Goal: Task Accomplishment & Management: Use online tool/utility

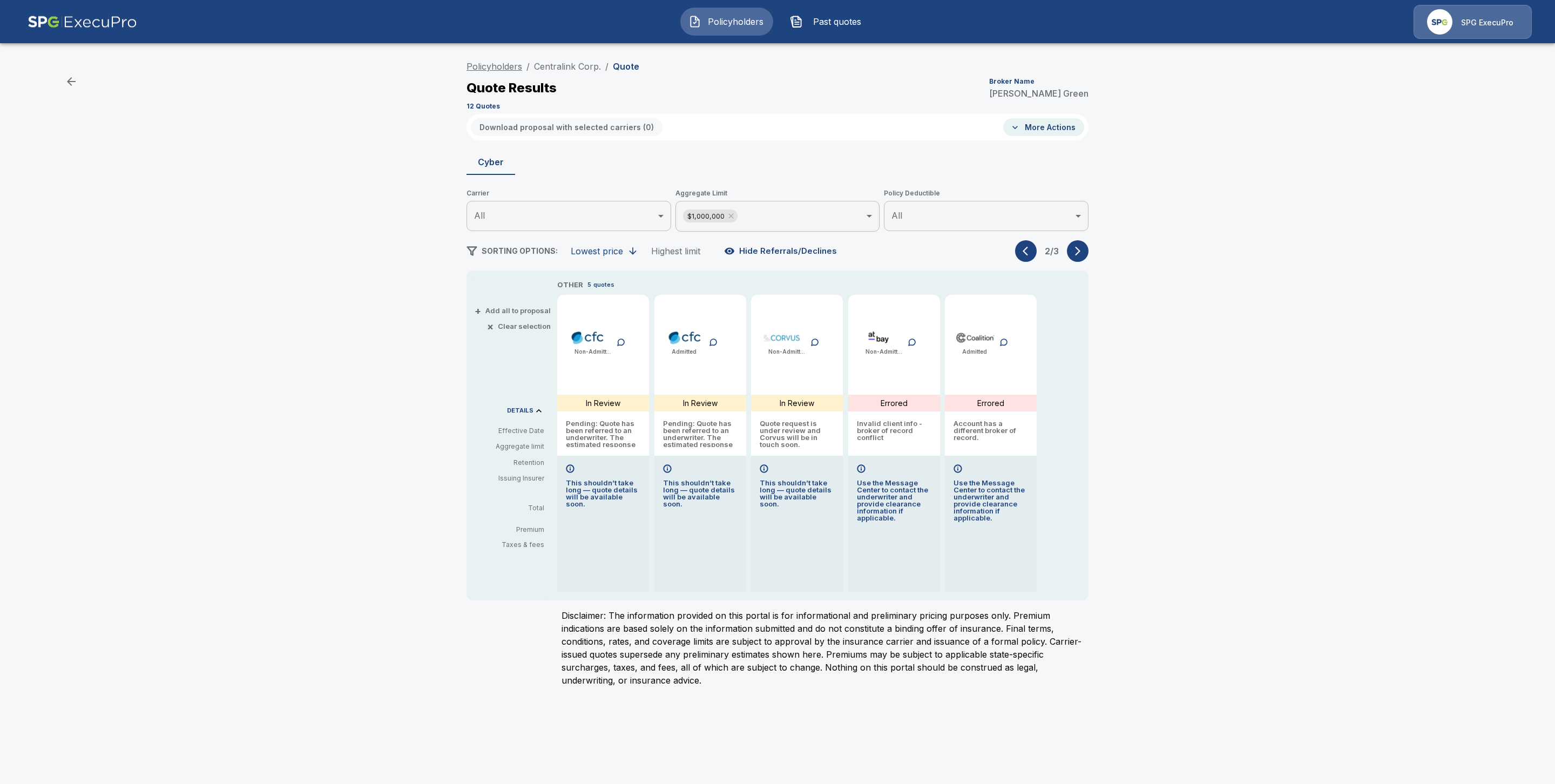
click at [501, 63] on link "Policyholders" at bounding box center [494, 66] width 56 height 11
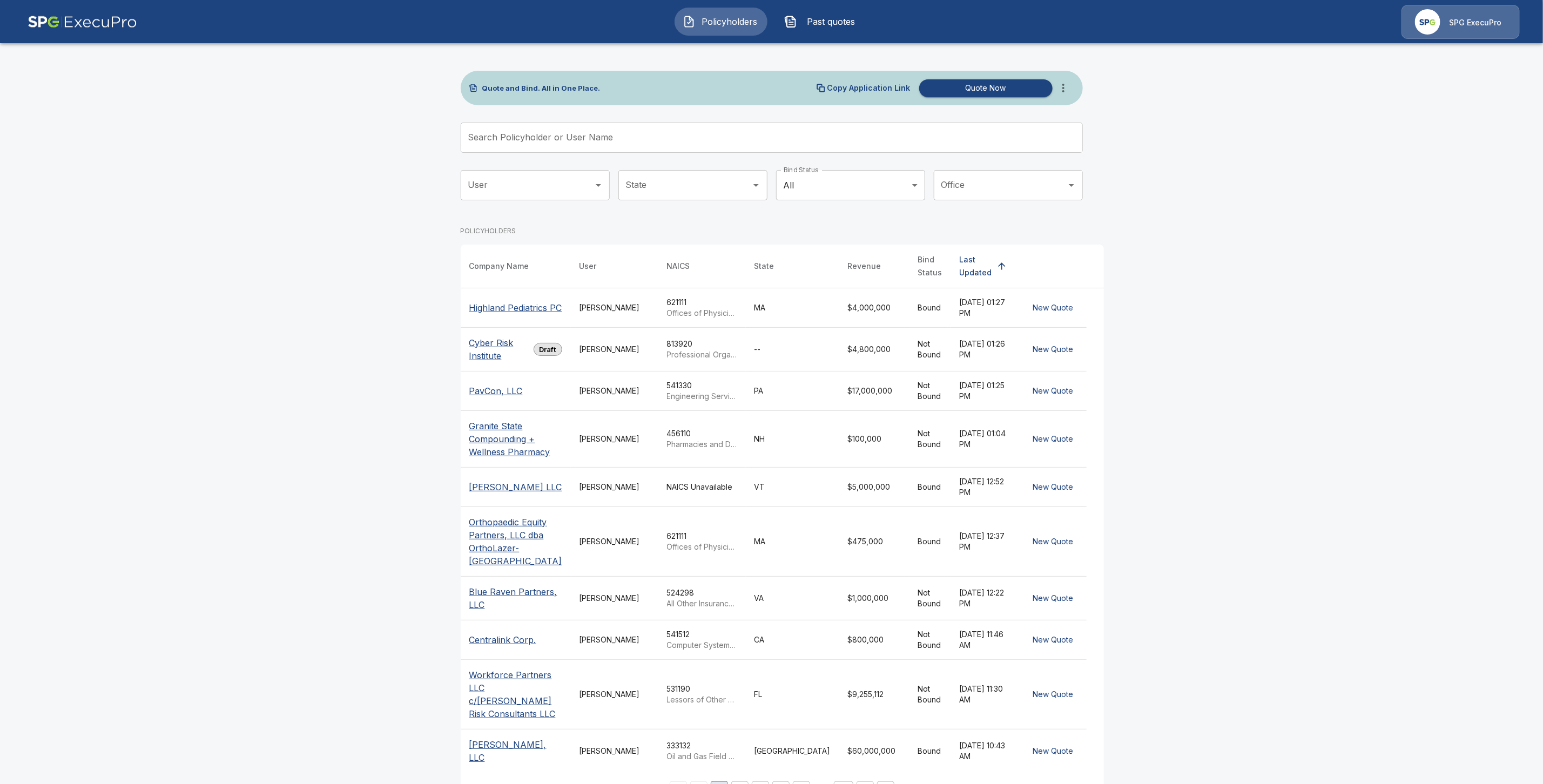
click at [495, 135] on input "Search Policyholder or User Name" at bounding box center [766, 137] width 611 height 30
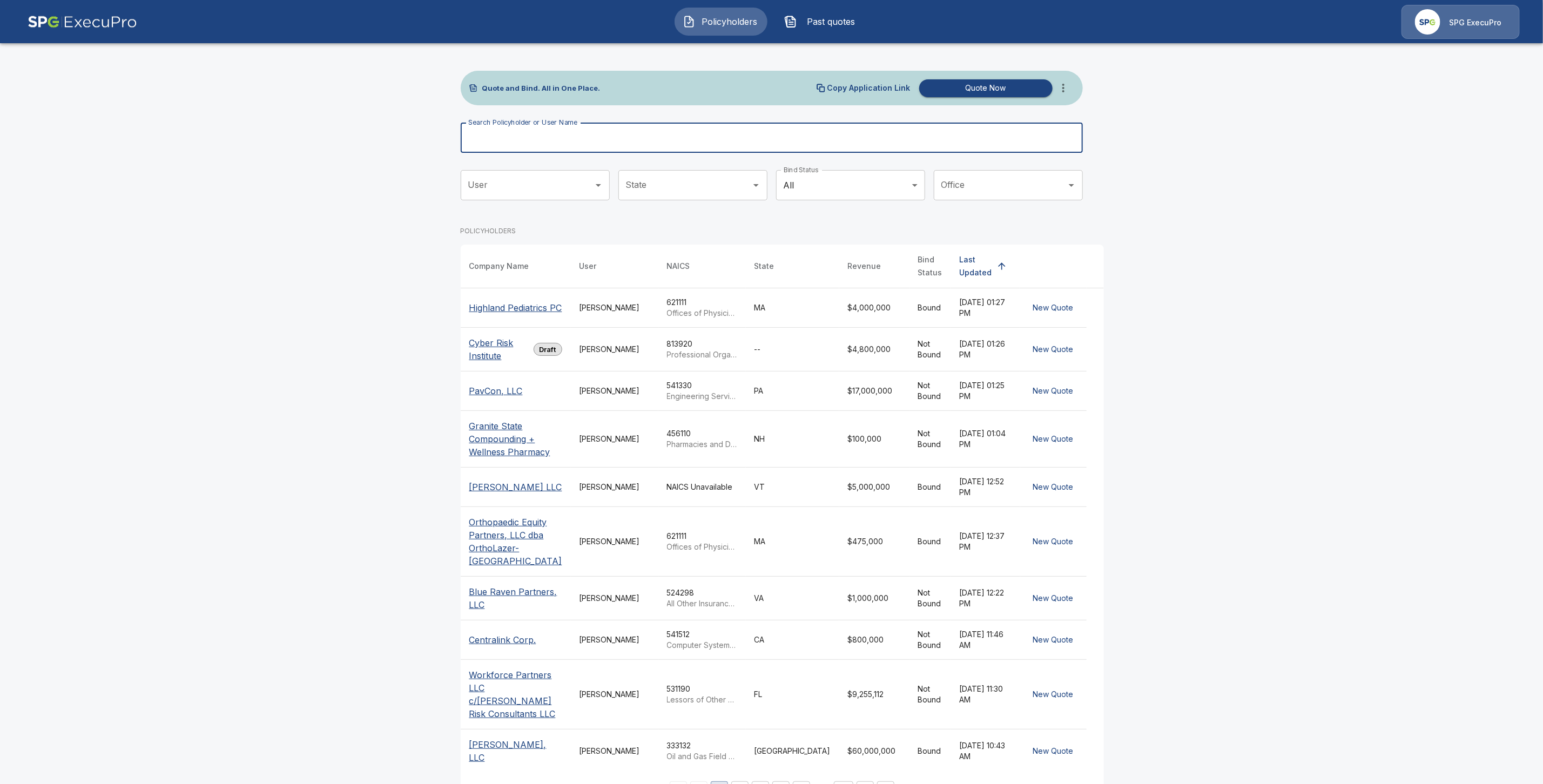
paste input "**********"
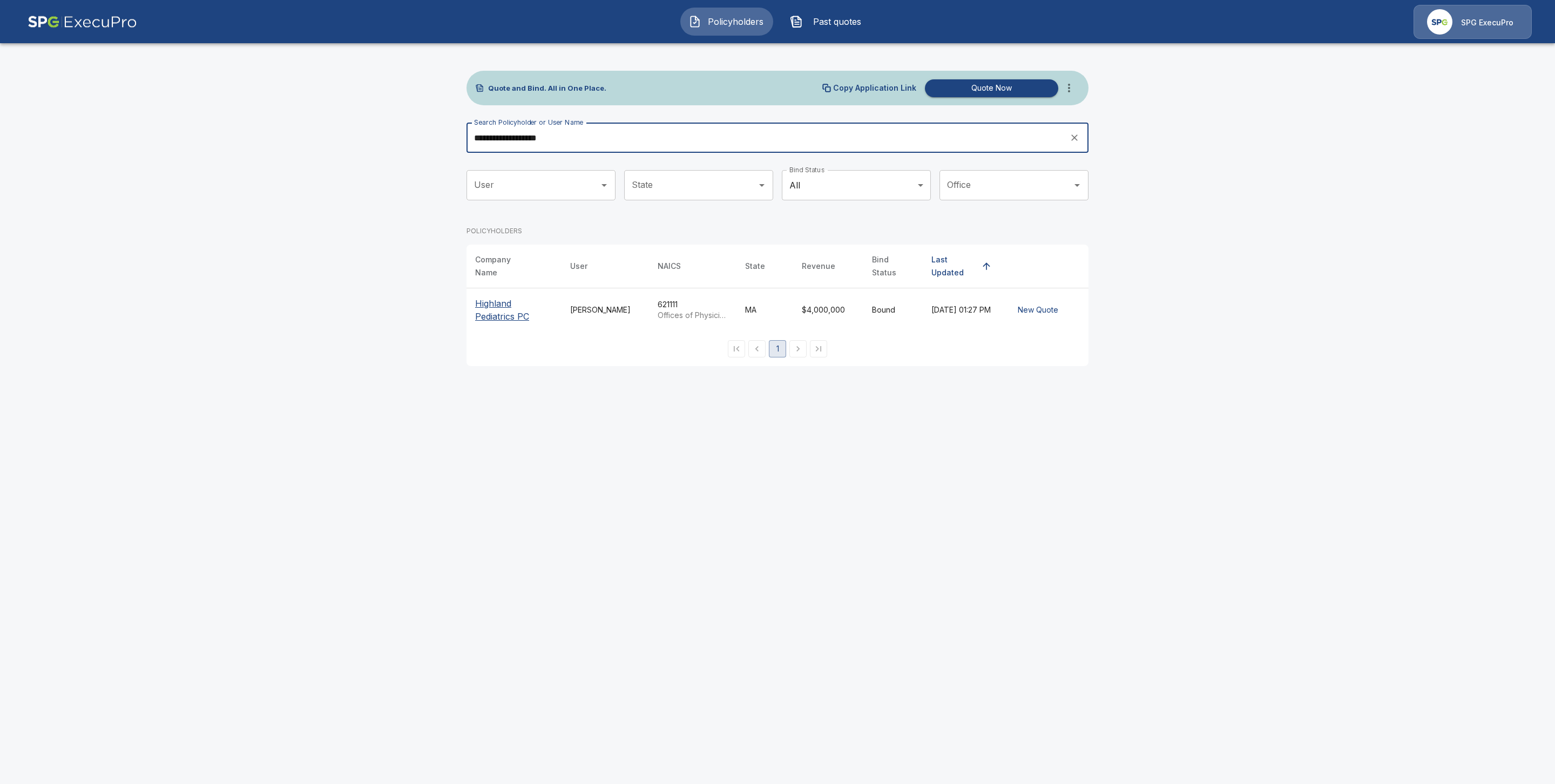
type input "**********"
click at [498, 297] on p "Highland Pediatrics PC" at bounding box center [514, 309] width 78 height 26
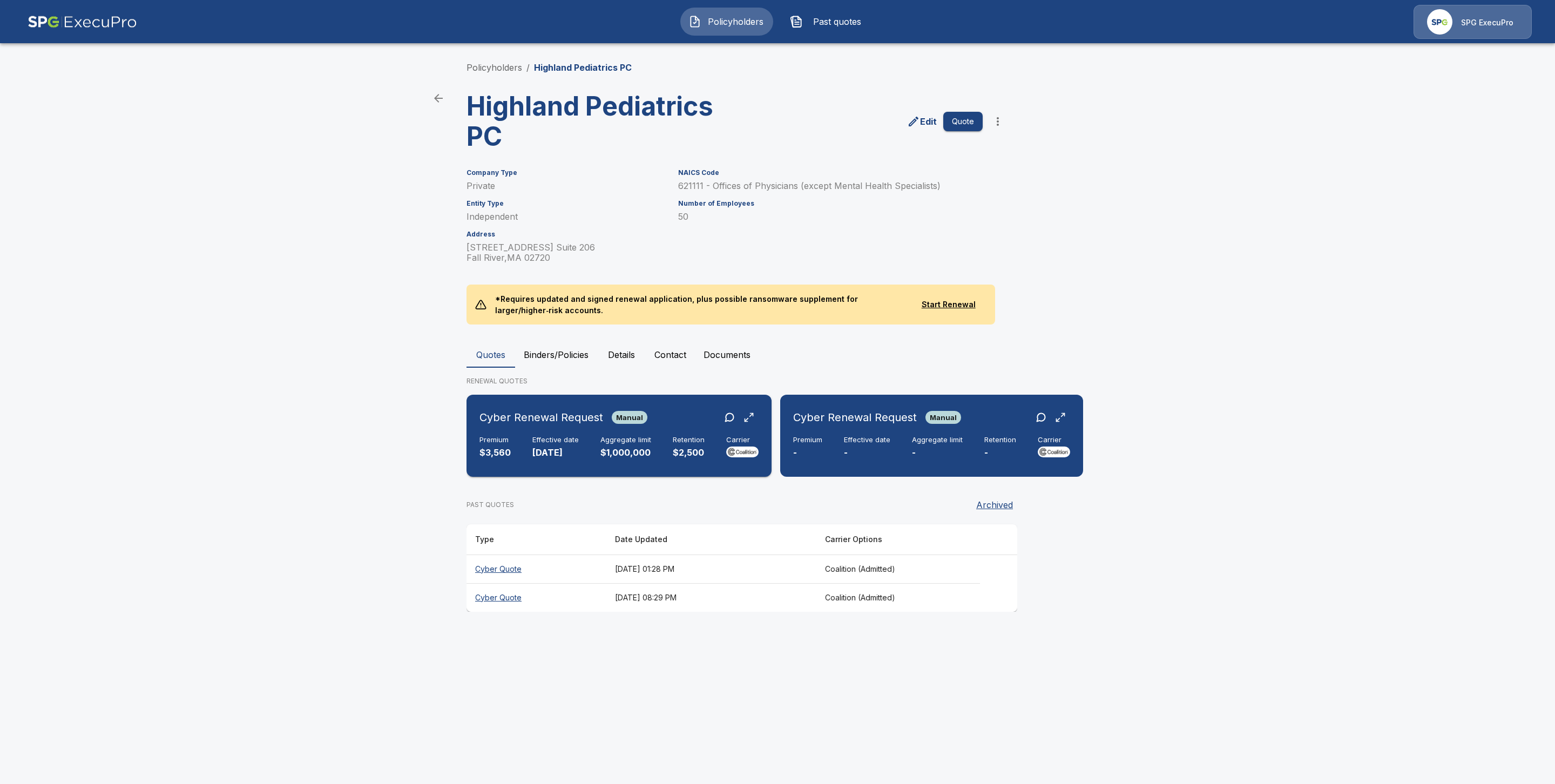
click at [573, 416] on h6 "Cyber Renewal Request" at bounding box center [541, 417] width 124 height 17
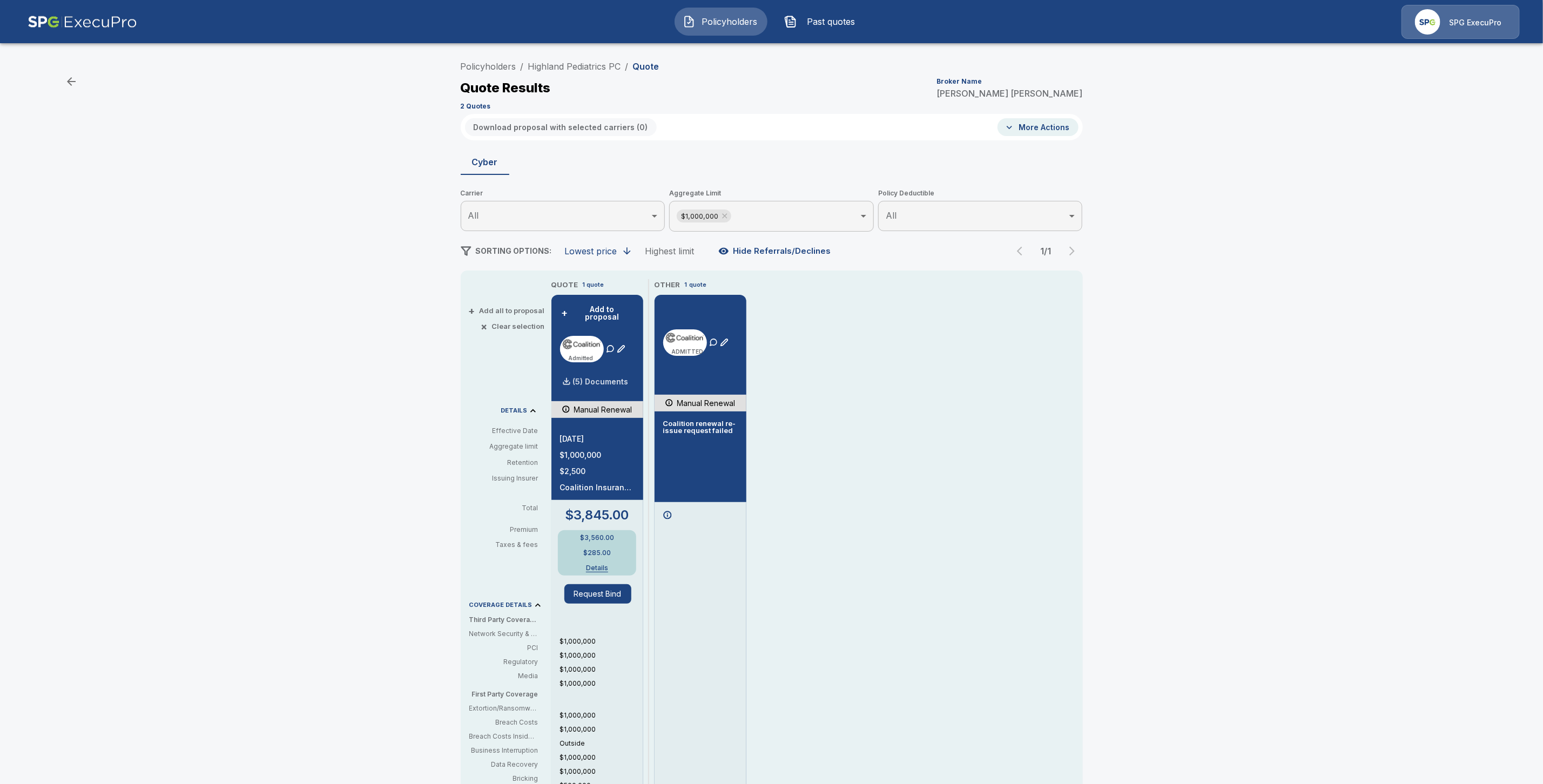
click at [605, 378] on p "(5) Documents" at bounding box center [600, 382] width 56 height 7
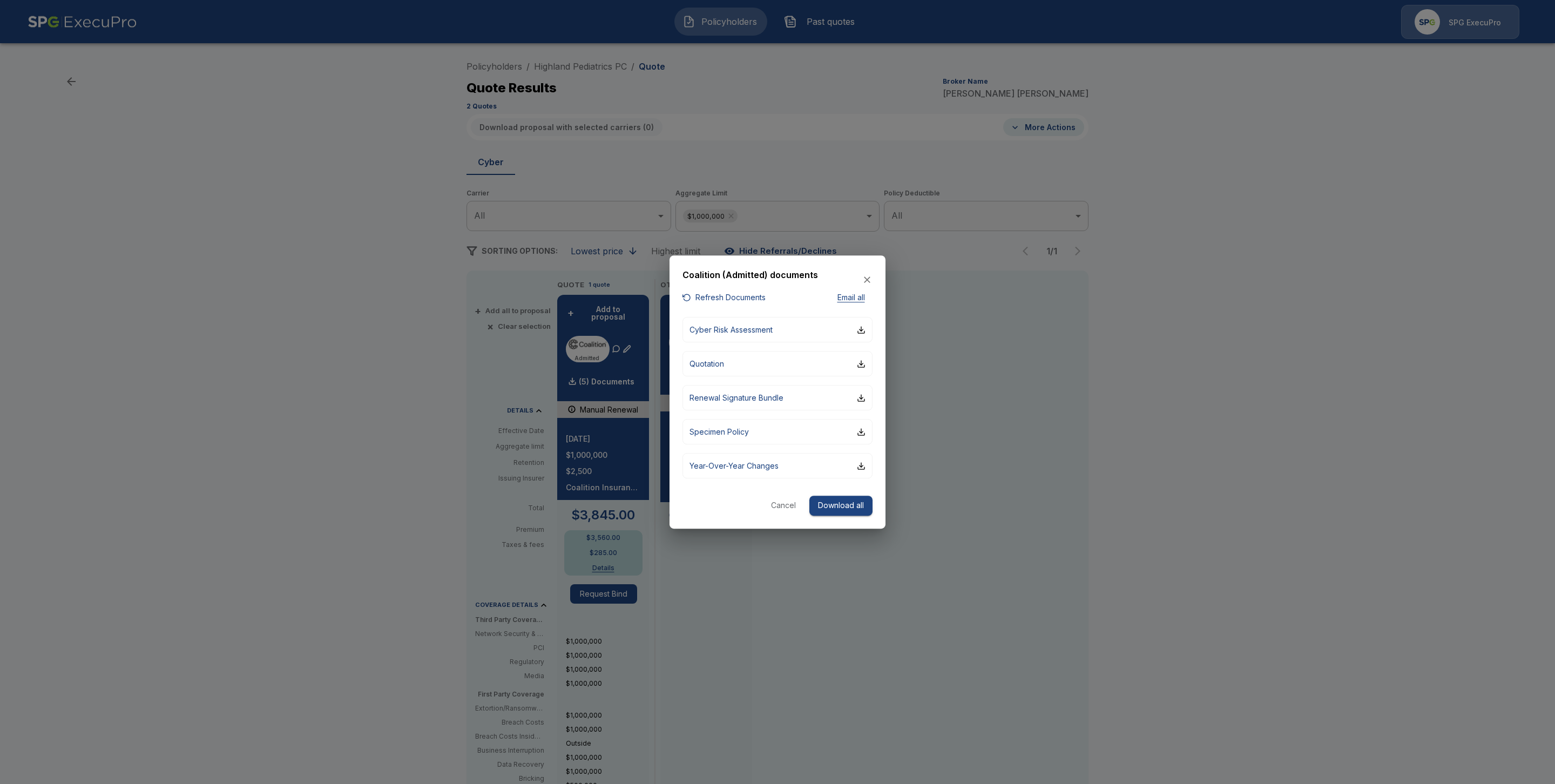
click at [714, 296] on button "Refresh Documents" at bounding box center [724, 297] width 83 height 13
click at [867, 362] on button "Quotation" at bounding box center [778, 363] width 190 height 25
click at [868, 280] on icon "button" at bounding box center [867, 280] width 11 height 11
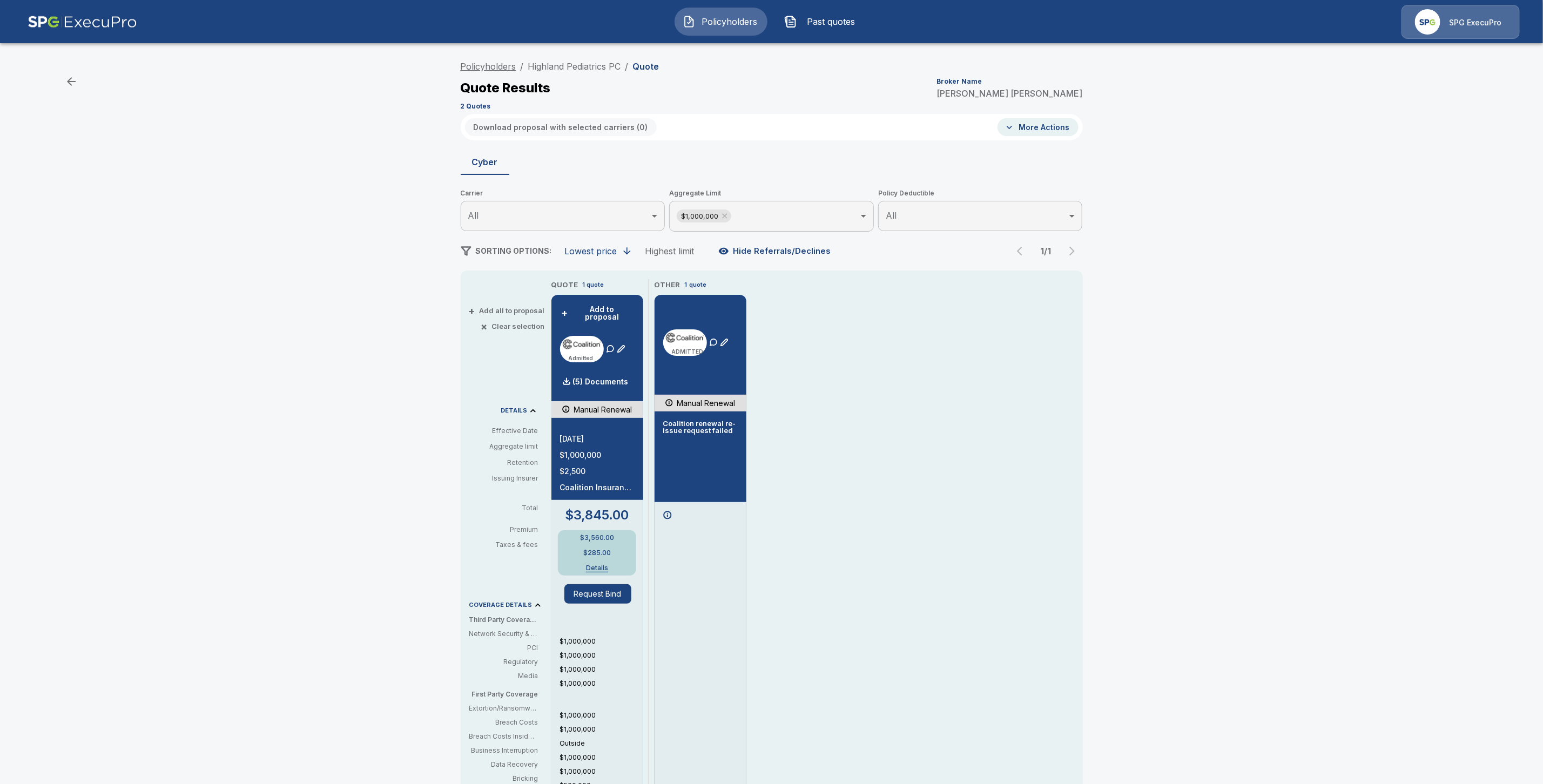
drag, startPoint x: 632, startPoint y: 65, endPoint x: 495, endPoint y: 62, distance: 137.0
click at [495, 62] on ol "Policyholders / Highland Pediatrics PC / Quote" at bounding box center [560, 66] width 199 height 13
drag, startPoint x: 630, startPoint y: 62, endPoint x: 533, endPoint y: 55, distance: 97.3
click at [533, 55] on div "Policyholders / Highland Pediatrics PC / Quote Quote Results Broker Name Tricia…" at bounding box center [772, 537] width 1543 height 972
copy ol "Highland Pediatrics PC /"
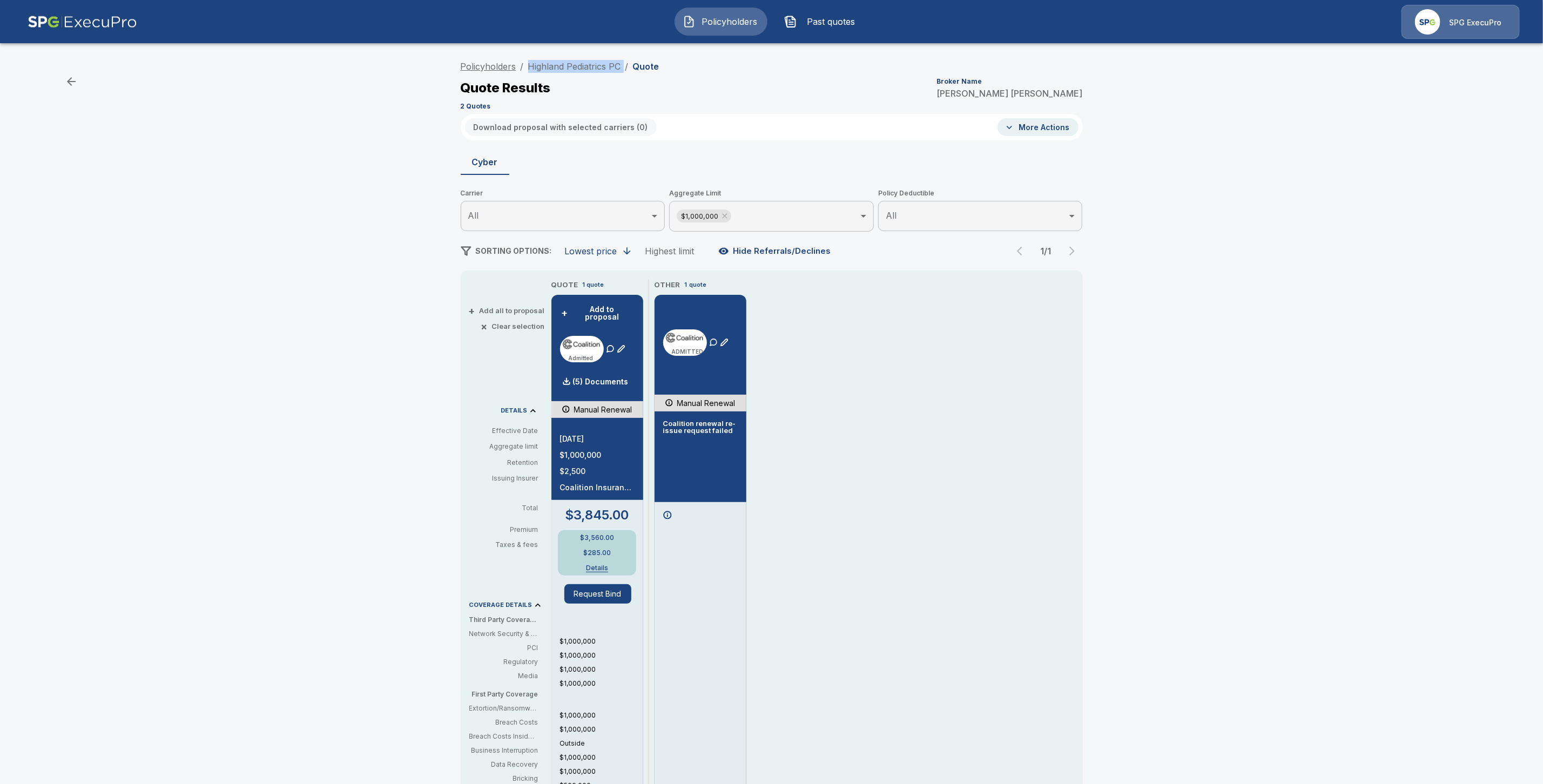
click at [501, 65] on link "Policyholders" at bounding box center [488, 66] width 56 height 11
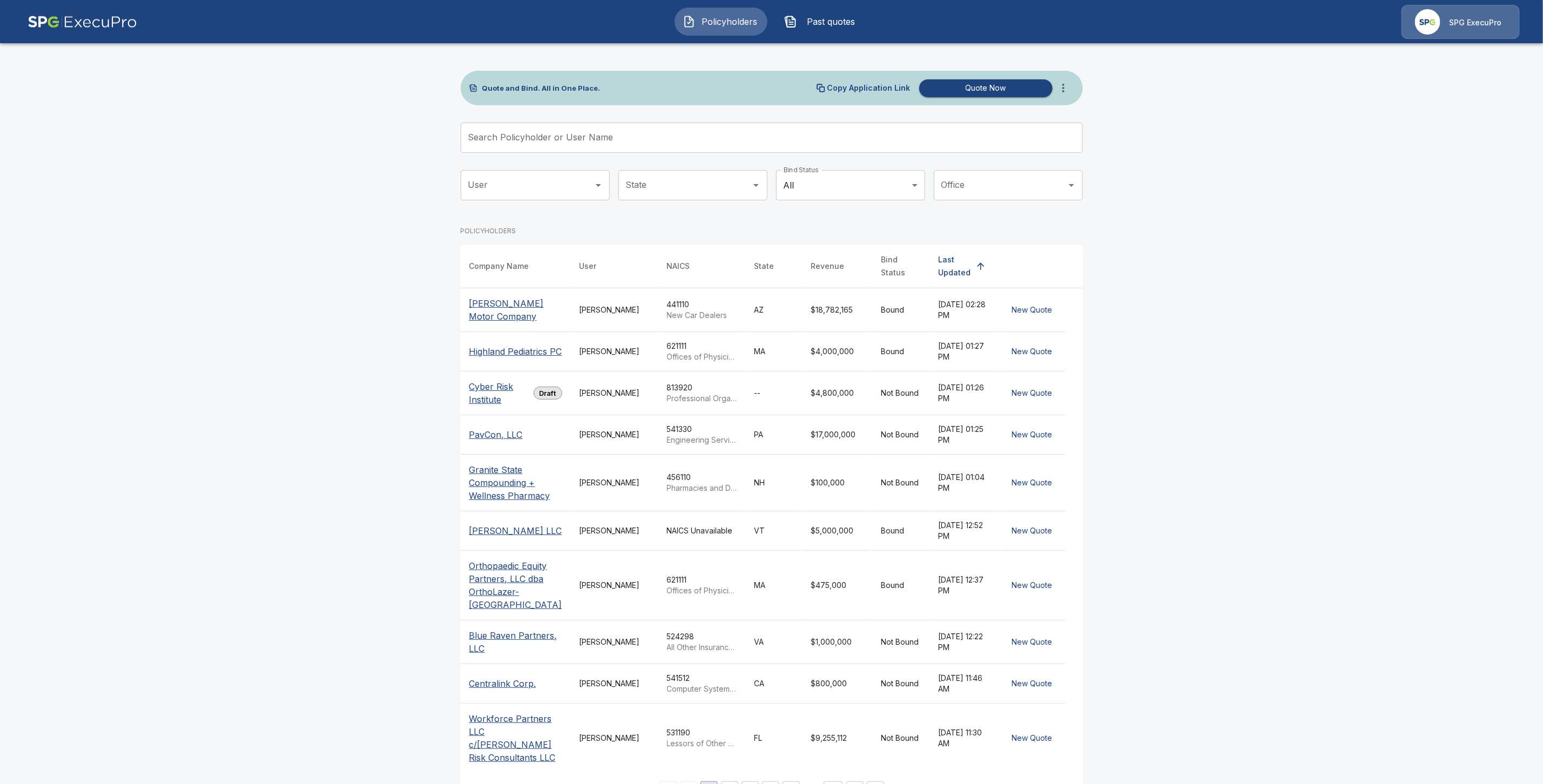
click at [499, 142] on input "Search Policyholder or User Name" at bounding box center [766, 137] width 611 height 30
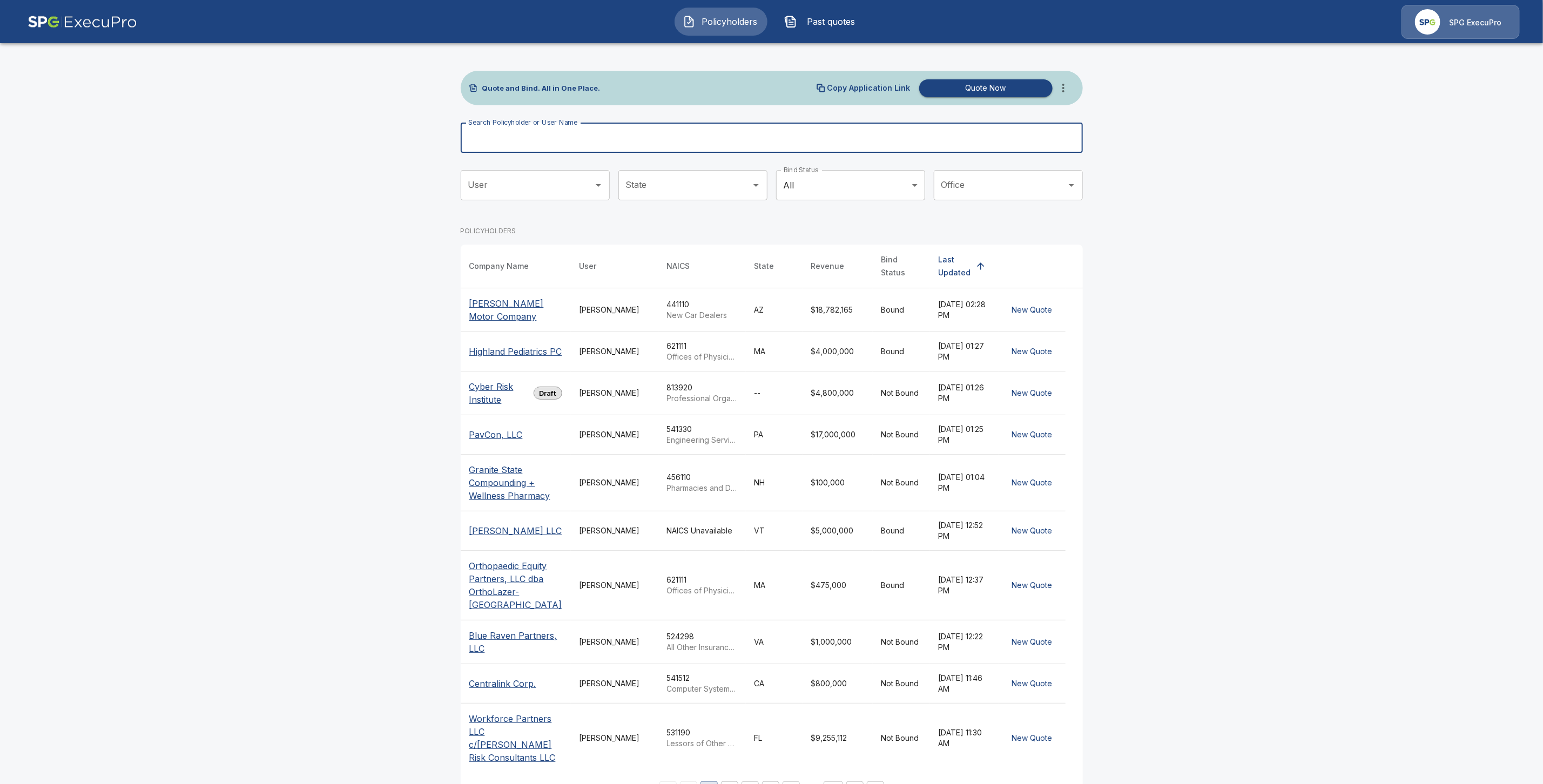
paste input "**********"
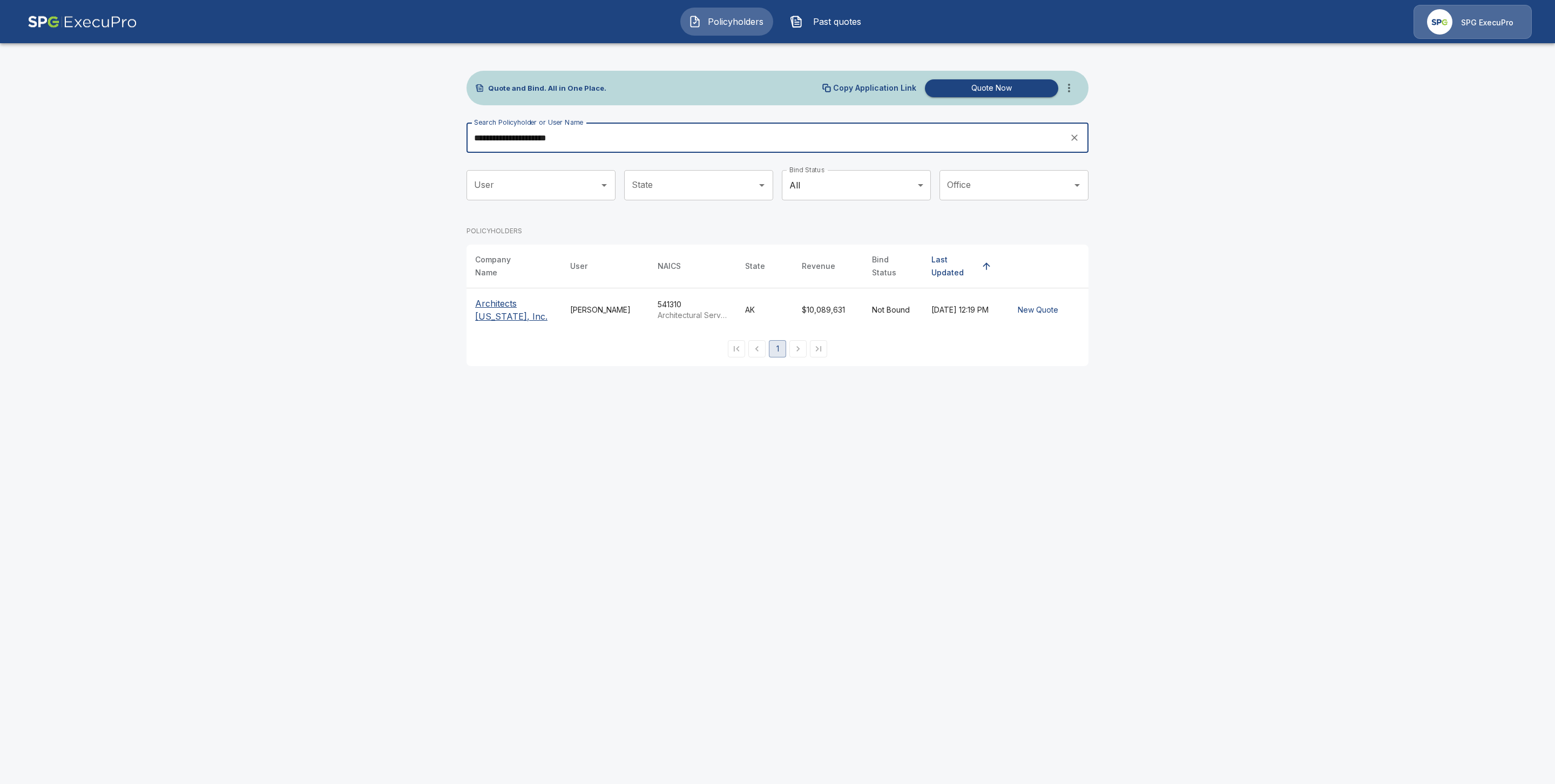
type input "**********"
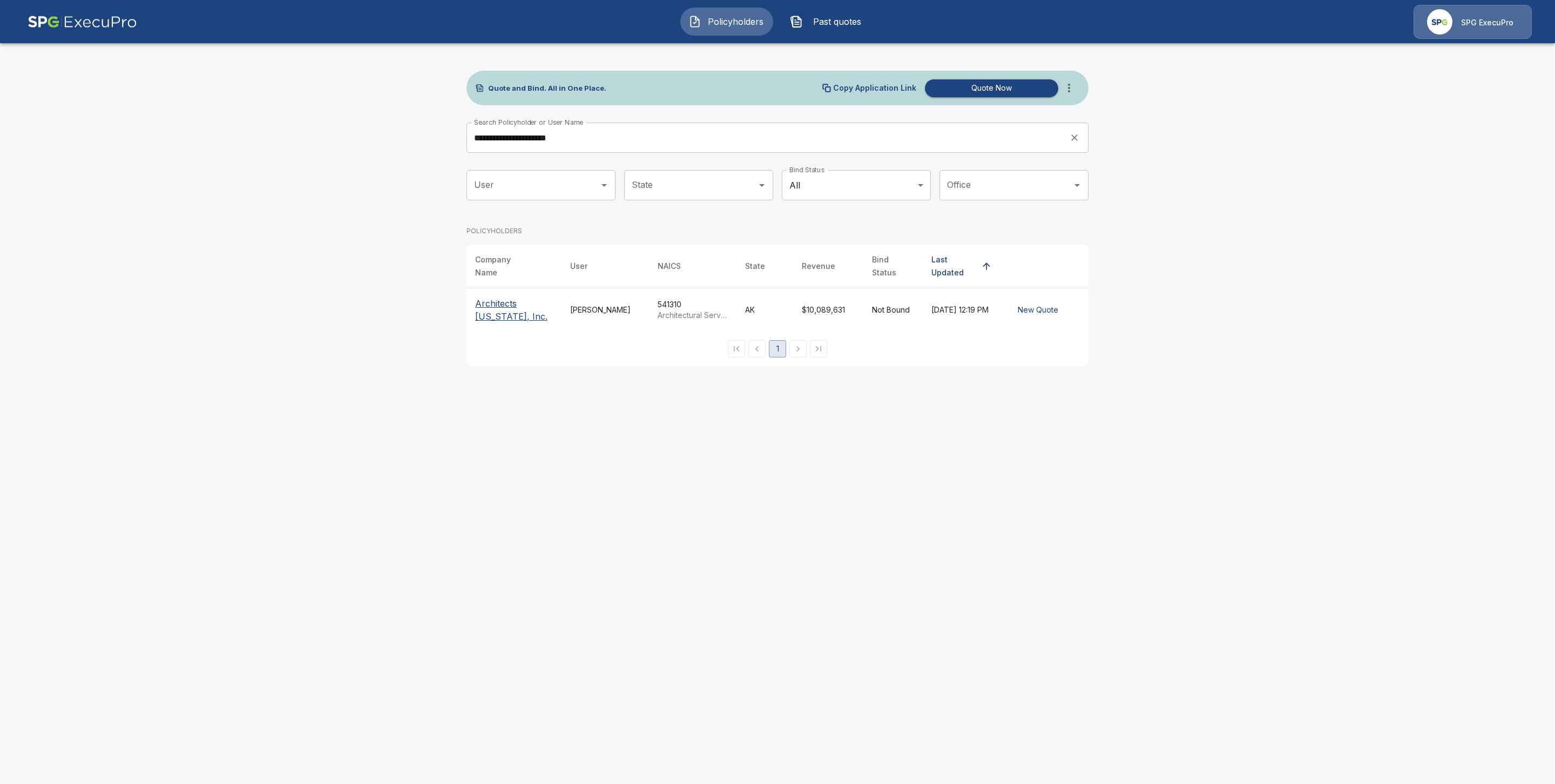
click at [483, 299] on p "Architects [US_STATE], Inc." at bounding box center [514, 309] width 78 height 26
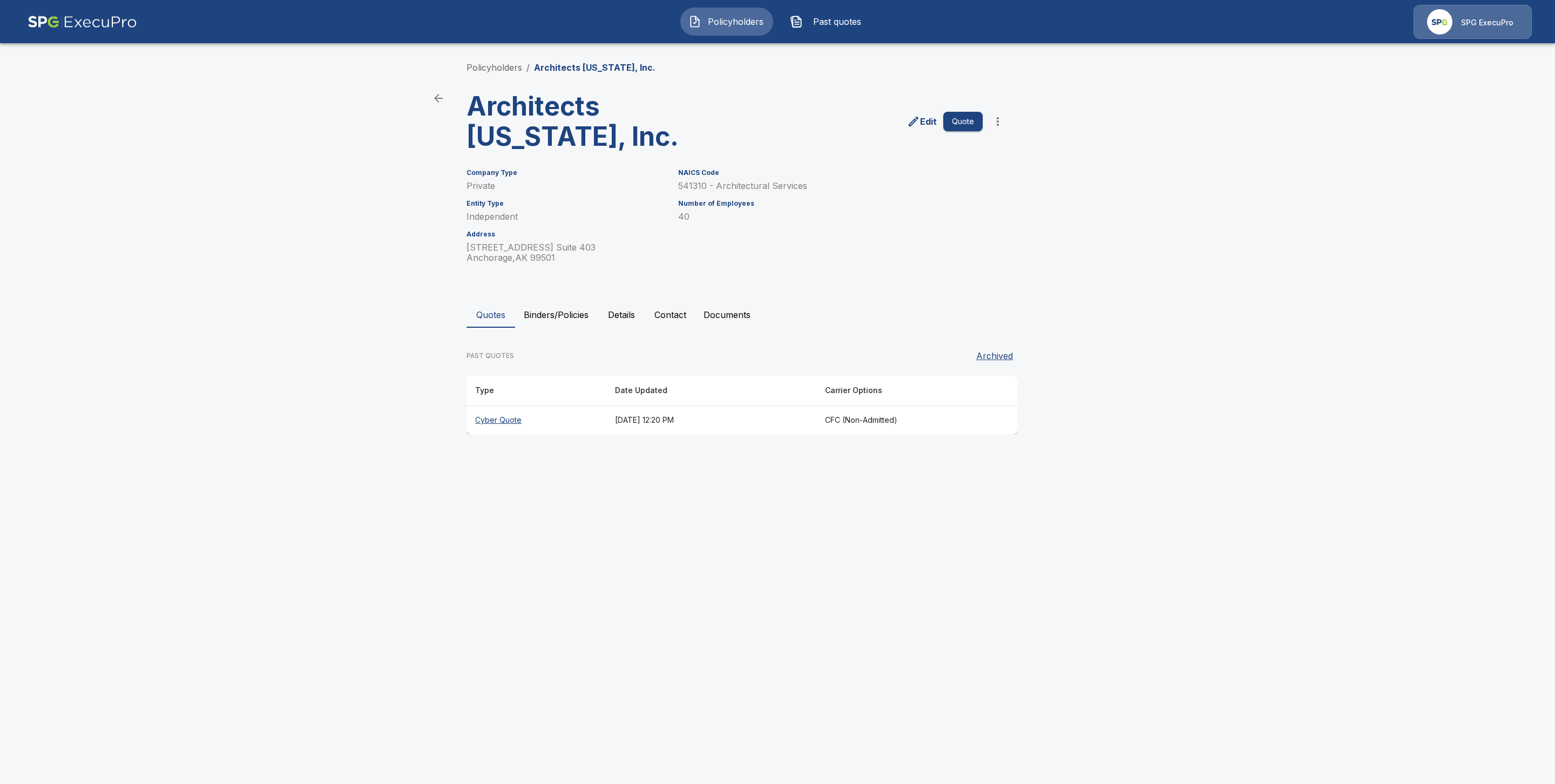
drag, startPoint x: 496, startPoint y: 419, endPoint x: 509, endPoint y: 465, distance: 47.8
click at [497, 421] on th "Cyber Quote" at bounding box center [536, 420] width 140 height 29
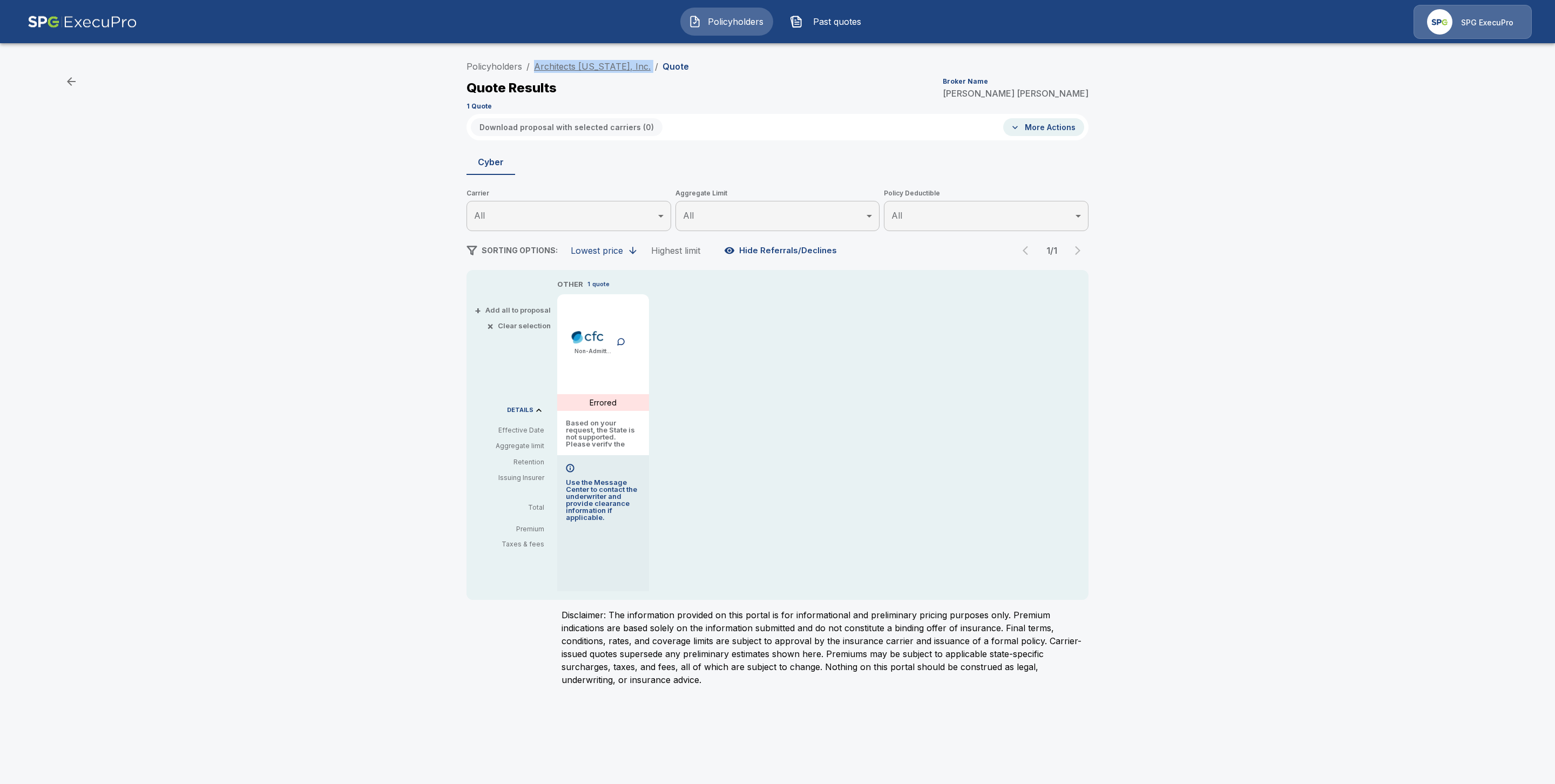
drag, startPoint x: 626, startPoint y: 67, endPoint x: 533, endPoint y: 66, distance: 93.0
click at [533, 66] on ol "Policyholders / Architects Alaska, Inc. / Quote" at bounding box center [578, 66] width 223 height 13
copy ol "Architects Alaska, Inc. /"
drag, startPoint x: 623, startPoint y: 410, endPoint x: 519, endPoint y: 390, distance: 105.9
click at [793, 458] on div "OTHER 1 quote Non-Admitted Errored Based on your request, the State is not supp…" at bounding box center [801, 435] width 488 height 312
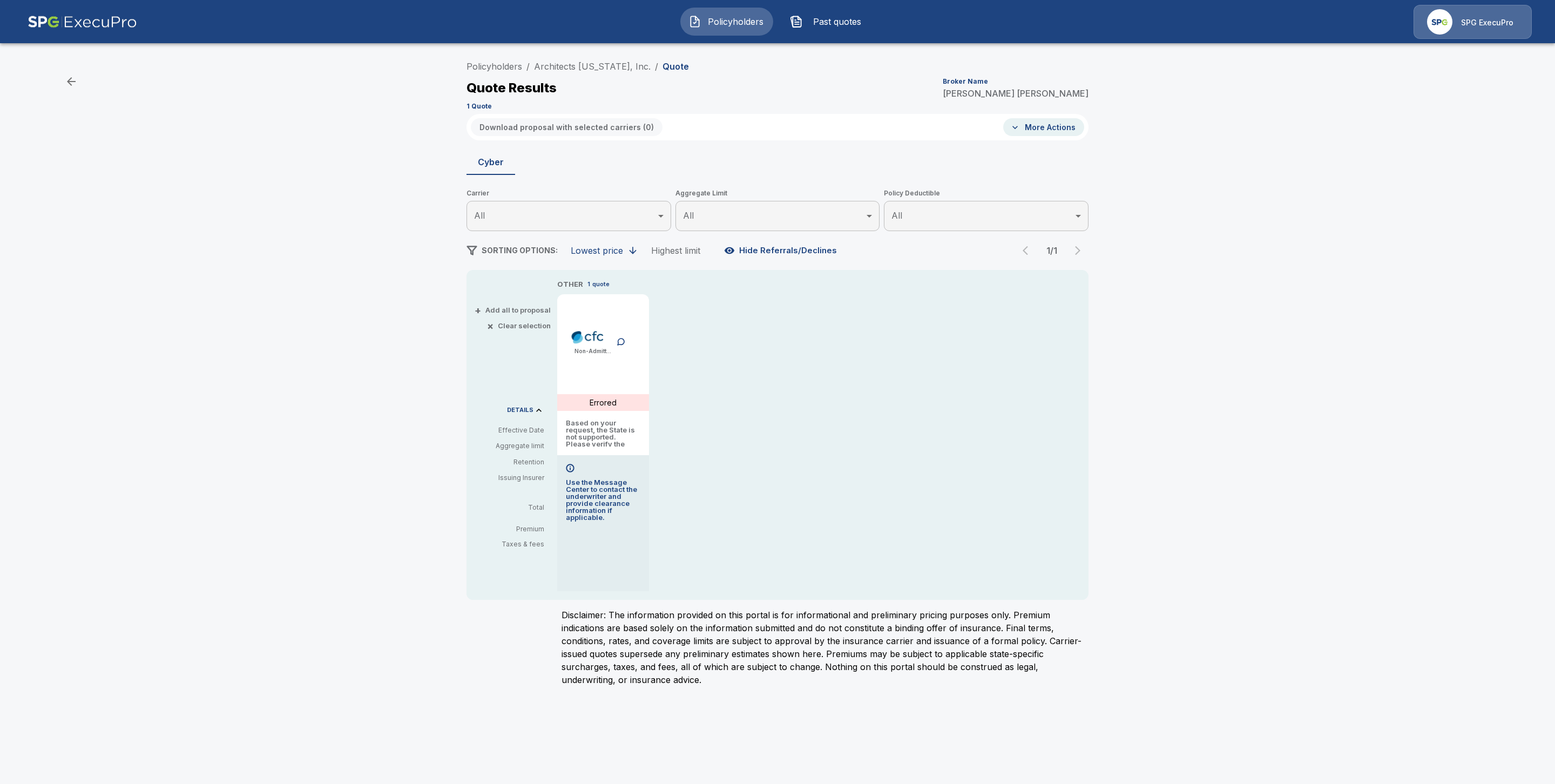
drag, startPoint x: 622, startPoint y: 406, endPoint x: 594, endPoint y: 418, distance: 30.5
click at [626, 409] on div "Based on your request, the State is not supported. Please verify the State of t…" at bounding box center [603, 398] width 162 height 27
copy div "Based on your request, the State is not supported. Please verify the State of t…"
drag, startPoint x: 621, startPoint y: 403, endPoint x: 527, endPoint y: 394, distance: 94.4
click at [527, 394] on div "Based on your request, the State is not supported. Please verify the State of t…" at bounding box center [603, 398] width 162 height 27
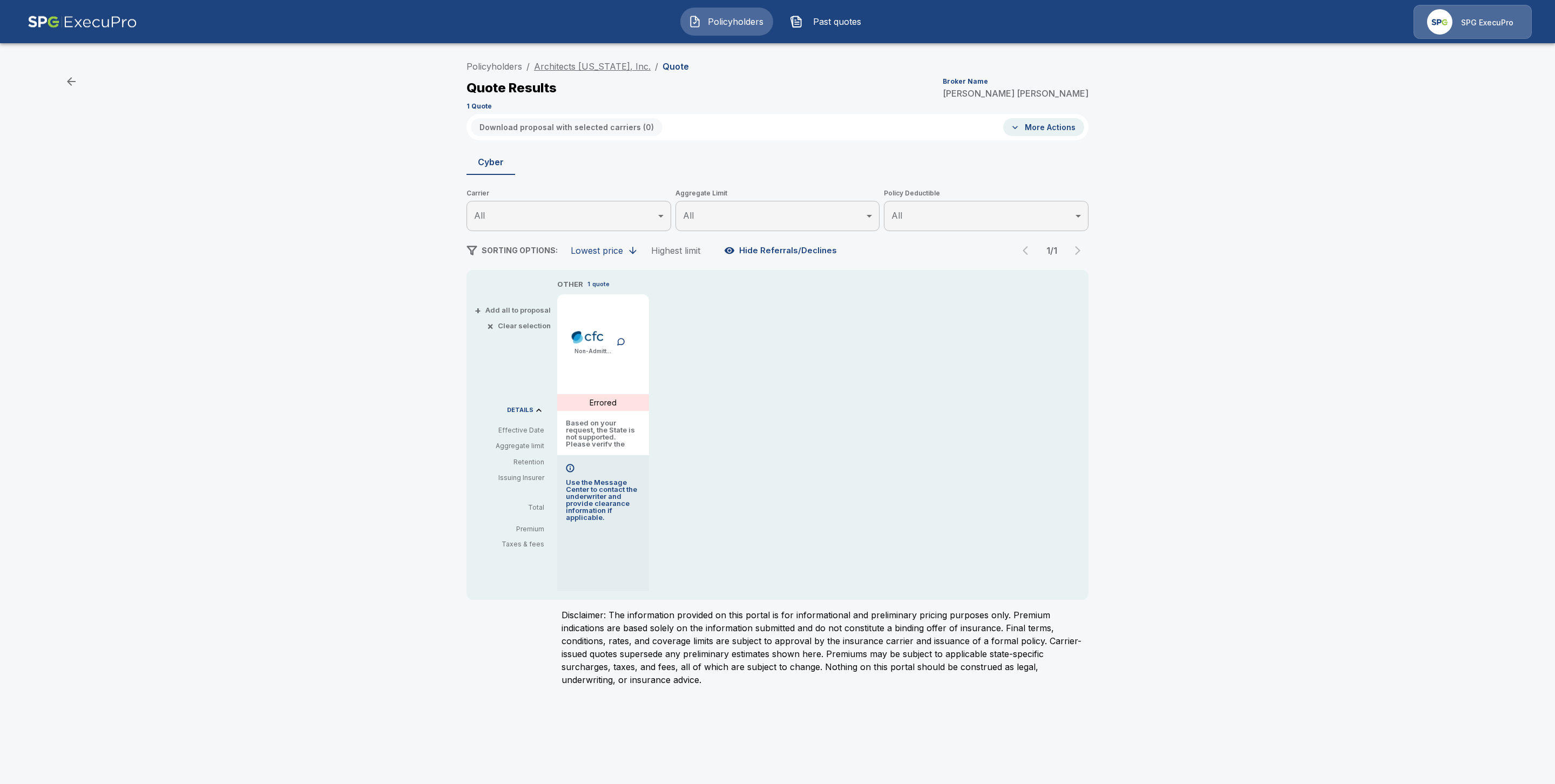
click at [578, 70] on link "Architects Alaska, Inc." at bounding box center [592, 66] width 116 height 11
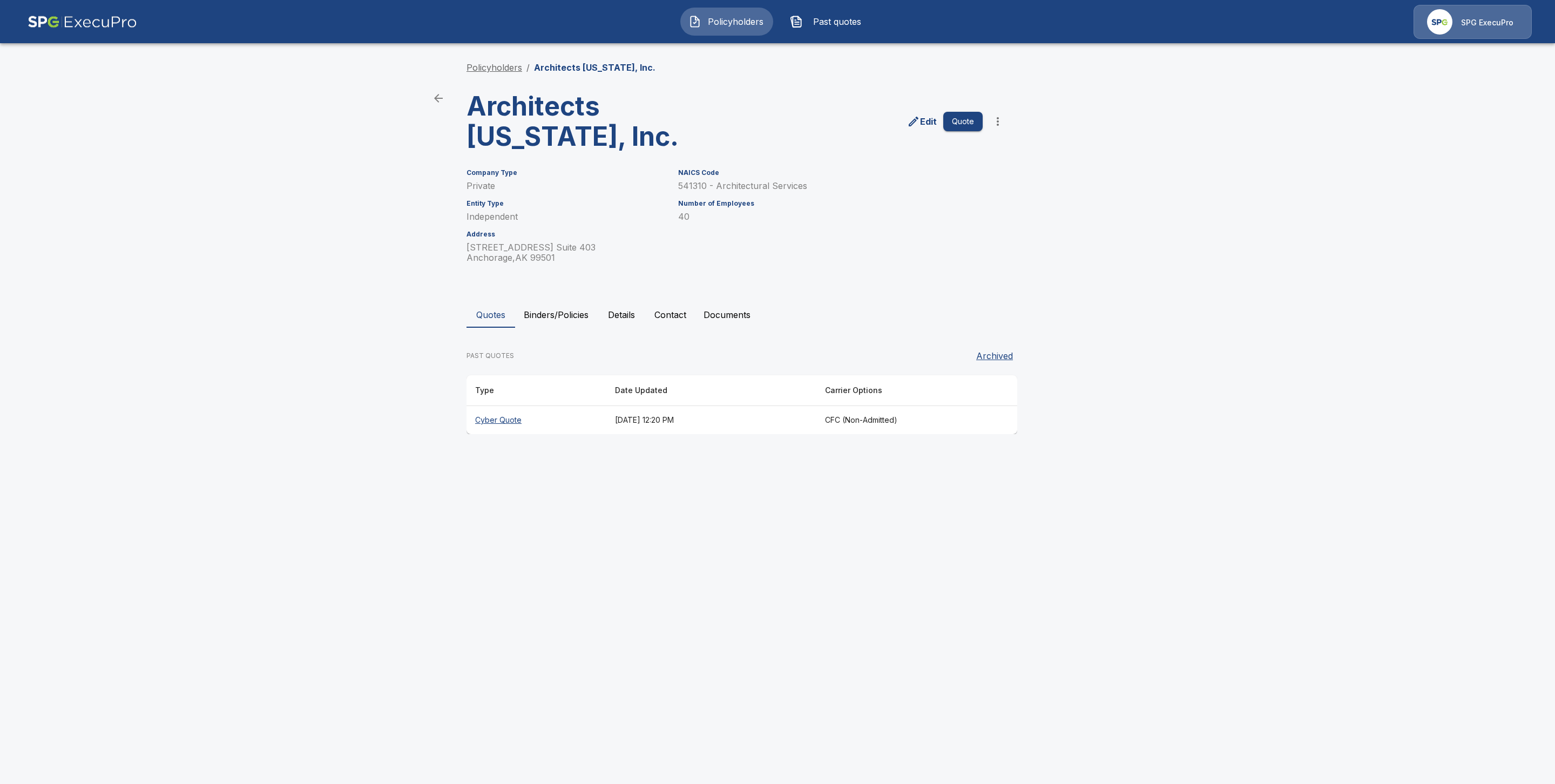
click at [494, 65] on link "Policyholders" at bounding box center [494, 67] width 56 height 11
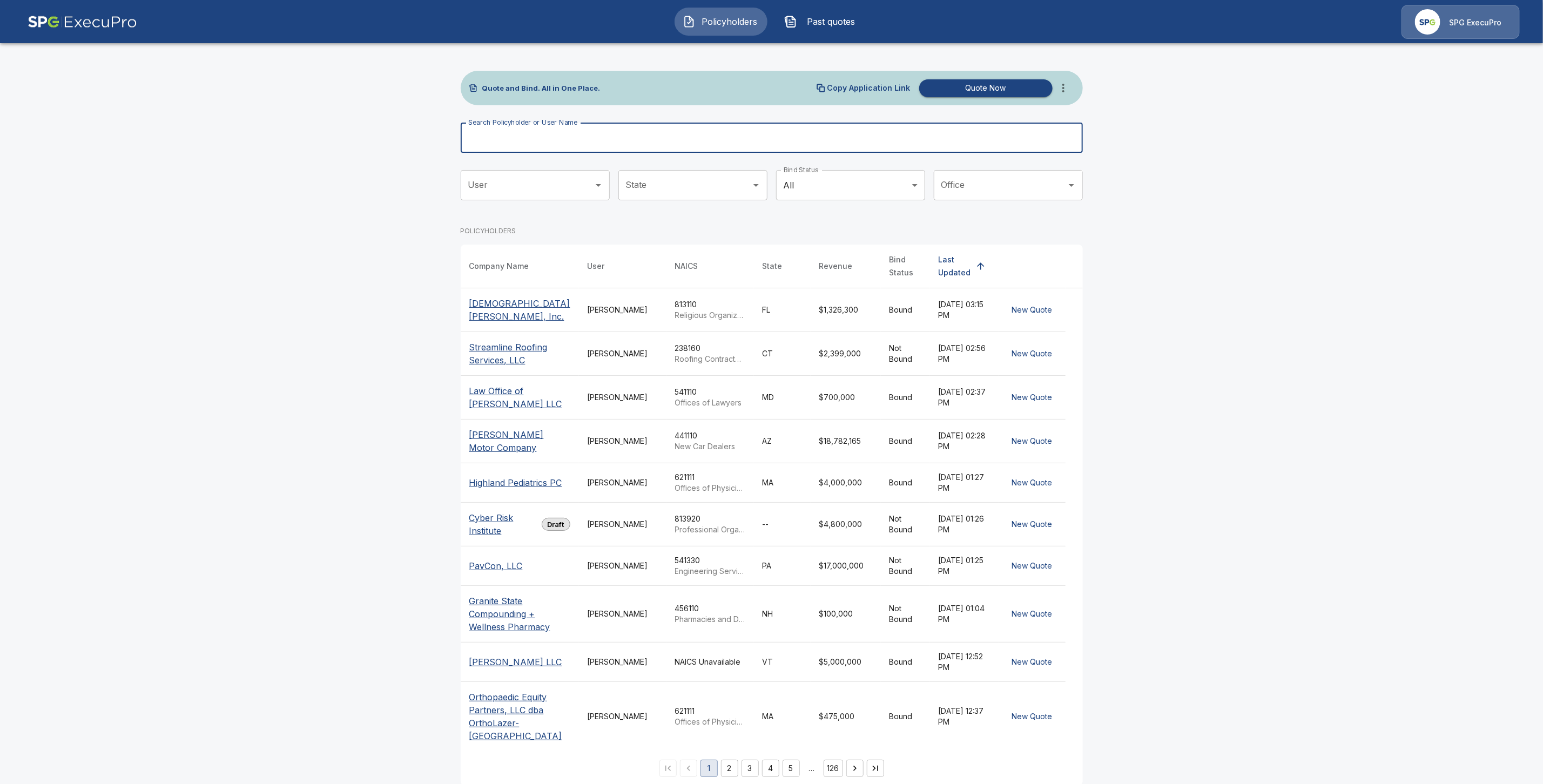
click at [553, 139] on input "Search Policyholder or User Name" at bounding box center [766, 137] width 611 height 30
paste input "**********"
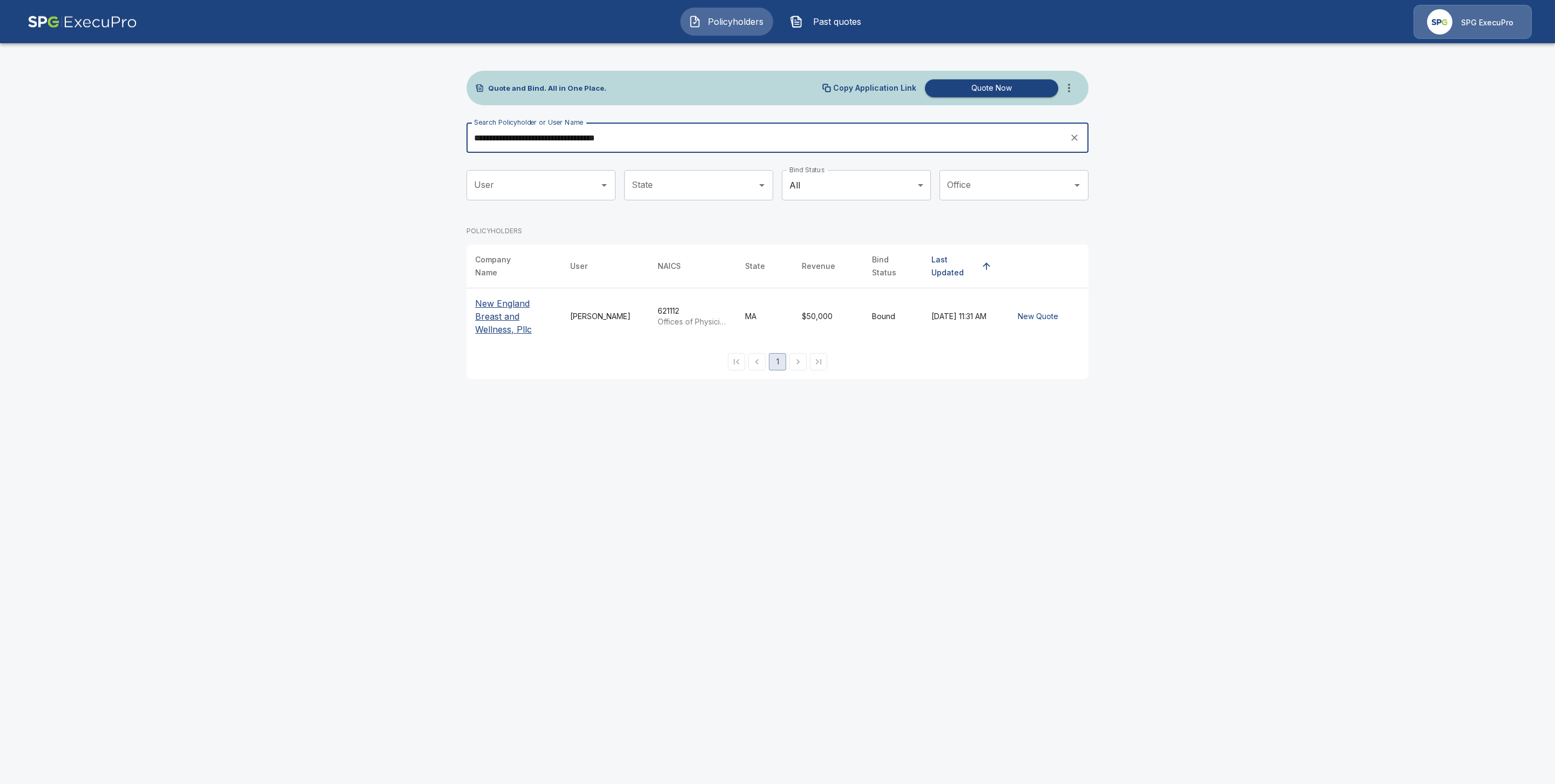
type input "**********"
click at [501, 314] on p "New England Breast and Wellness, Pllc" at bounding box center [514, 316] width 78 height 39
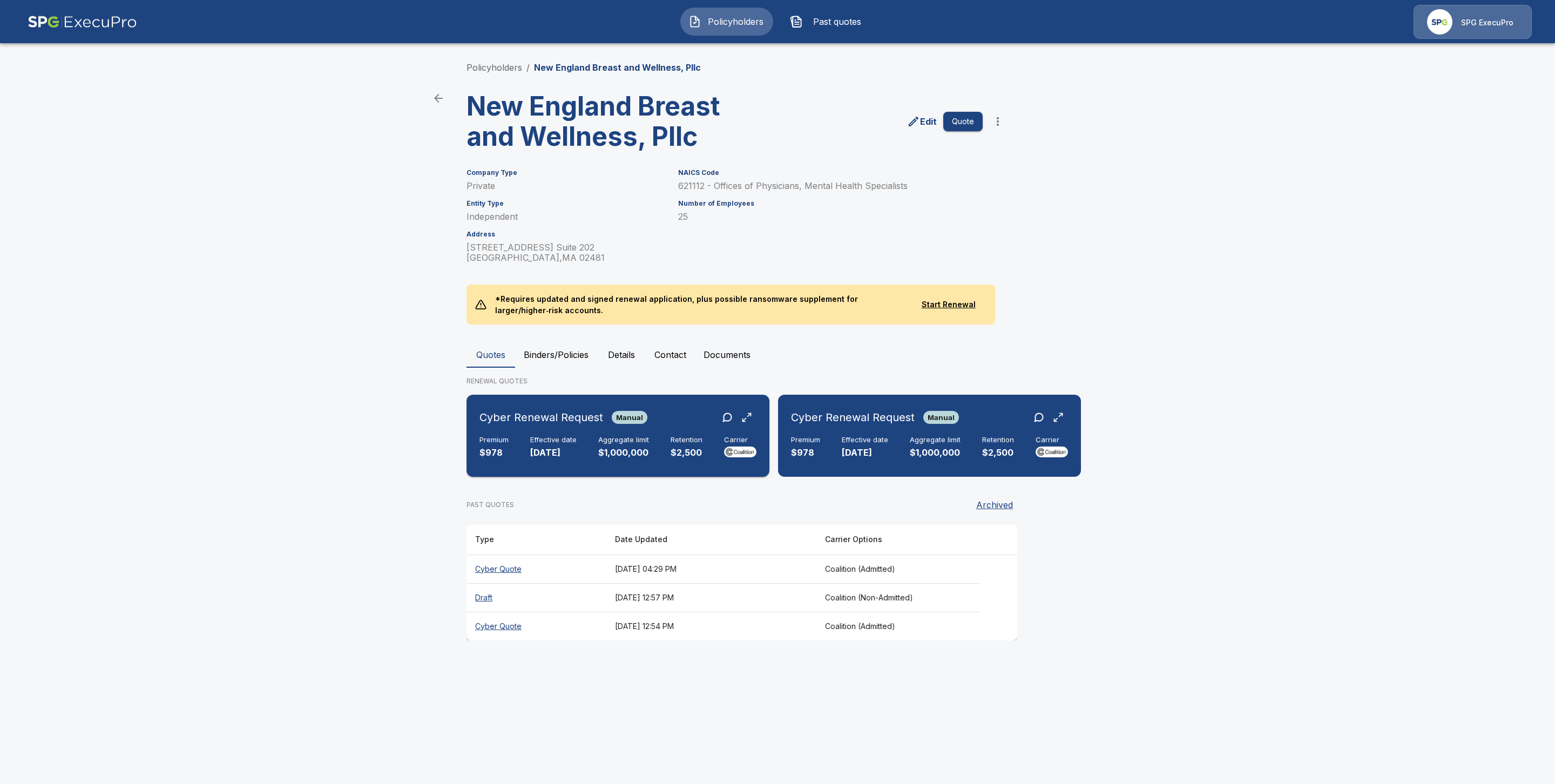
click at [562, 433] on div "Cyber Renewal Request Manual Premium $978 Effective date [DATE] Aggregate limit…" at bounding box center [618, 435] width 295 height 73
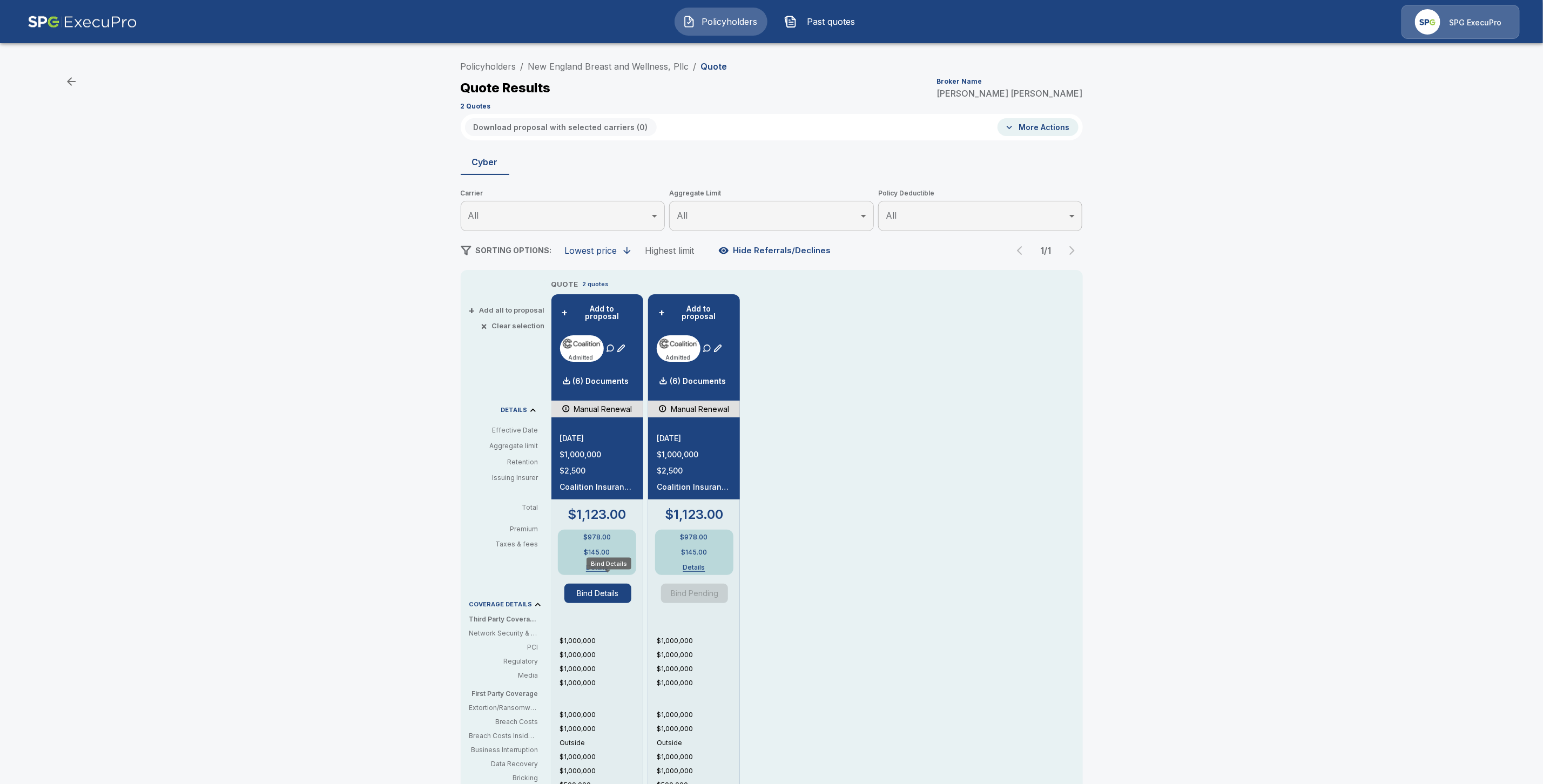
click at [594, 590] on button "Bind Details" at bounding box center [598, 593] width 67 height 19
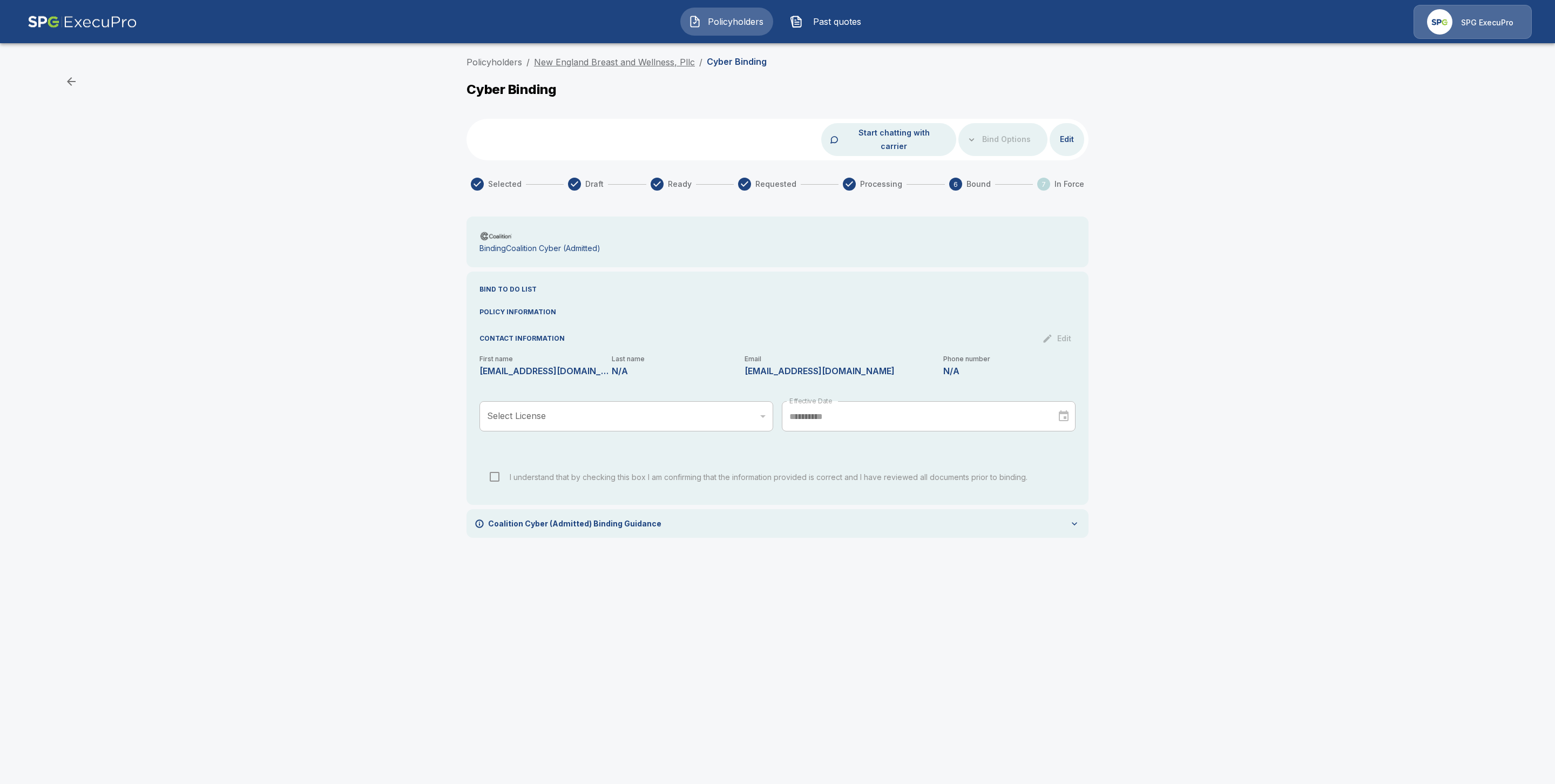
click at [603, 66] on link "New England Breast and Wellness, Pllc" at bounding box center [614, 62] width 161 height 11
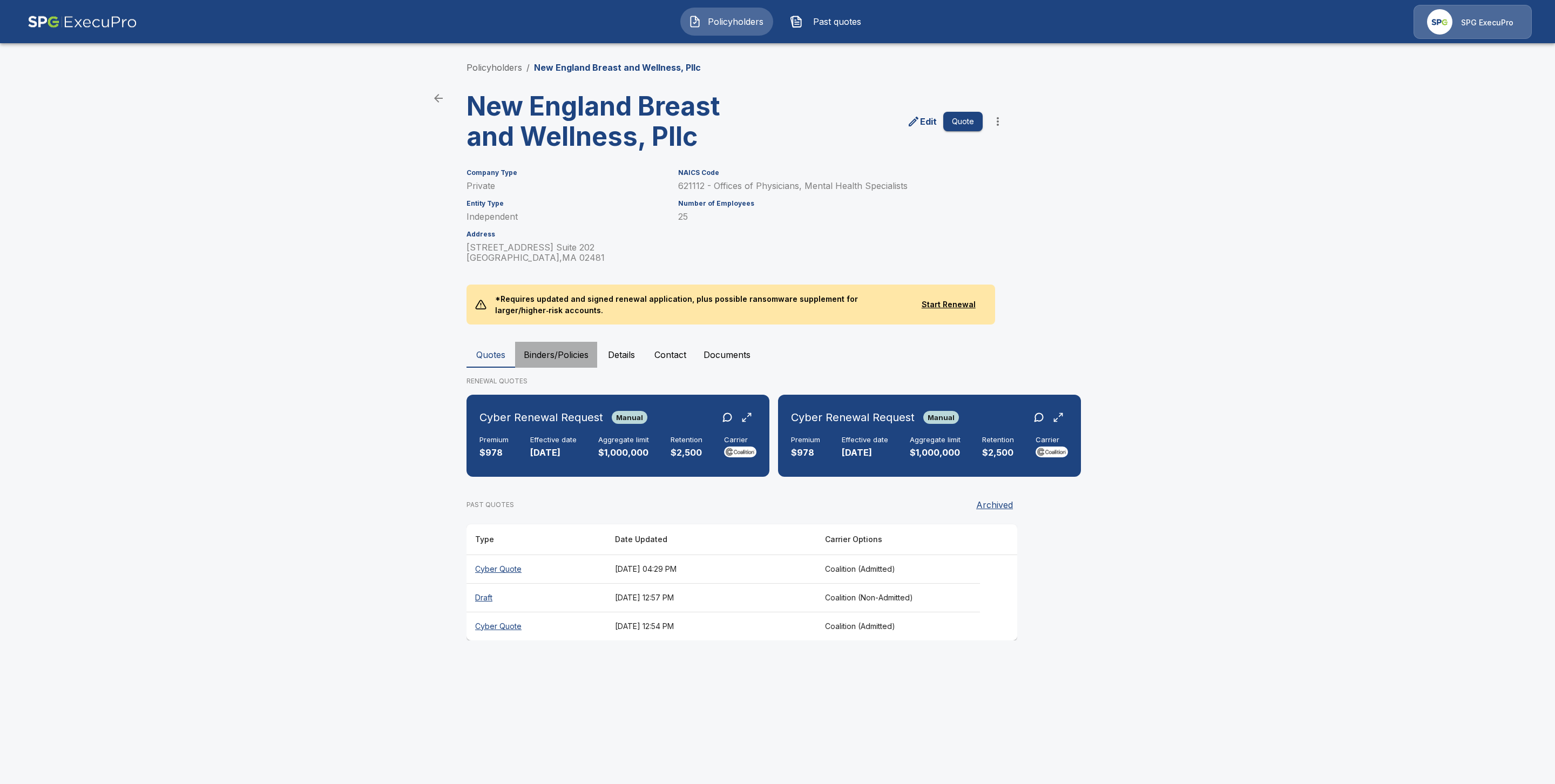
click at [560, 350] on button "Binders/Policies" at bounding box center [556, 355] width 82 height 26
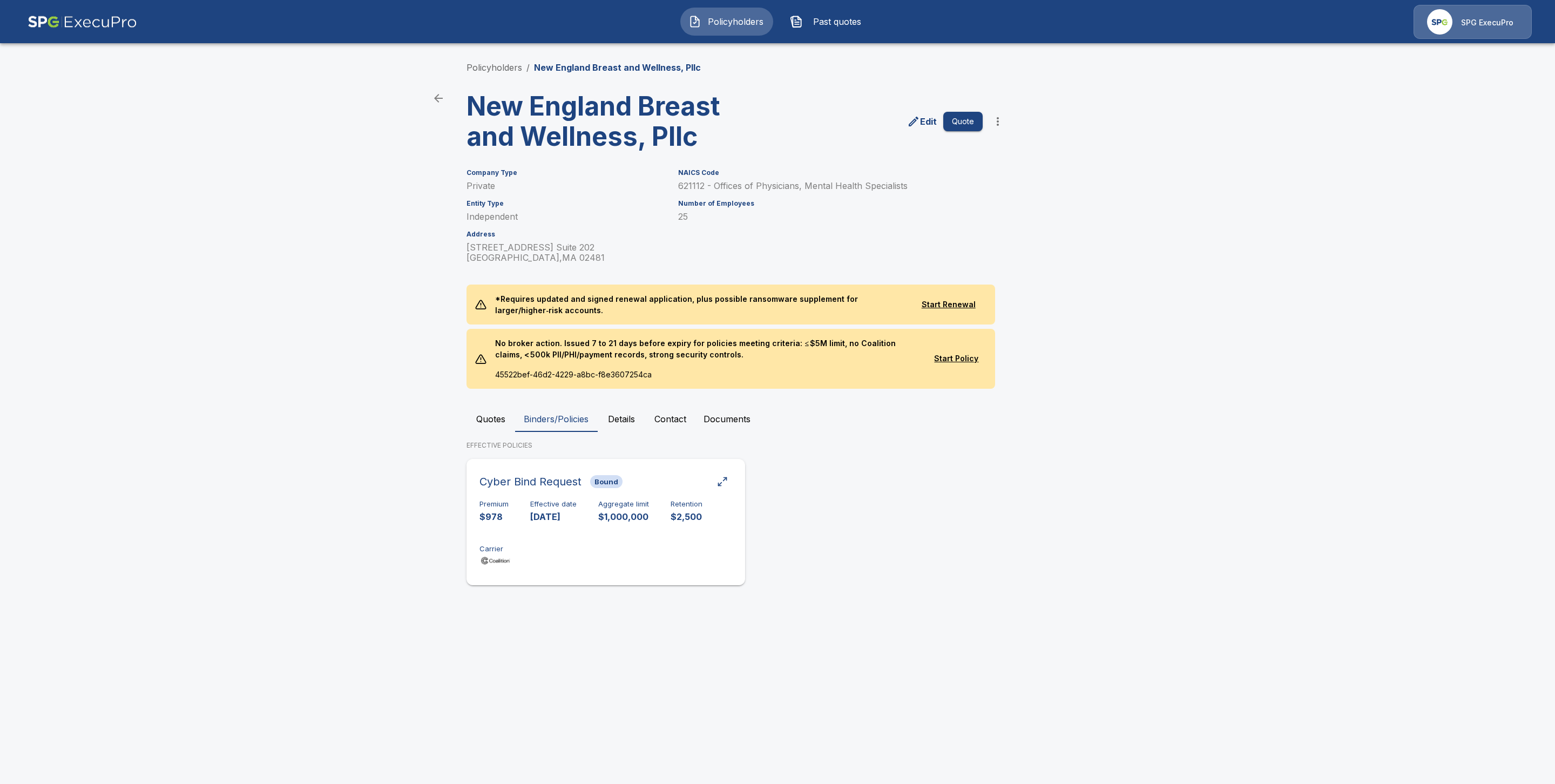
drag, startPoint x: 560, startPoint y: 525, endPoint x: 610, endPoint y: 567, distance: 65.3
click at [560, 525] on div "Premium $978 Effective date 11/15/2024 Aggregate limit $1,000,000 Retention $2,…" at bounding box center [605, 534] width 253 height 68
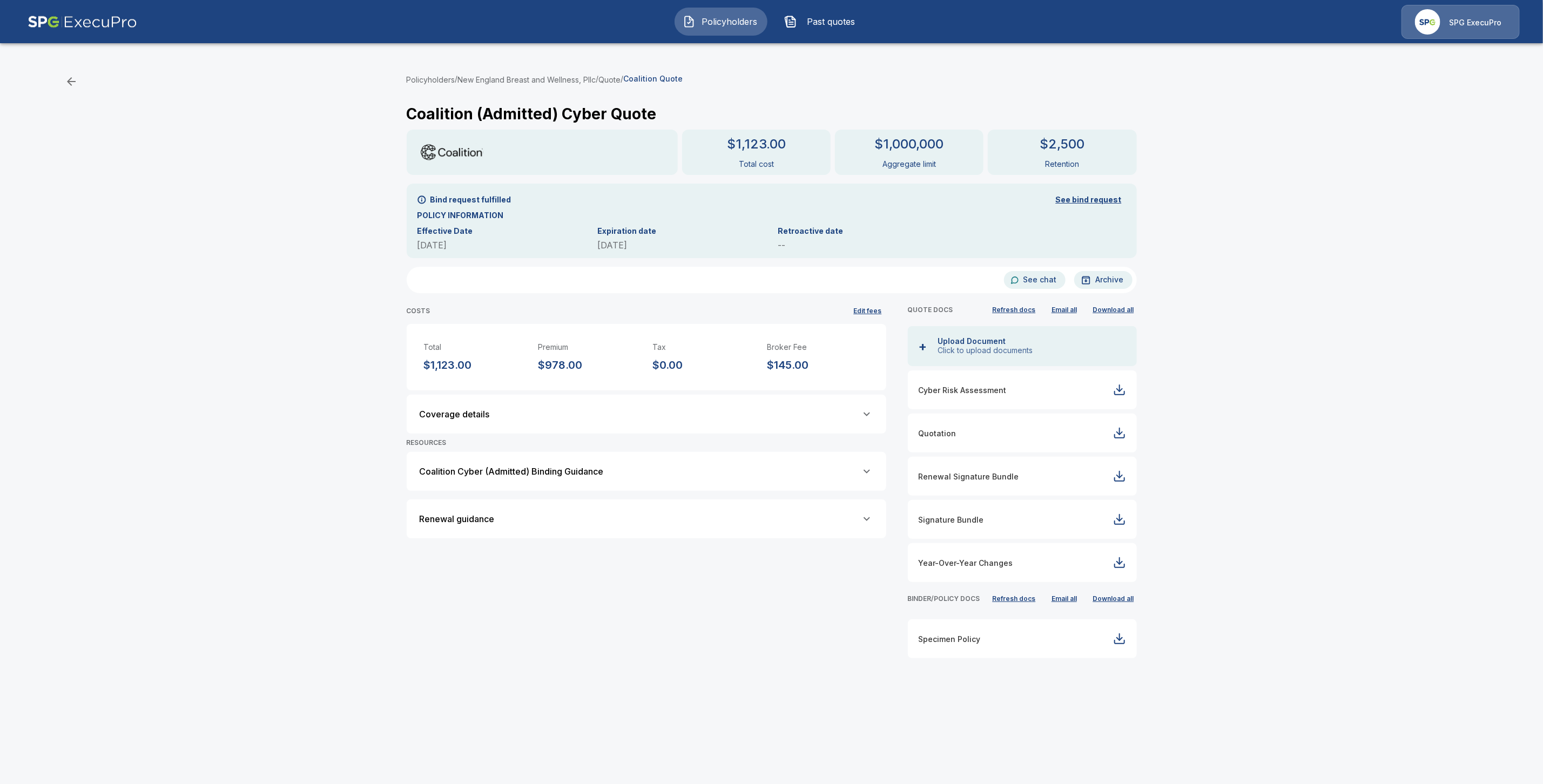
click at [539, 76] on button "New England Breast and Wellness, Pllc" at bounding box center [527, 79] width 138 height 11
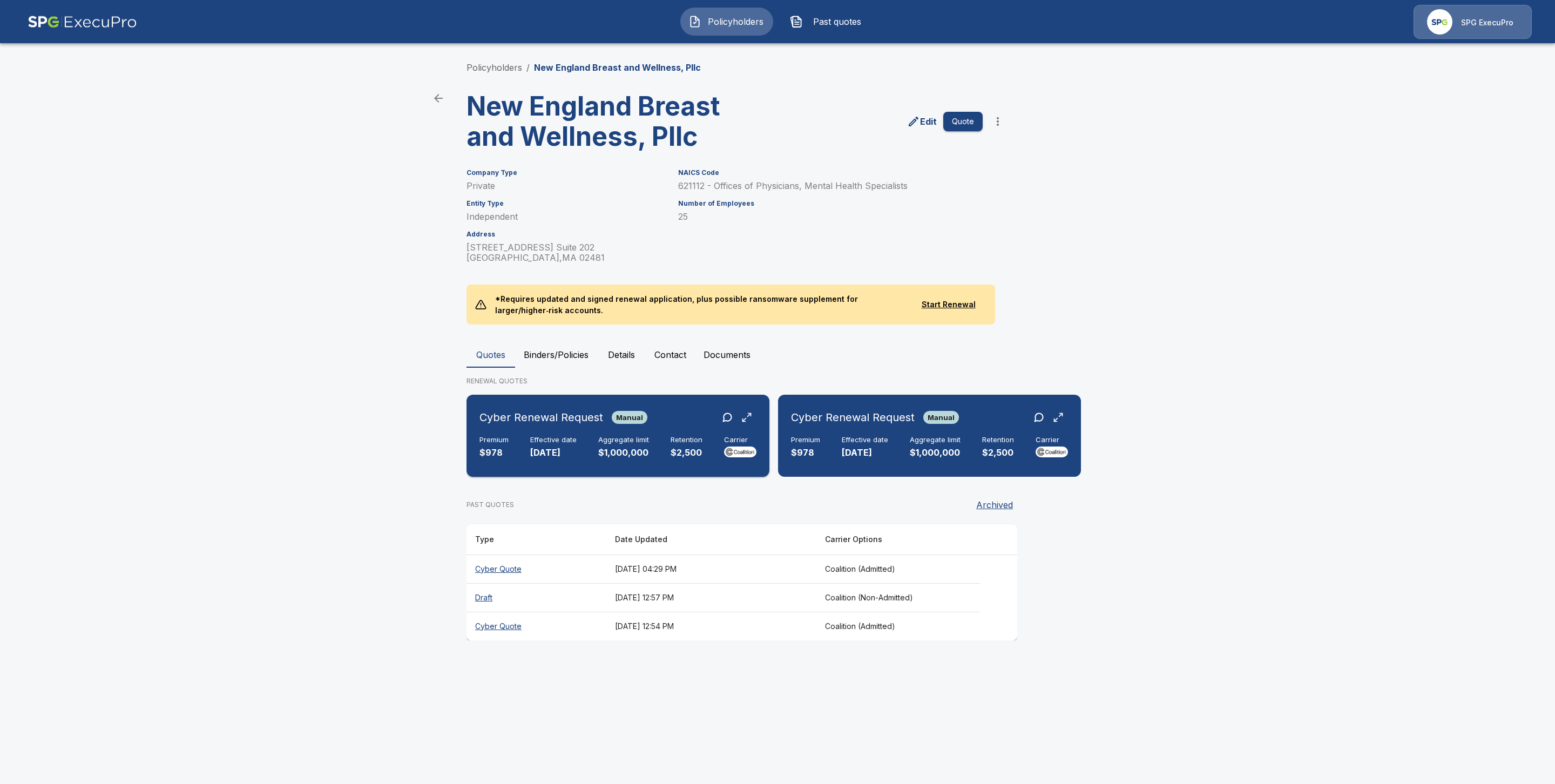
click at [555, 446] on div "Effective date 11/15/2025" at bounding box center [553, 447] width 47 height 24
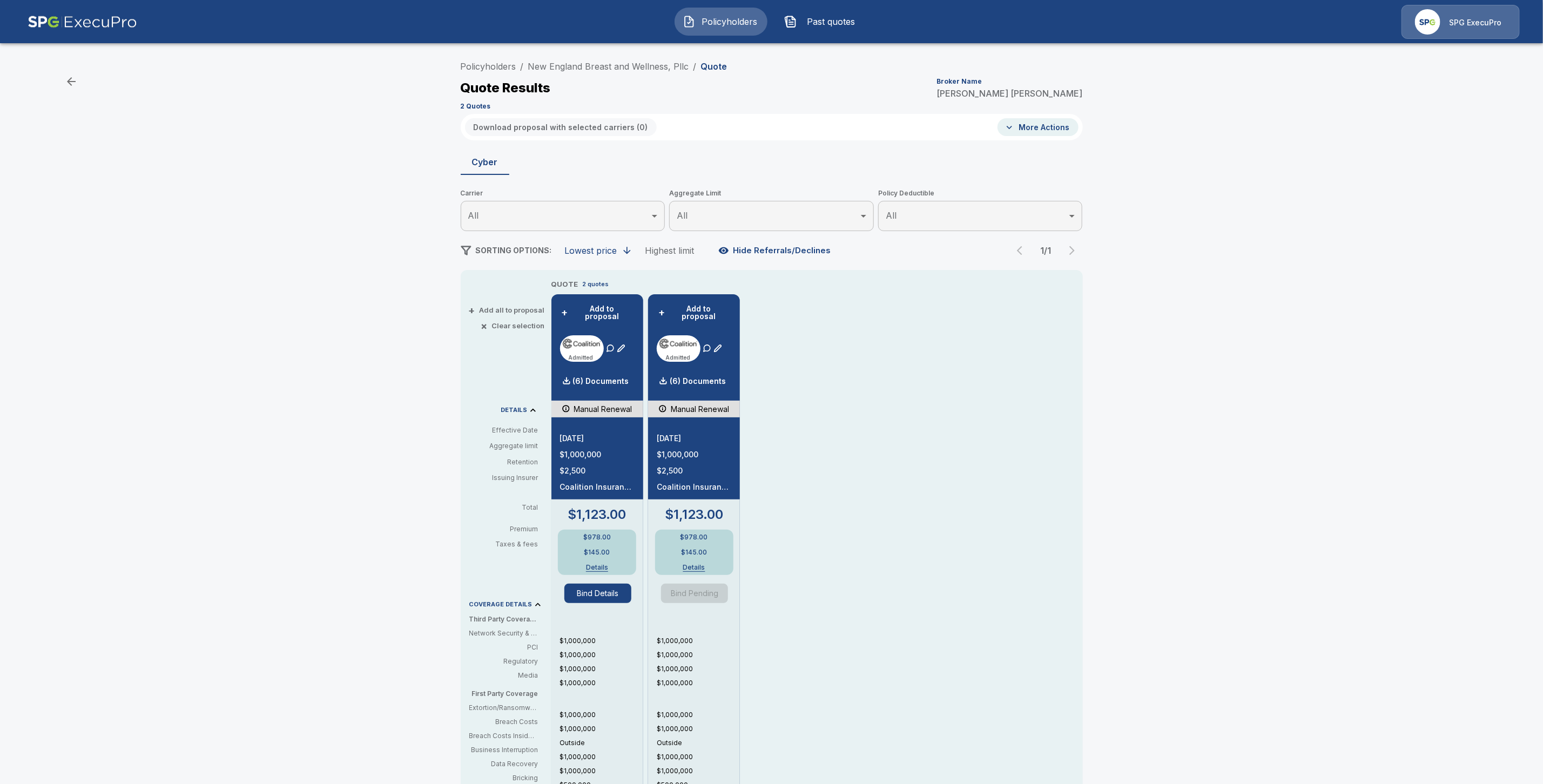
click at [619, 590] on button "Bind Details" at bounding box center [598, 593] width 67 height 19
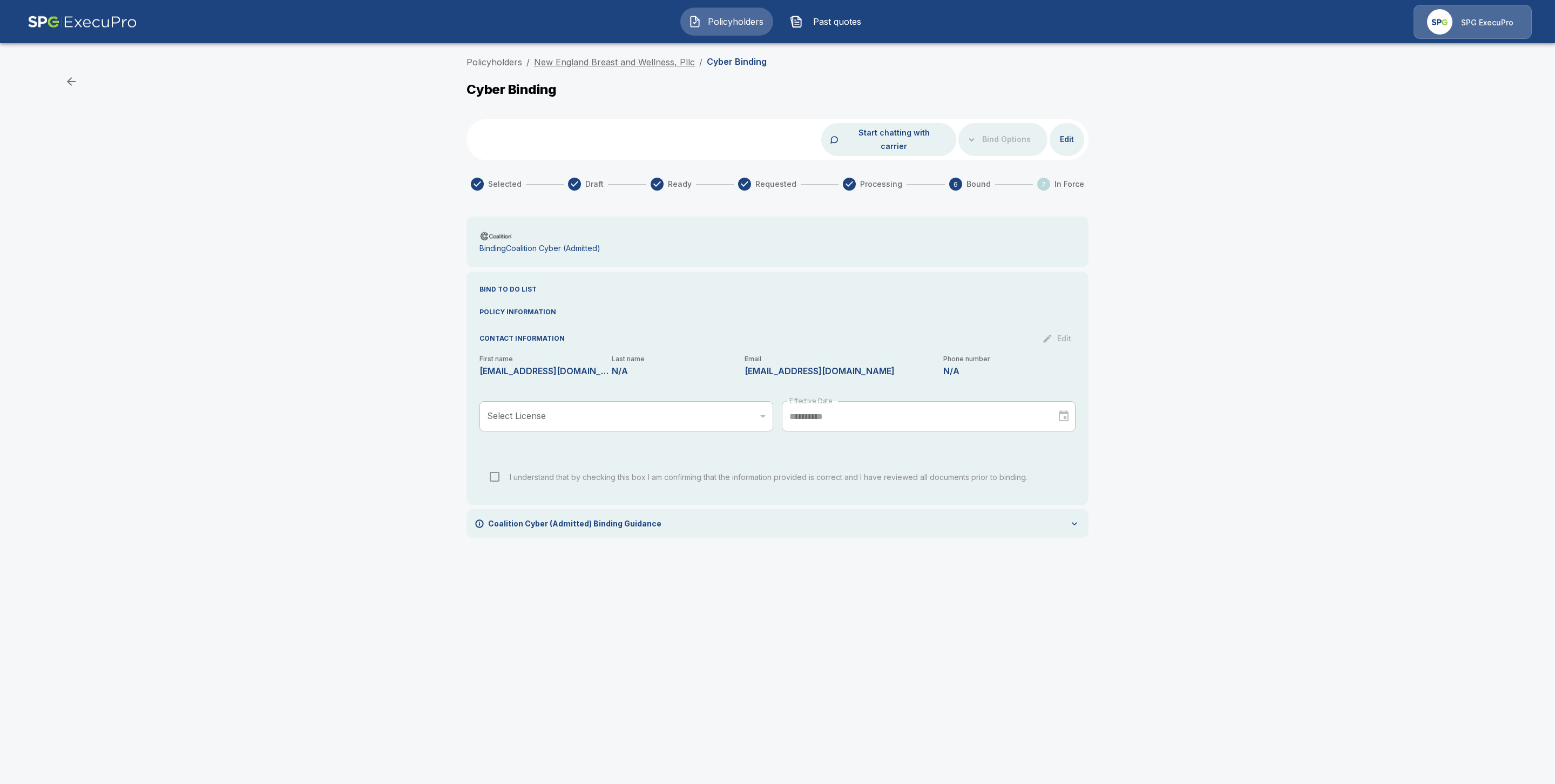
click at [602, 64] on link "New England Breast and Wellness, Pllc" at bounding box center [614, 62] width 161 height 11
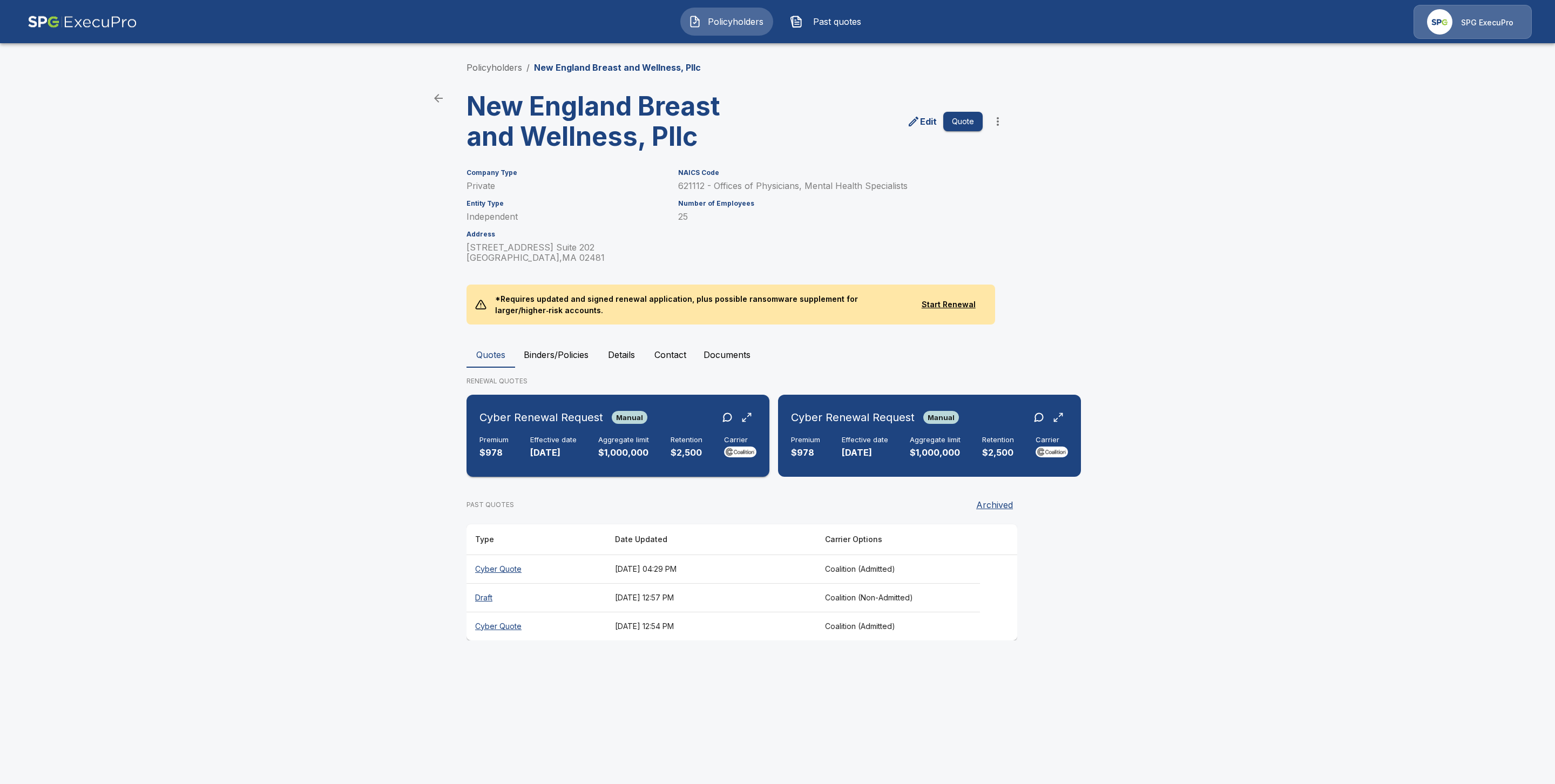
click at [580, 422] on h6 "Cyber Renewal Request" at bounding box center [541, 417] width 124 height 17
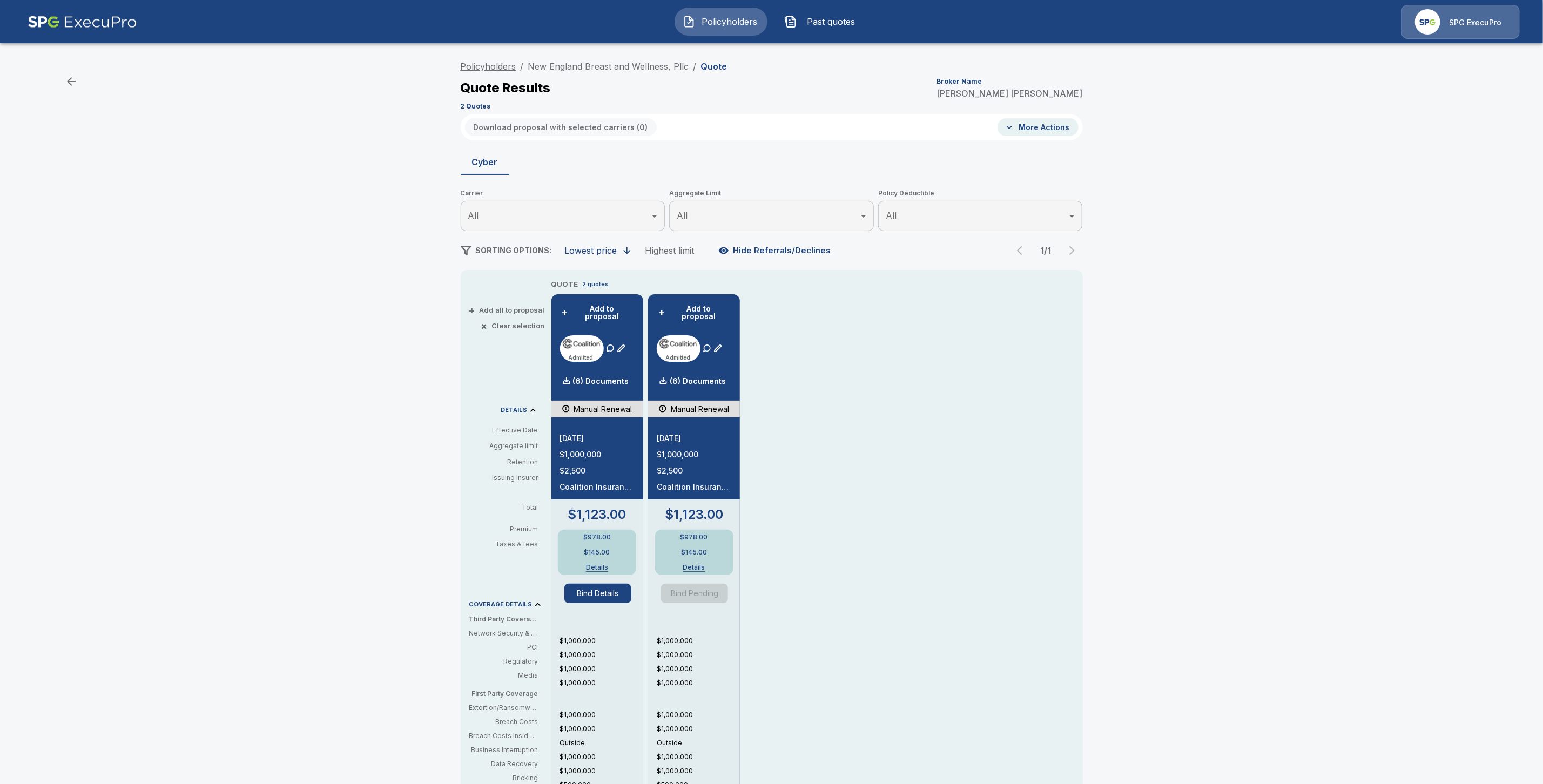
click at [476, 67] on link "Policyholders" at bounding box center [488, 66] width 56 height 11
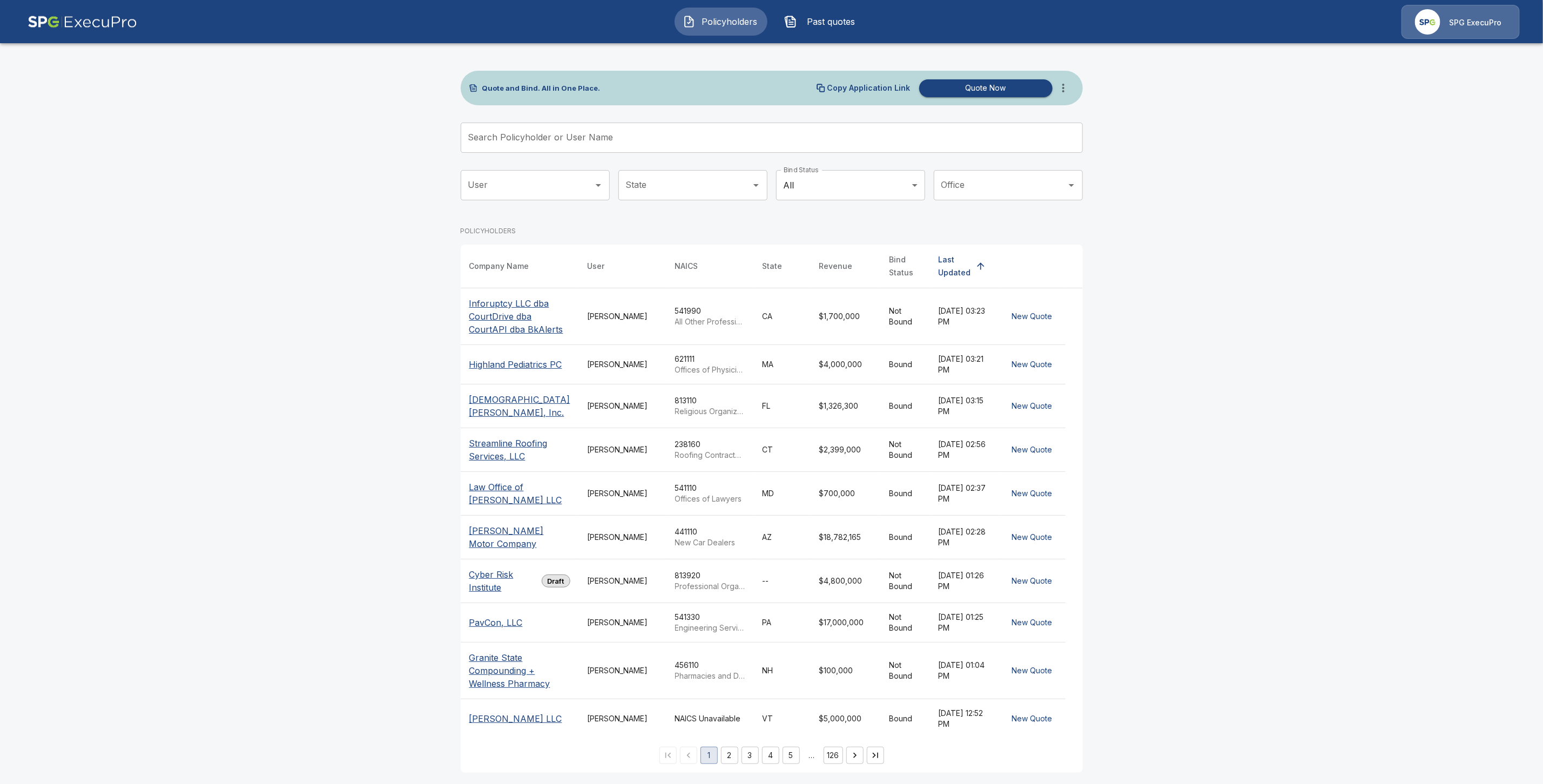
click at [537, 146] on input "Search Policyholder or User Name" at bounding box center [766, 137] width 611 height 30
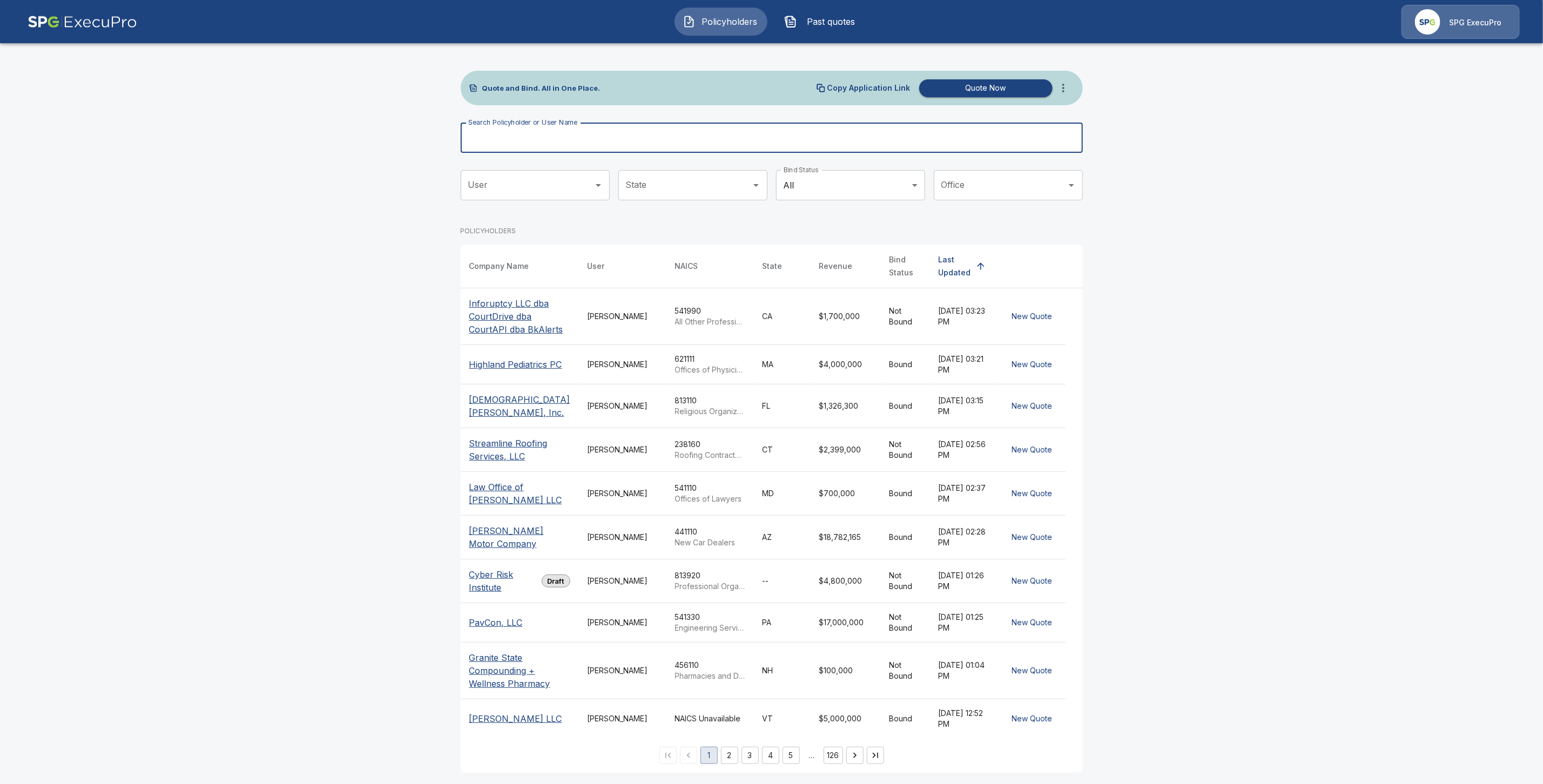
paste input "**********"
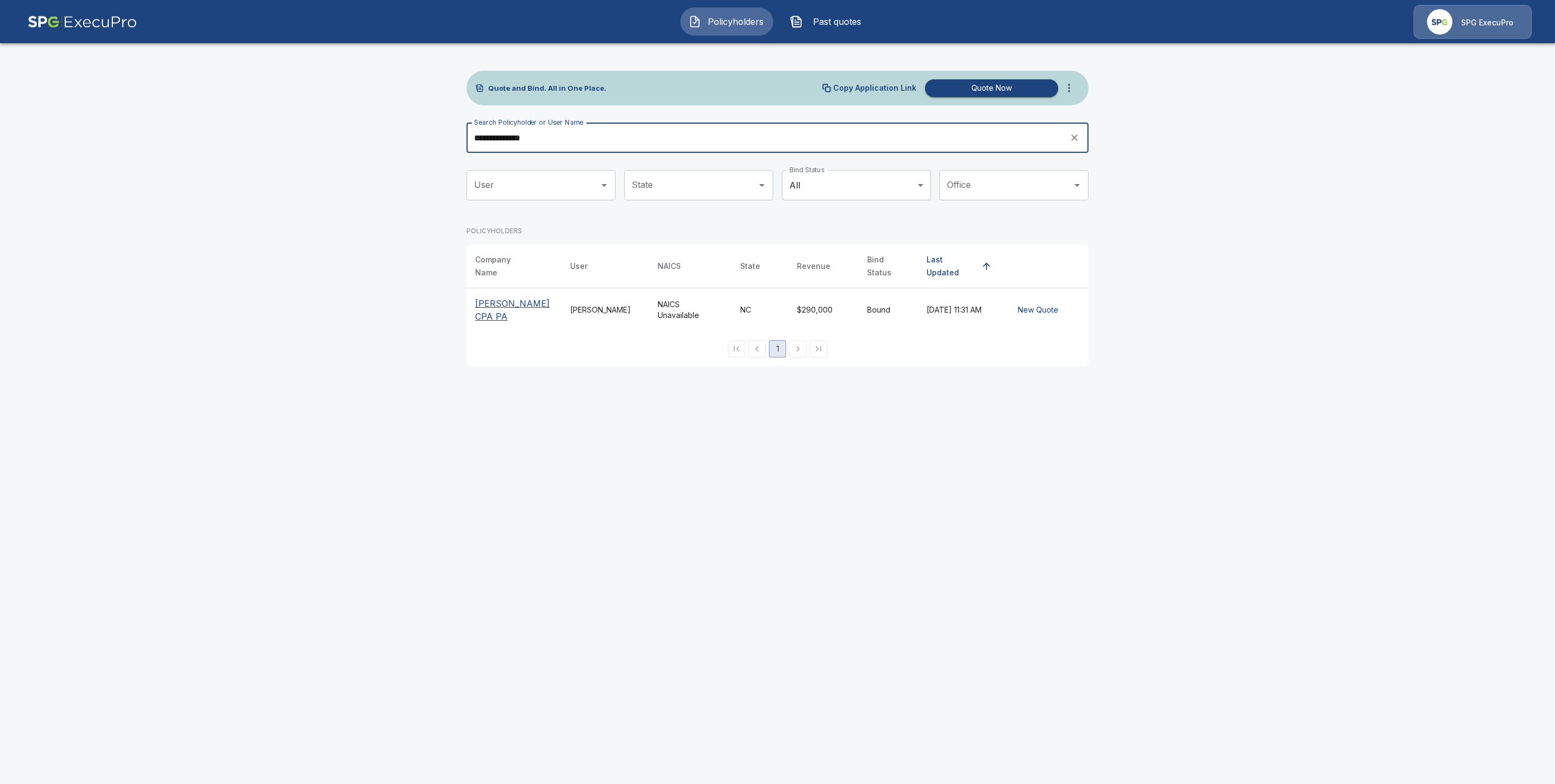
type input "**********"
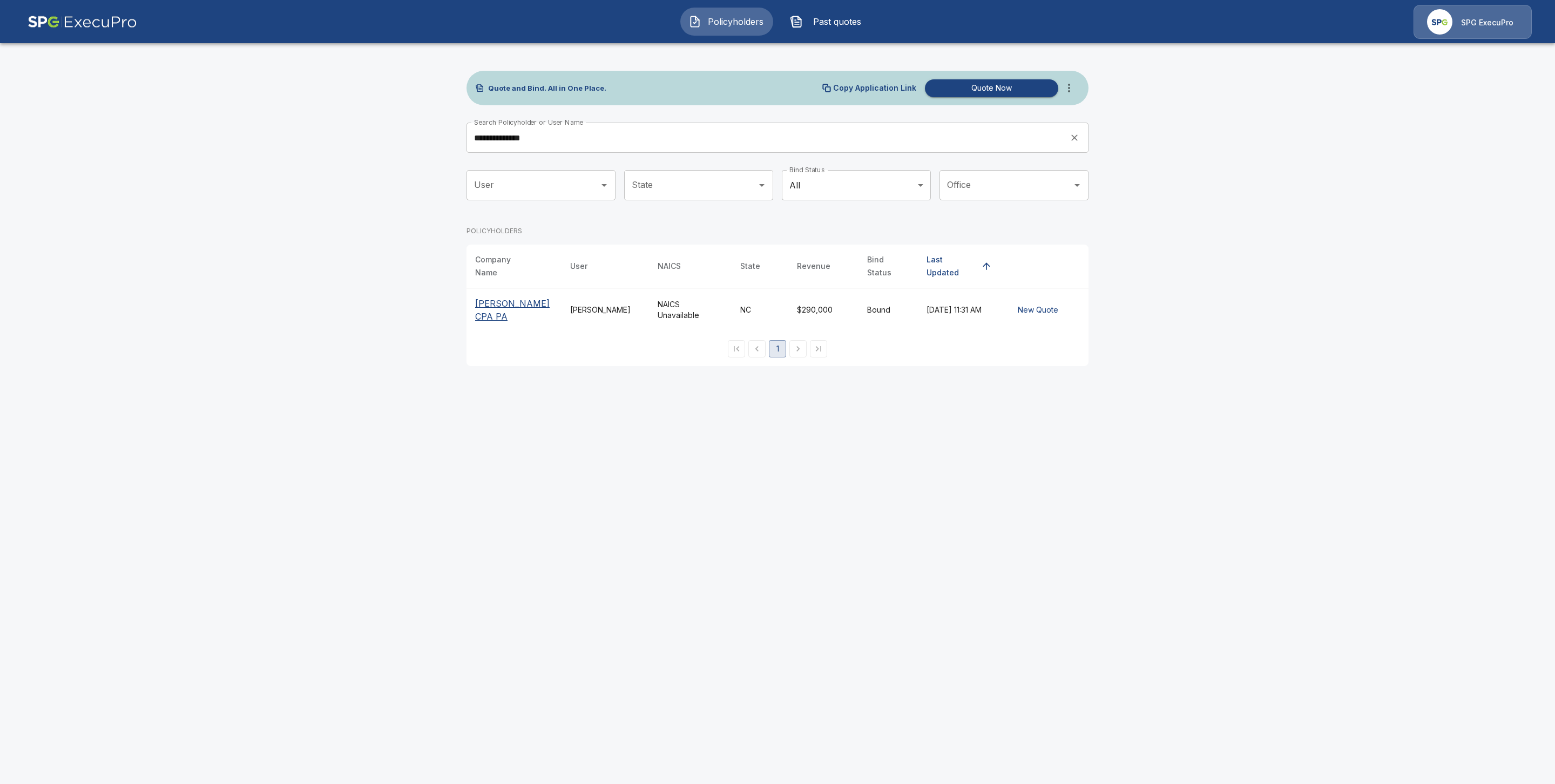
click at [501, 302] on p "[PERSON_NAME] CPA PA" at bounding box center [514, 309] width 78 height 26
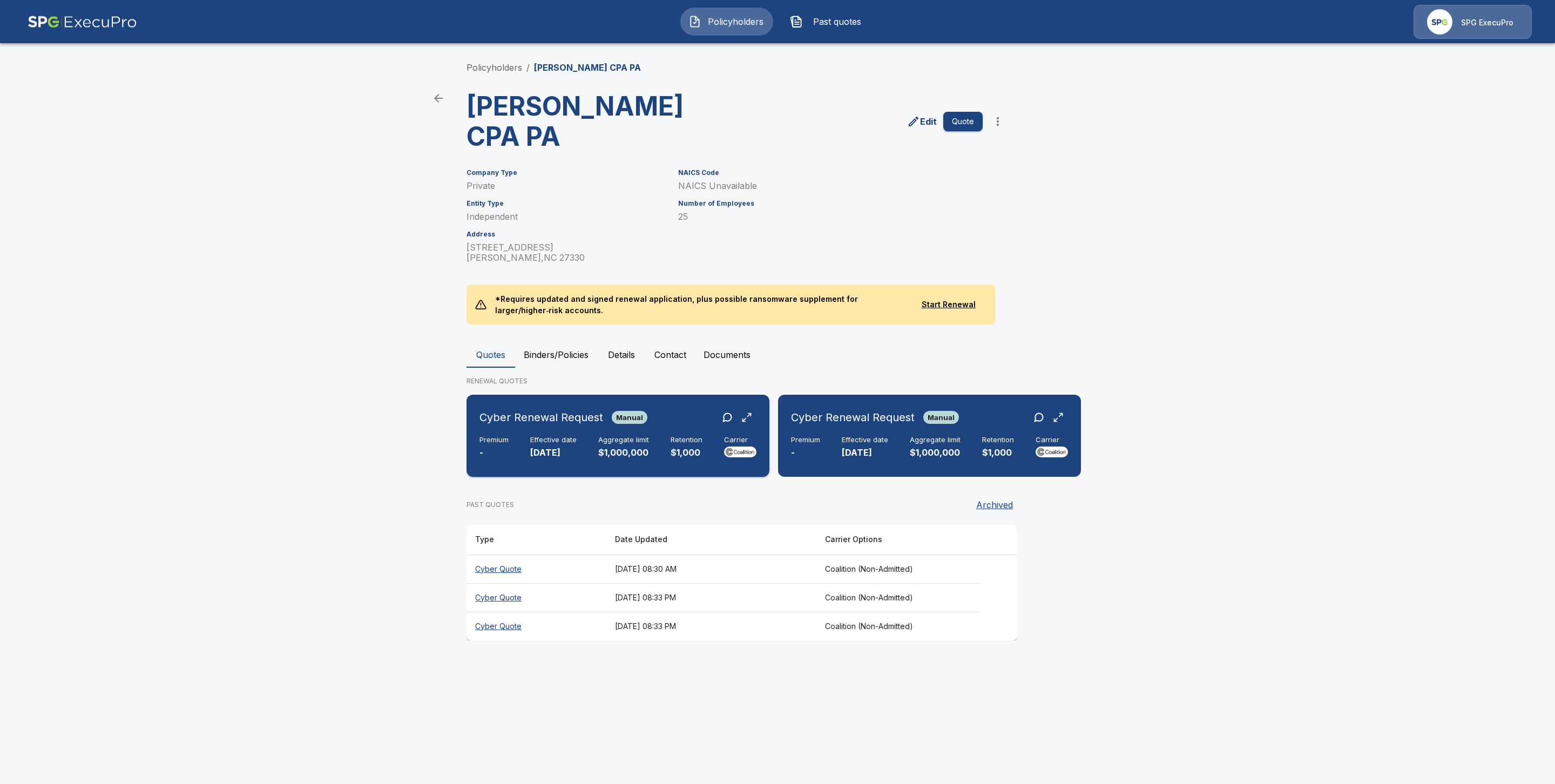
click at [545, 399] on div "Cyber Renewal Request Manual Premium - Effective date [DATE] Aggregate limit $1…" at bounding box center [618, 435] width 295 height 73
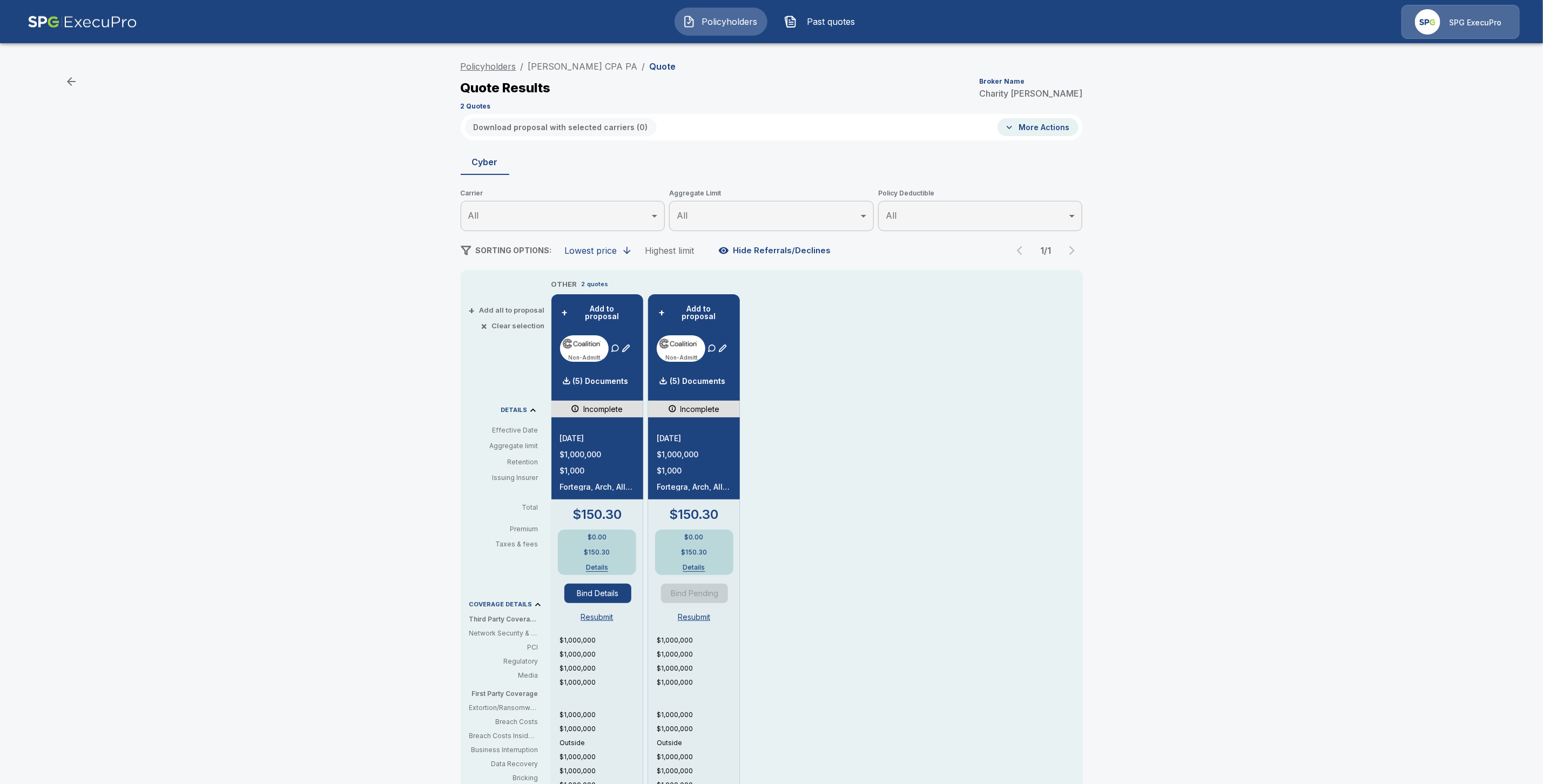
click at [501, 67] on link "Policyholders" at bounding box center [488, 66] width 56 height 11
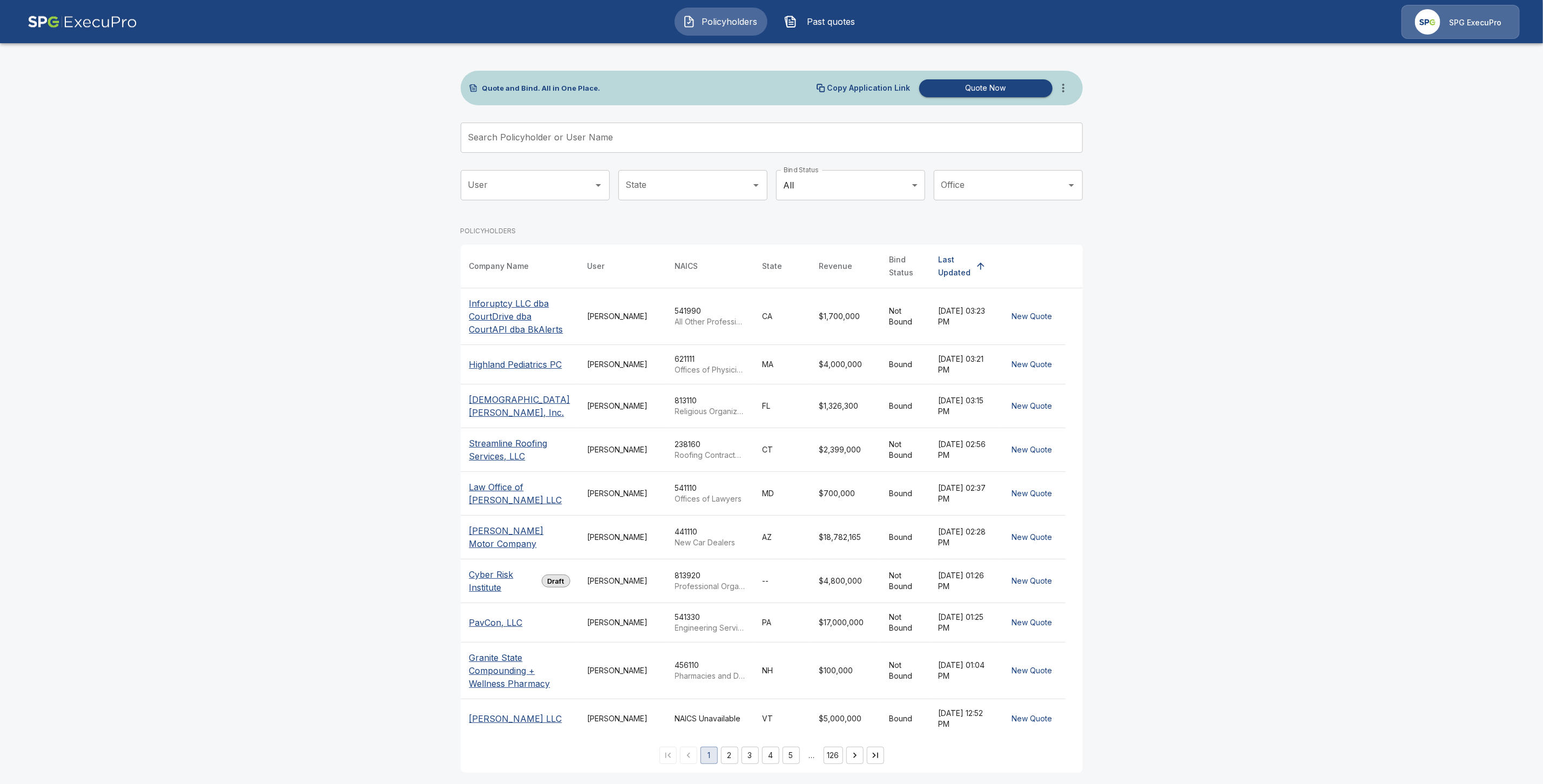
click at [540, 140] on input "Search Policyholder or User Name" at bounding box center [766, 137] width 611 height 30
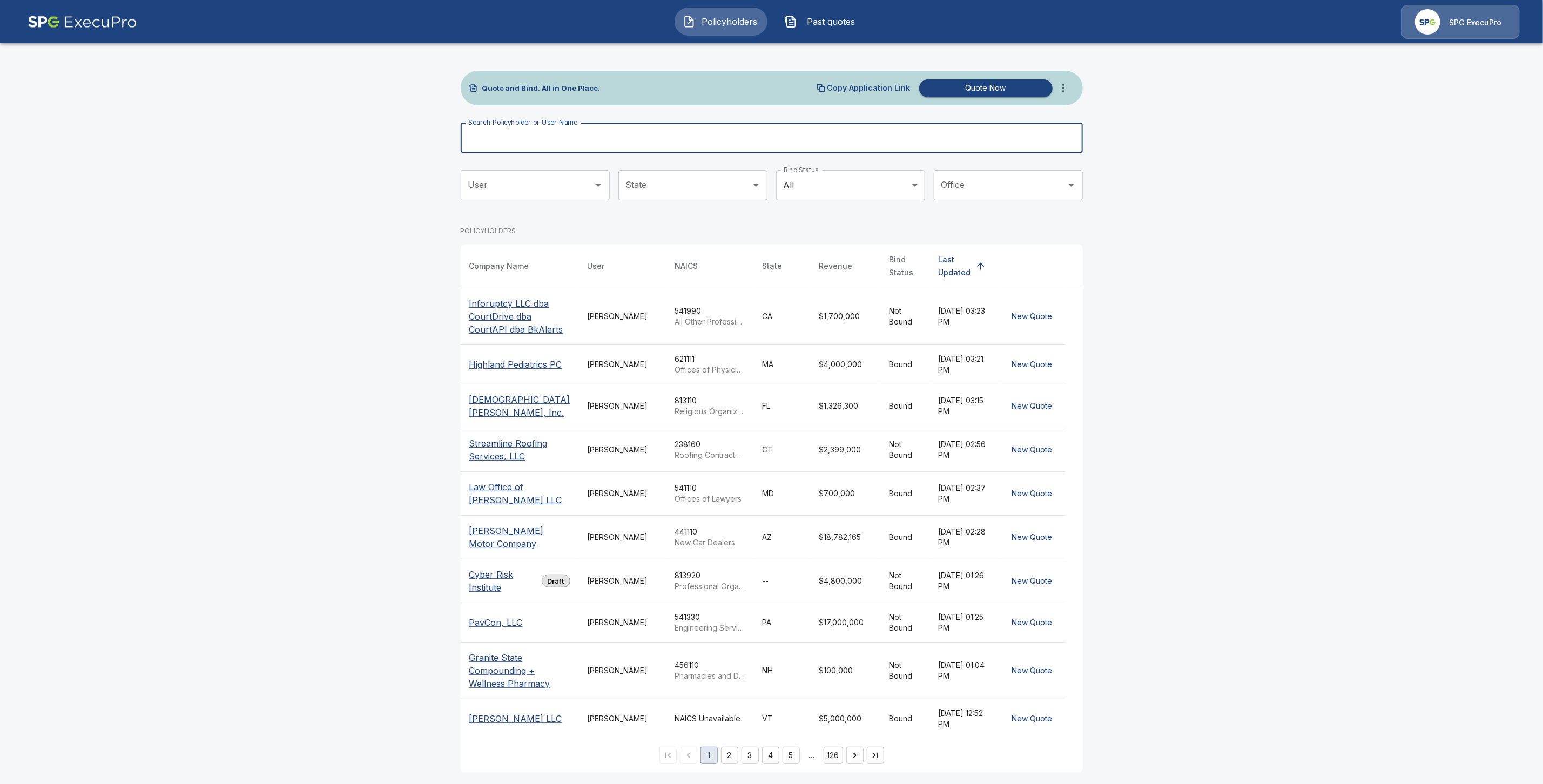
paste input "**********"
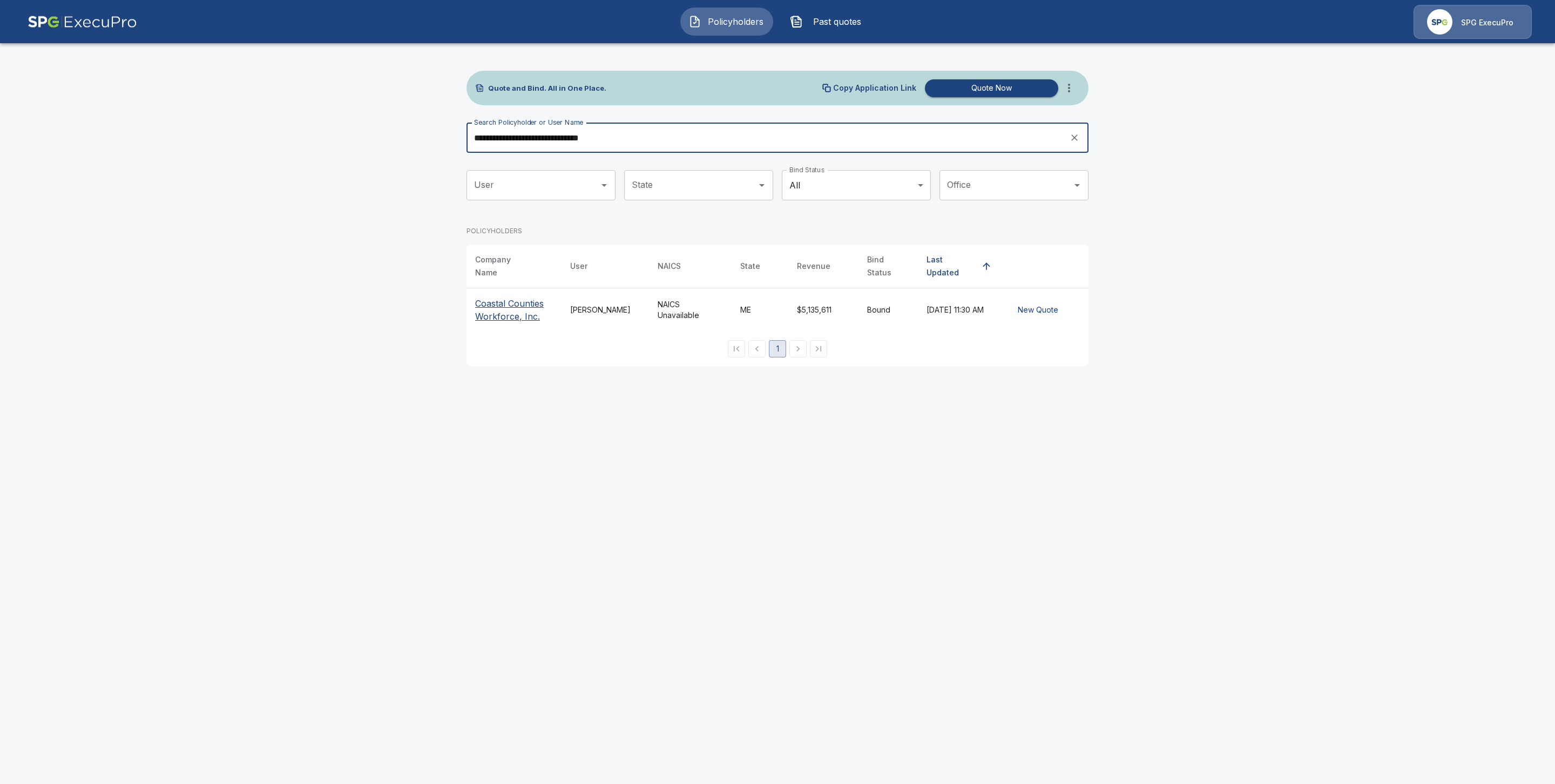
type input "**********"
click at [504, 305] on p "Coastal Counties Workforce, Inc." at bounding box center [514, 309] width 78 height 26
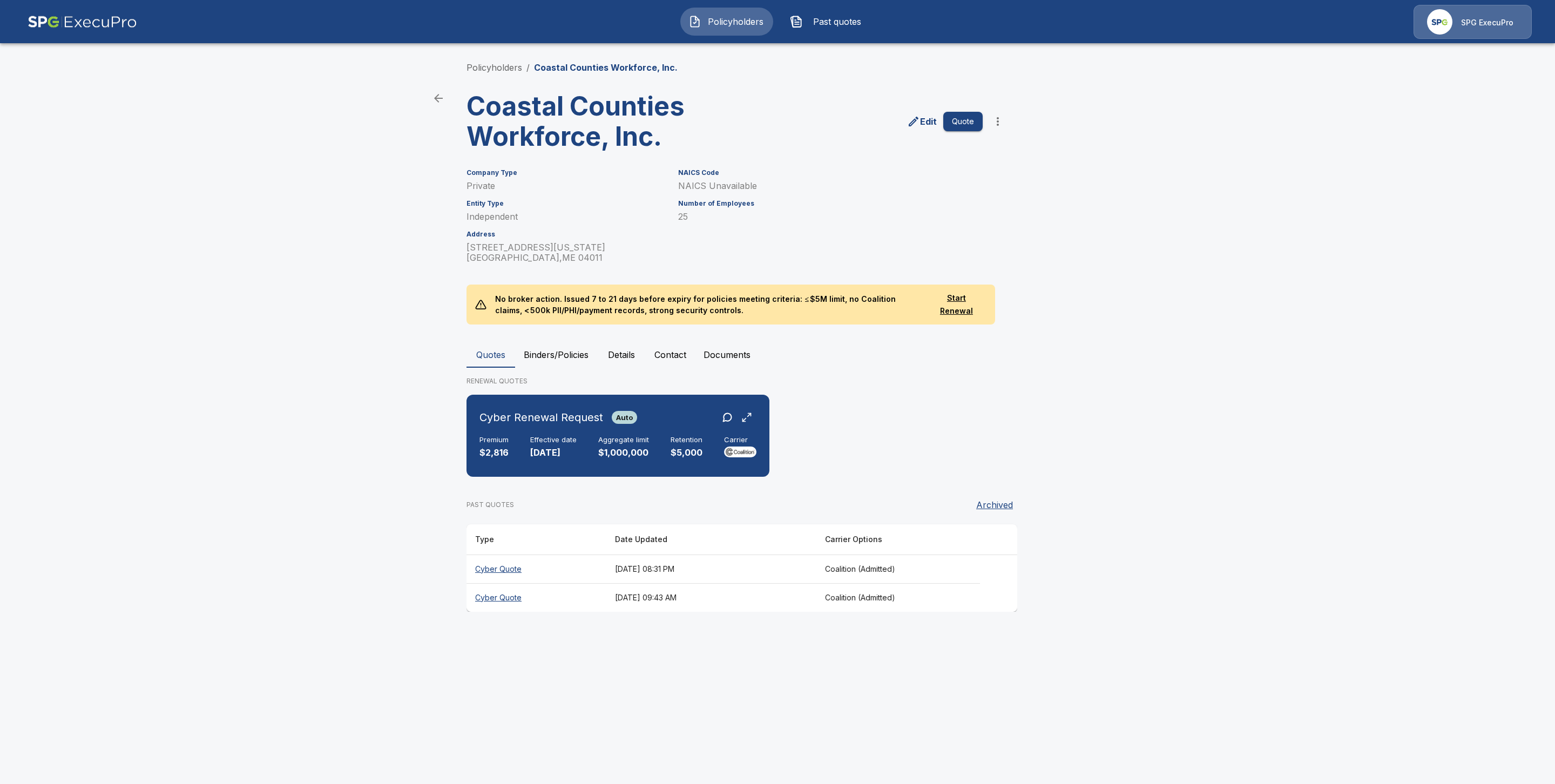
drag, startPoint x: 569, startPoint y: 355, endPoint x: 579, endPoint y: 366, distance: 14.9
click at [570, 355] on button "Binders/Policies" at bounding box center [556, 355] width 82 height 26
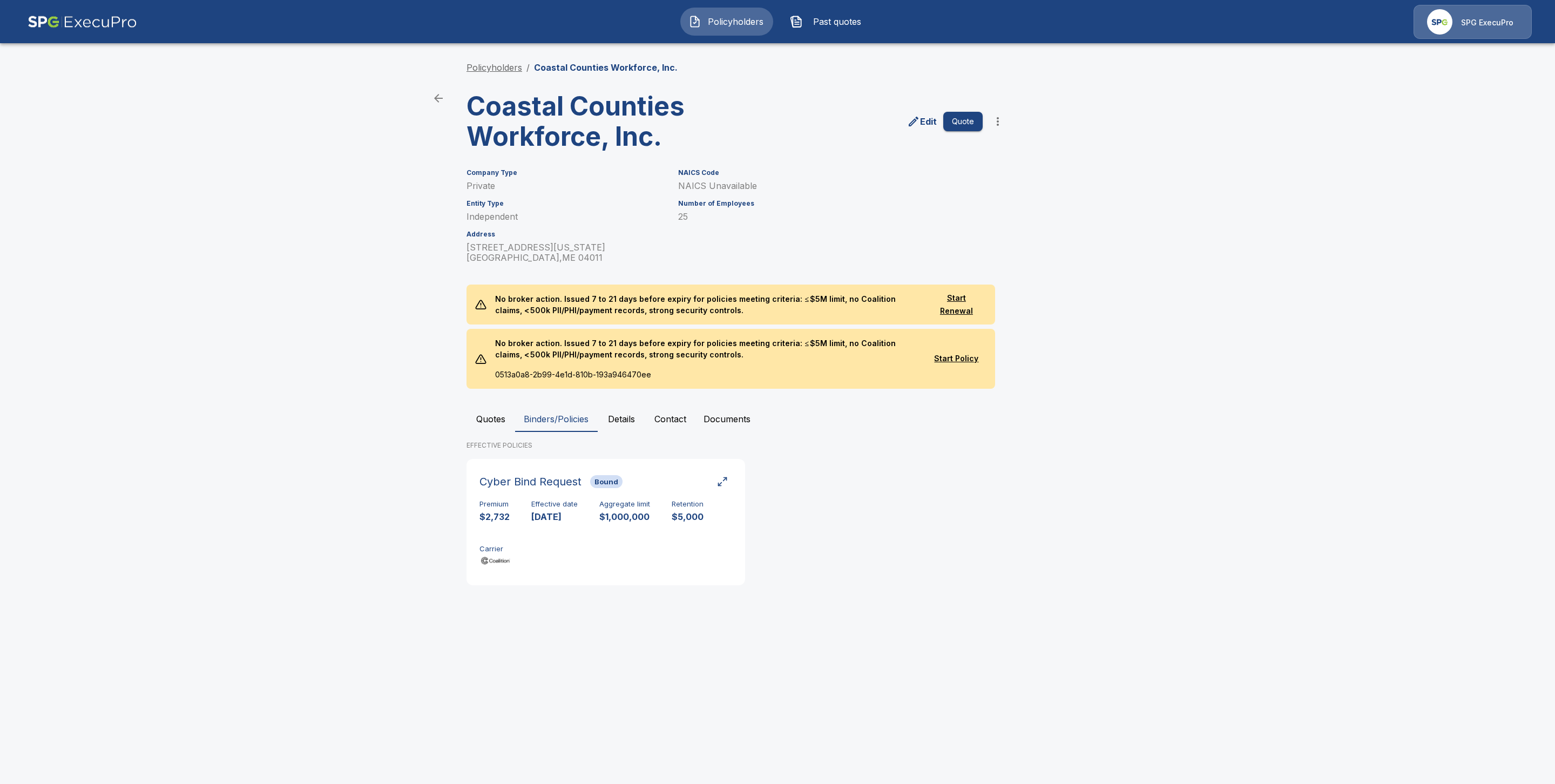
click at [487, 62] on link "Policyholders" at bounding box center [494, 67] width 56 height 11
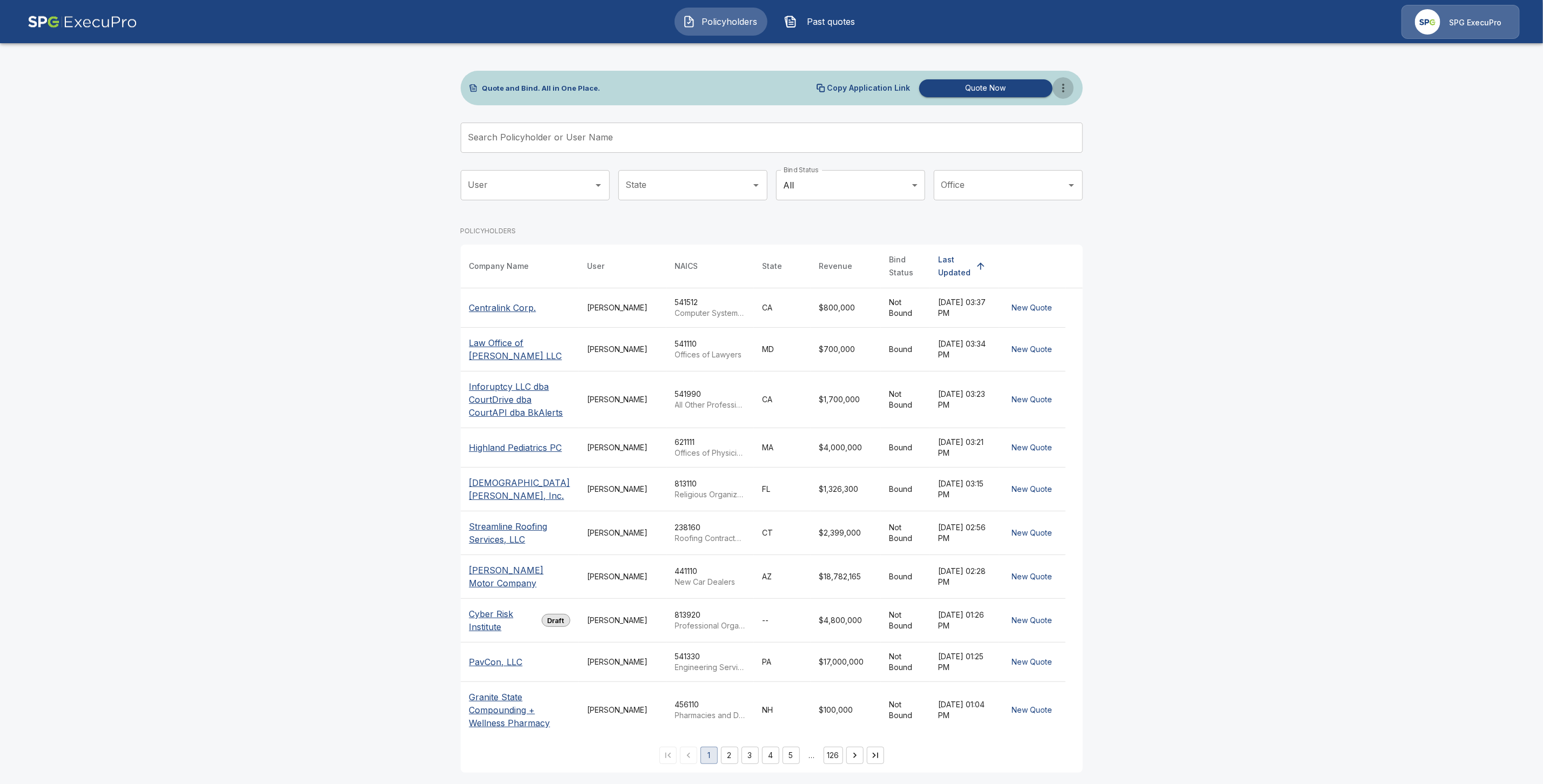
click at [1070, 91] on icon "more" at bounding box center [1062, 88] width 13 height 13
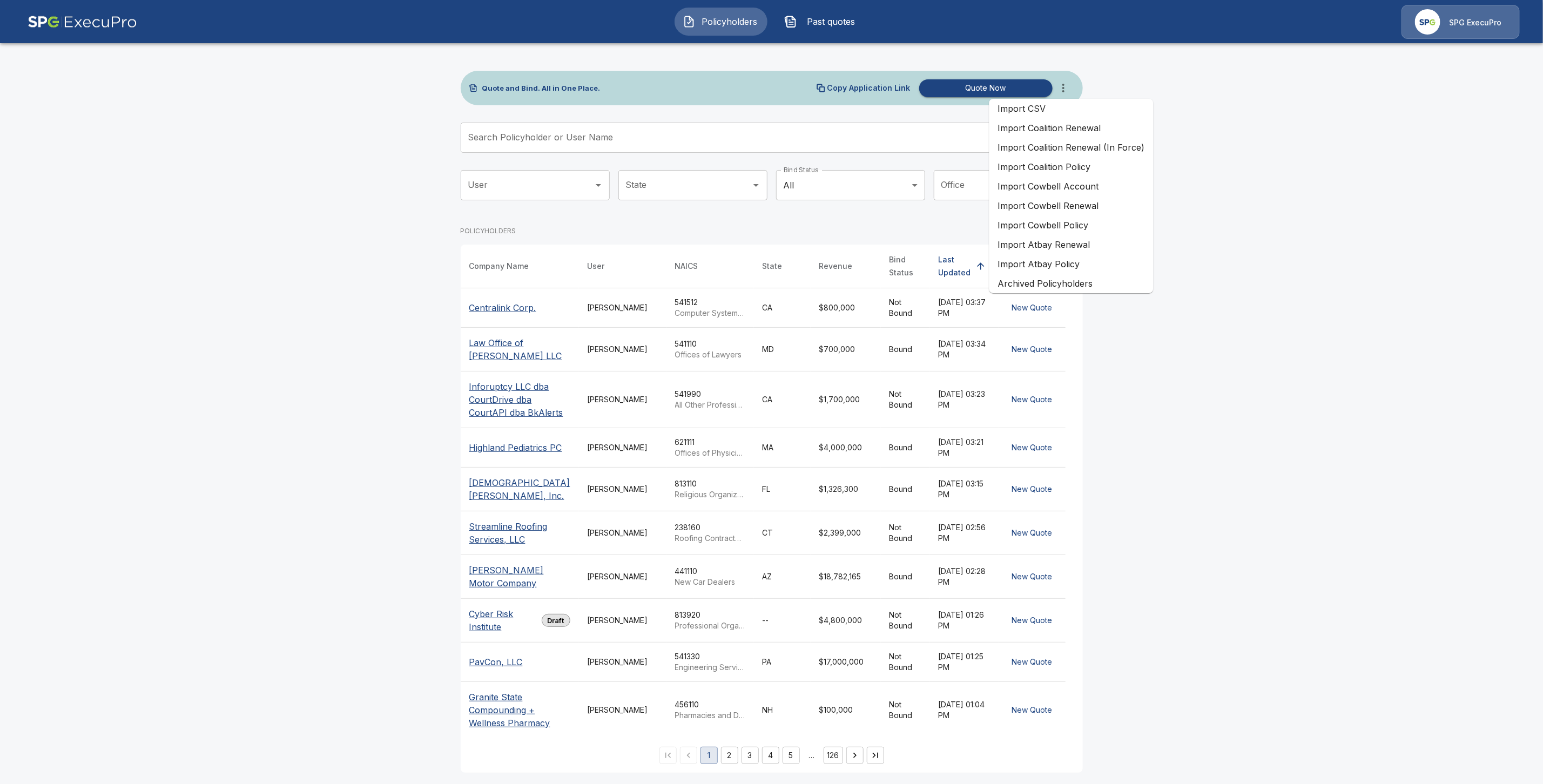
click at [512, 138] on input "Search Policyholder or User Name" at bounding box center [766, 137] width 611 height 30
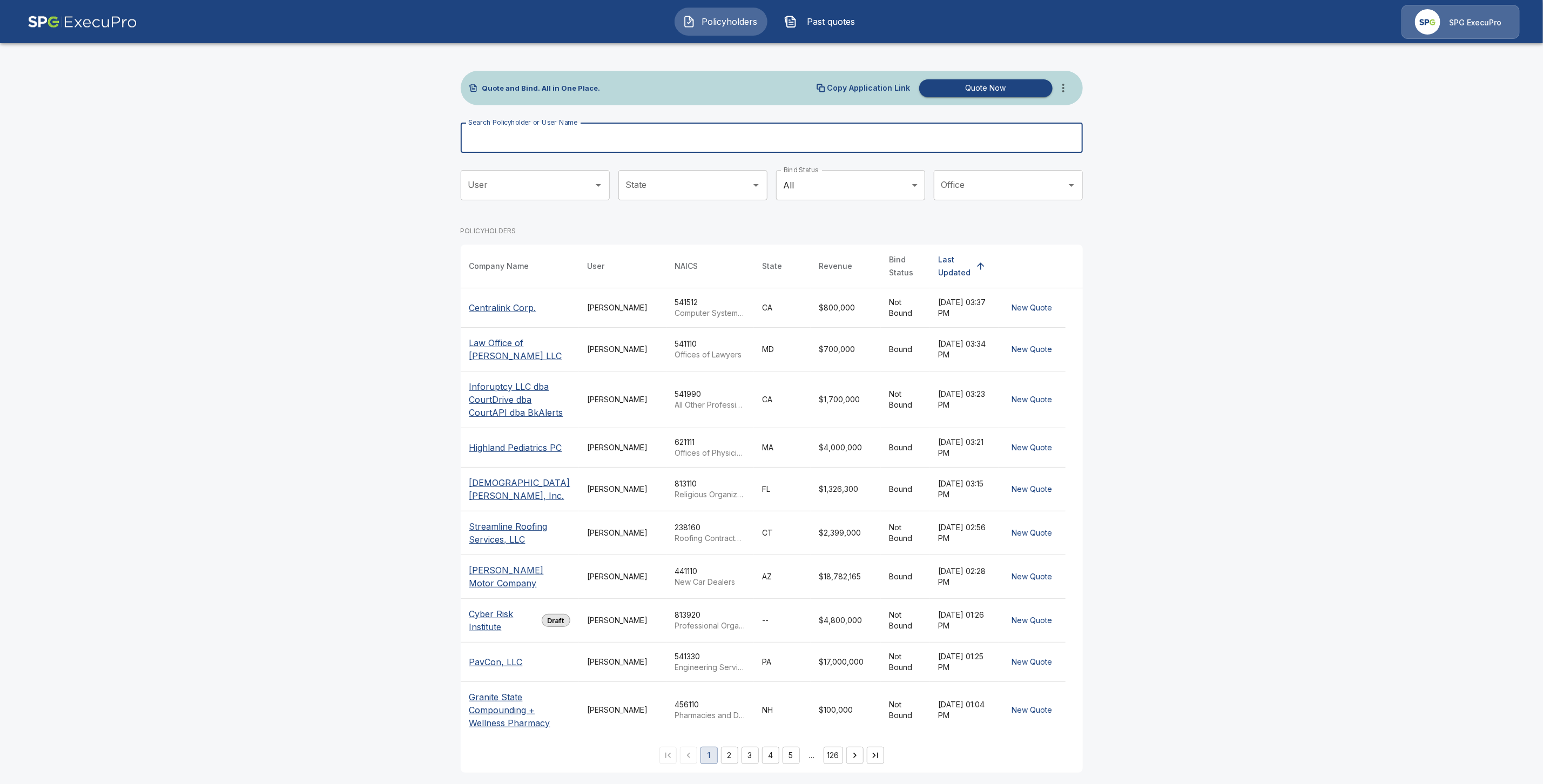
paste input "**********"
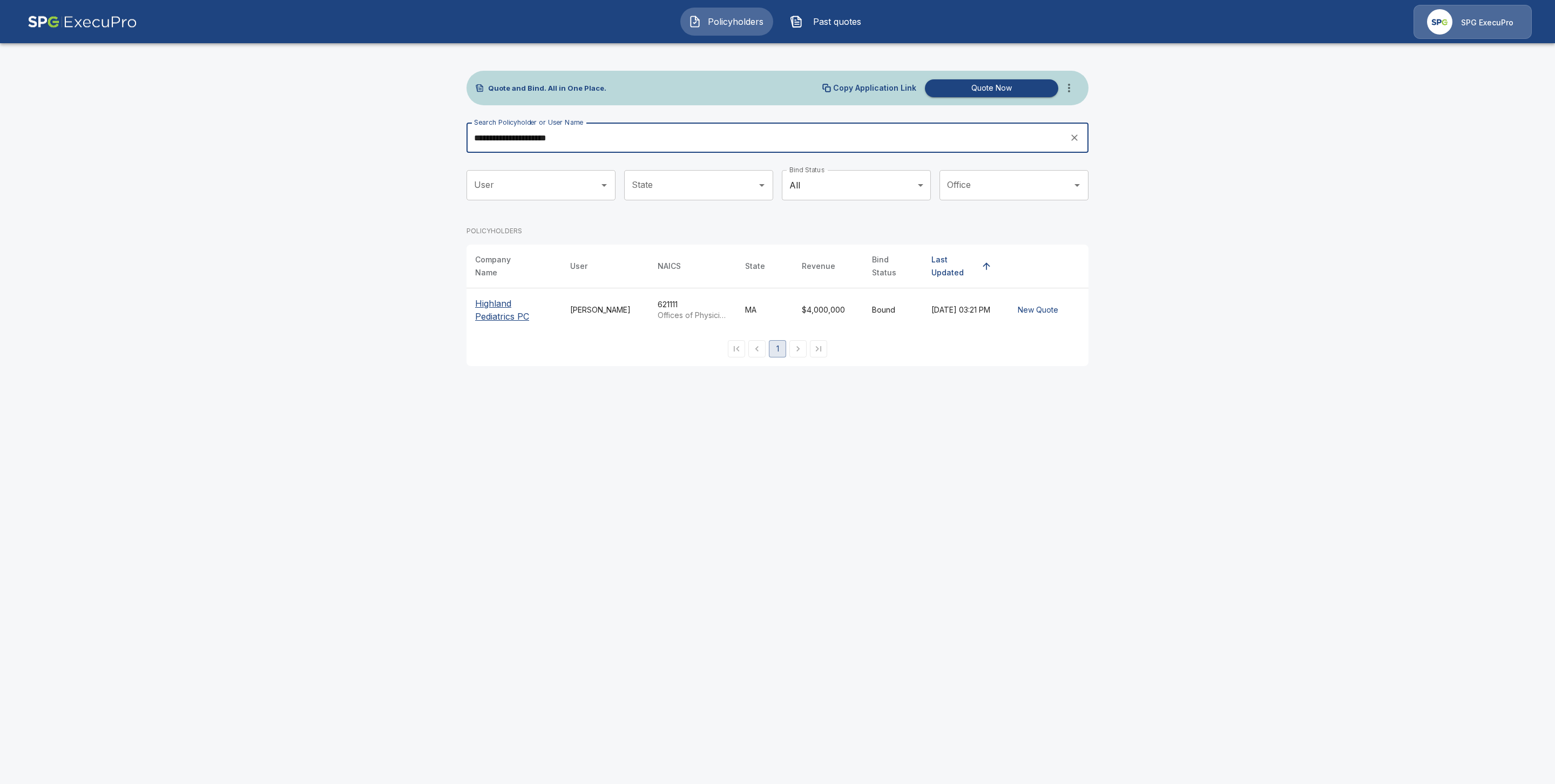
type input "**********"
click at [496, 300] on p "Highland Pediatrics PC" at bounding box center [514, 309] width 78 height 26
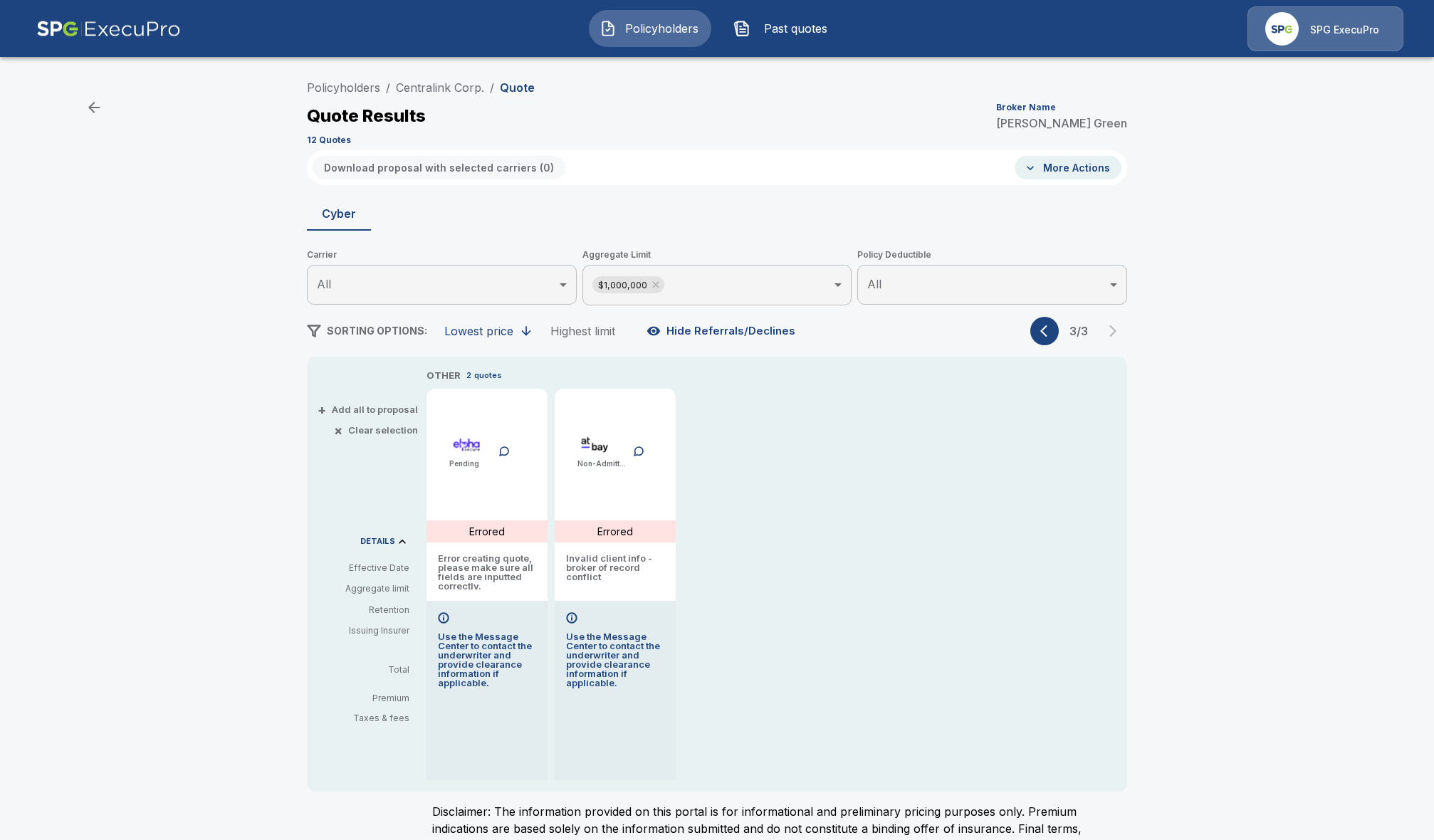
scroll to position [27, 0]
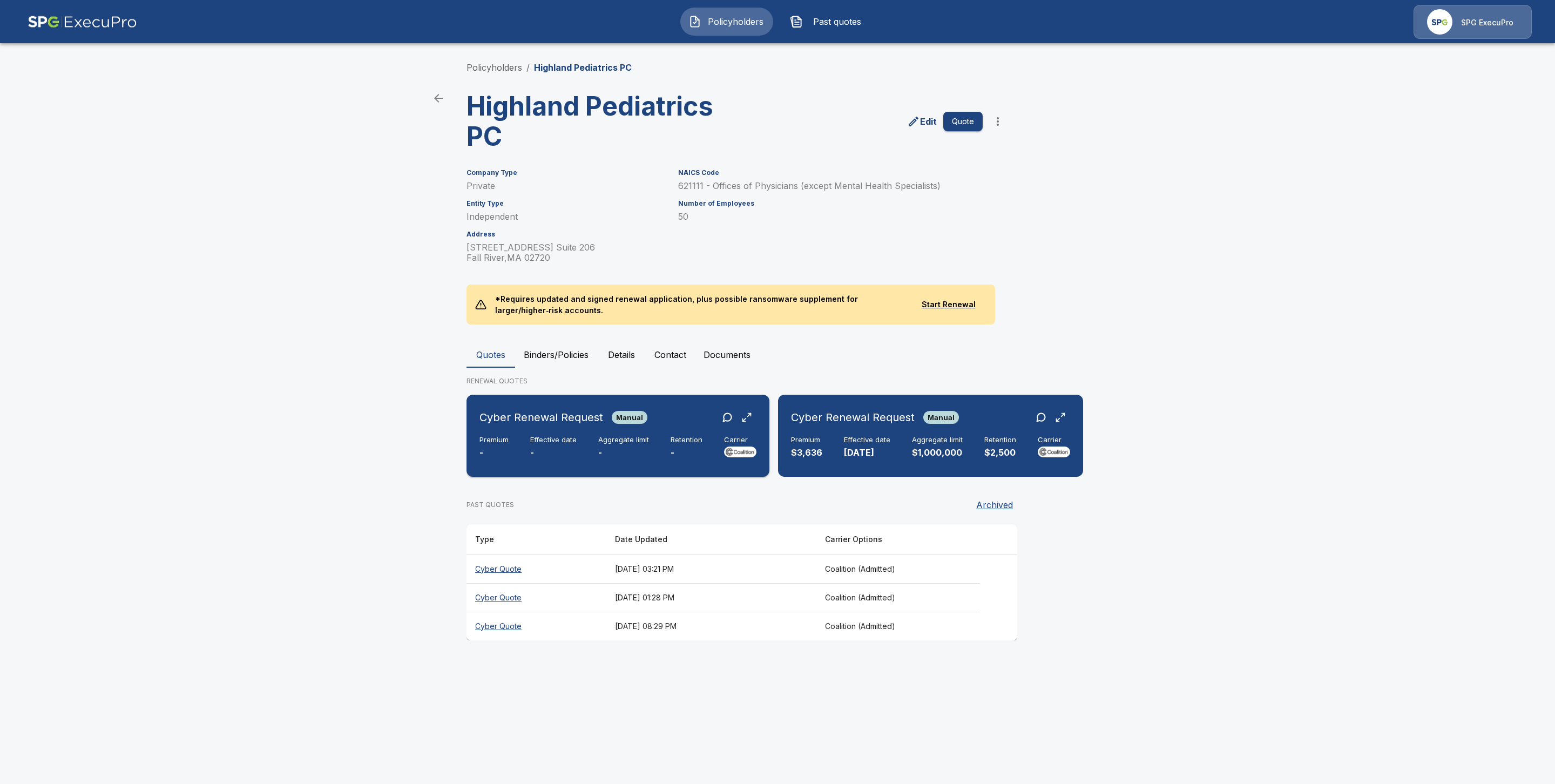
click at [567, 438] on h6 "Effective date" at bounding box center [553, 440] width 47 height 9
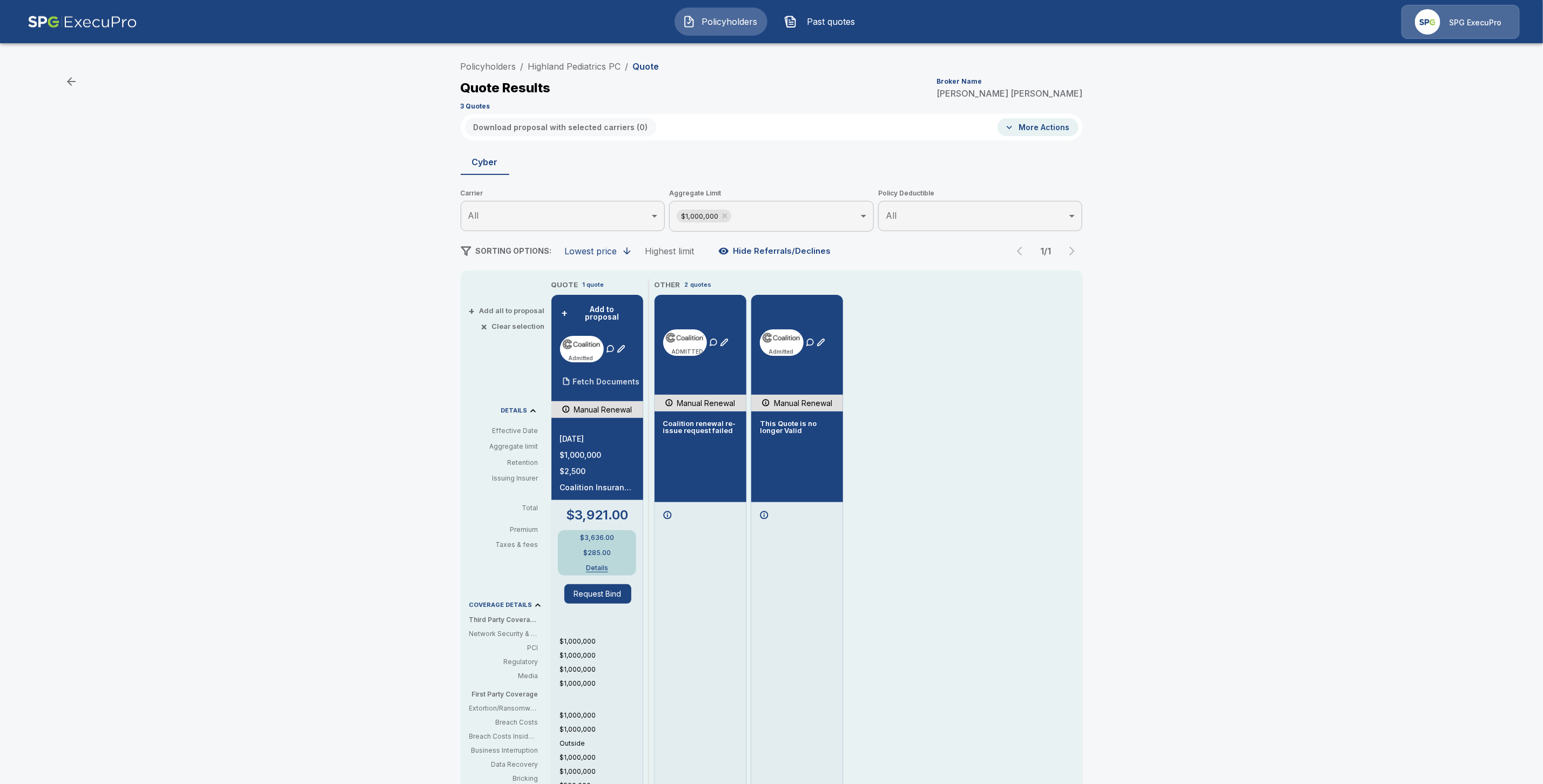
click at [590, 378] on p "Fetch Documents" at bounding box center [606, 382] width 67 height 7
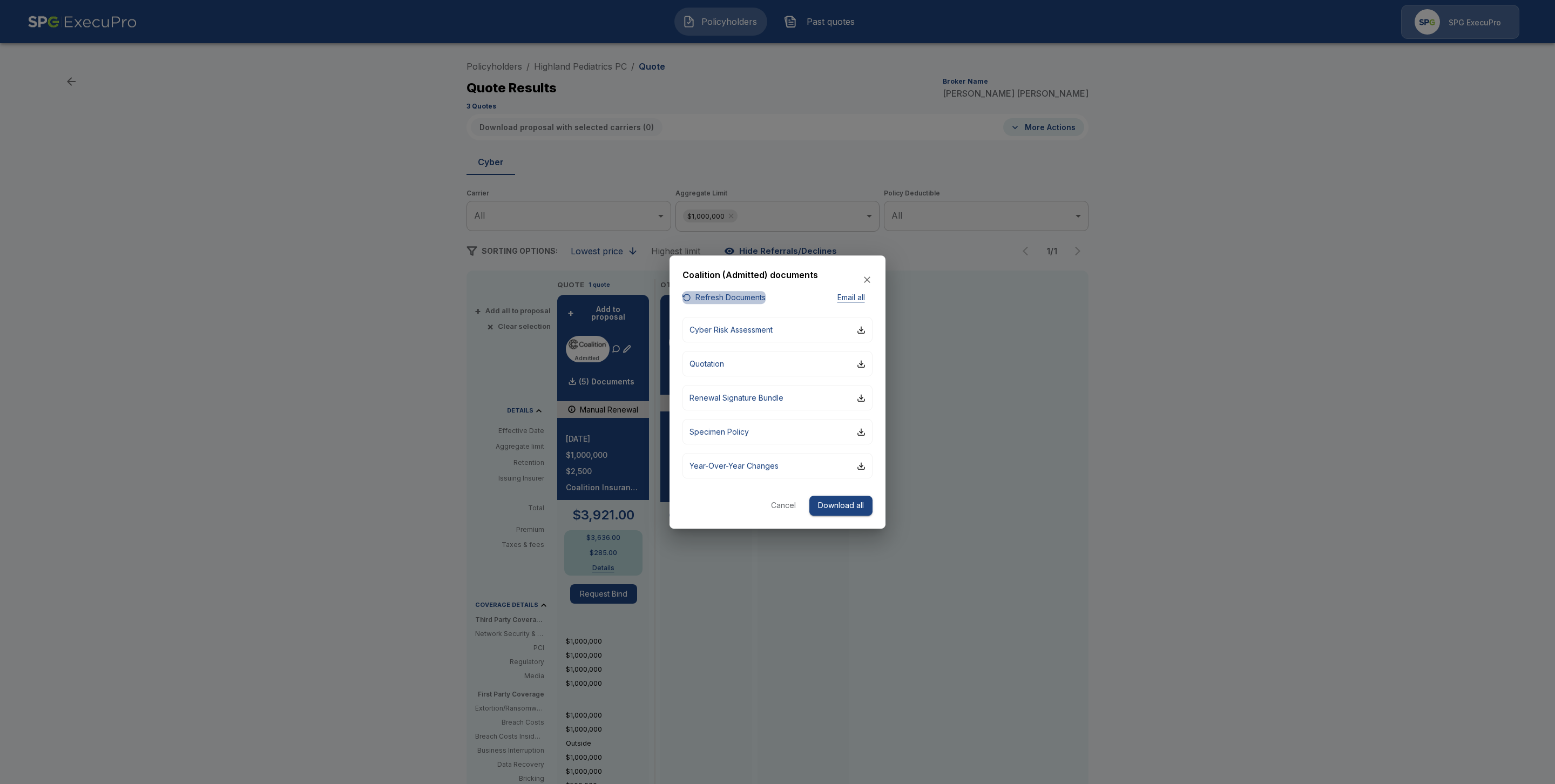
click at [729, 297] on button "Refresh Documents" at bounding box center [724, 297] width 83 height 13
click at [1156, 376] on div at bounding box center [778, 392] width 1555 height 784
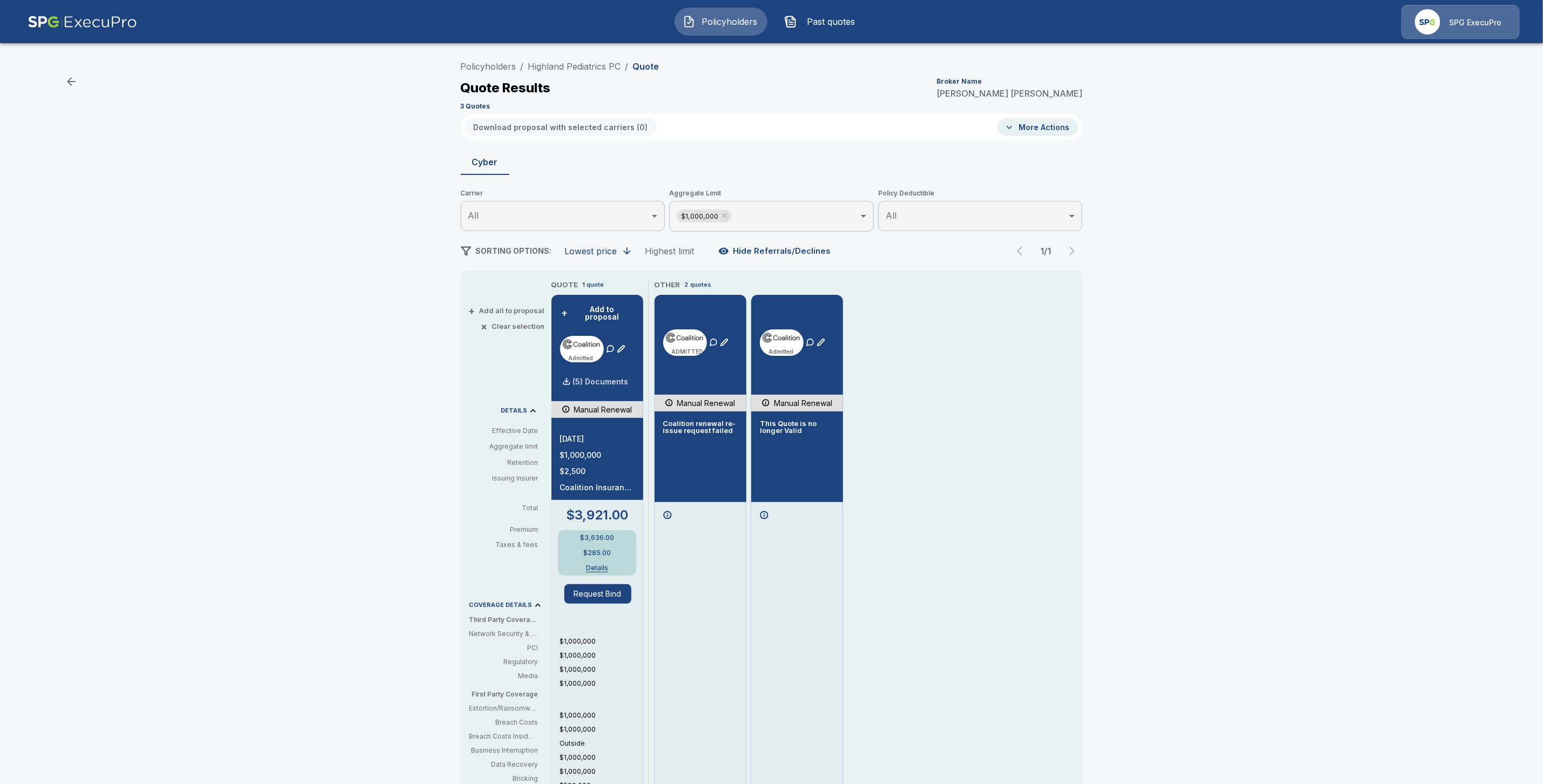
click at [607, 378] on p "(5) Documents" at bounding box center [600, 382] width 56 height 7
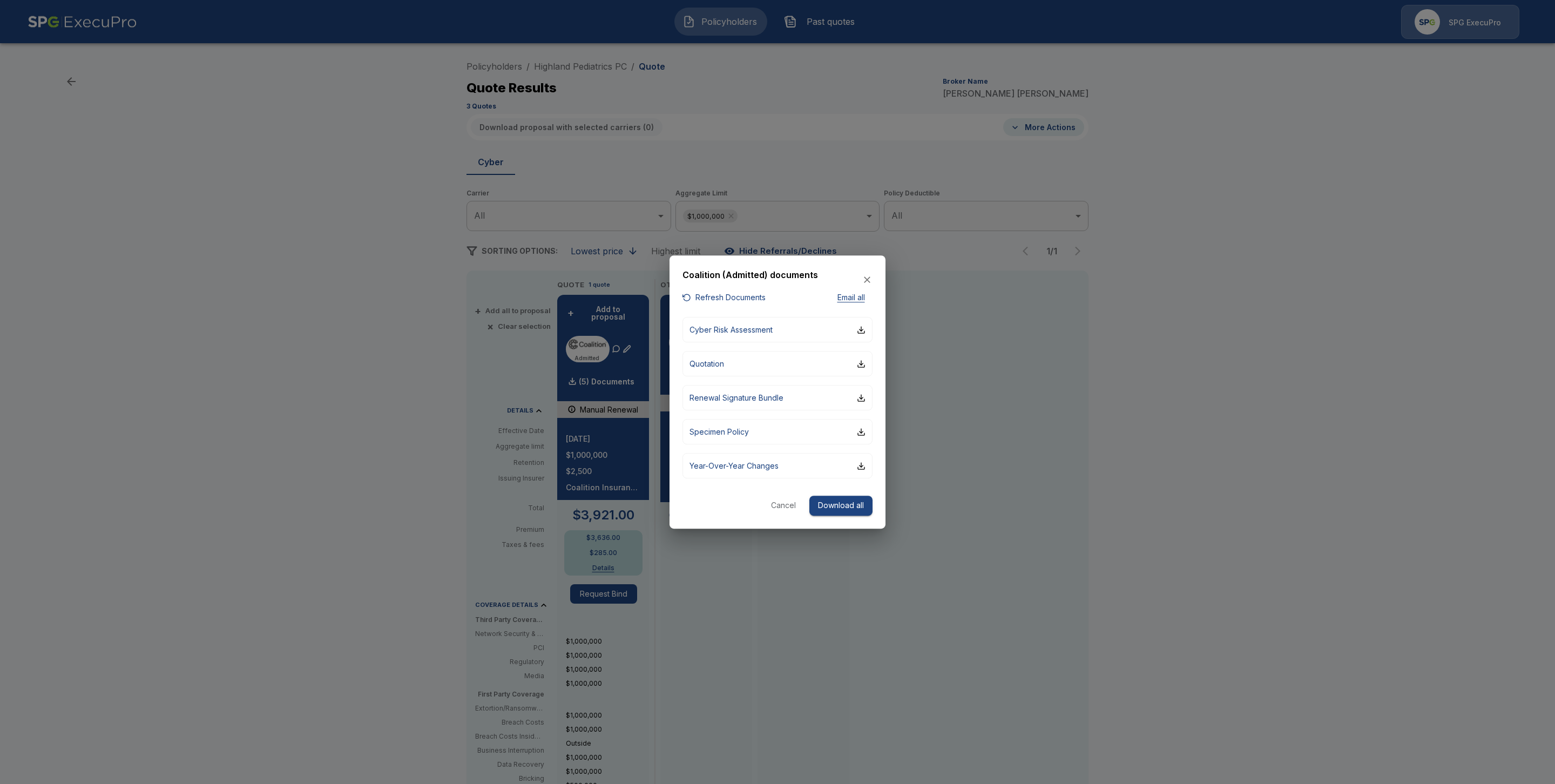
click at [851, 507] on button "Download all" at bounding box center [841, 505] width 63 height 20
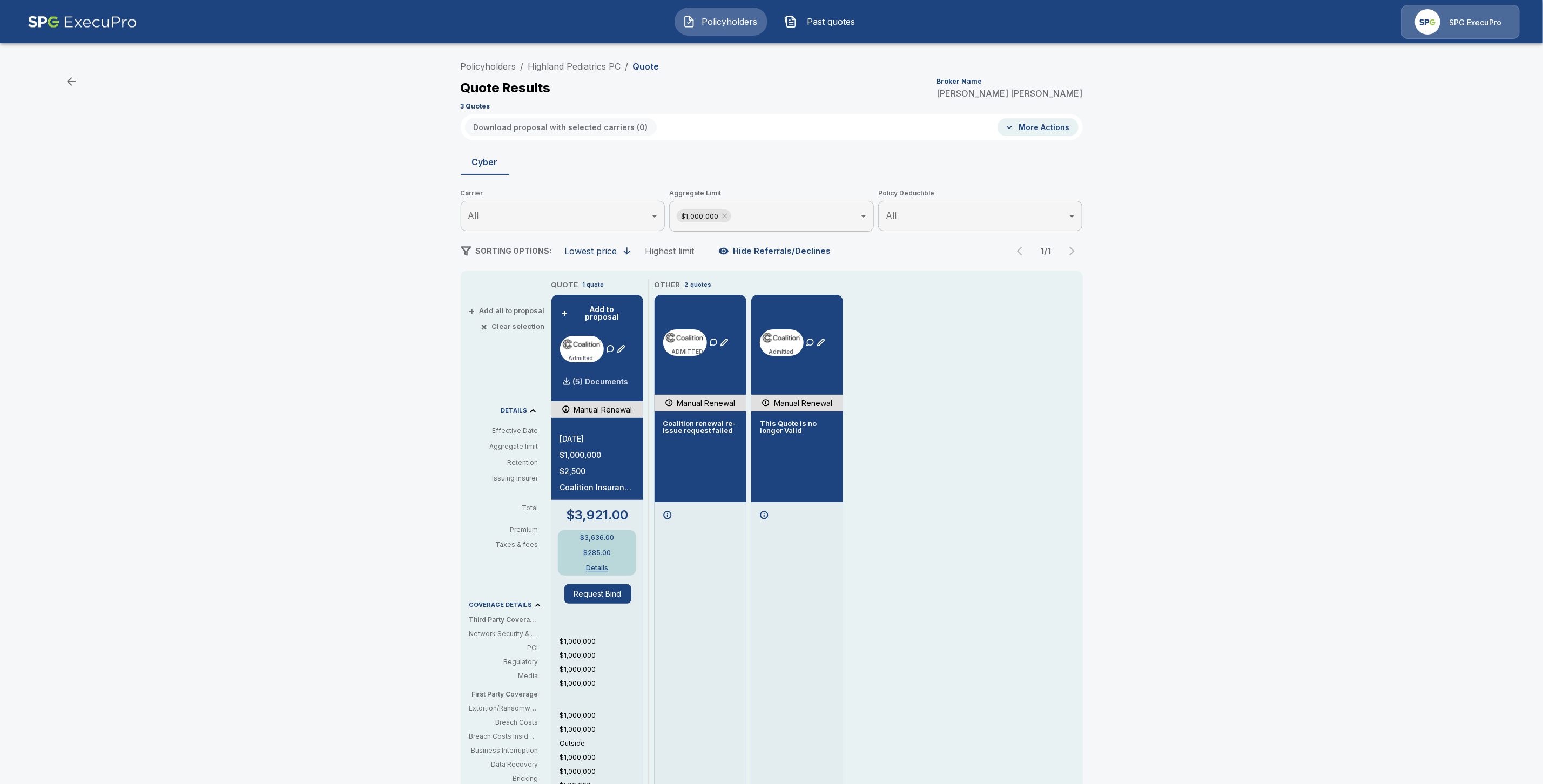
click at [618, 378] on p "(5) Documents" at bounding box center [600, 382] width 56 height 7
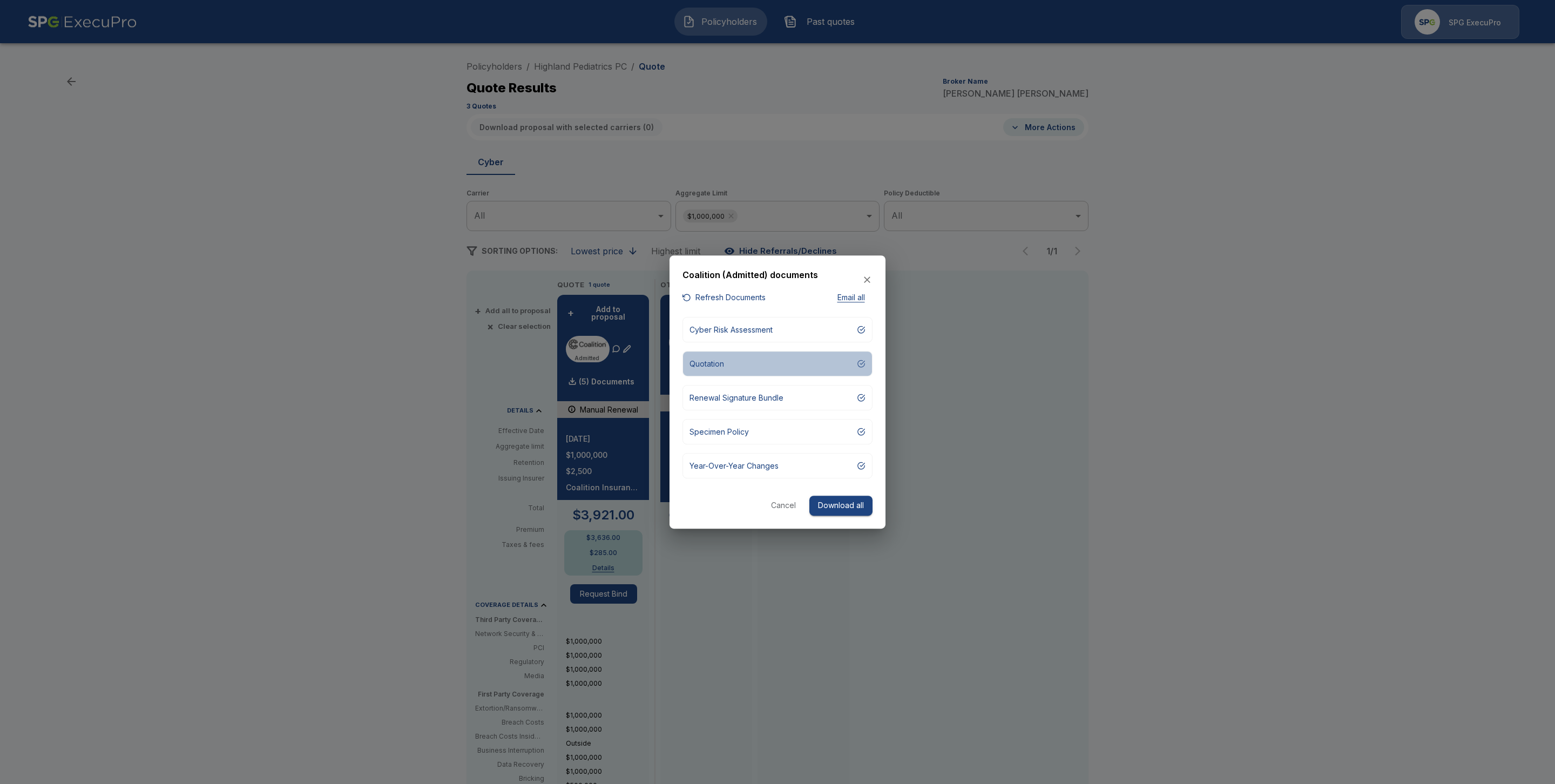
click at [862, 362] on div "button" at bounding box center [861, 364] width 9 height 9
click at [1196, 472] on div at bounding box center [778, 392] width 1555 height 784
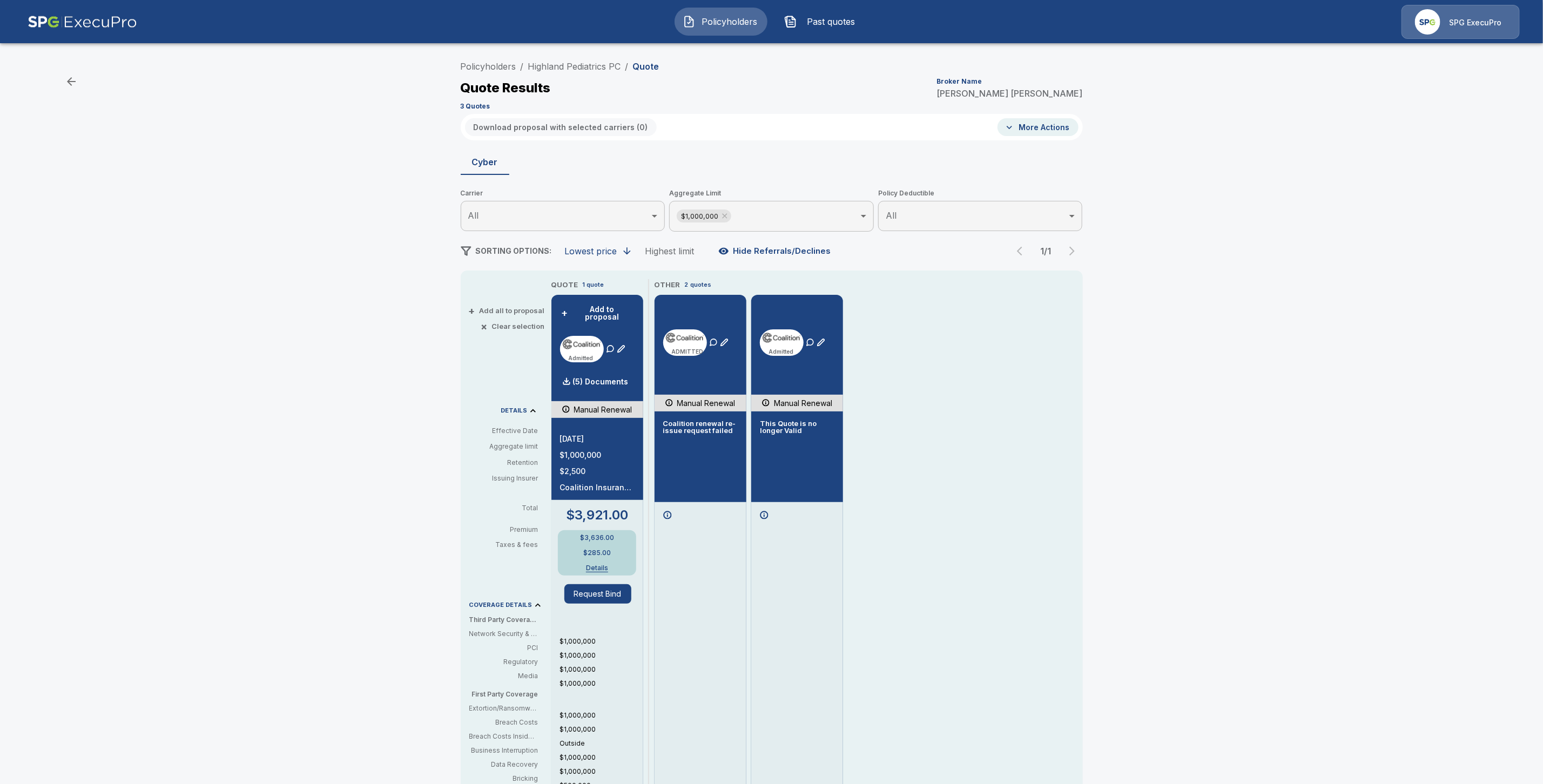
drag, startPoint x: 501, startPoint y: 66, endPoint x: 746, endPoint y: 168, distance: 265.4
click at [501, 66] on link "Policyholders" at bounding box center [488, 66] width 56 height 11
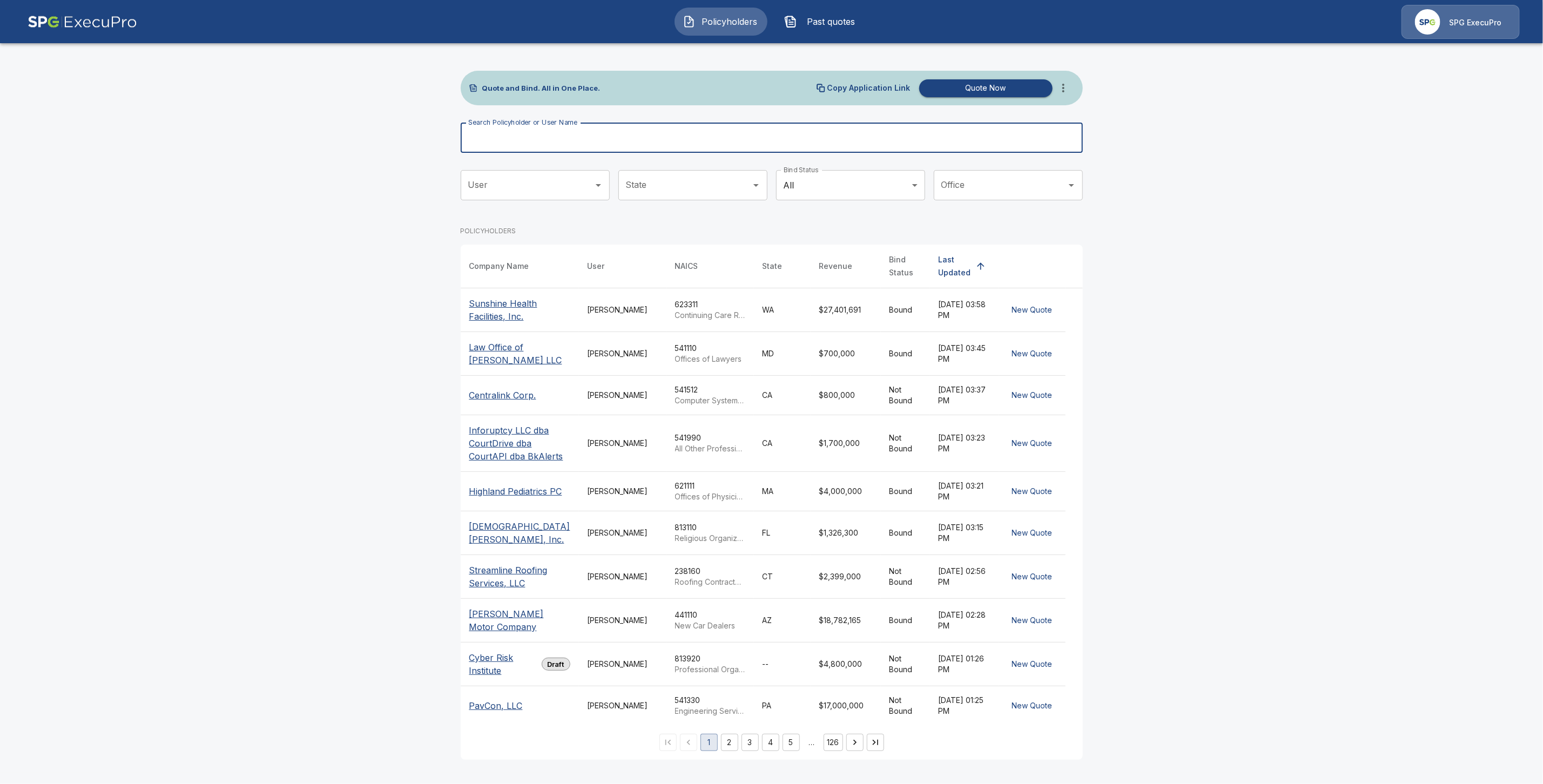
click at [530, 144] on input "Search Policyholder or User Name" at bounding box center [766, 137] width 611 height 30
paste input "**********"
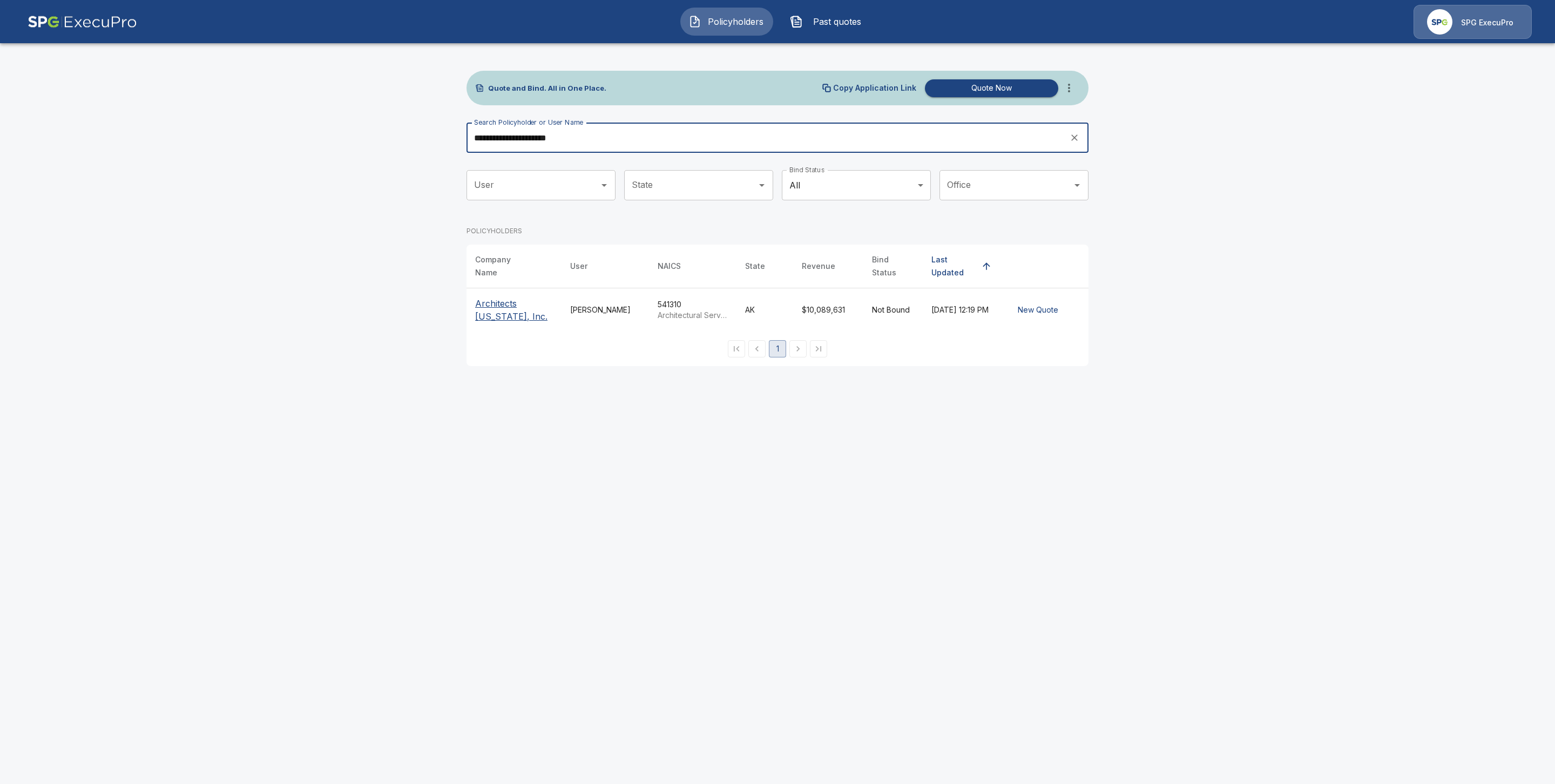
type input "**********"
drag, startPoint x: 507, startPoint y: 297, endPoint x: 514, endPoint y: 300, distance: 7.6
click at [507, 297] on p "Architects Alaska, Inc." at bounding box center [514, 309] width 78 height 26
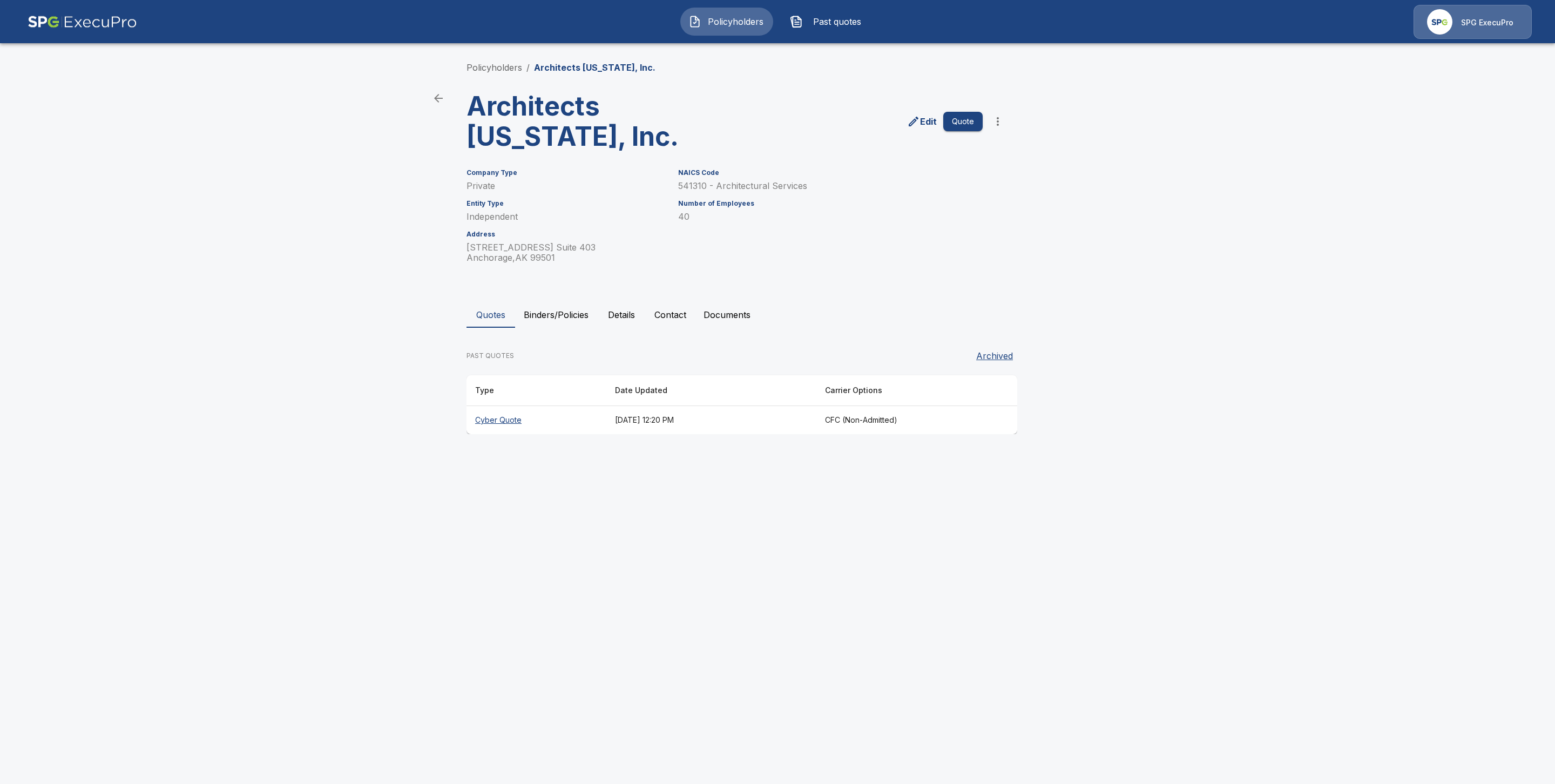
click at [509, 420] on th "Cyber Quote" at bounding box center [536, 420] width 140 height 29
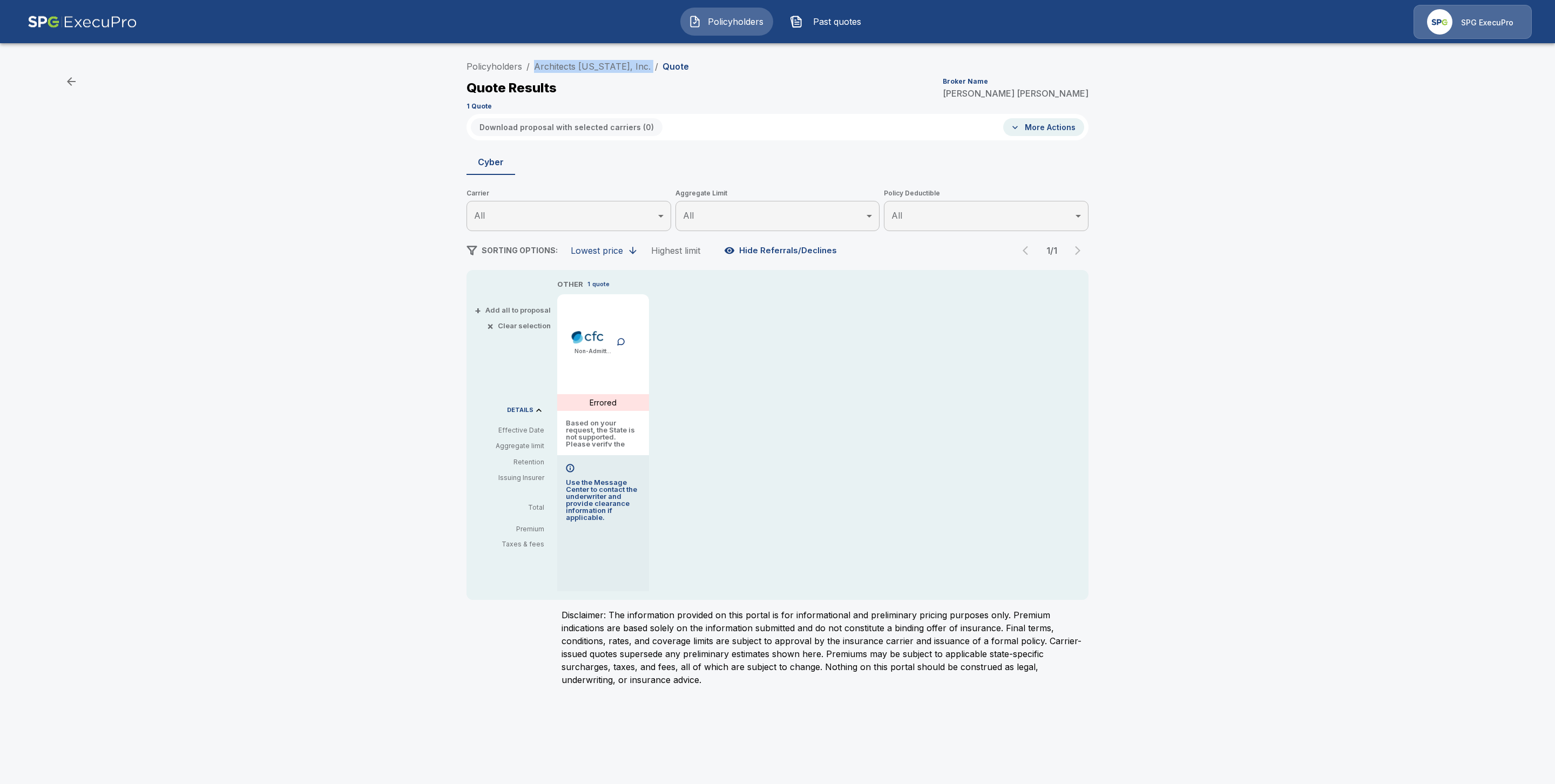
drag, startPoint x: 627, startPoint y: 65, endPoint x: 525, endPoint y: 65, distance: 102.0
click at [525, 65] on ol "Policyholders / Architects [US_STATE], Inc. / Quote" at bounding box center [578, 66] width 223 height 13
copy ol "Architects [US_STATE], Inc. /"
click at [504, 70] on link "Policyholders" at bounding box center [494, 66] width 56 height 11
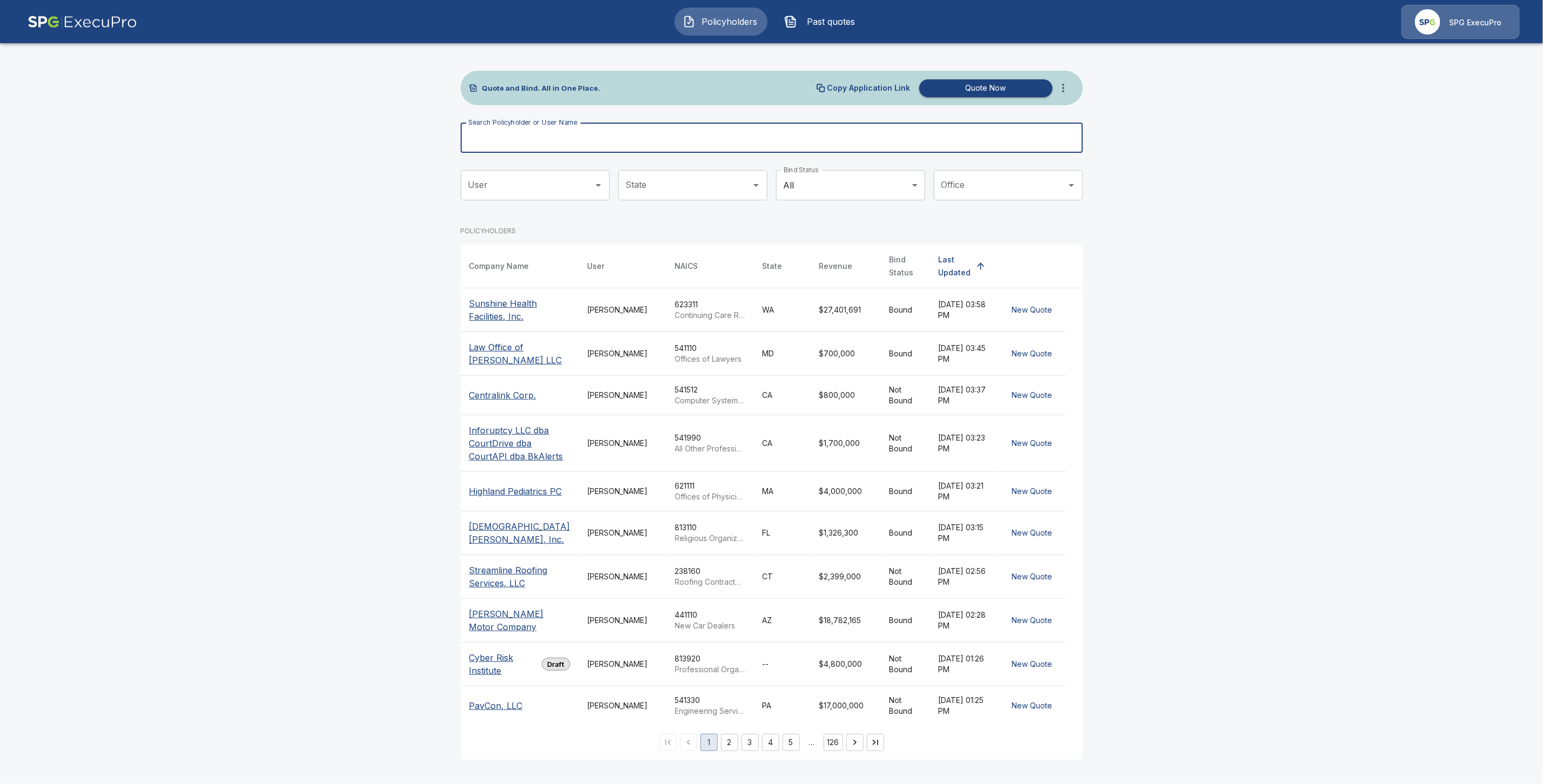
click at [572, 139] on input "Search Policyholder or User Name" at bounding box center [766, 137] width 611 height 30
paste input "**********"
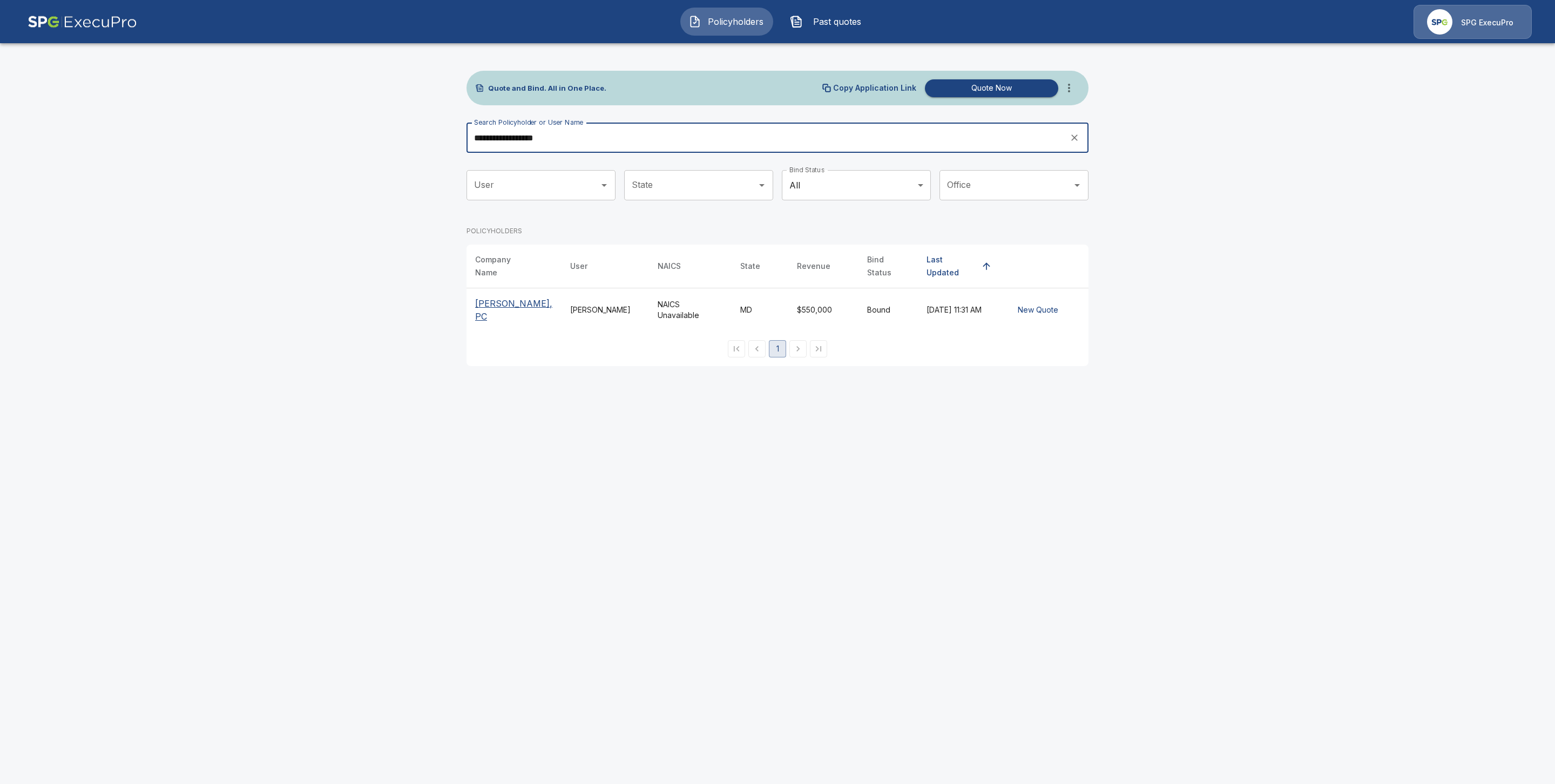
type input "**********"
click at [478, 297] on p "[PERSON_NAME], PC" at bounding box center [514, 309] width 78 height 26
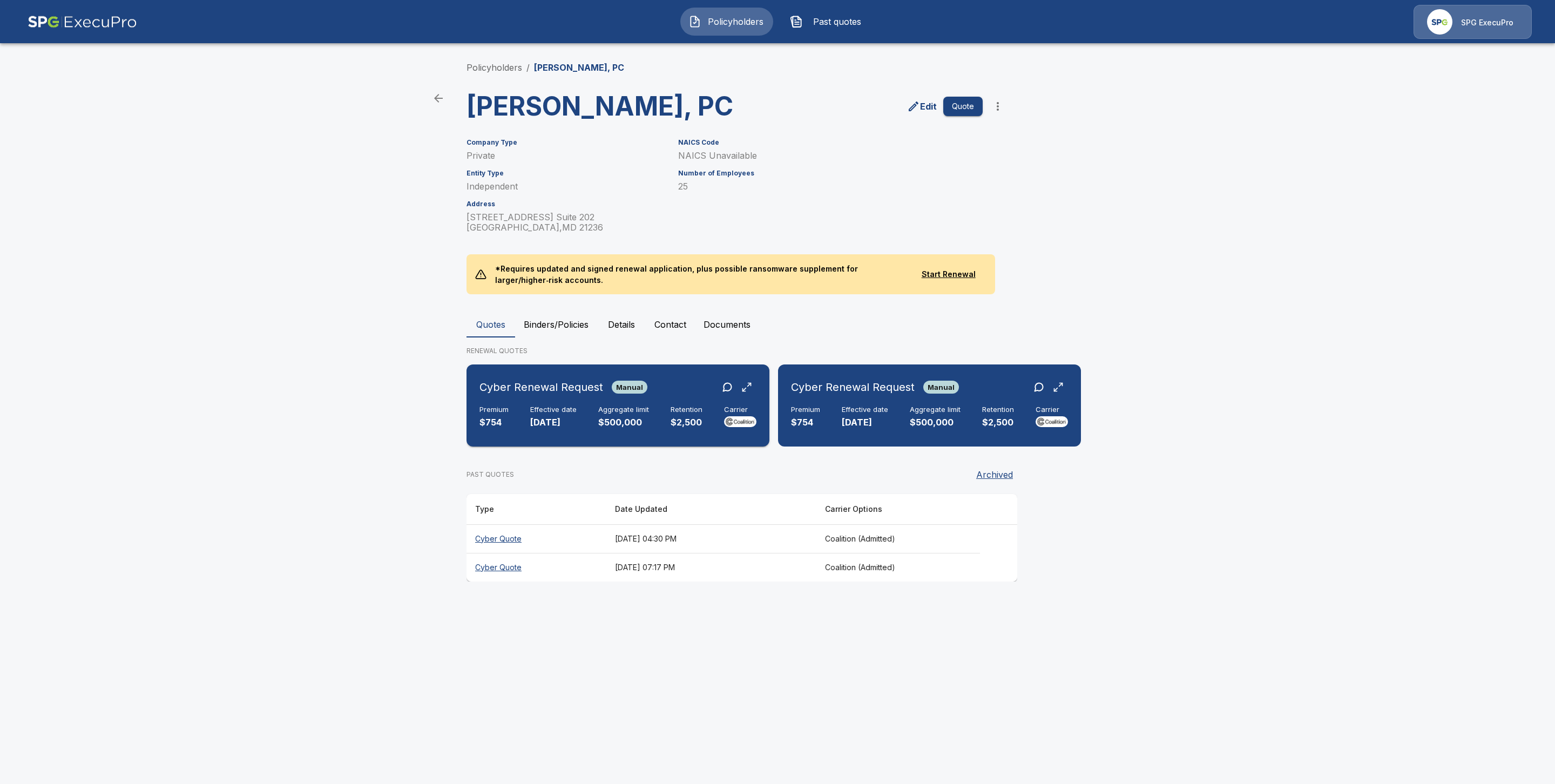
click at [542, 414] on h6 "Effective date" at bounding box center [553, 410] width 47 height 9
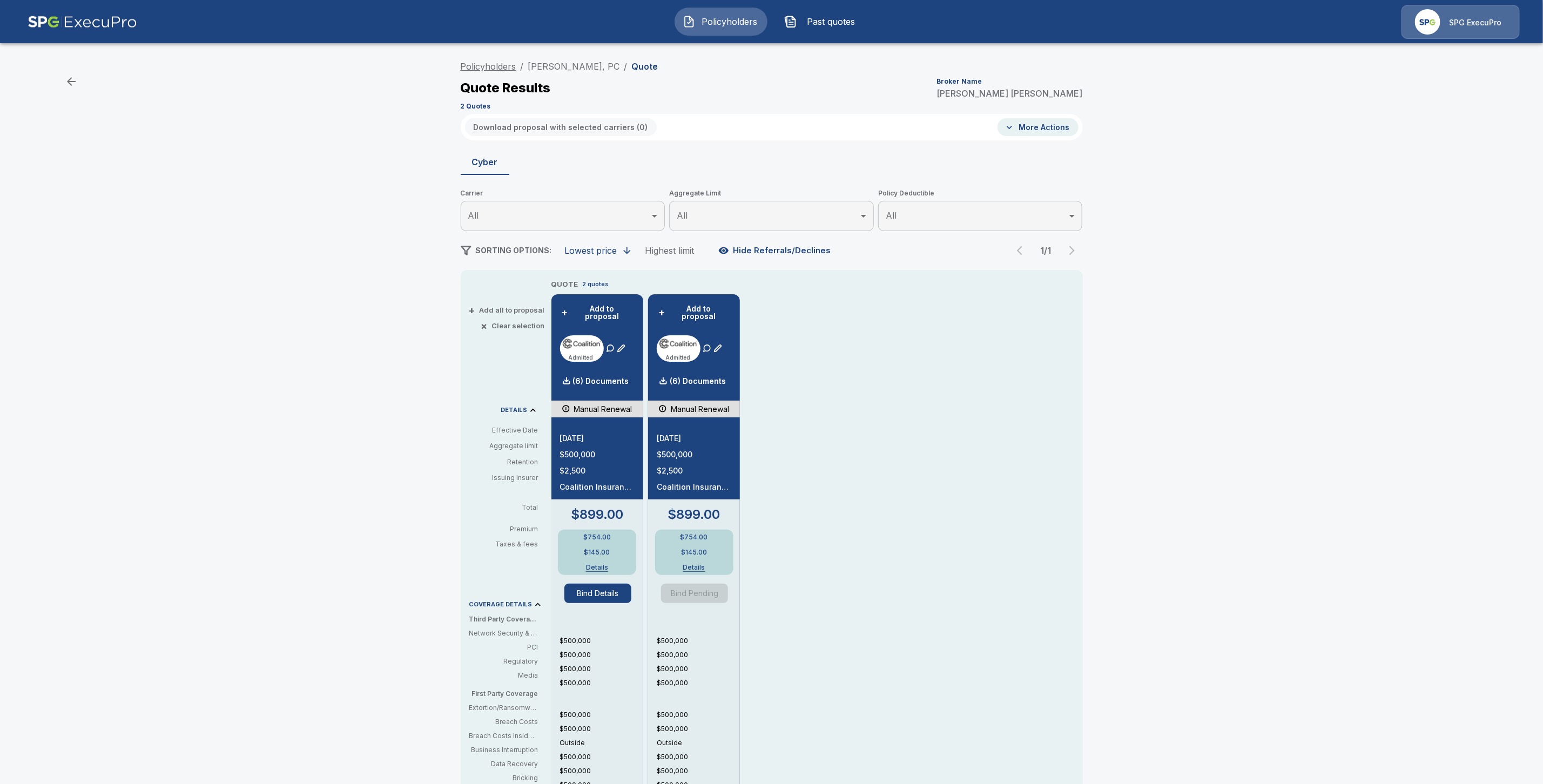
click at [485, 65] on link "Policyholders" at bounding box center [488, 66] width 56 height 11
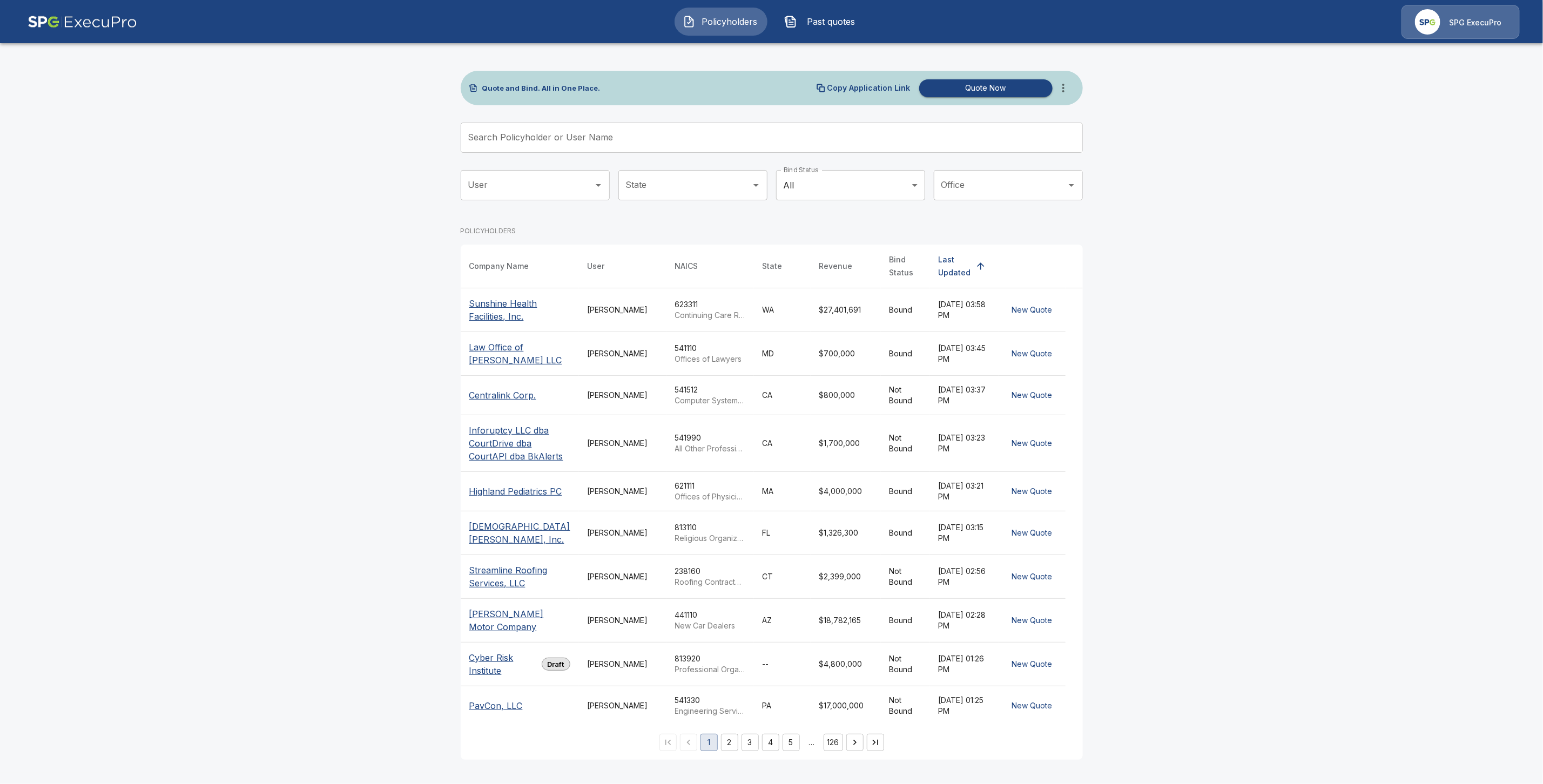
click at [519, 142] on input "Search Policyholder or User Name" at bounding box center [766, 137] width 611 height 30
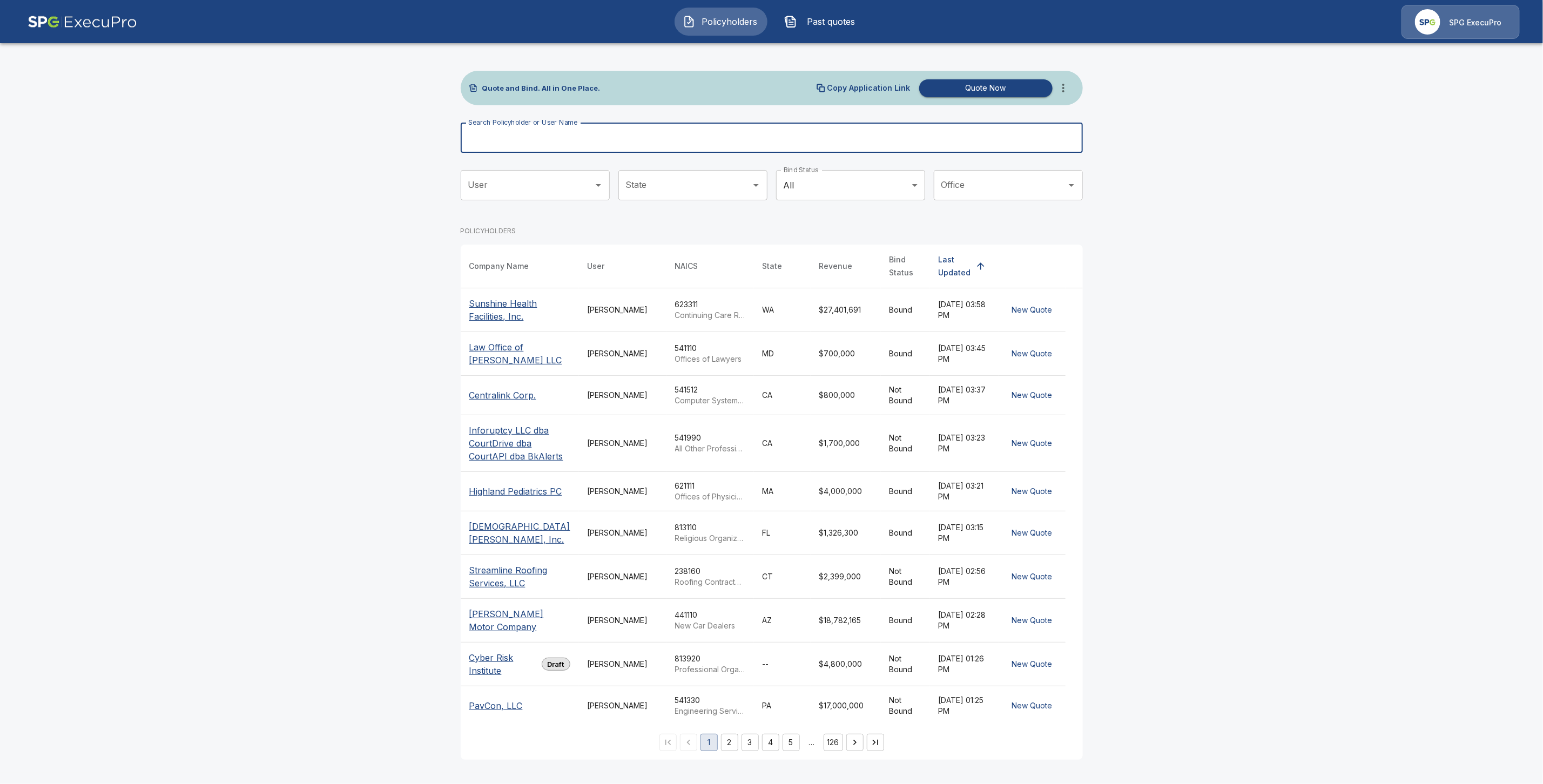
paste input "**********"
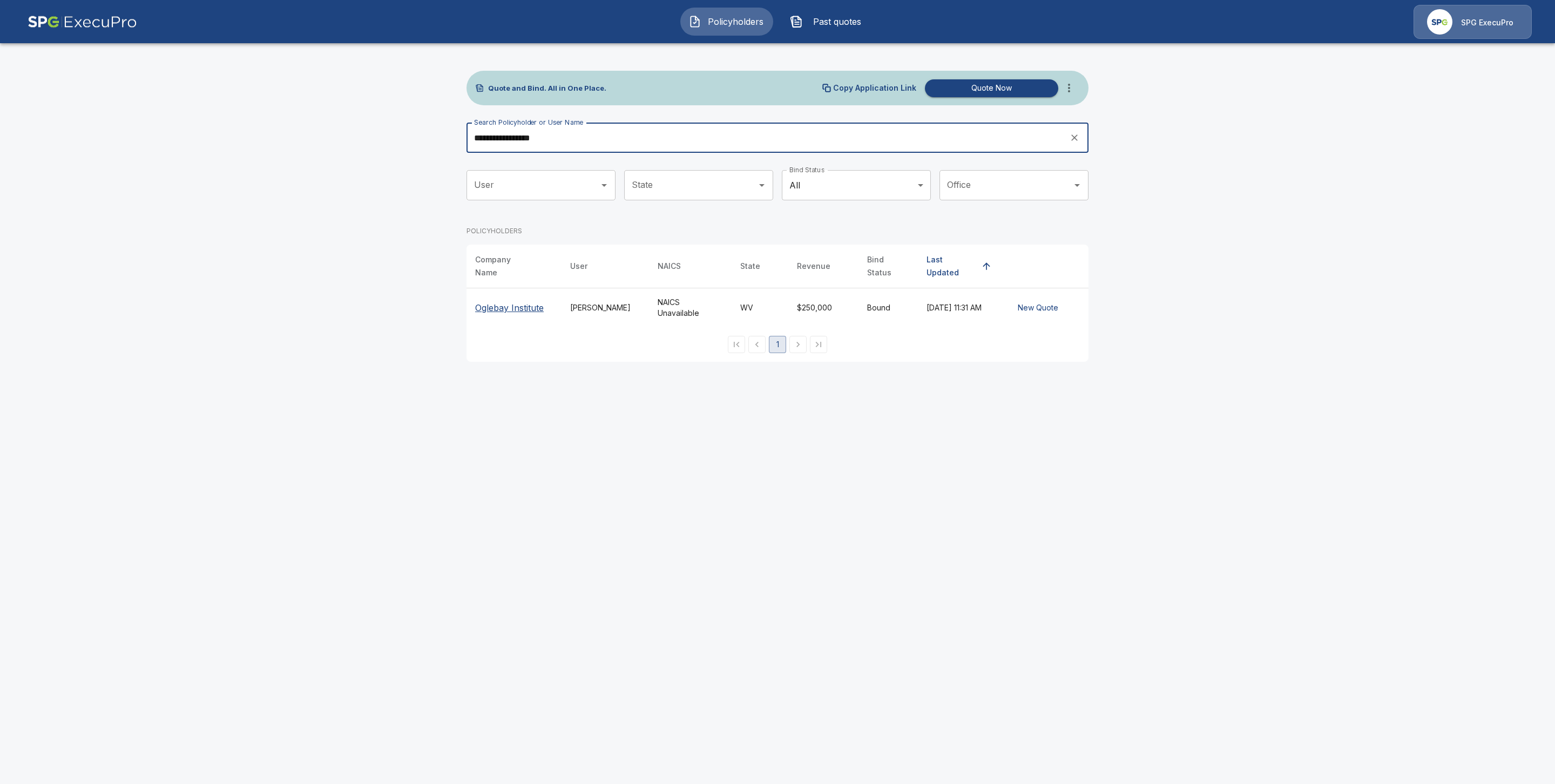
type input "**********"
click at [493, 303] on p "Oglebay Institute" at bounding box center [510, 307] width 68 height 13
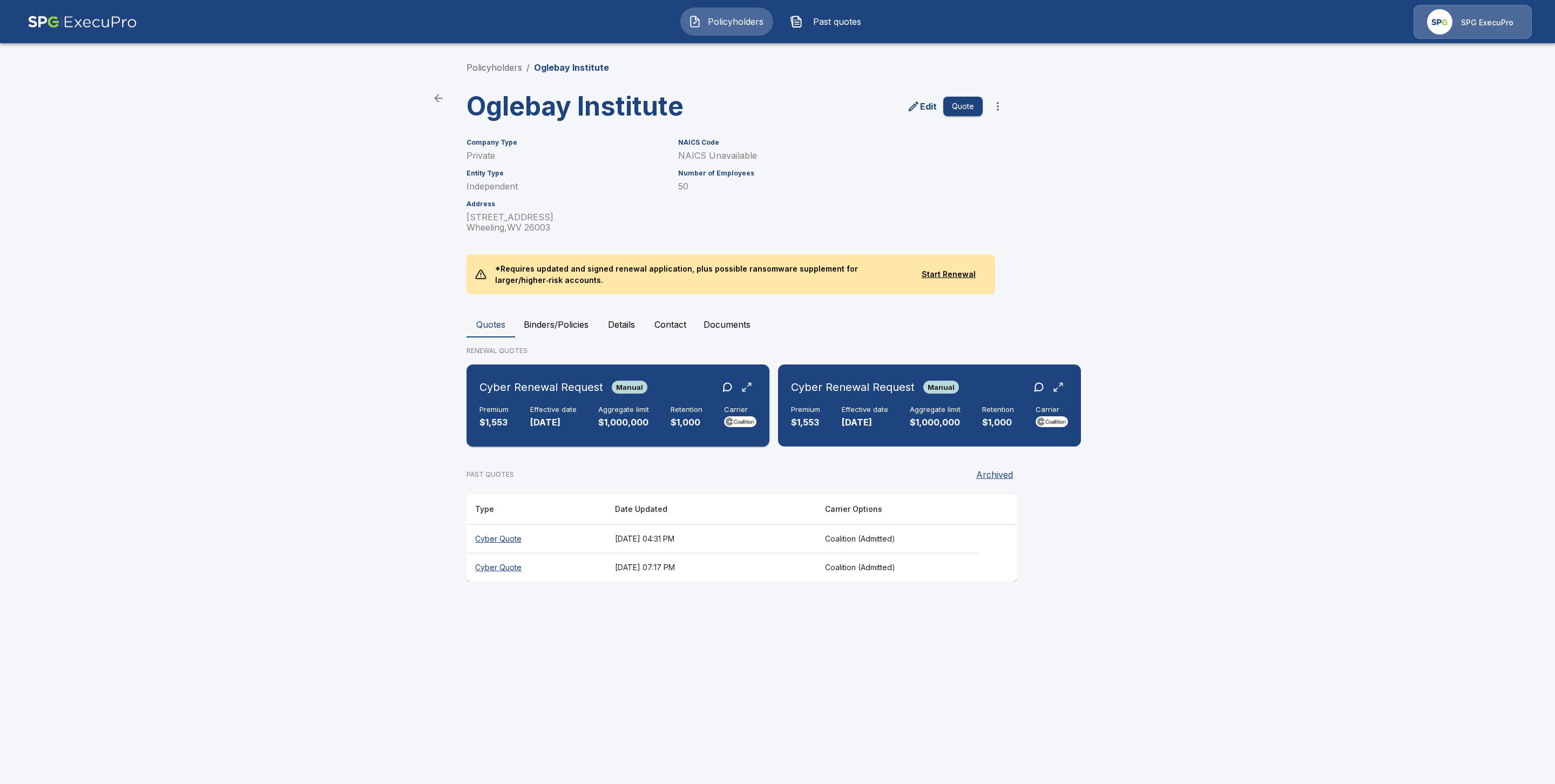
click at [553, 399] on div "Cyber Renewal Request Manual Premium $1,553 Effective date 11/22/2025 Aggregate…" at bounding box center [618, 405] width 295 height 73
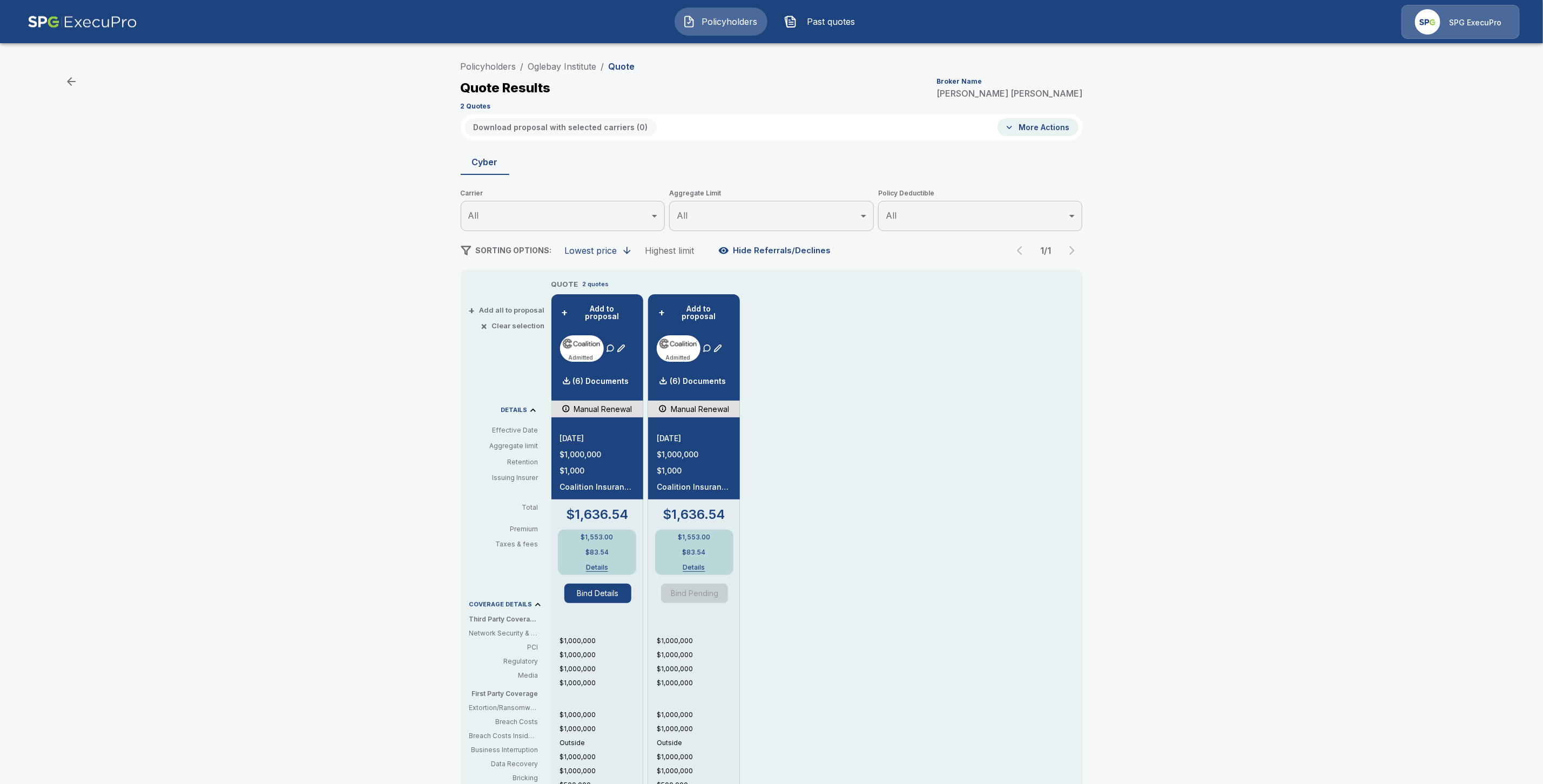
drag, startPoint x: 1313, startPoint y: 212, endPoint x: 935, endPoint y: 125, distance: 387.9
click at [1313, 212] on div "Policyholders / Oglebay Institute / Quote Quote Results Broker Name Cherie Tolb…" at bounding box center [772, 536] width 1543 height 971
click at [510, 65] on link "Policyholders" at bounding box center [488, 66] width 56 height 11
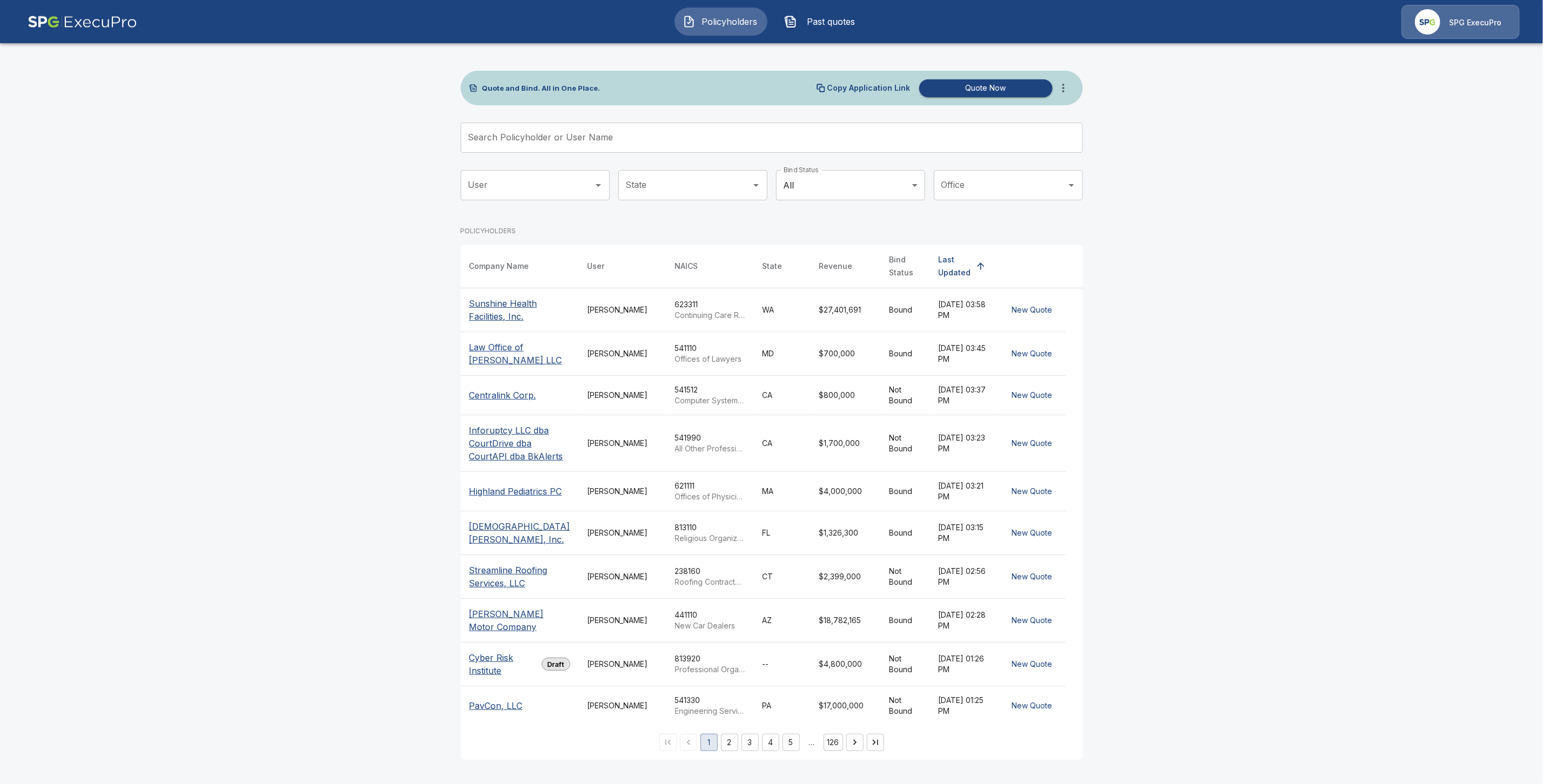
click at [521, 140] on input "Search Policyholder or User Name" at bounding box center [766, 137] width 611 height 30
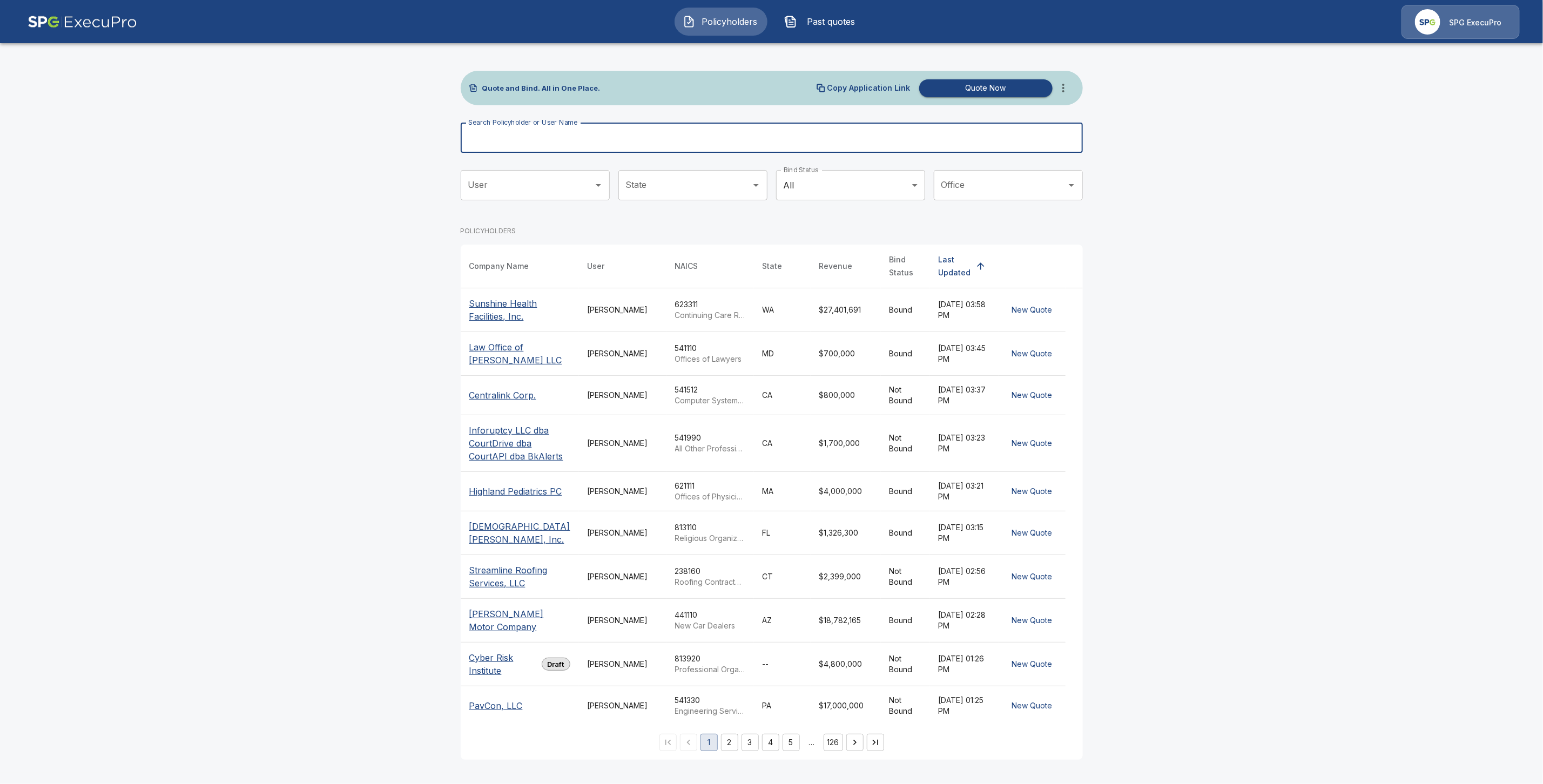
paste input "**********"
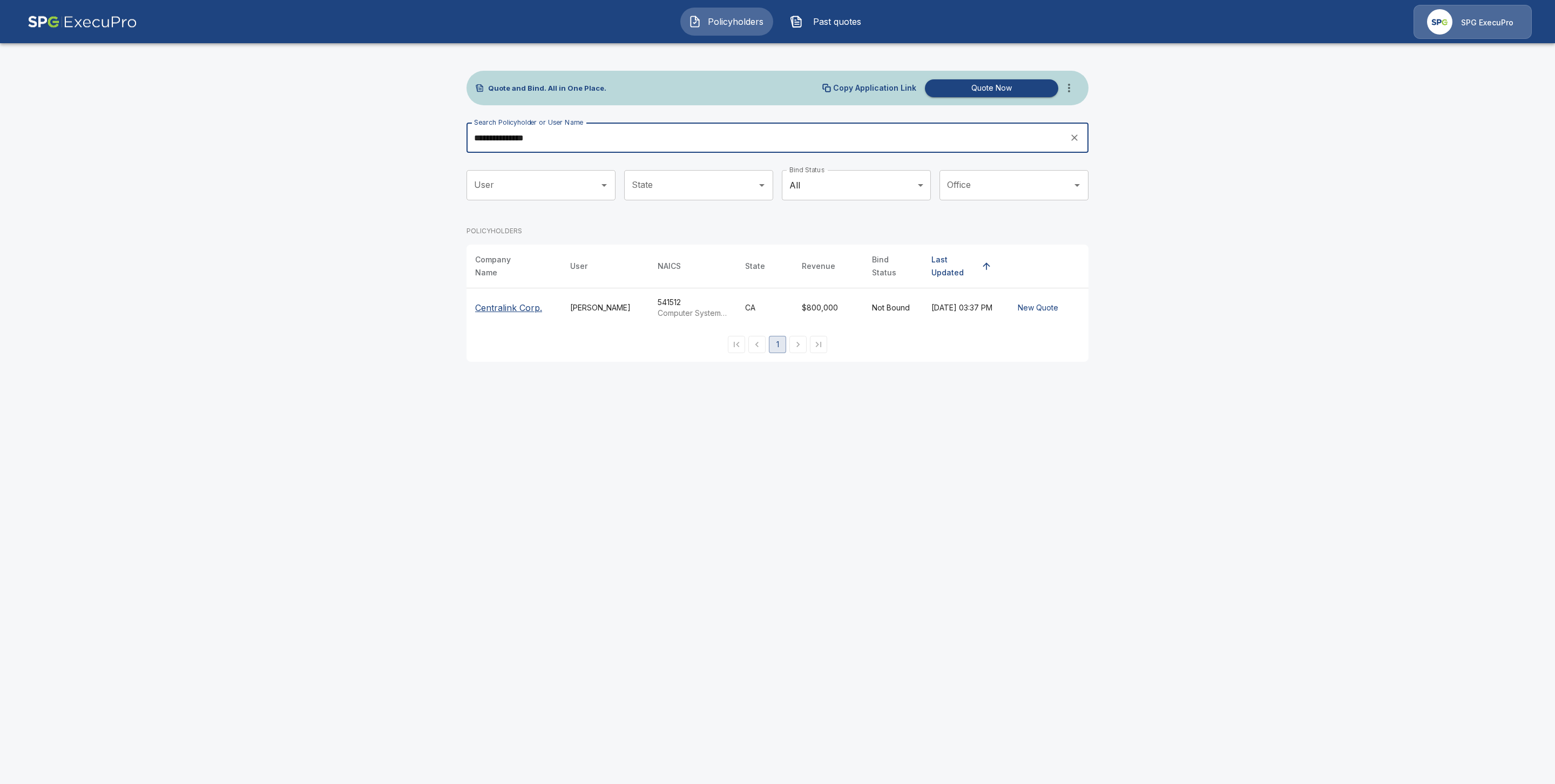
type input "**********"
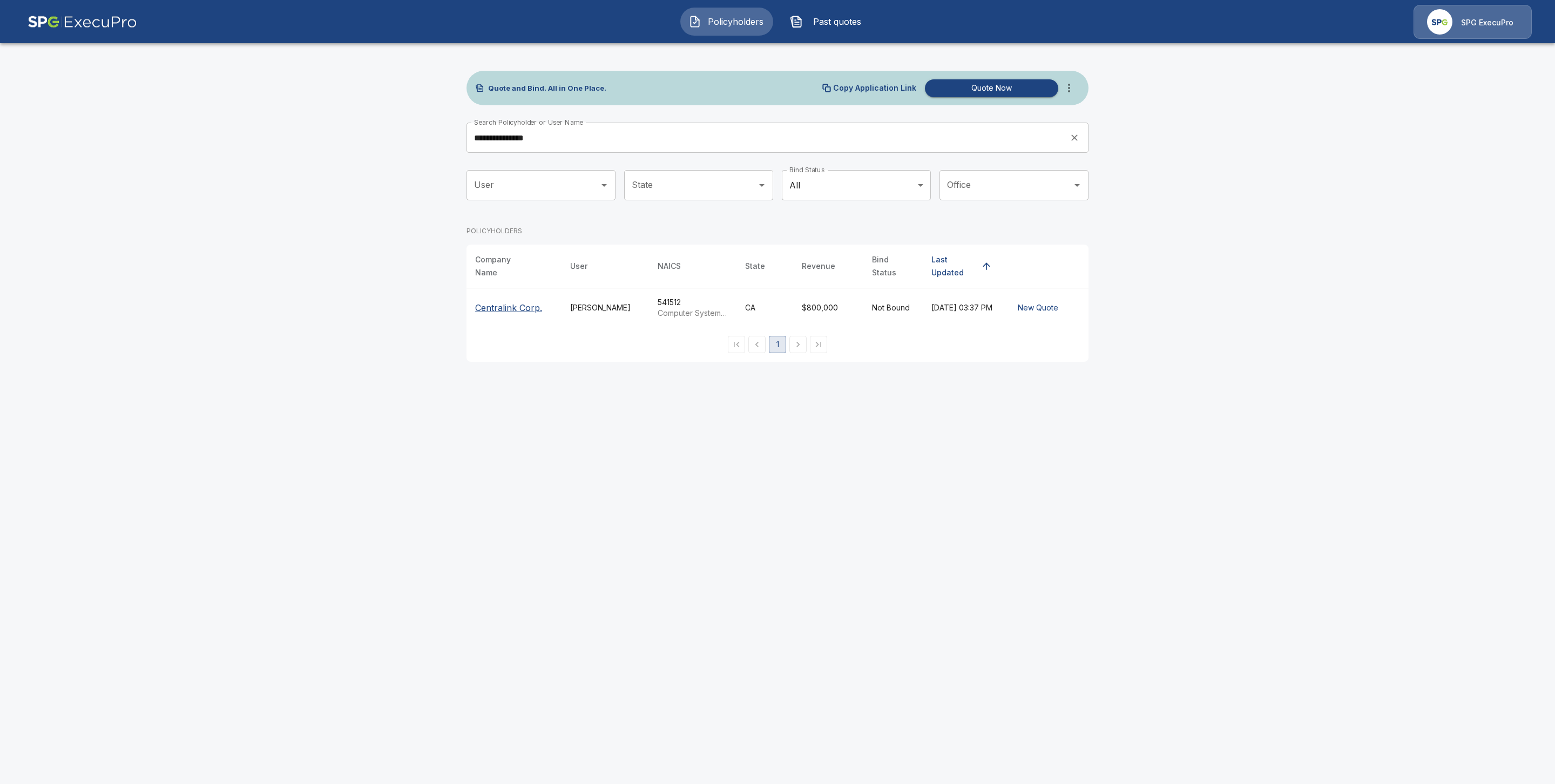
click at [501, 303] on p "Centralink Corp." at bounding box center [509, 307] width 67 height 13
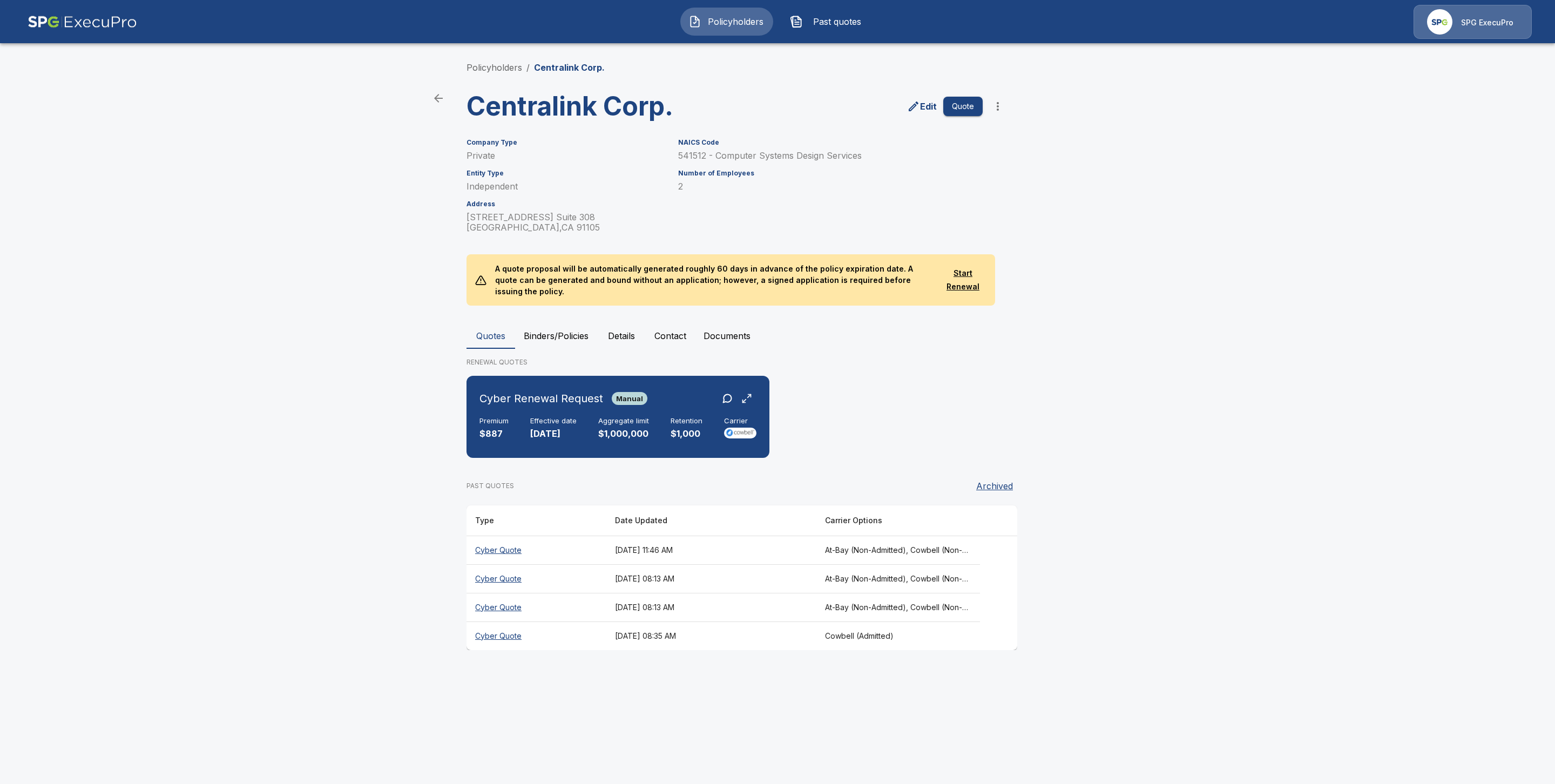
click at [501, 593] on th "Cyber Quote" at bounding box center [536, 607] width 140 height 29
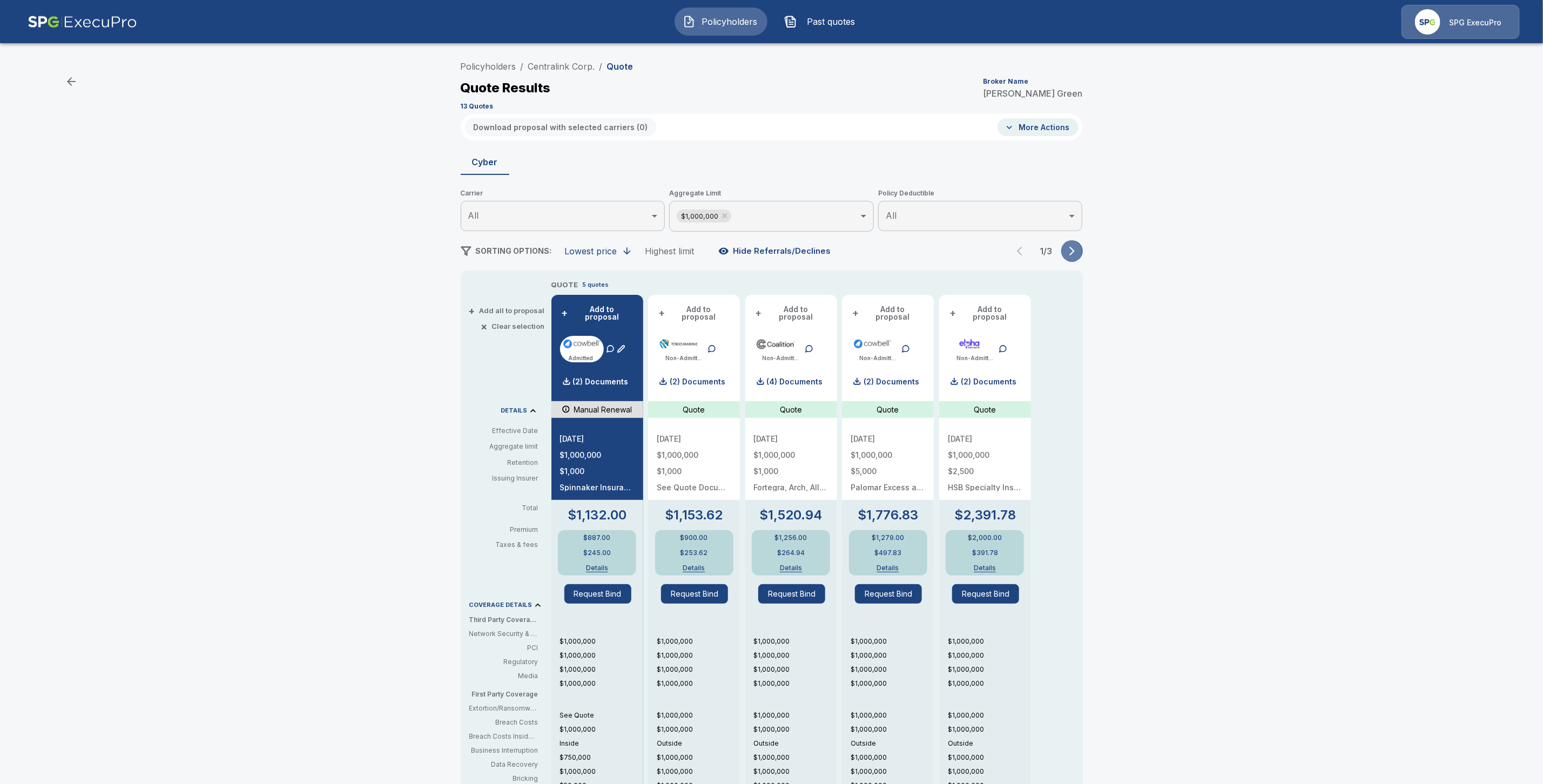
click at [1077, 254] on icon "button" at bounding box center [1072, 251] width 11 height 11
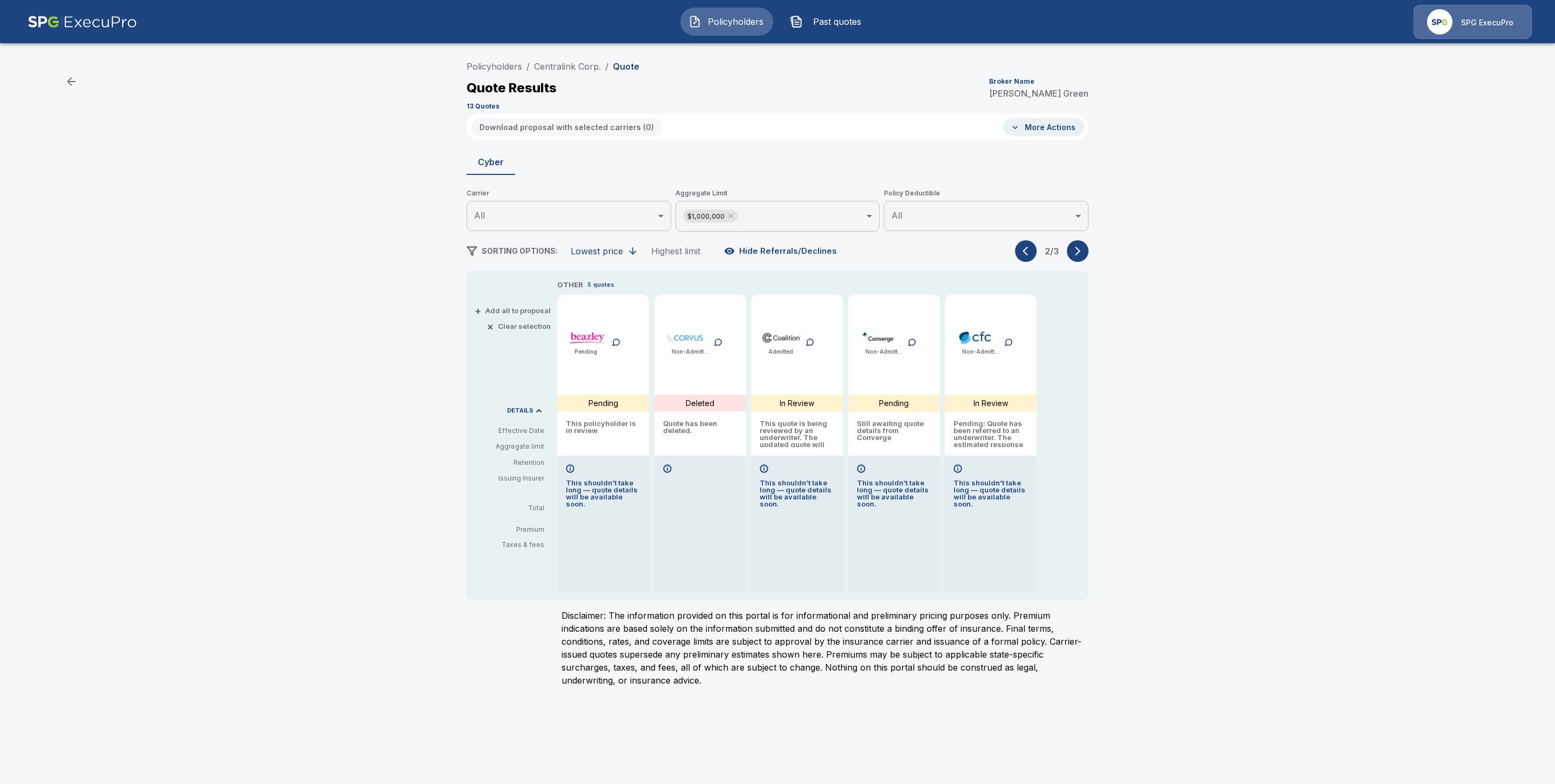
click at [1079, 254] on icon "button" at bounding box center [1078, 251] width 11 height 11
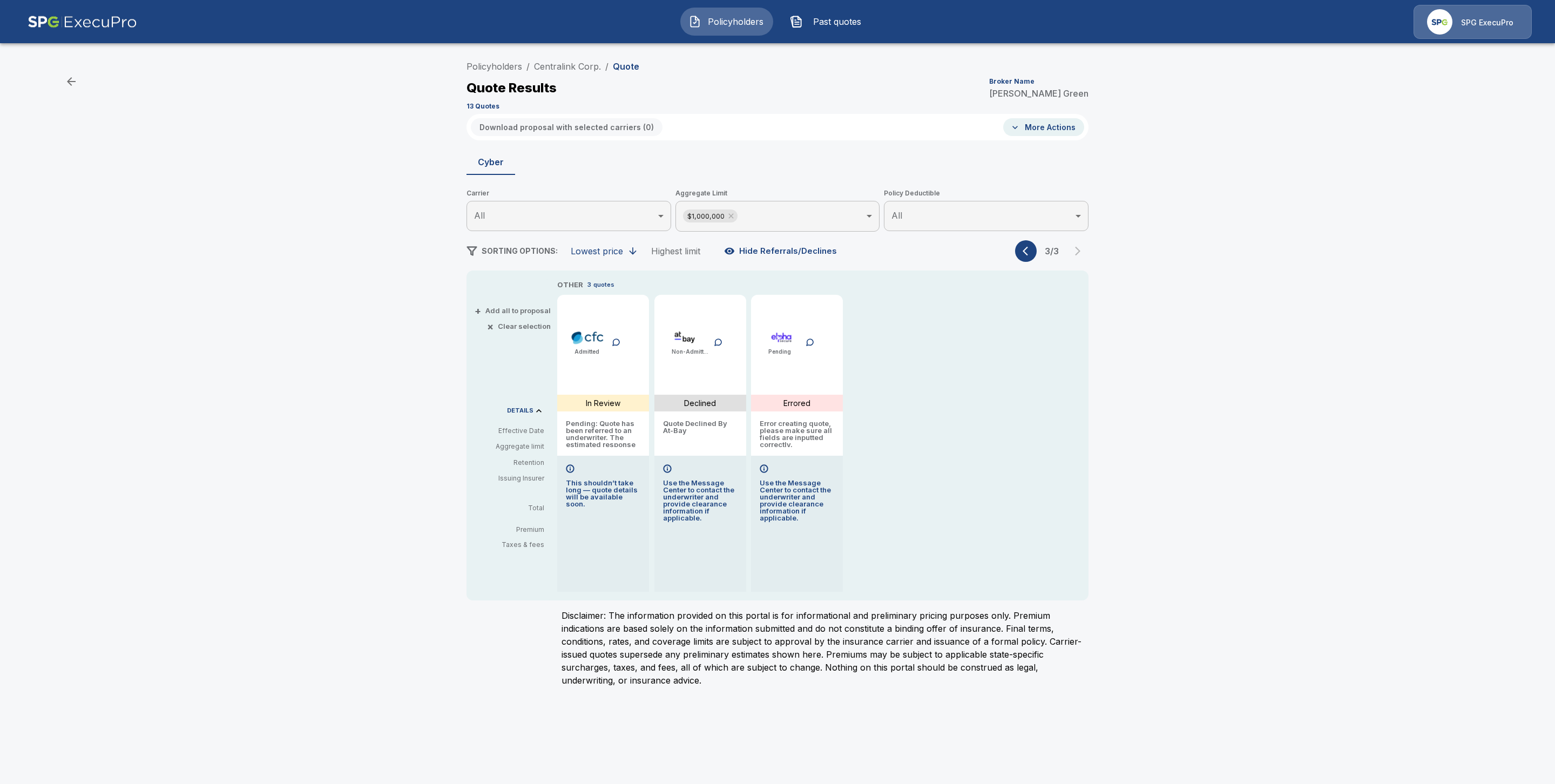
click at [1024, 253] on icon "button" at bounding box center [1028, 251] width 11 height 11
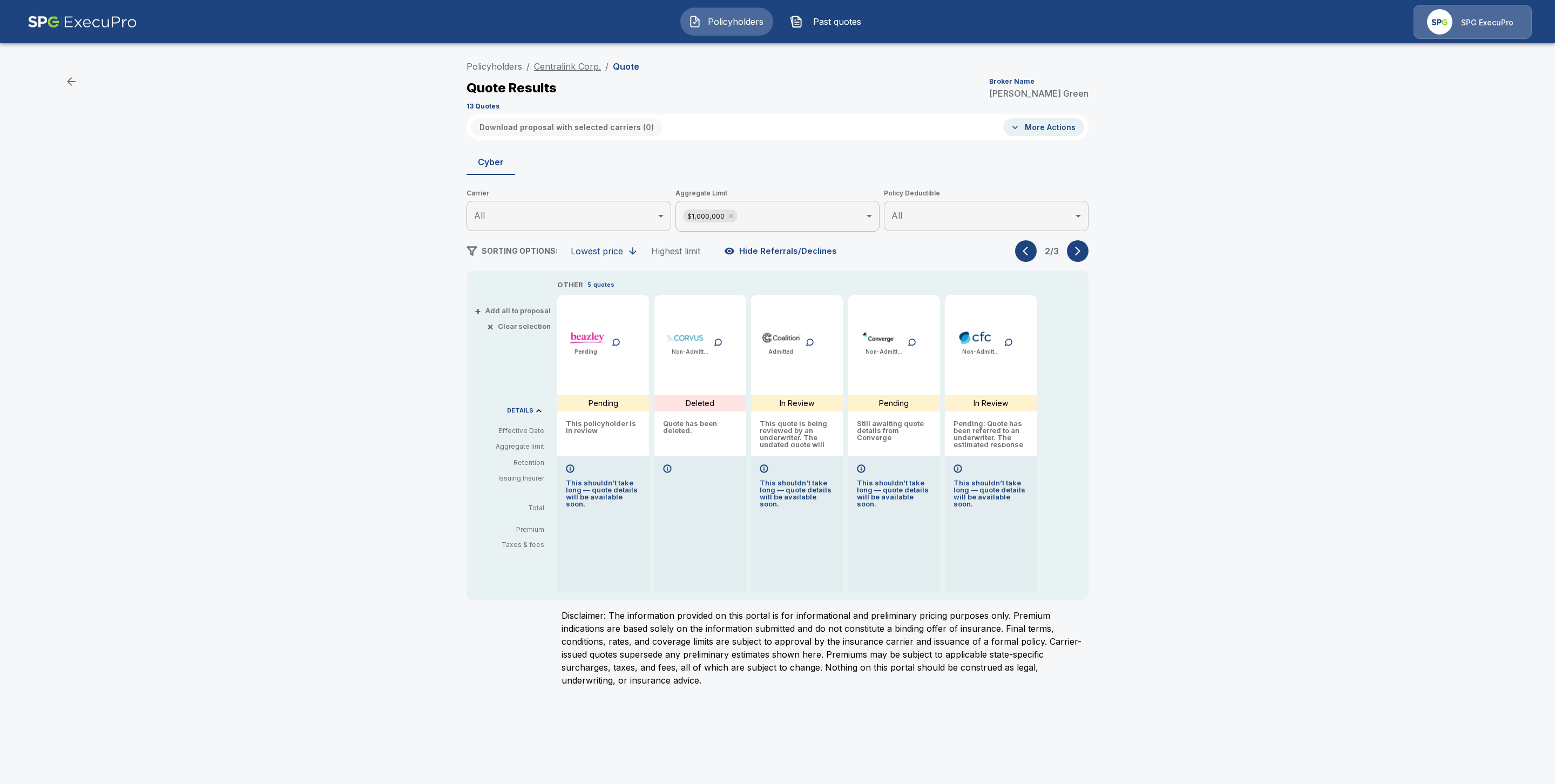
click at [565, 69] on link "Centralink Corp." at bounding box center [568, 66] width 67 height 11
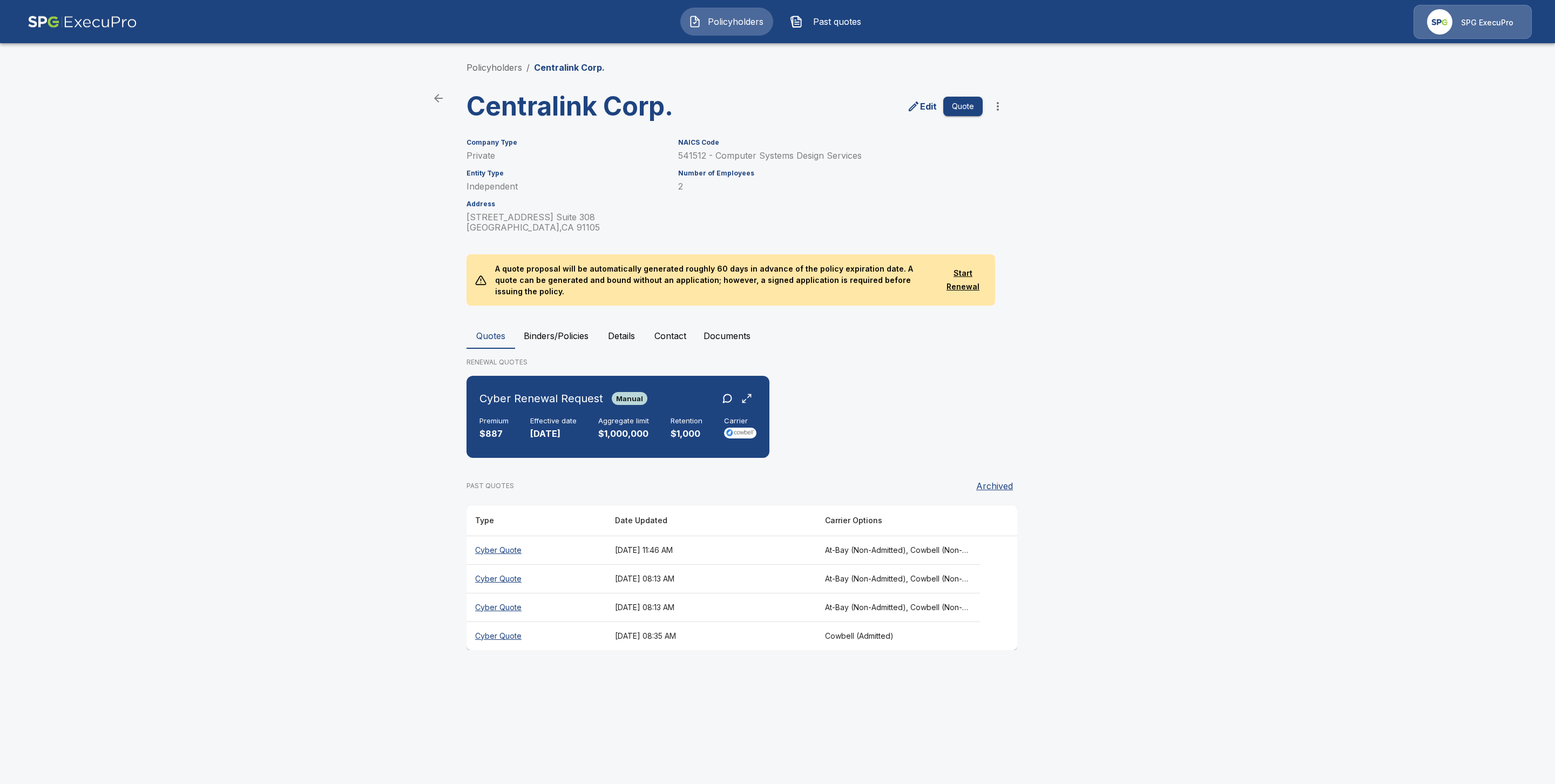
drag, startPoint x: 515, startPoint y: 596, endPoint x: 680, endPoint y: 602, distance: 165.1
click at [515, 596] on th "Cyber Quote" at bounding box center [536, 607] width 140 height 29
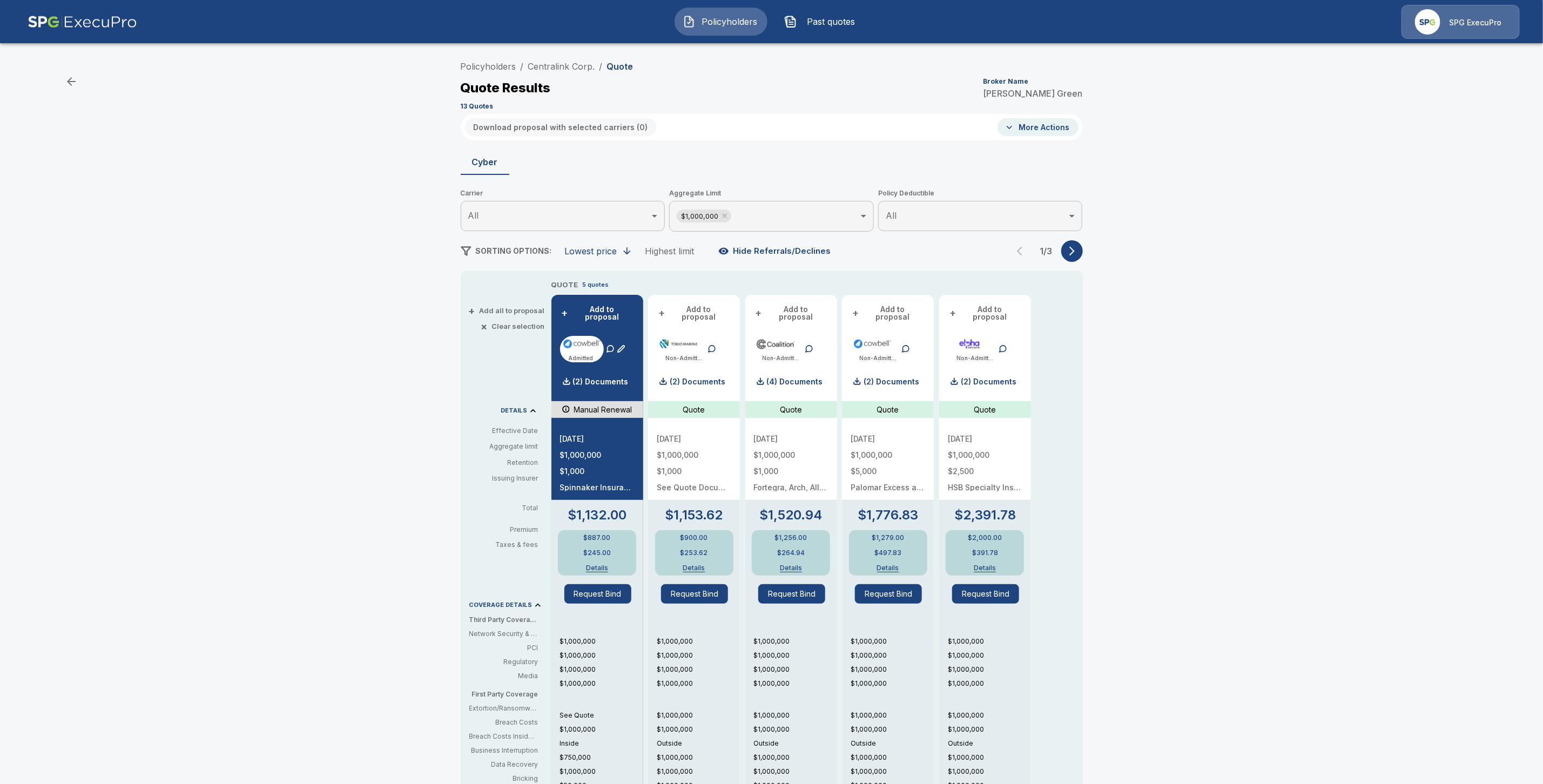
click at [1073, 255] on icon "button" at bounding box center [1072, 251] width 11 height 11
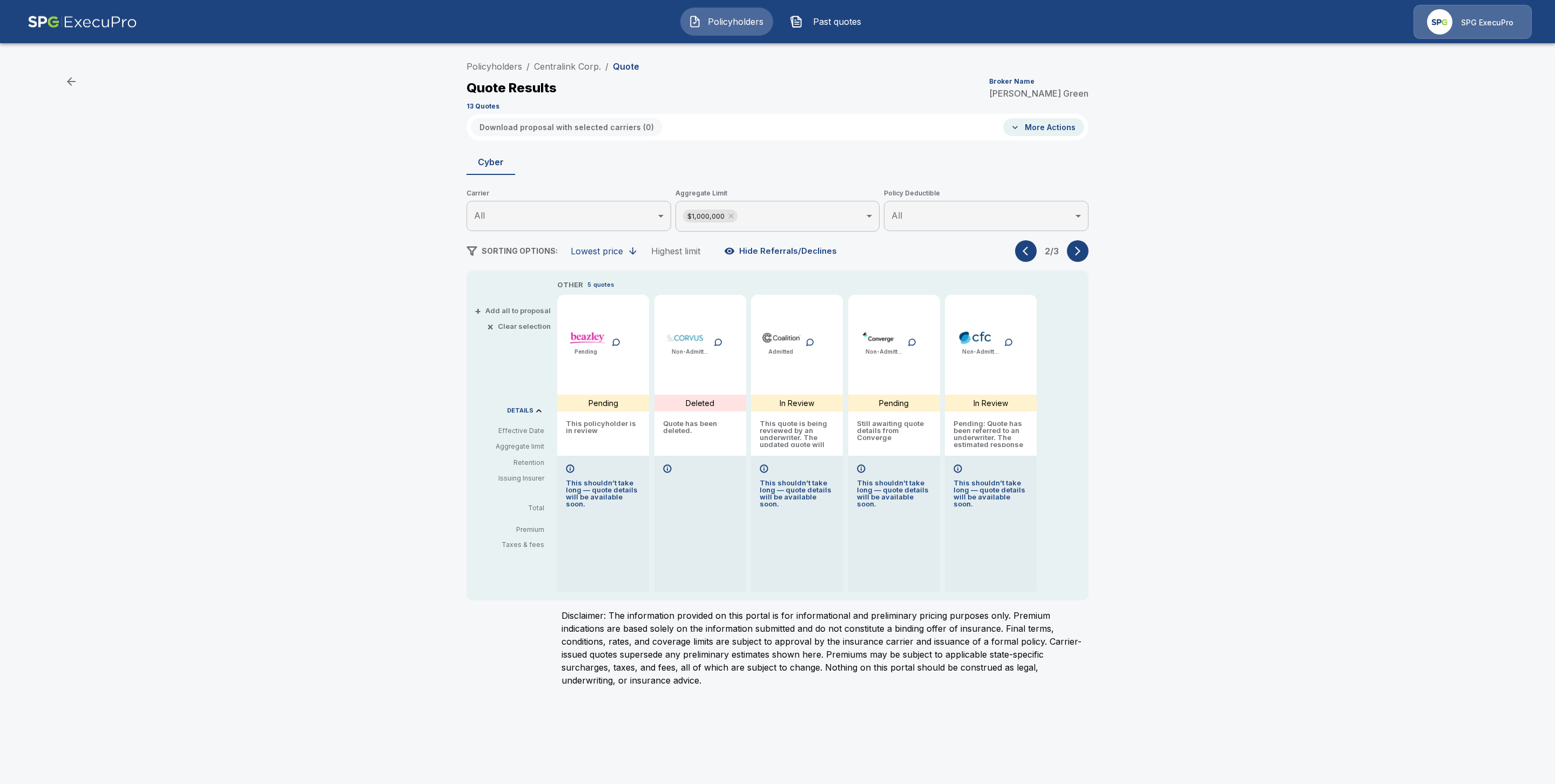
click at [1073, 255] on icon "button" at bounding box center [1078, 251] width 11 height 11
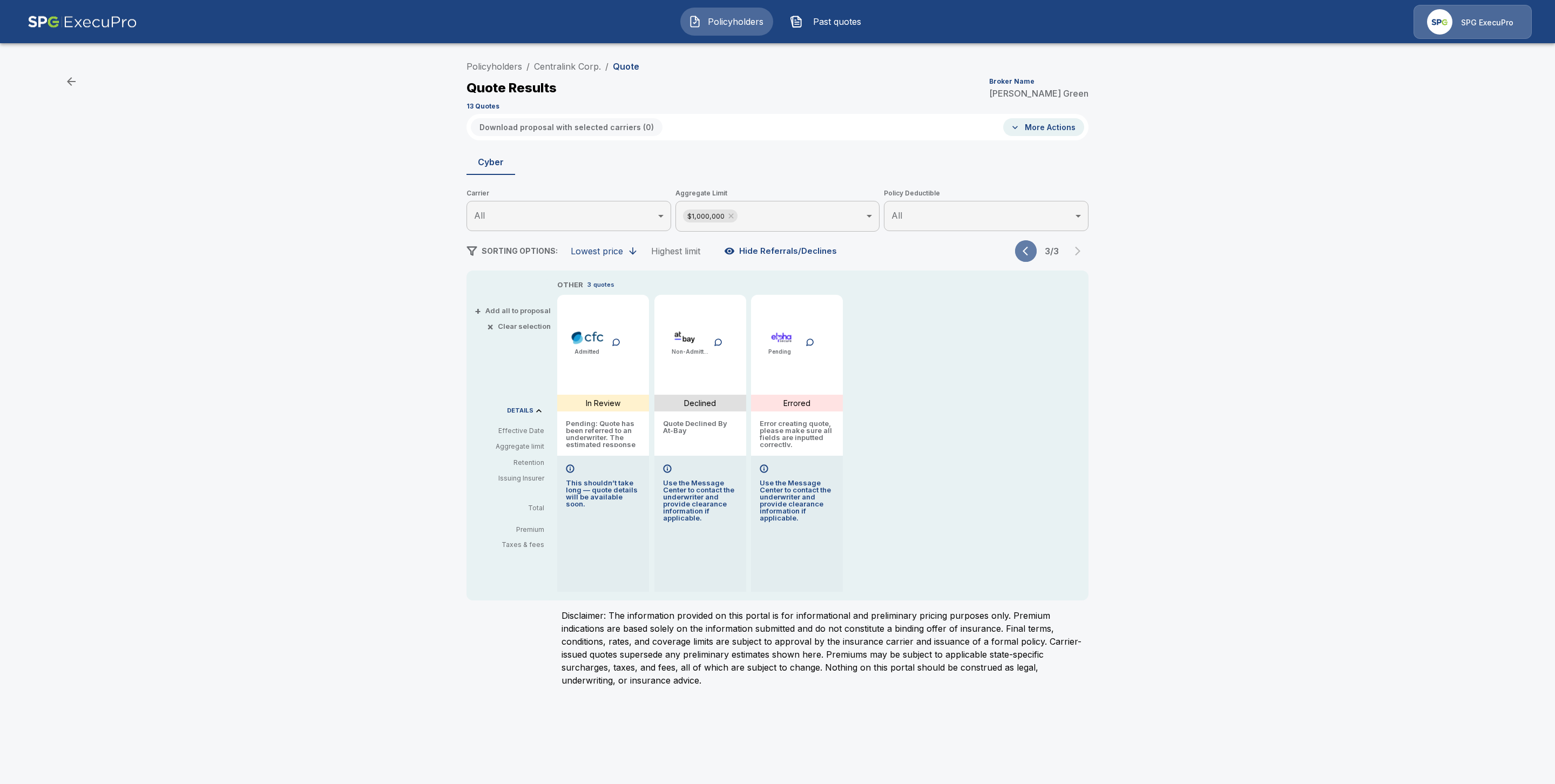
click at [1031, 243] on button "button" at bounding box center [1025, 251] width 22 height 22
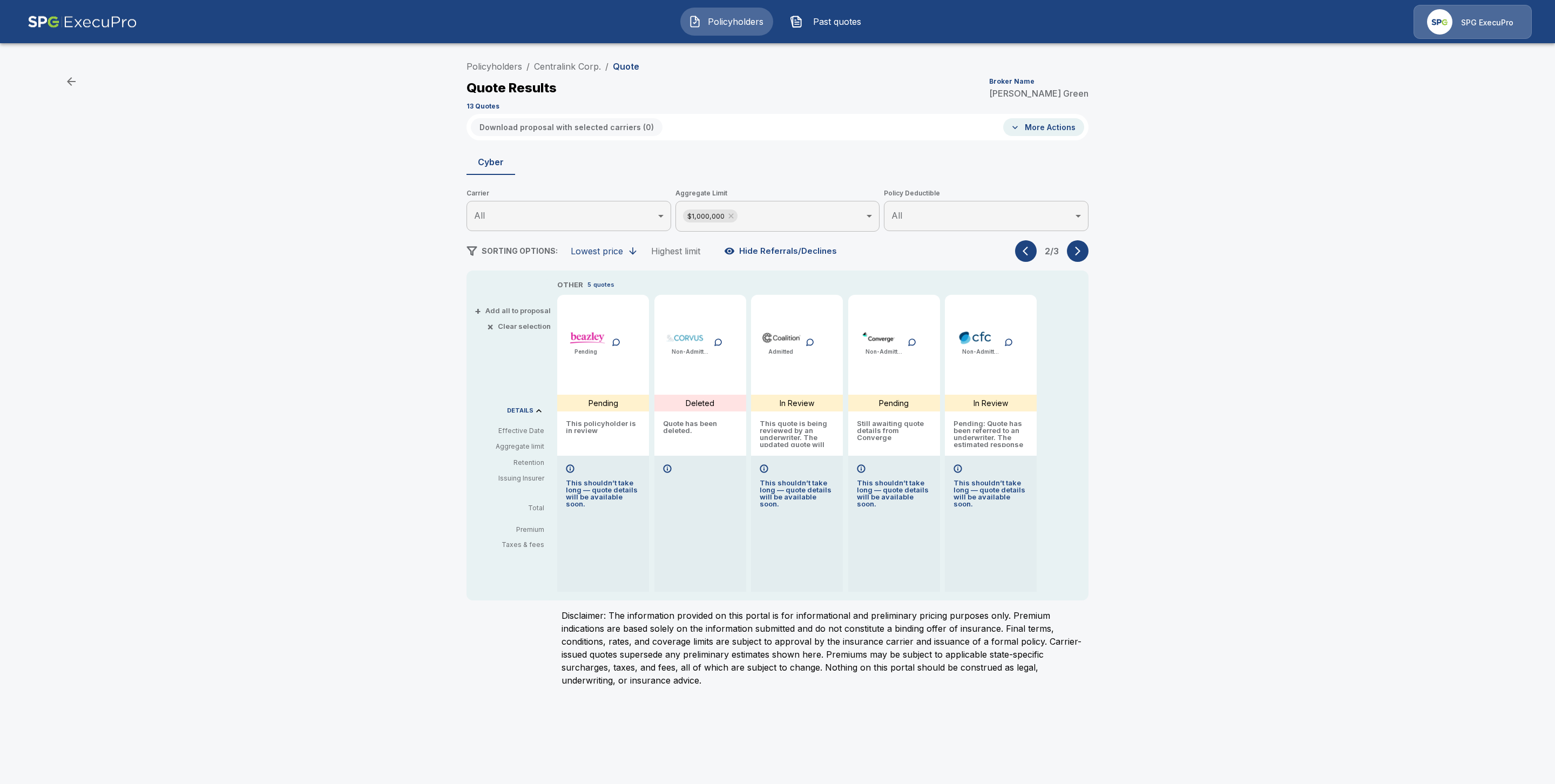
click at [1031, 243] on button "button" at bounding box center [1025, 251] width 22 height 22
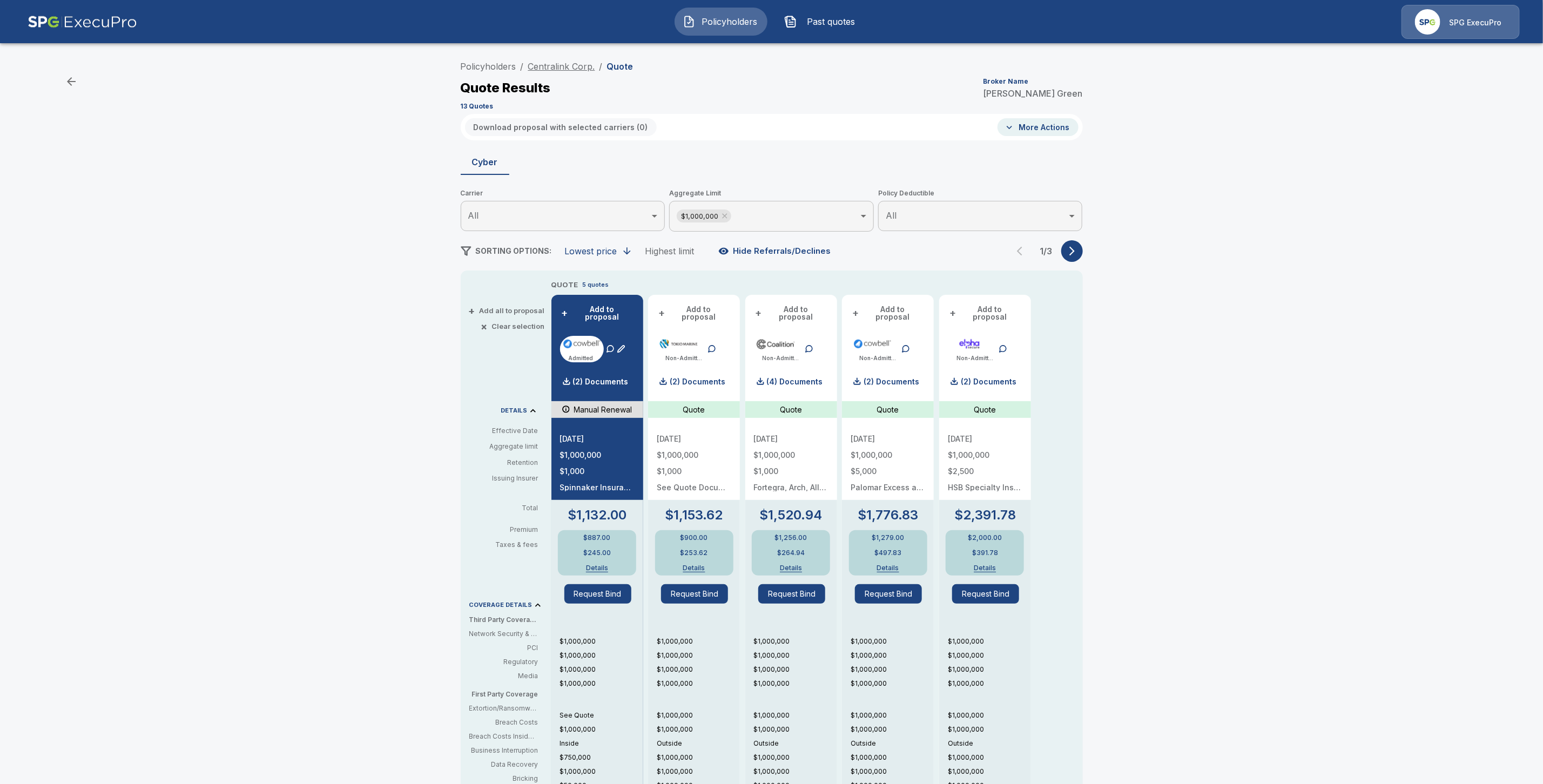
click at [565, 62] on link "Centralink Corp." at bounding box center [562, 66] width 67 height 11
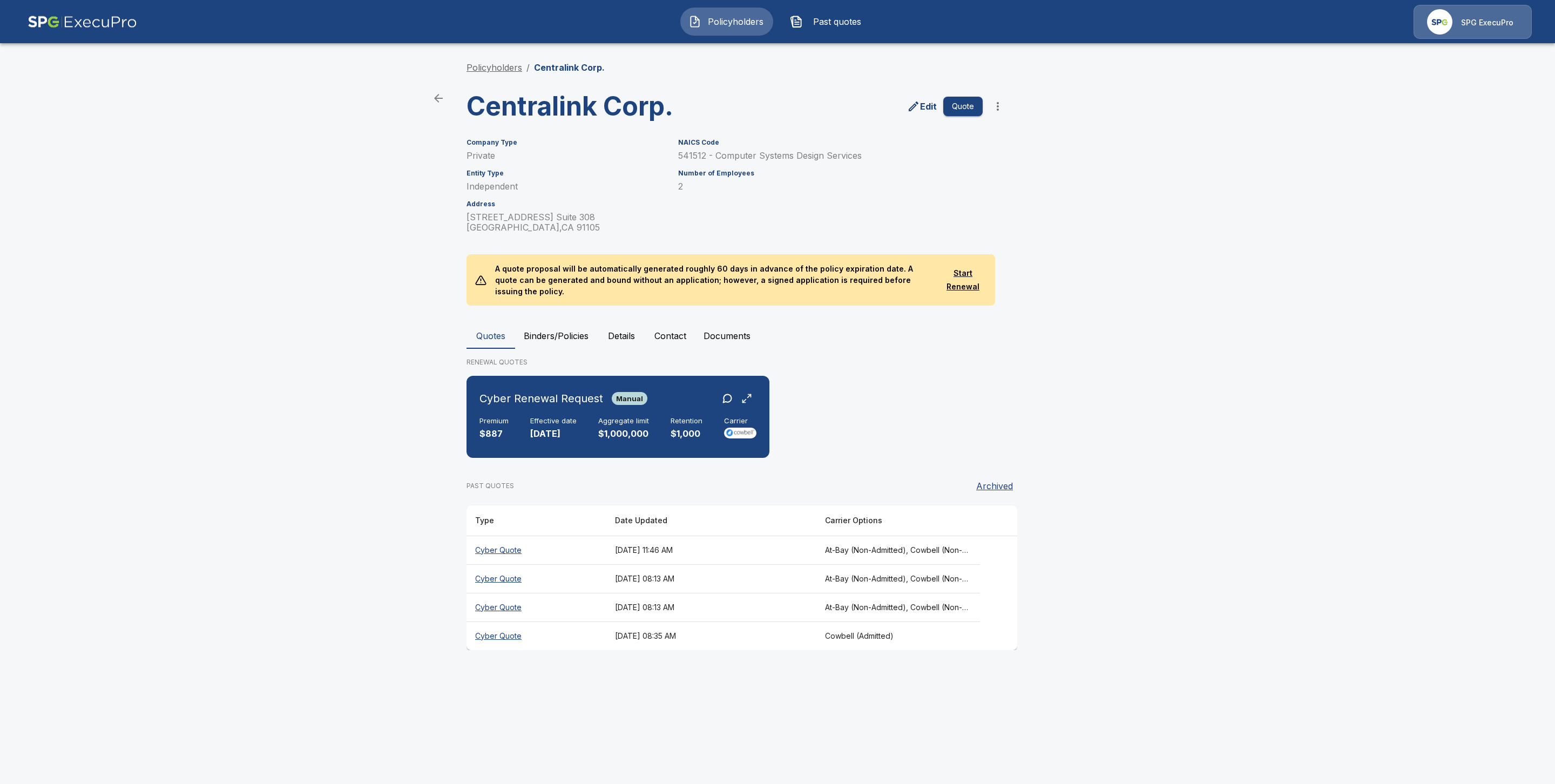
click at [511, 67] on link "Policyholders" at bounding box center [494, 67] width 56 height 11
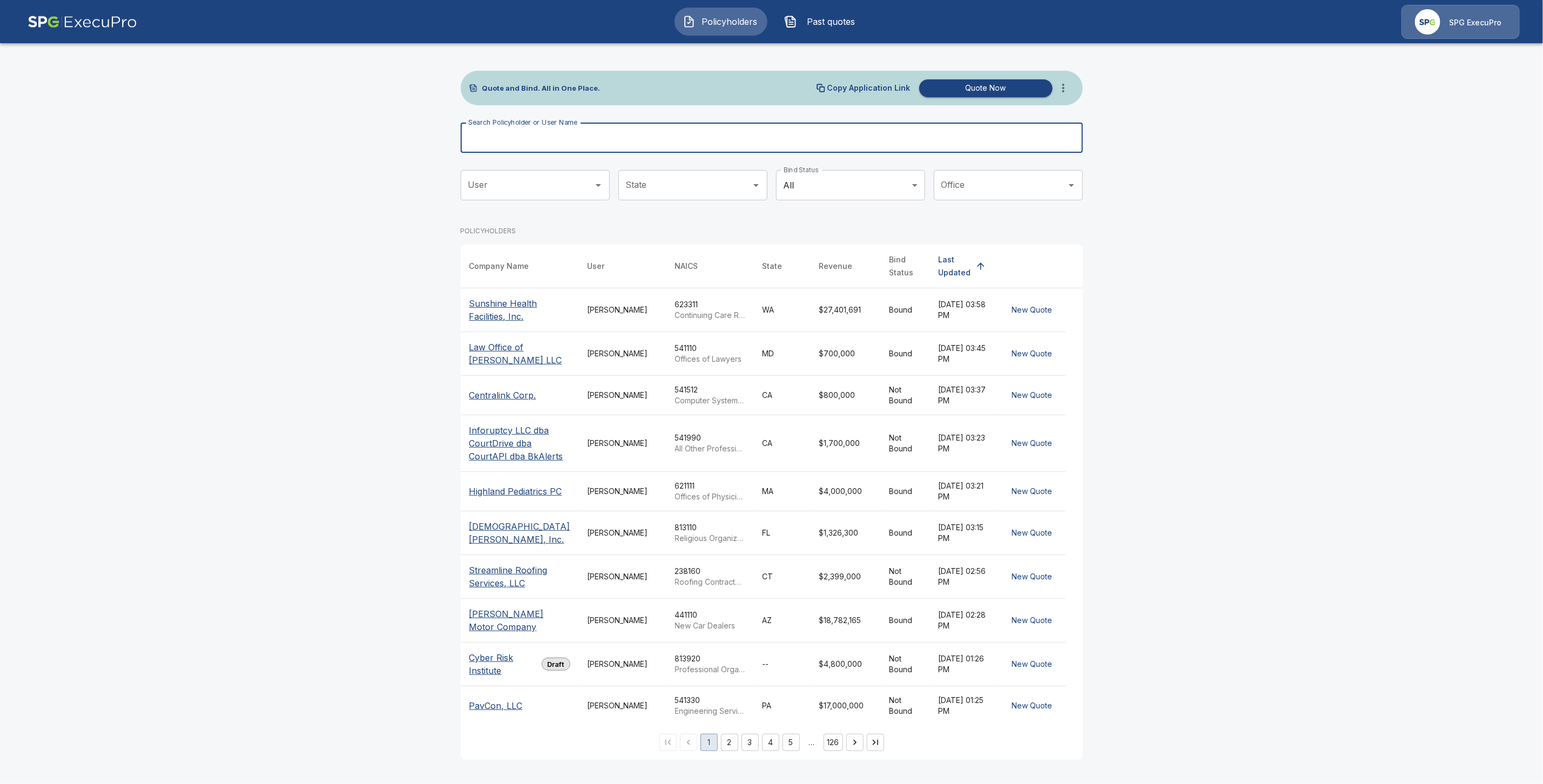
click at [515, 140] on input "Search Policyholder or User Name" at bounding box center [766, 137] width 611 height 30
paste input "**********"
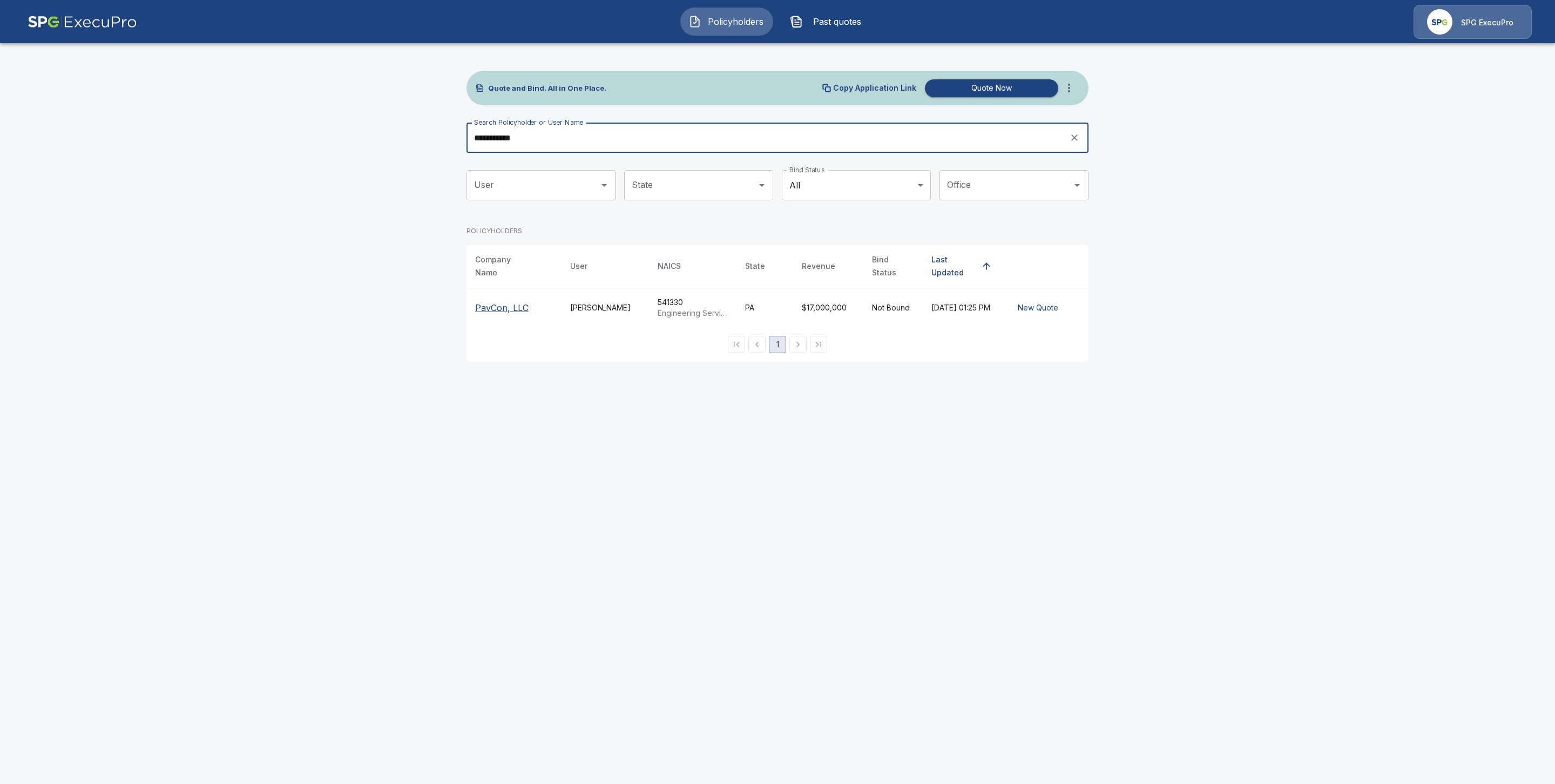
type input "**********"
click at [497, 301] on p "PavCon, LLC" at bounding box center [502, 307] width 53 height 13
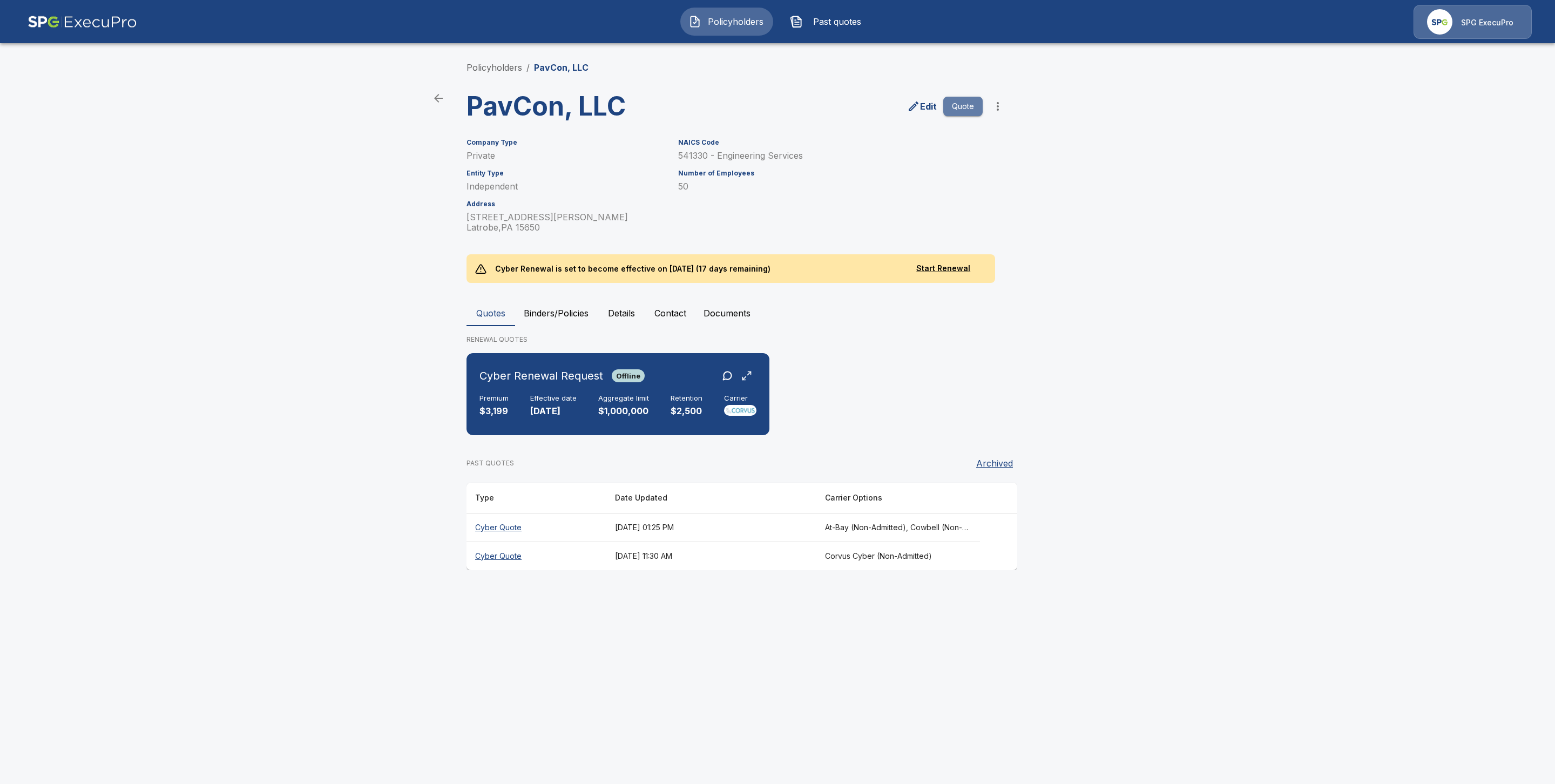
click at [967, 99] on button "Quote" at bounding box center [963, 106] width 39 height 20
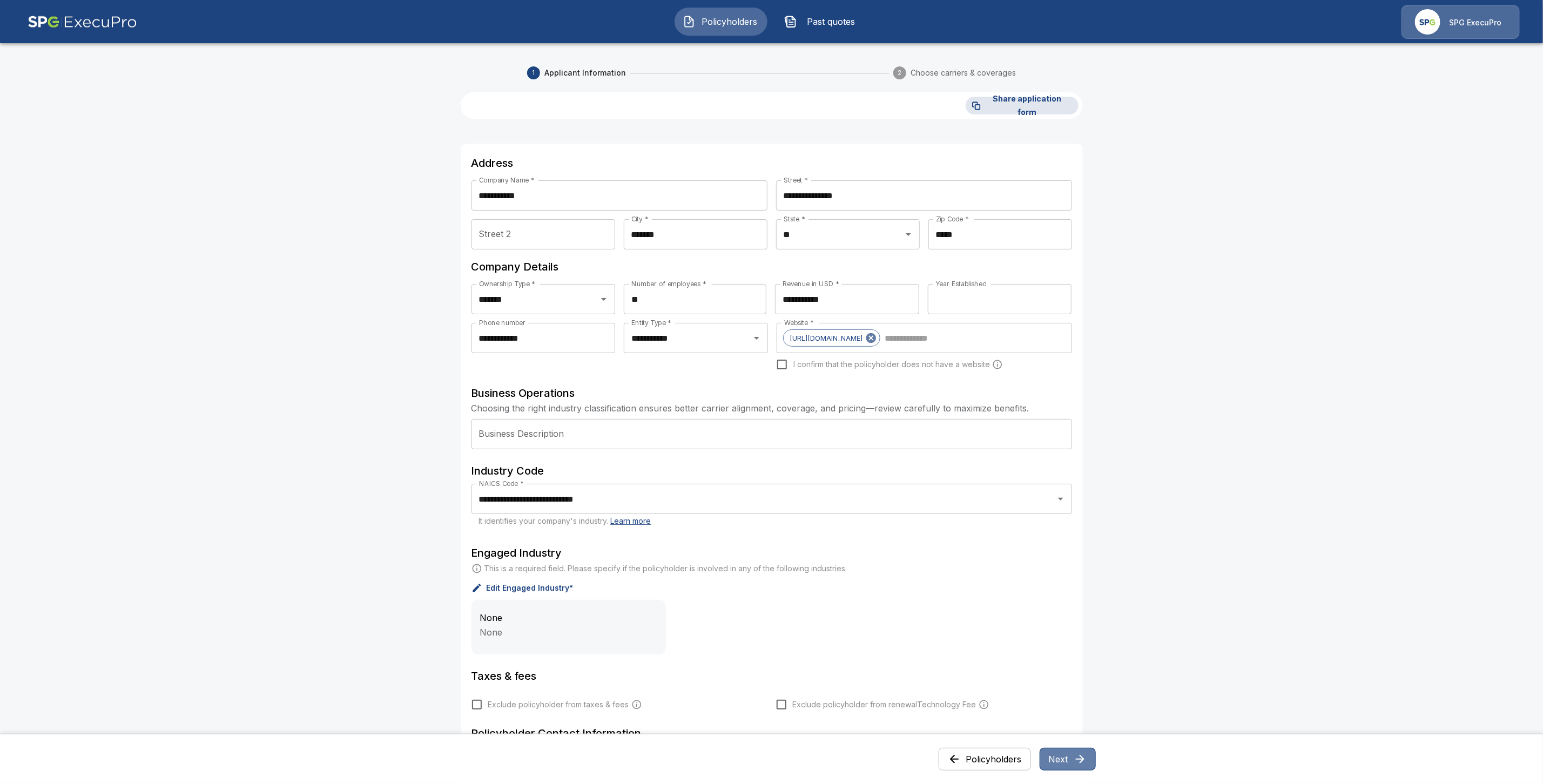
click at [1079, 761] on button "Next" at bounding box center [1067, 759] width 56 height 23
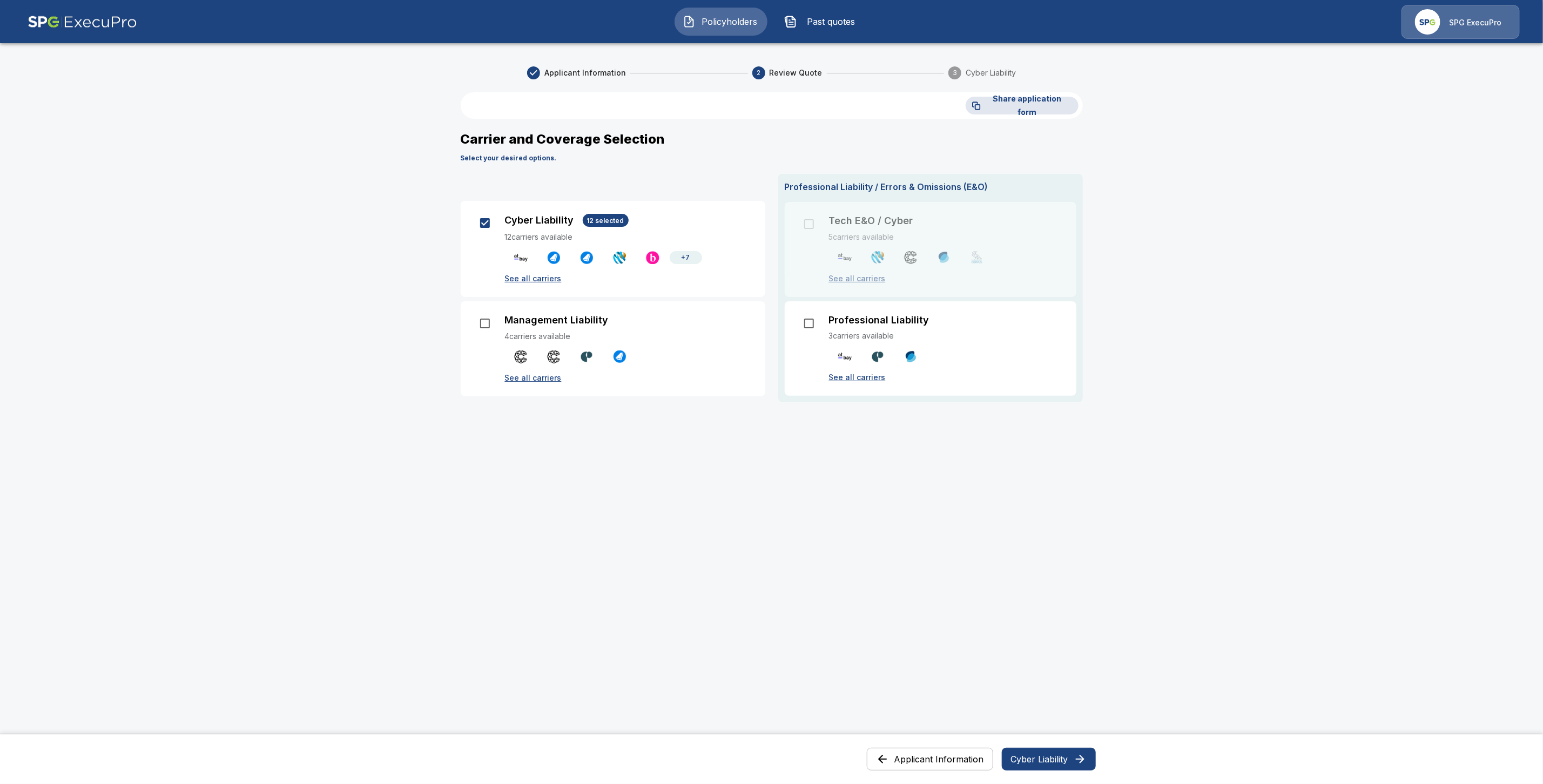
click at [1032, 764] on button "Cyber Liability" at bounding box center [1048, 759] width 94 height 23
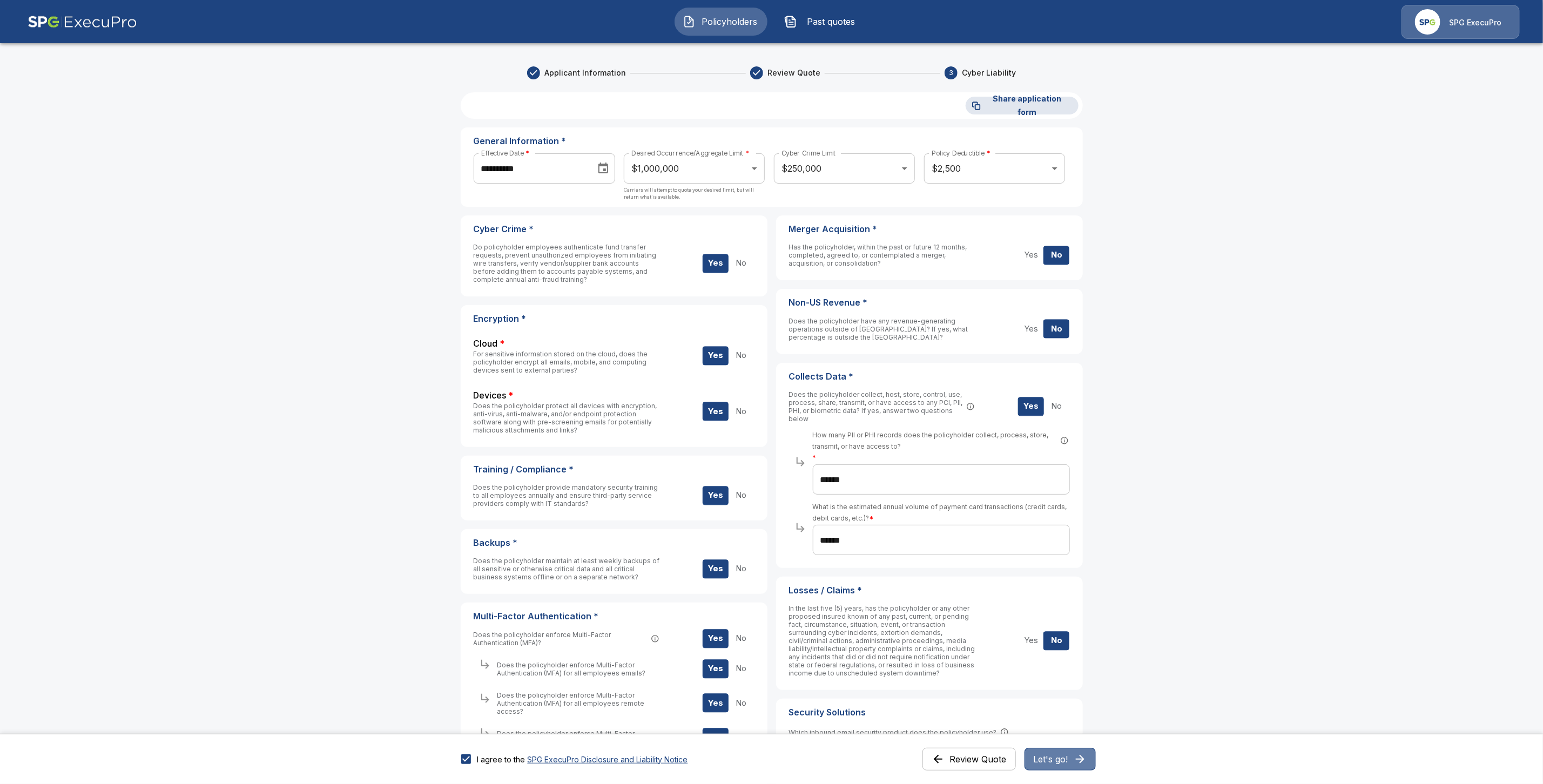
click at [1067, 759] on button "Let's go!" at bounding box center [1060, 759] width 71 height 23
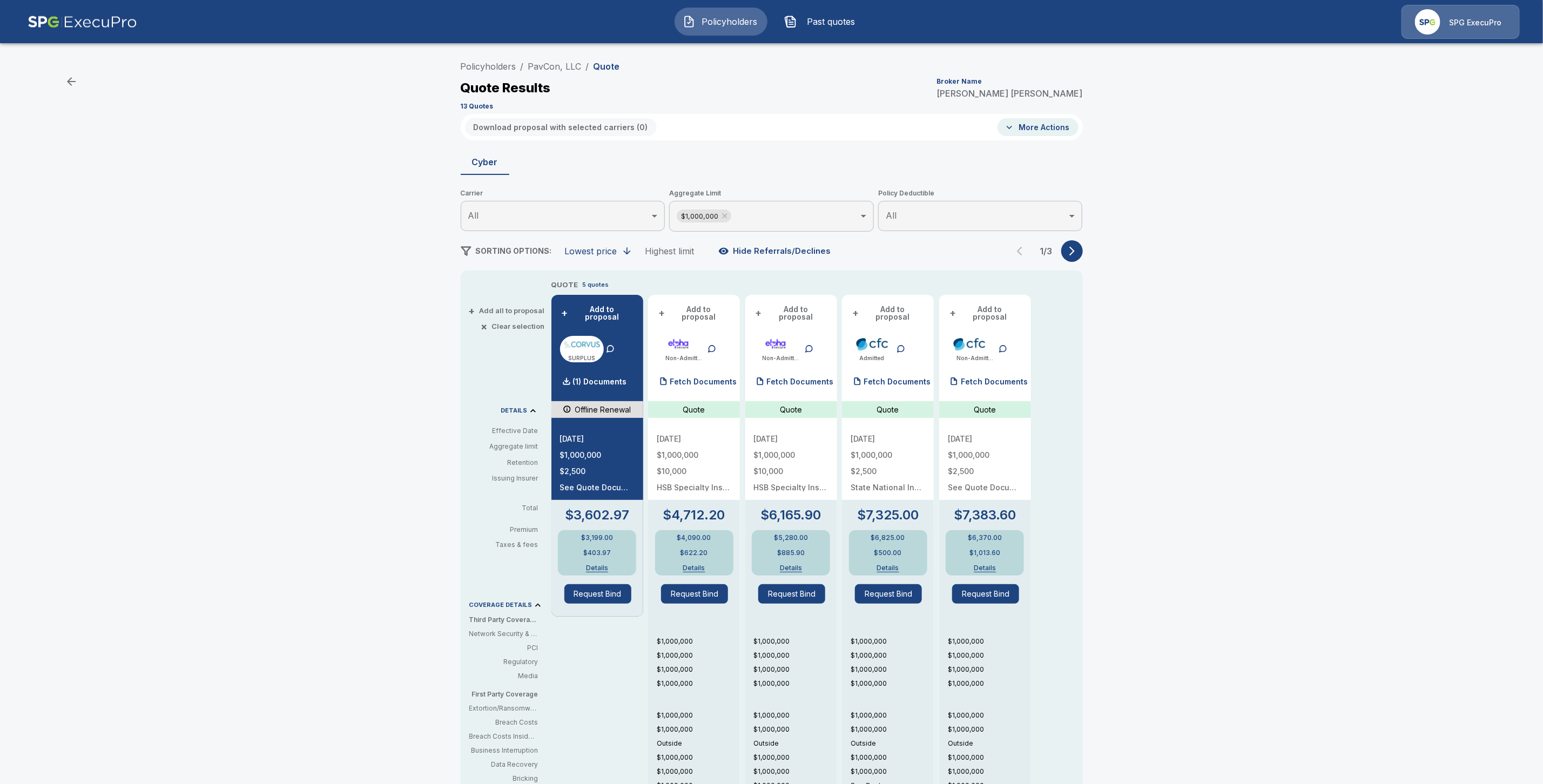
click at [1077, 254] on icon "button" at bounding box center [1072, 251] width 11 height 11
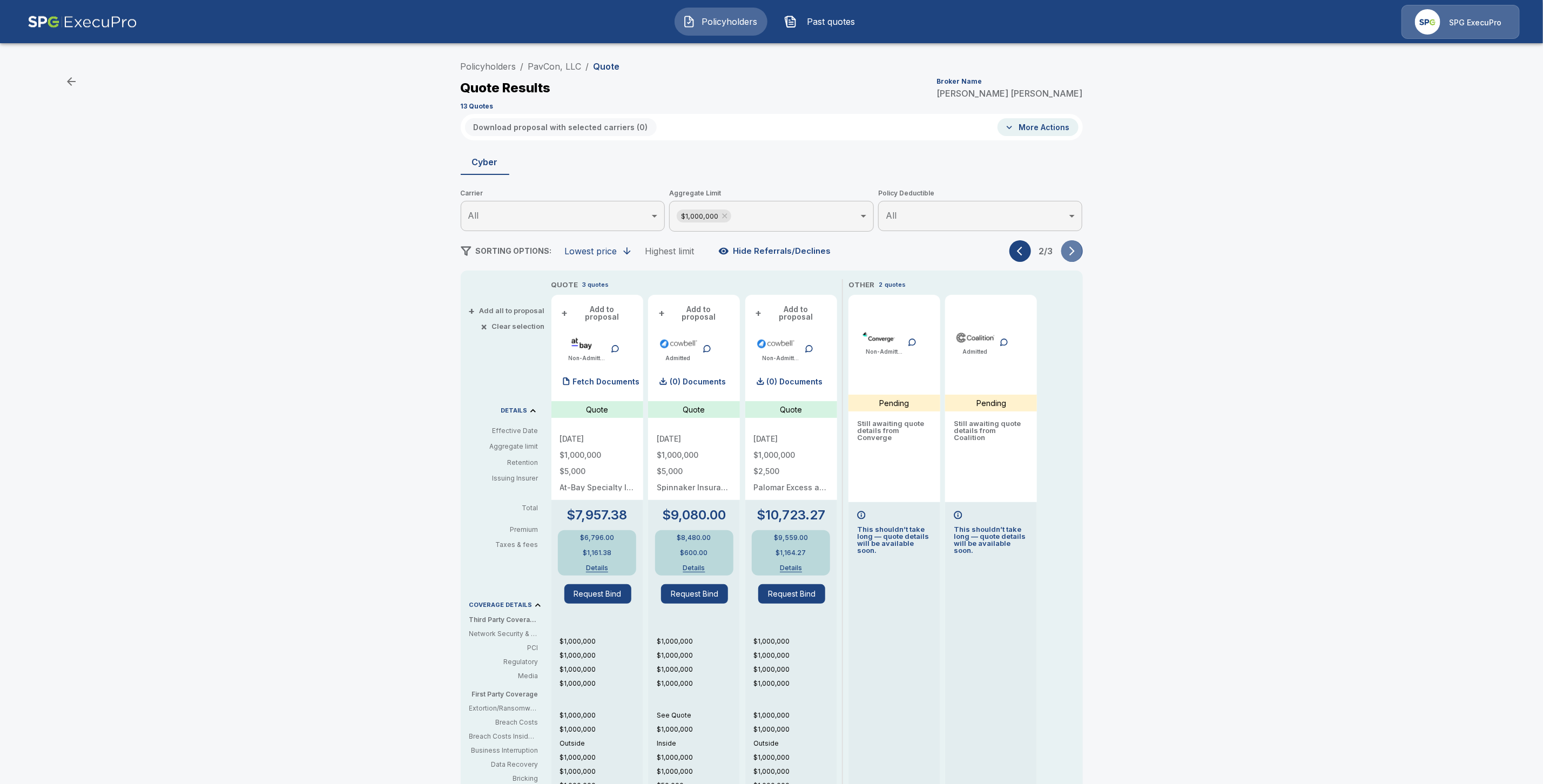
click at [1077, 254] on icon "button" at bounding box center [1072, 251] width 11 height 11
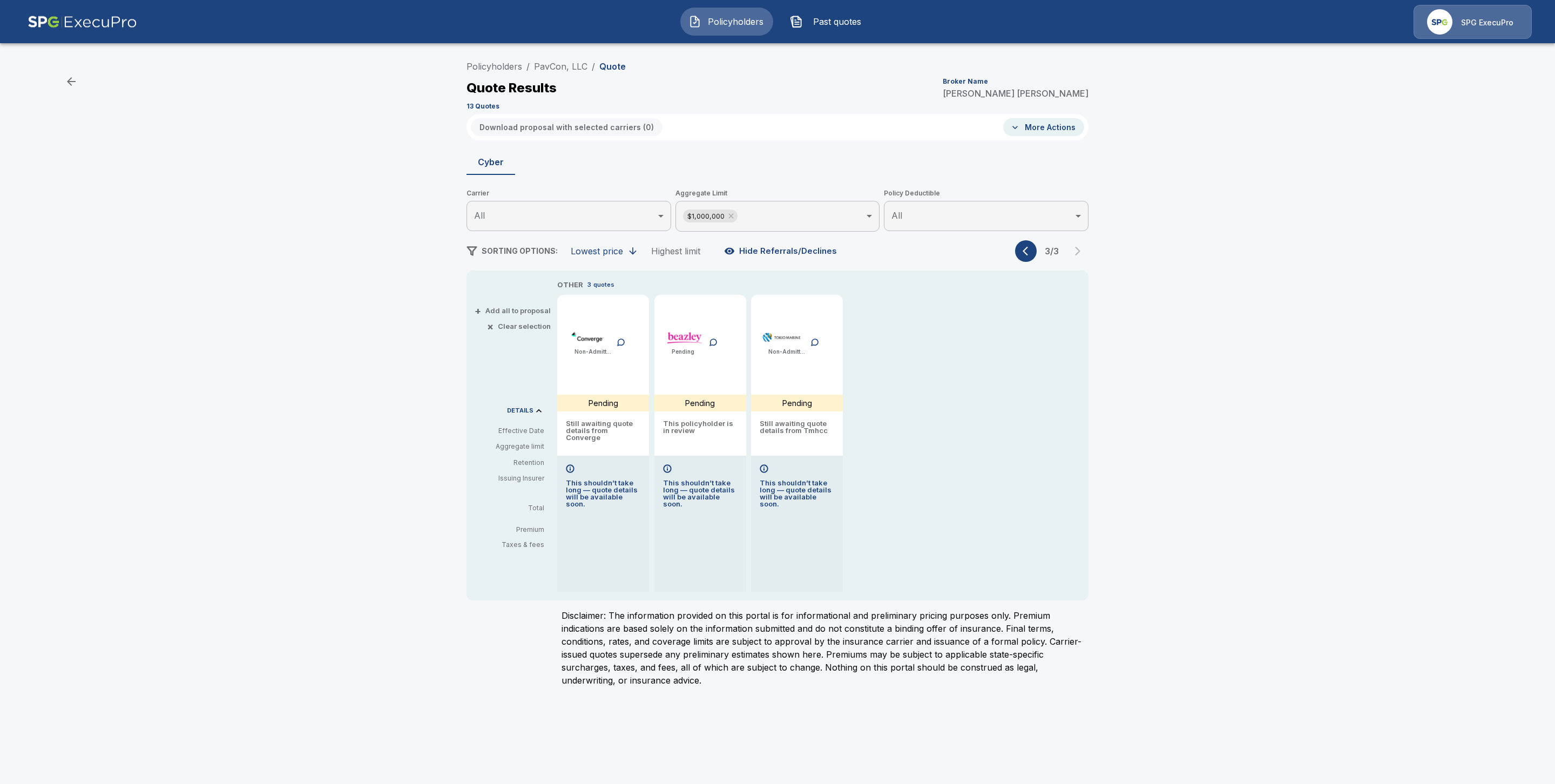
click at [1027, 253] on icon "button" at bounding box center [1025, 251] width 5 height 9
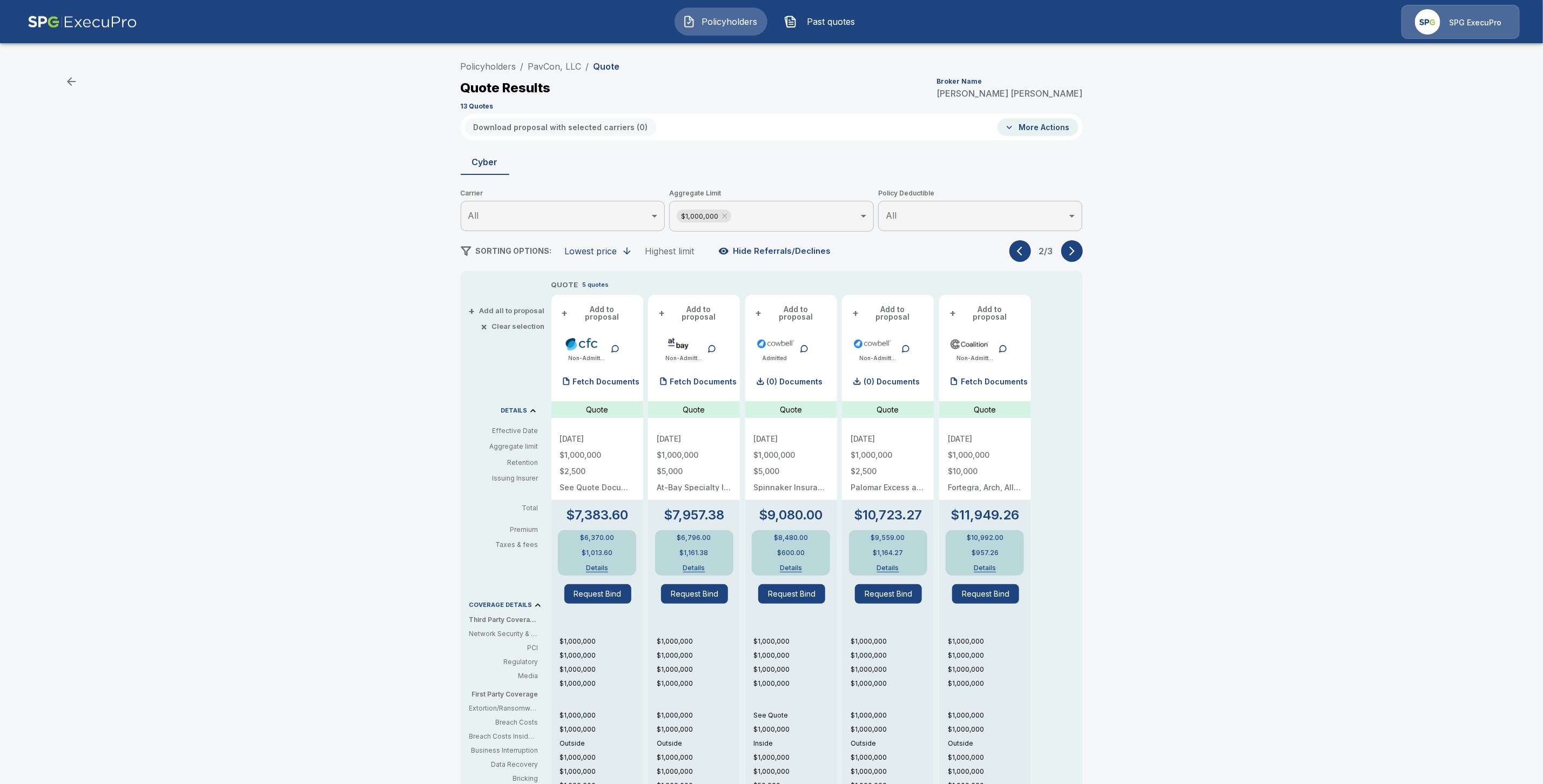
click at [1022, 253] on icon "button" at bounding box center [1019, 251] width 5 height 9
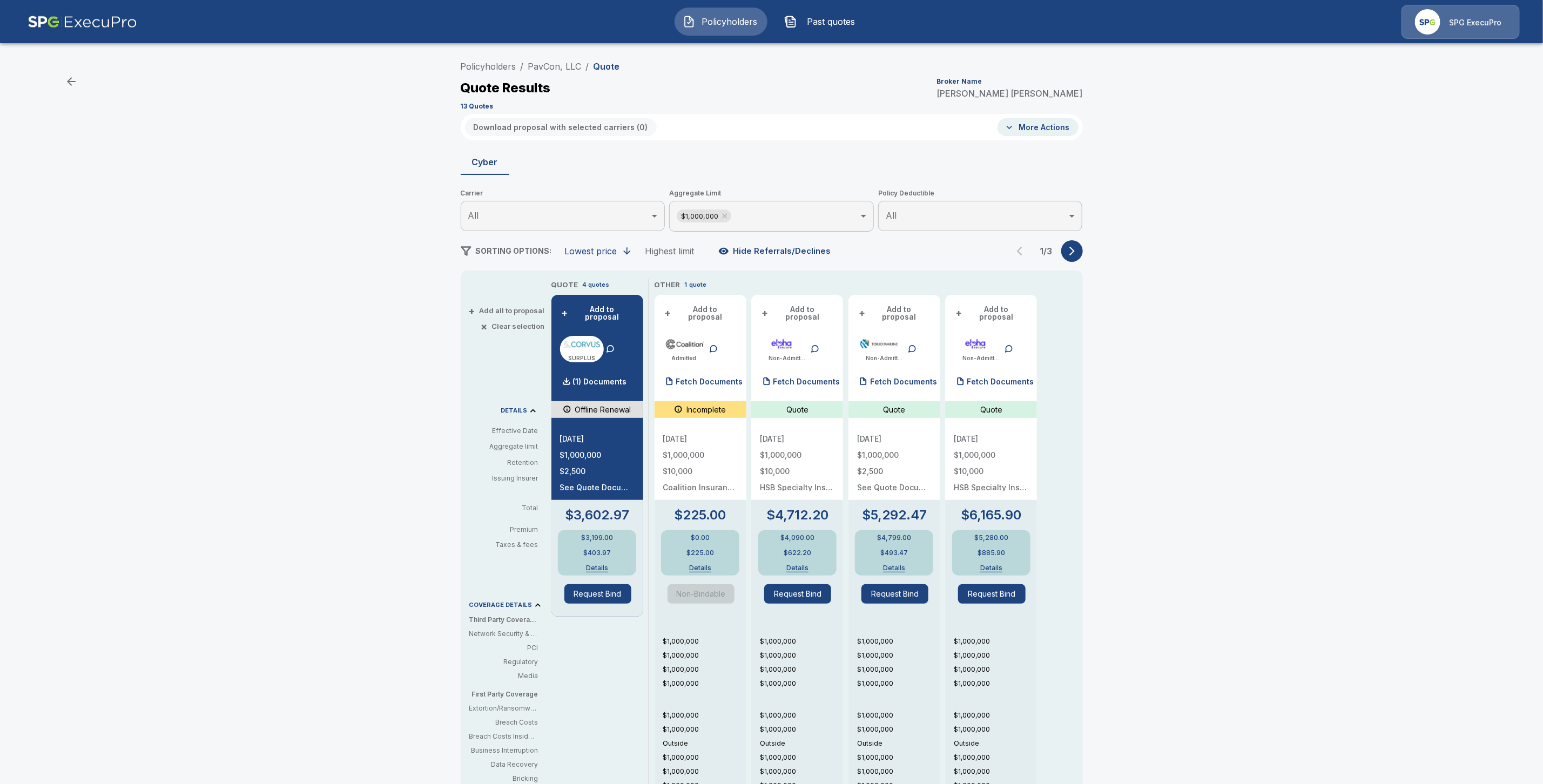
click at [1041, 119] on button "More Actions" at bounding box center [1037, 127] width 81 height 18
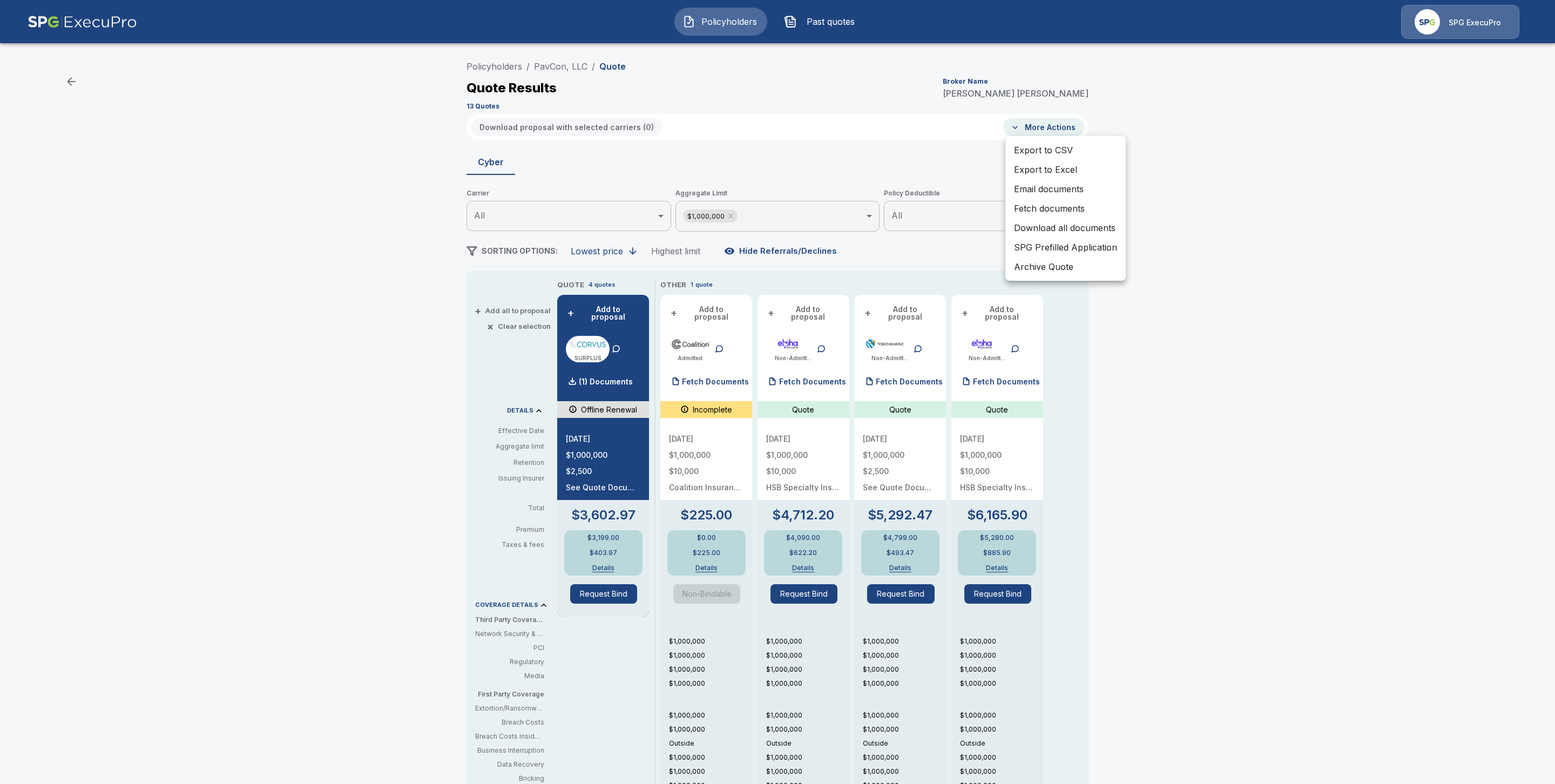
click at [1048, 181] on li "Email documents" at bounding box center [1065, 189] width 120 height 19
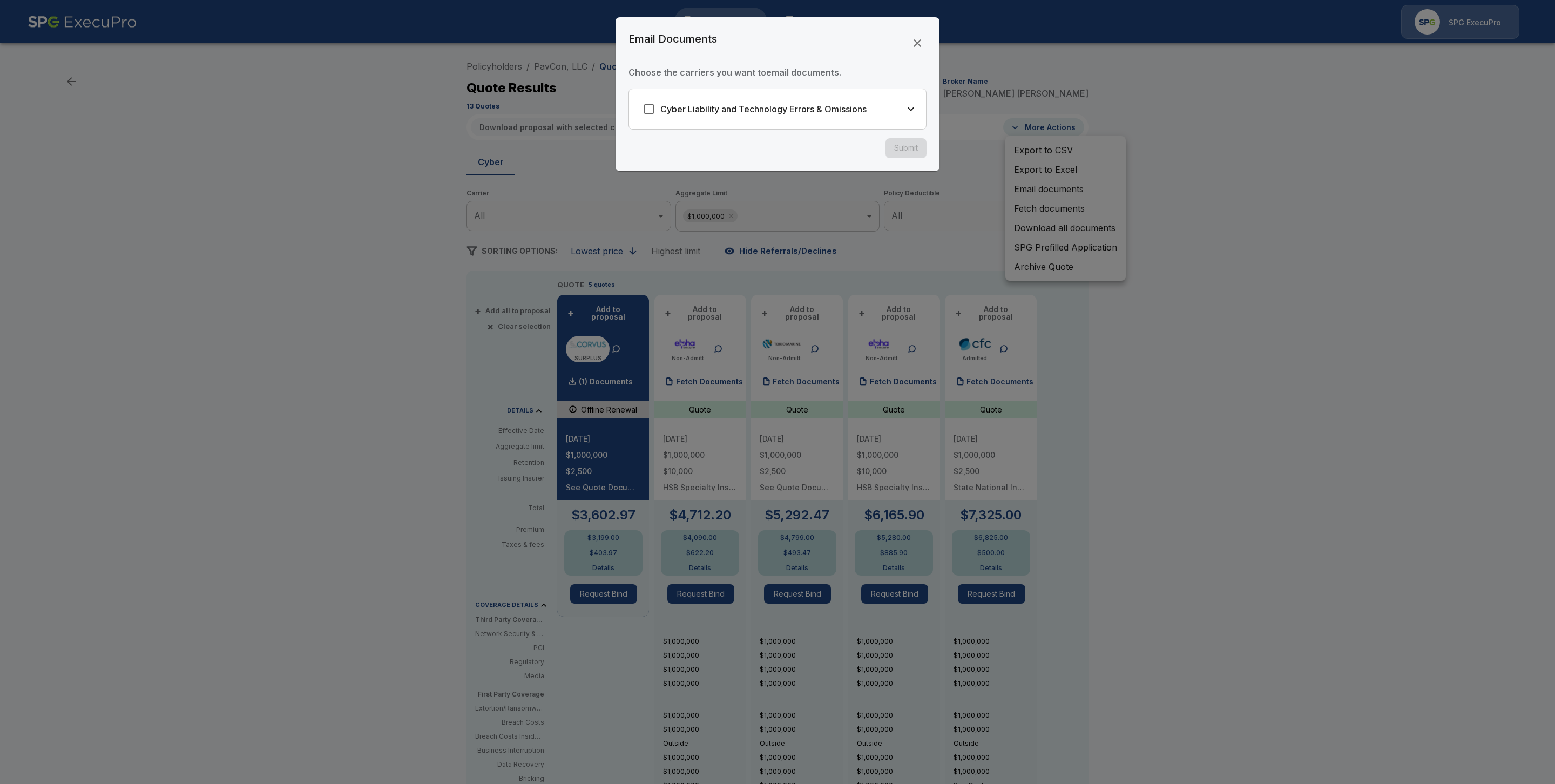
click at [918, 40] on icon "button" at bounding box center [917, 42] width 13 height 13
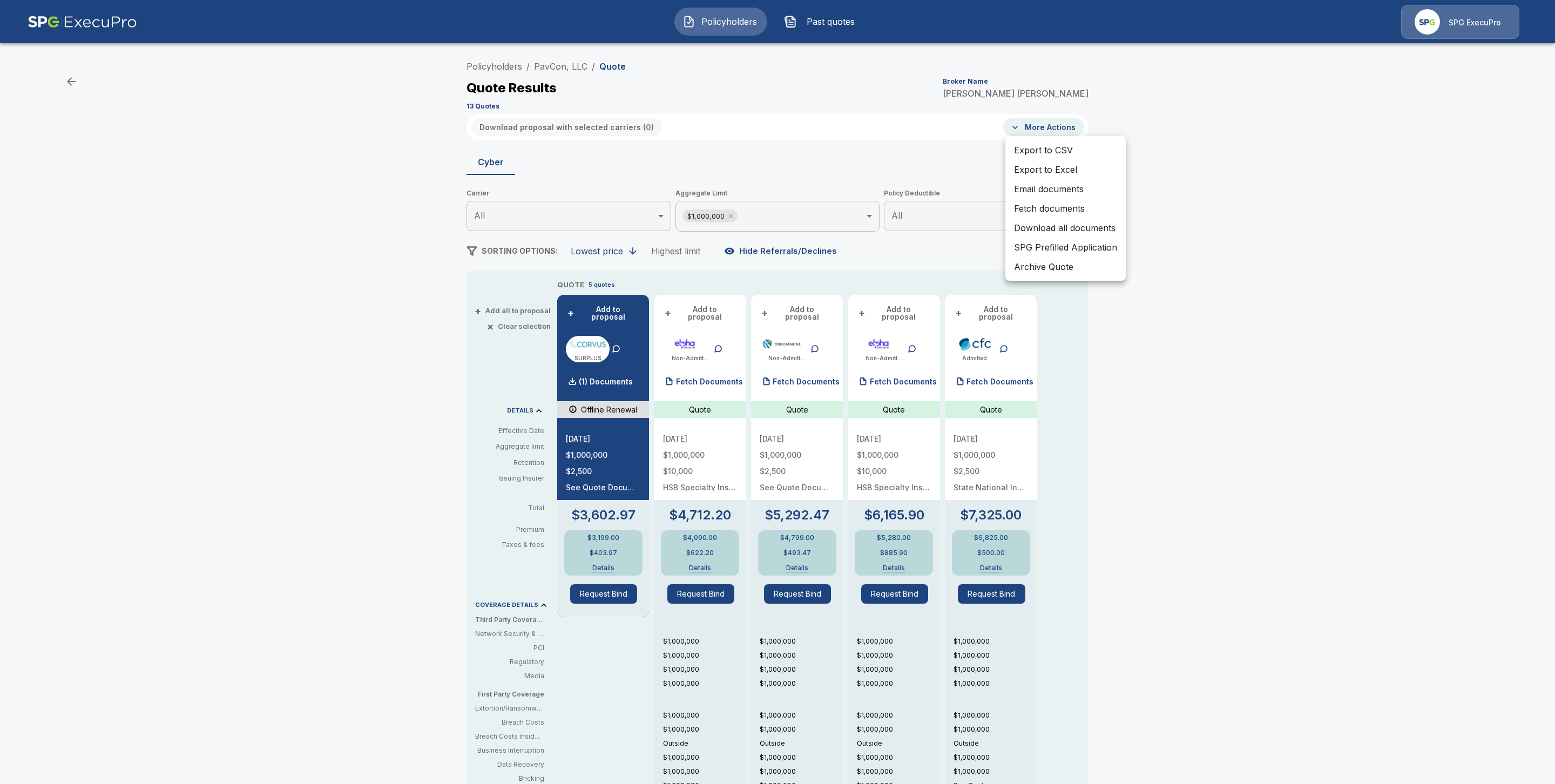
click at [1067, 200] on li "Fetch documents" at bounding box center [1065, 208] width 120 height 19
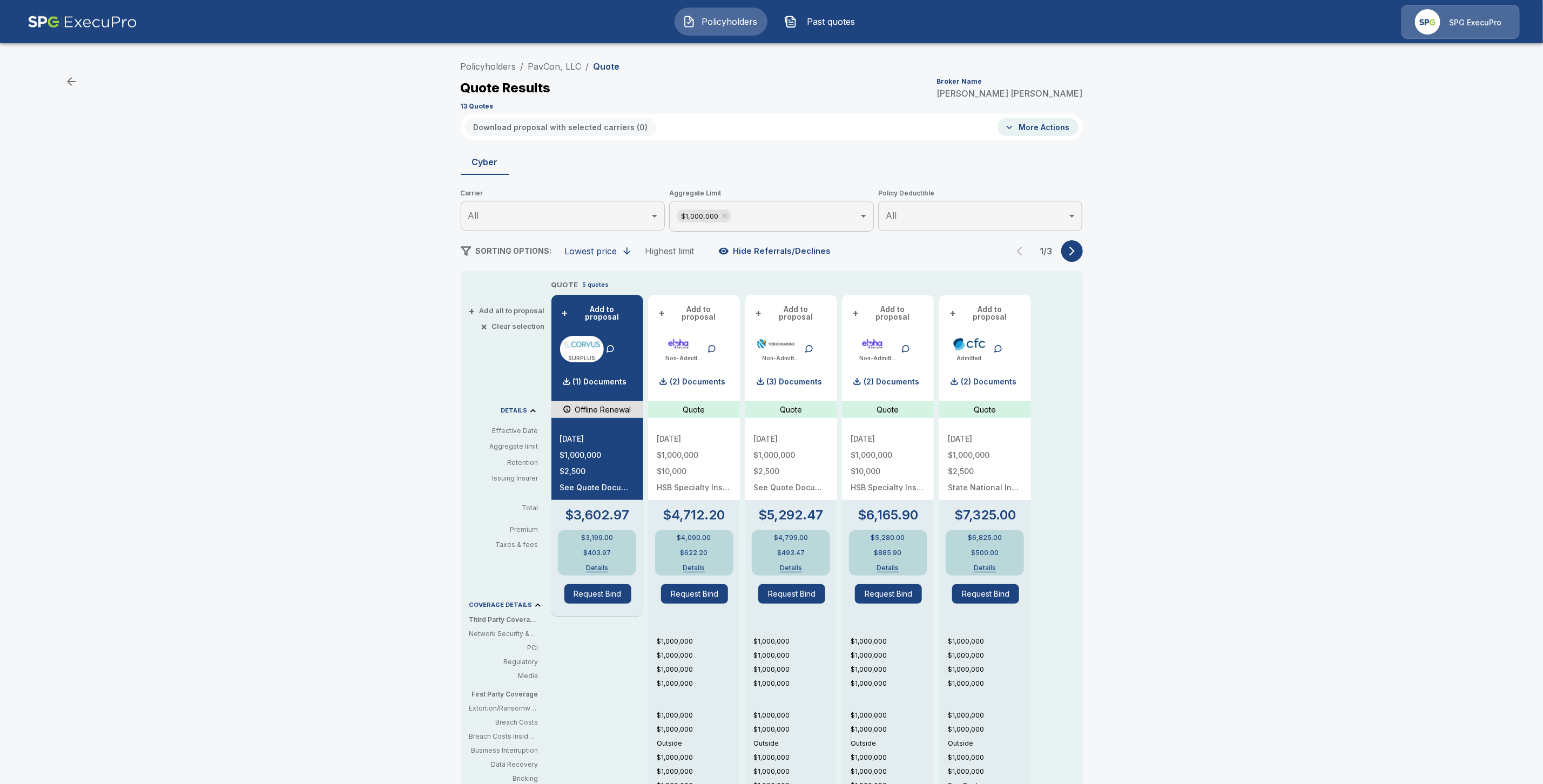
click at [1185, 344] on div "Policyholders / PavCon, LLC / Quote Quote Results Broker Name Tricia Dietz 13 Q…" at bounding box center [772, 537] width 1543 height 972
click at [1077, 254] on icon "button" at bounding box center [1072, 251] width 11 height 11
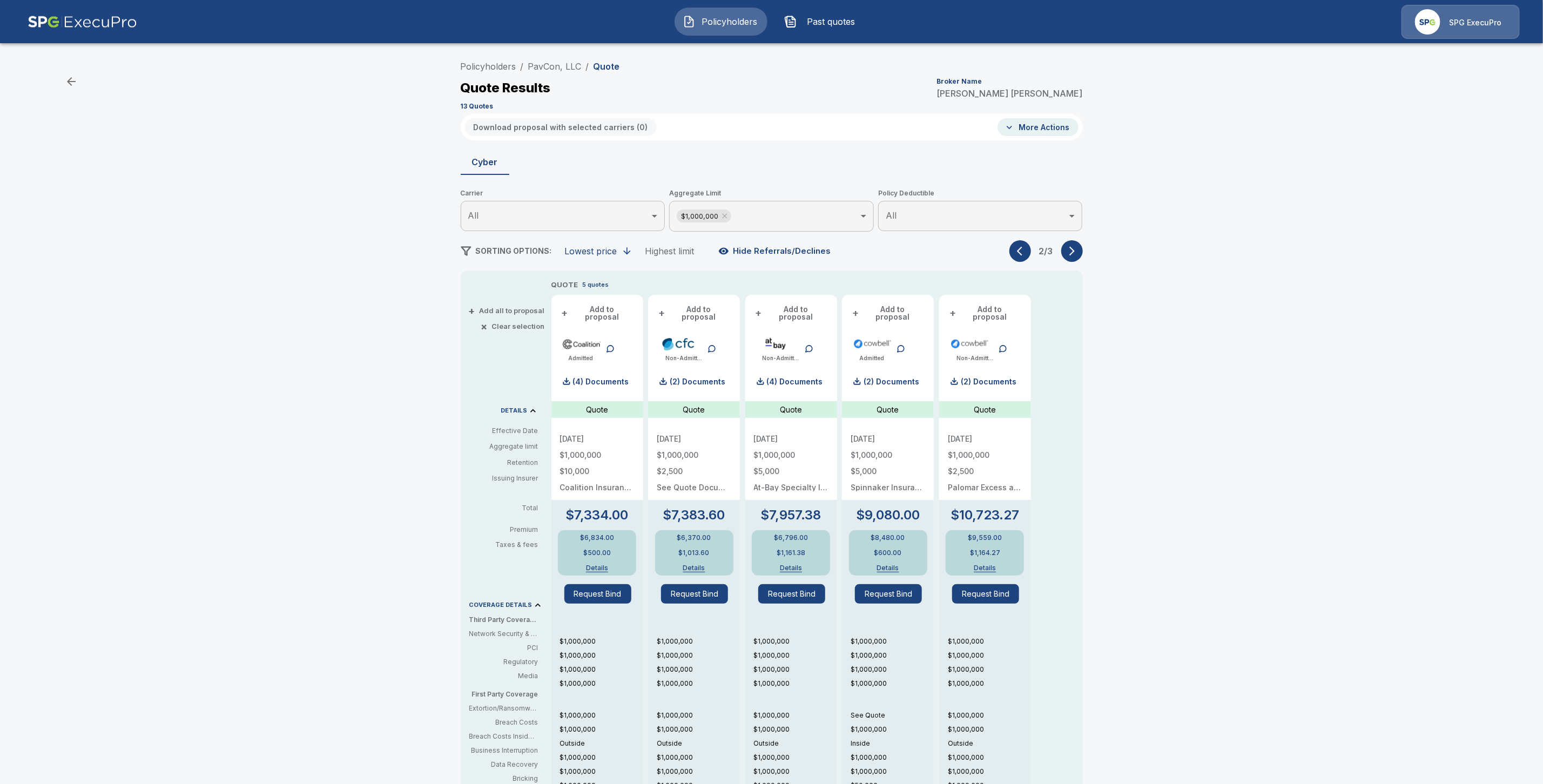
click at [1077, 254] on icon "button" at bounding box center [1072, 251] width 11 height 11
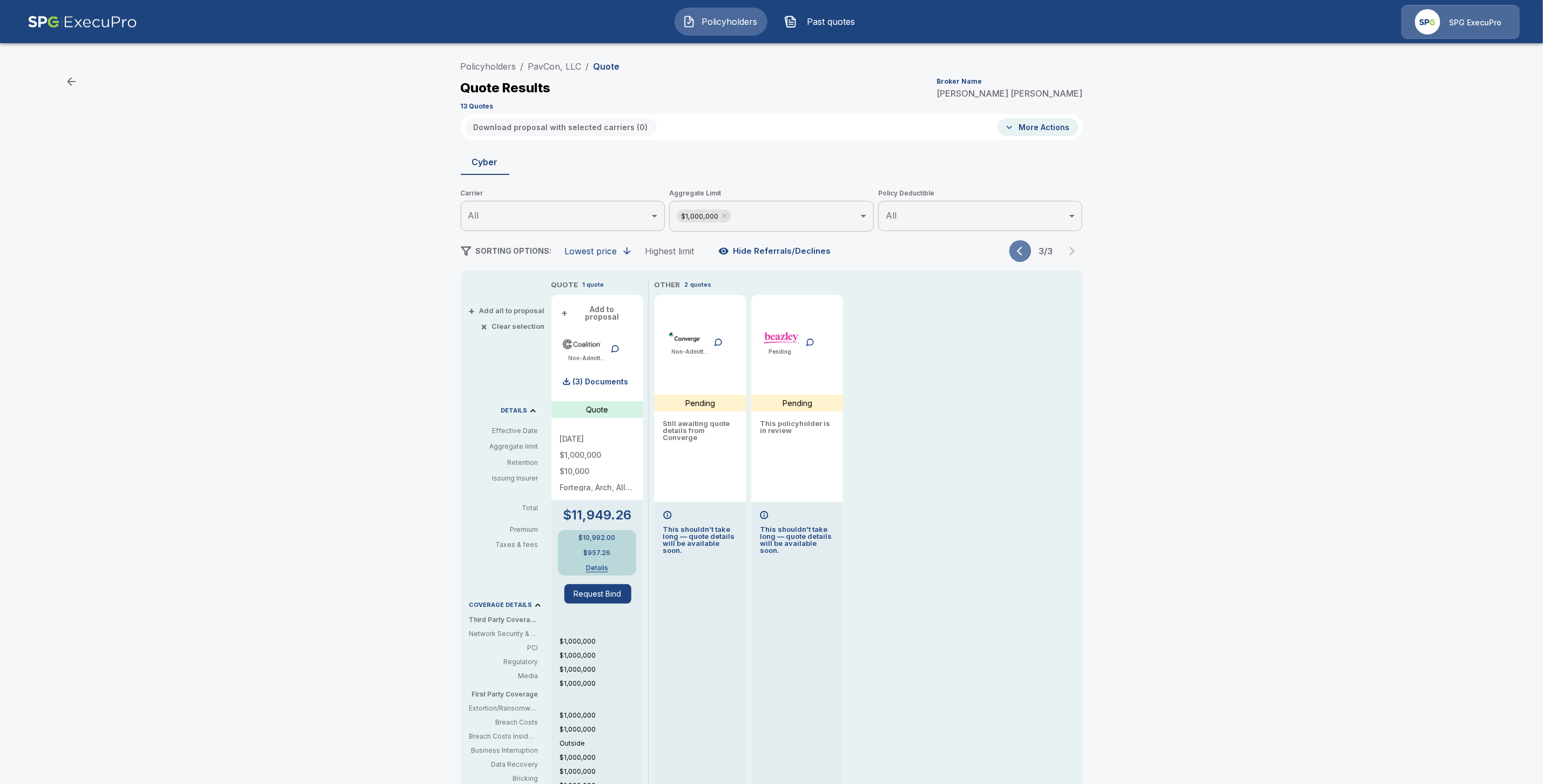
click at [1022, 253] on icon "button" at bounding box center [1019, 251] width 5 height 9
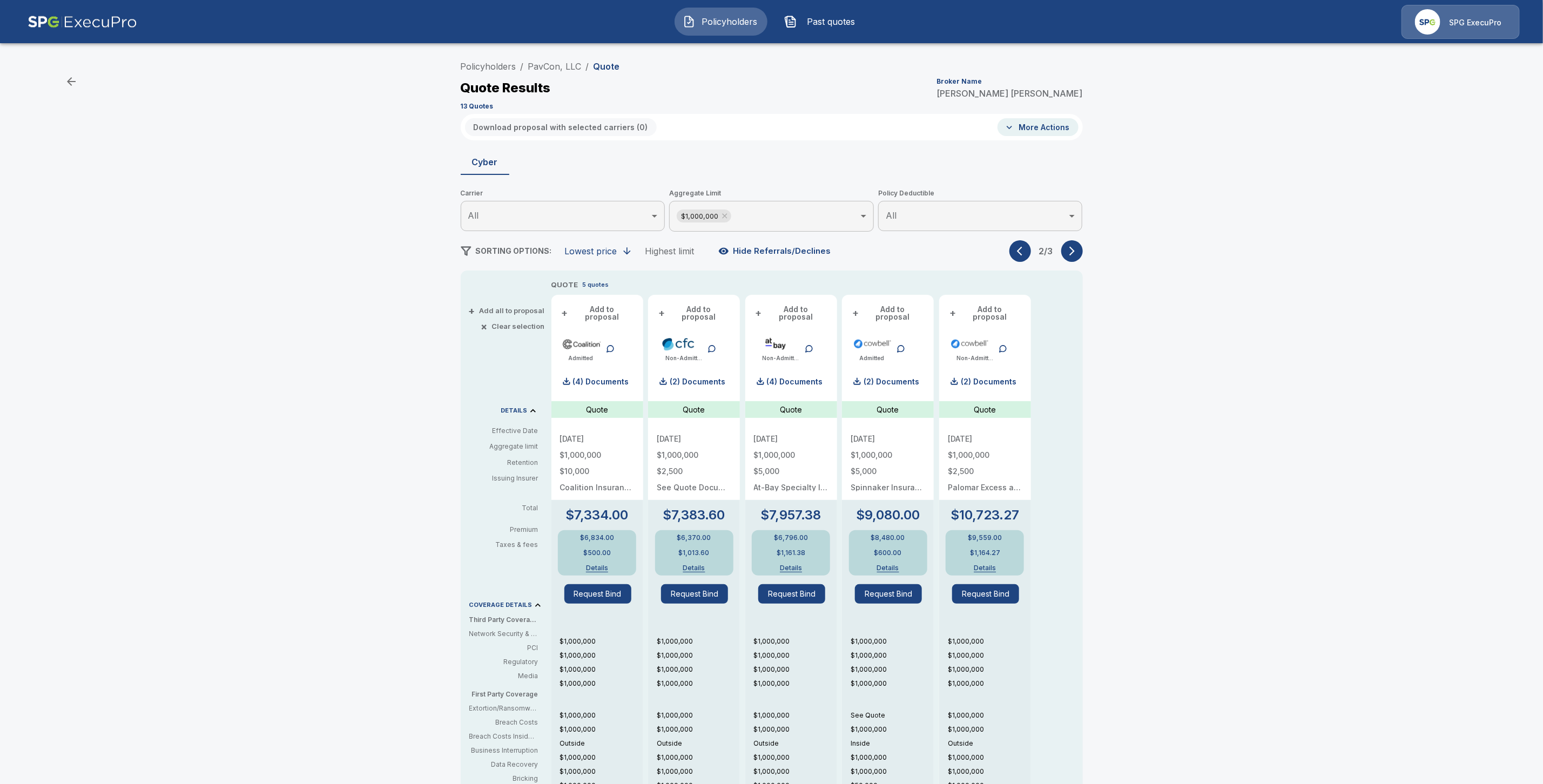
click at [1022, 253] on icon "button" at bounding box center [1019, 251] width 5 height 9
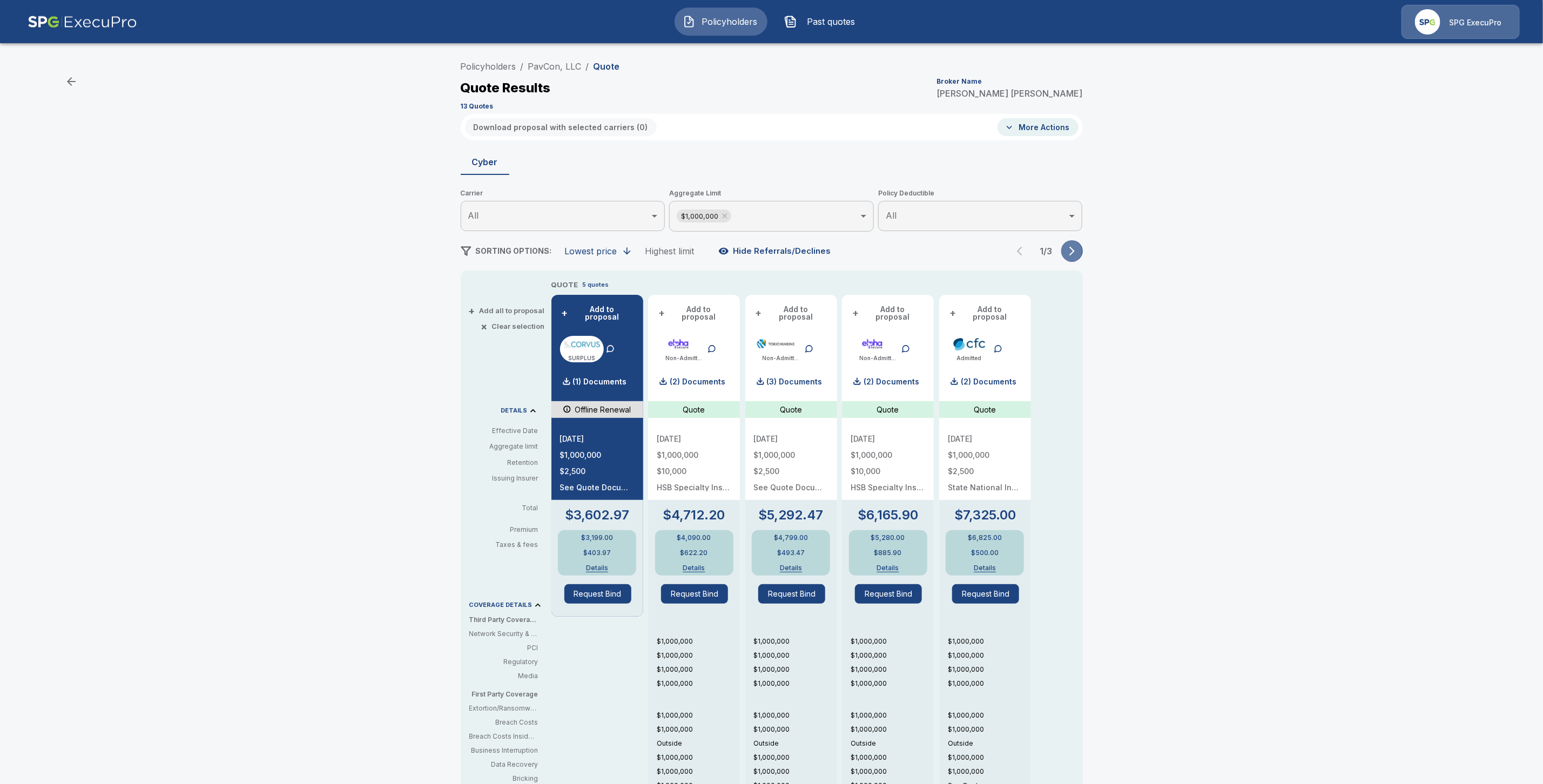
click at [1075, 253] on icon "button" at bounding box center [1072, 251] width 11 height 11
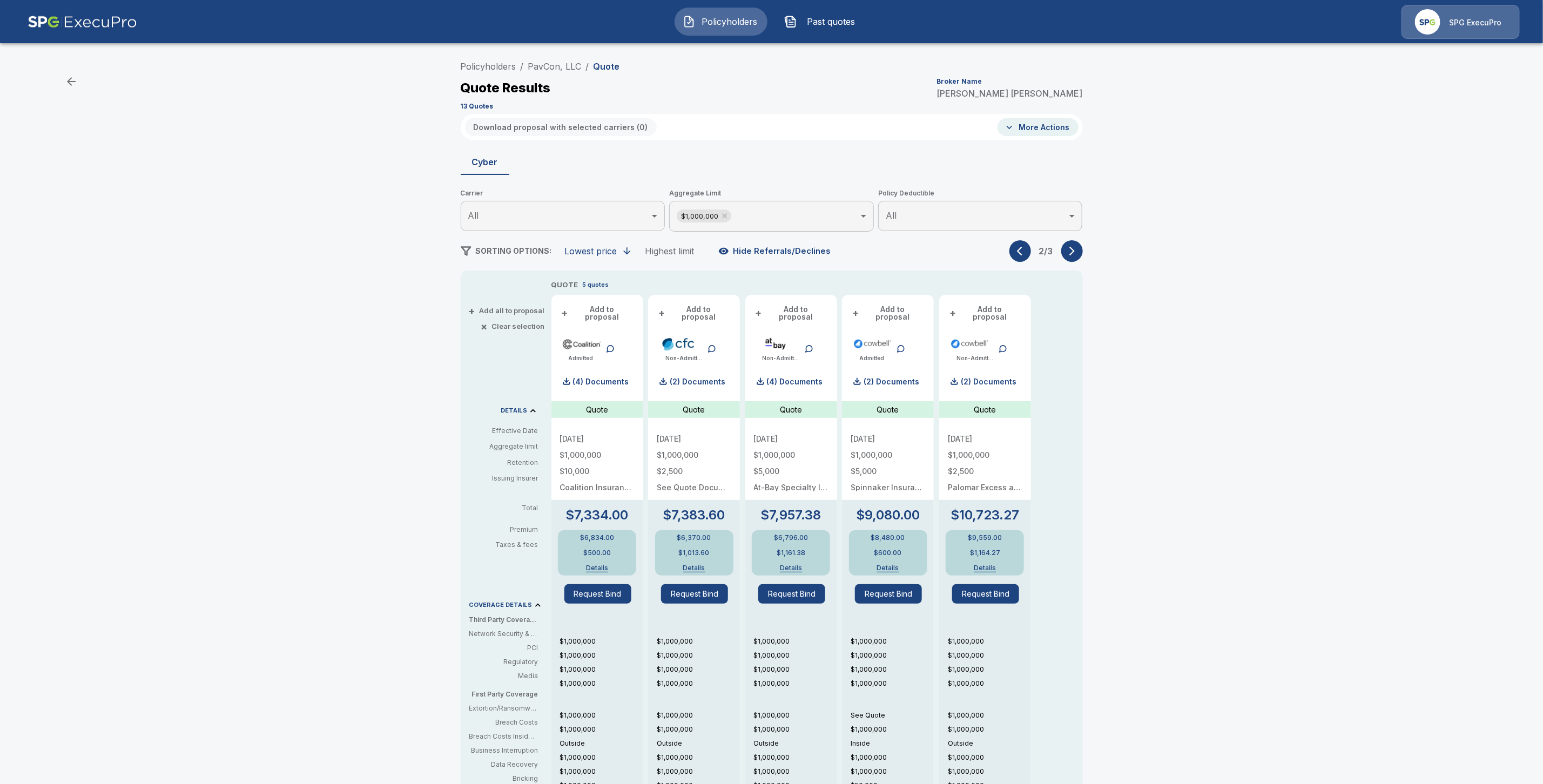
click at [1075, 253] on icon "button" at bounding box center [1072, 251] width 11 height 11
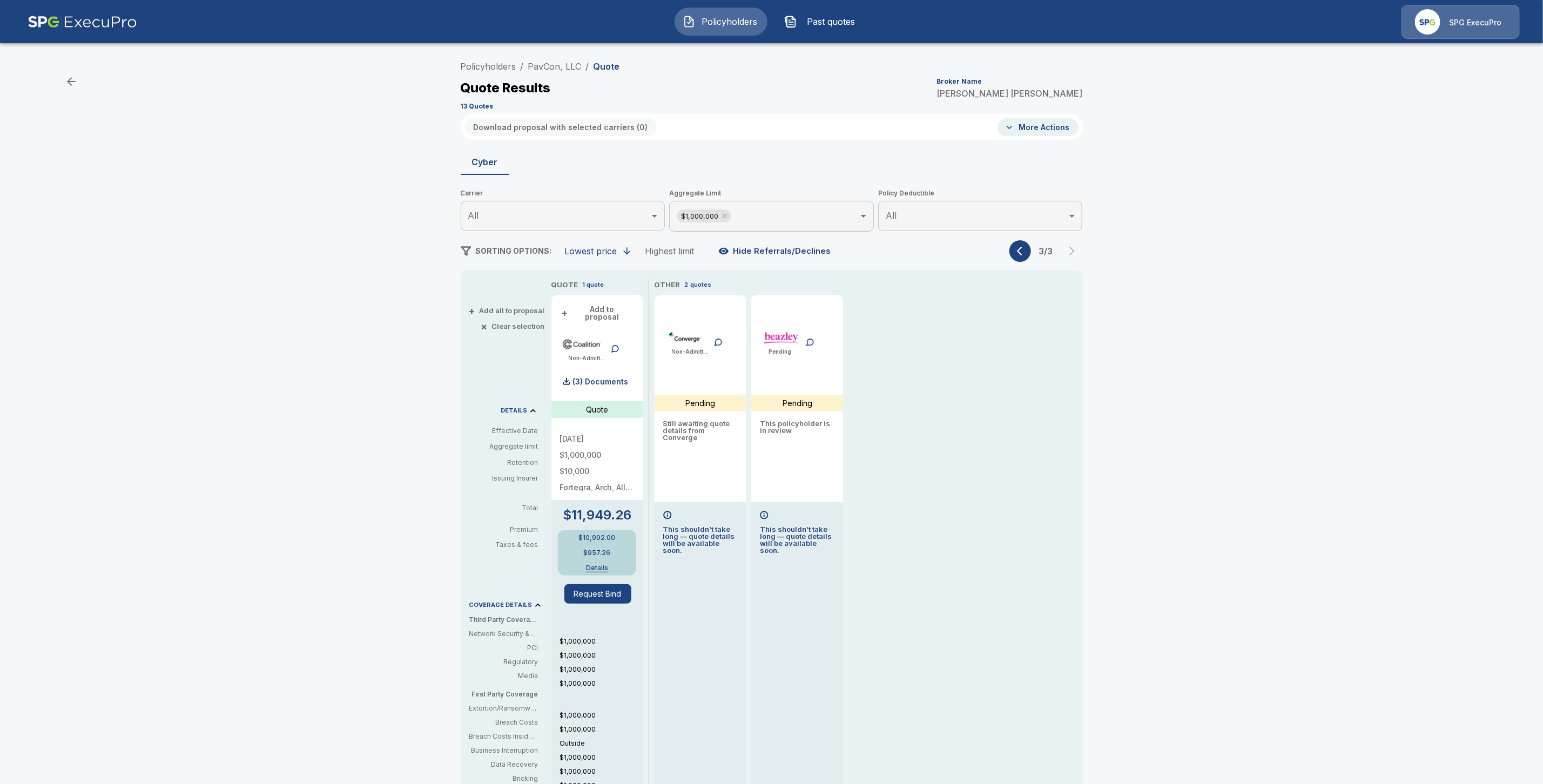
click at [1024, 253] on icon "button" at bounding box center [1022, 251] width 11 height 11
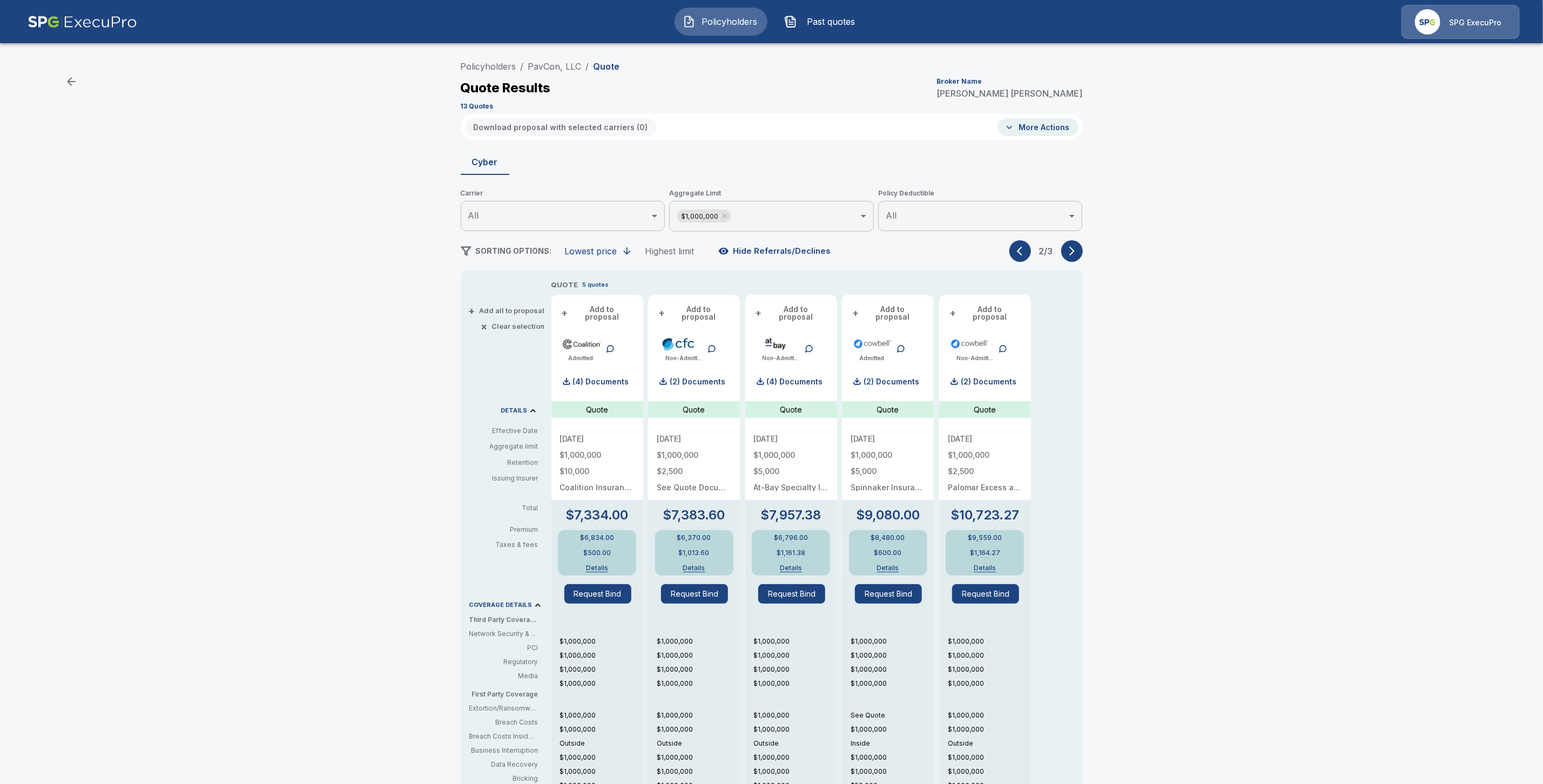
click at [1022, 249] on icon "button" at bounding box center [1019, 251] width 5 height 9
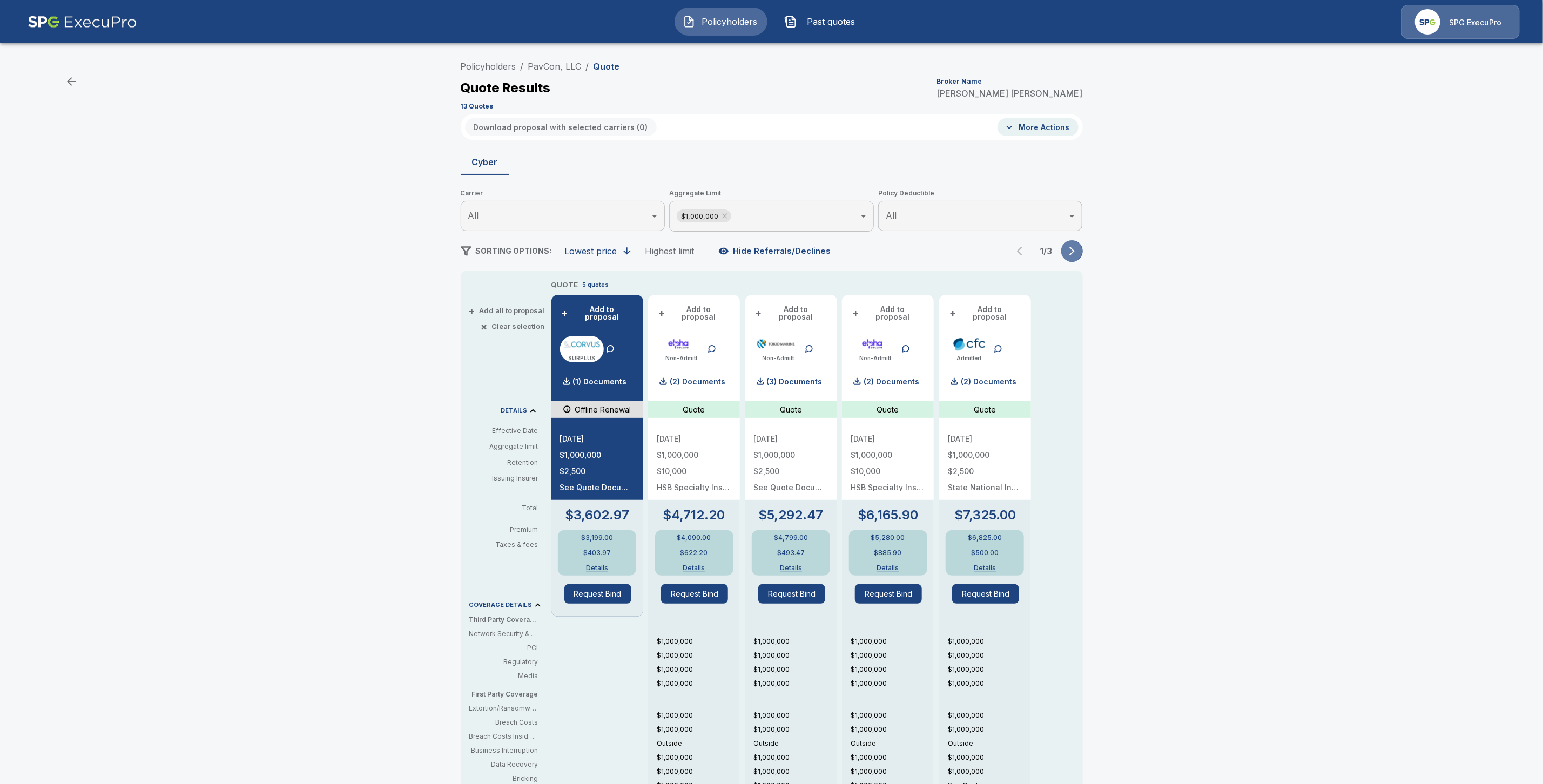
click at [1077, 249] on icon "button" at bounding box center [1072, 251] width 11 height 11
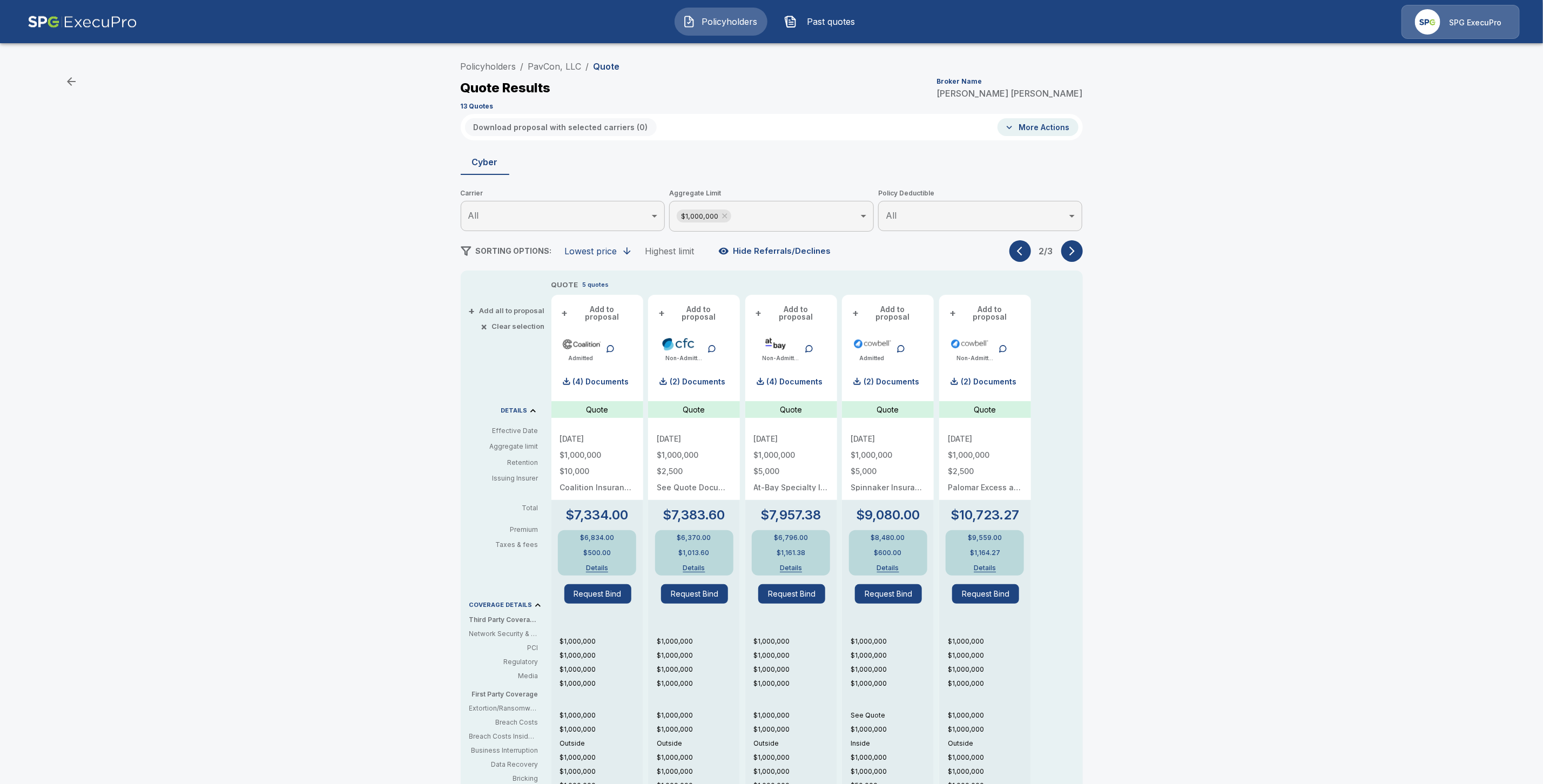
click at [1077, 250] on icon "button" at bounding box center [1072, 251] width 11 height 11
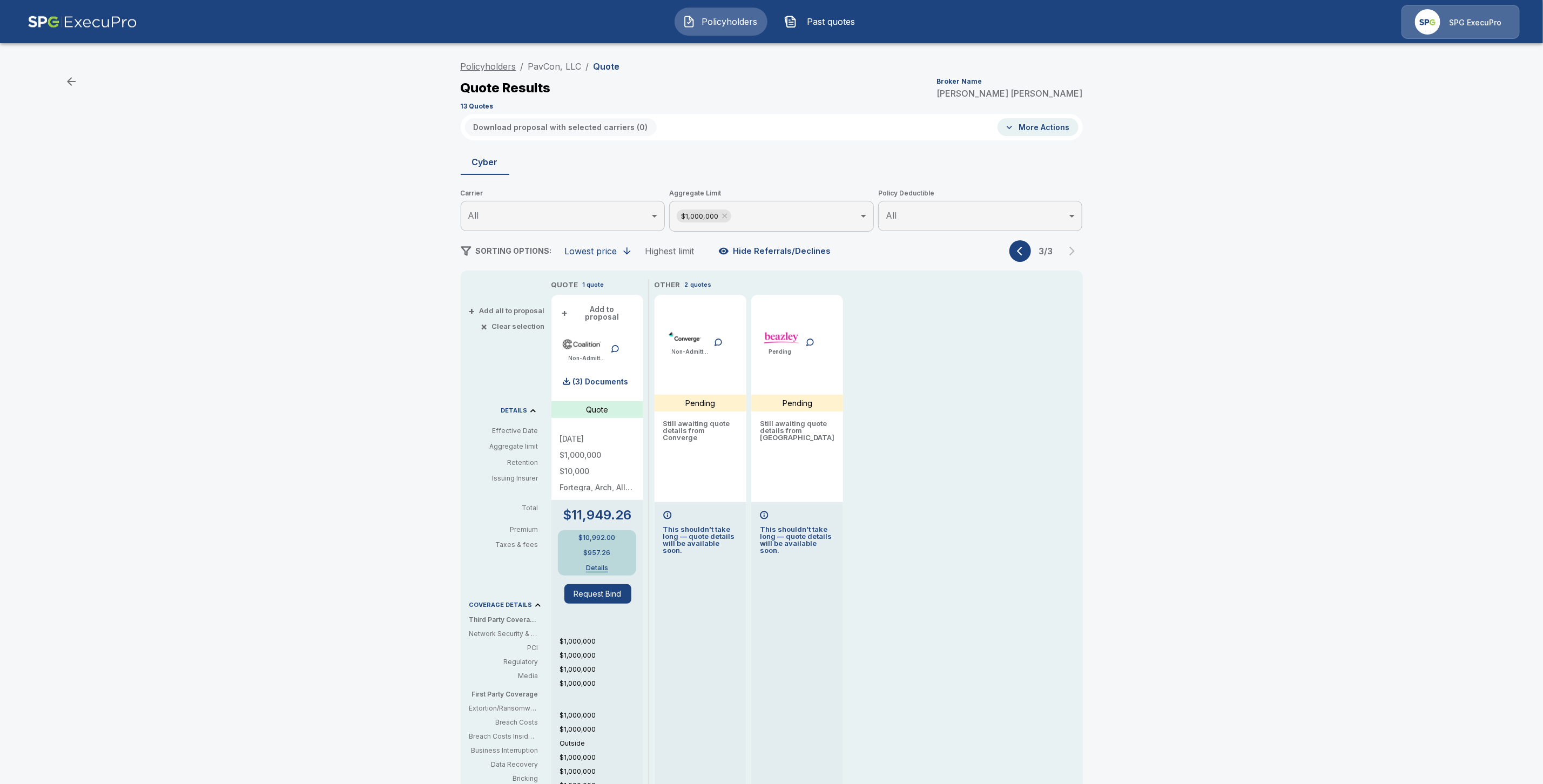
click at [500, 62] on link "Policyholders" at bounding box center [488, 66] width 56 height 11
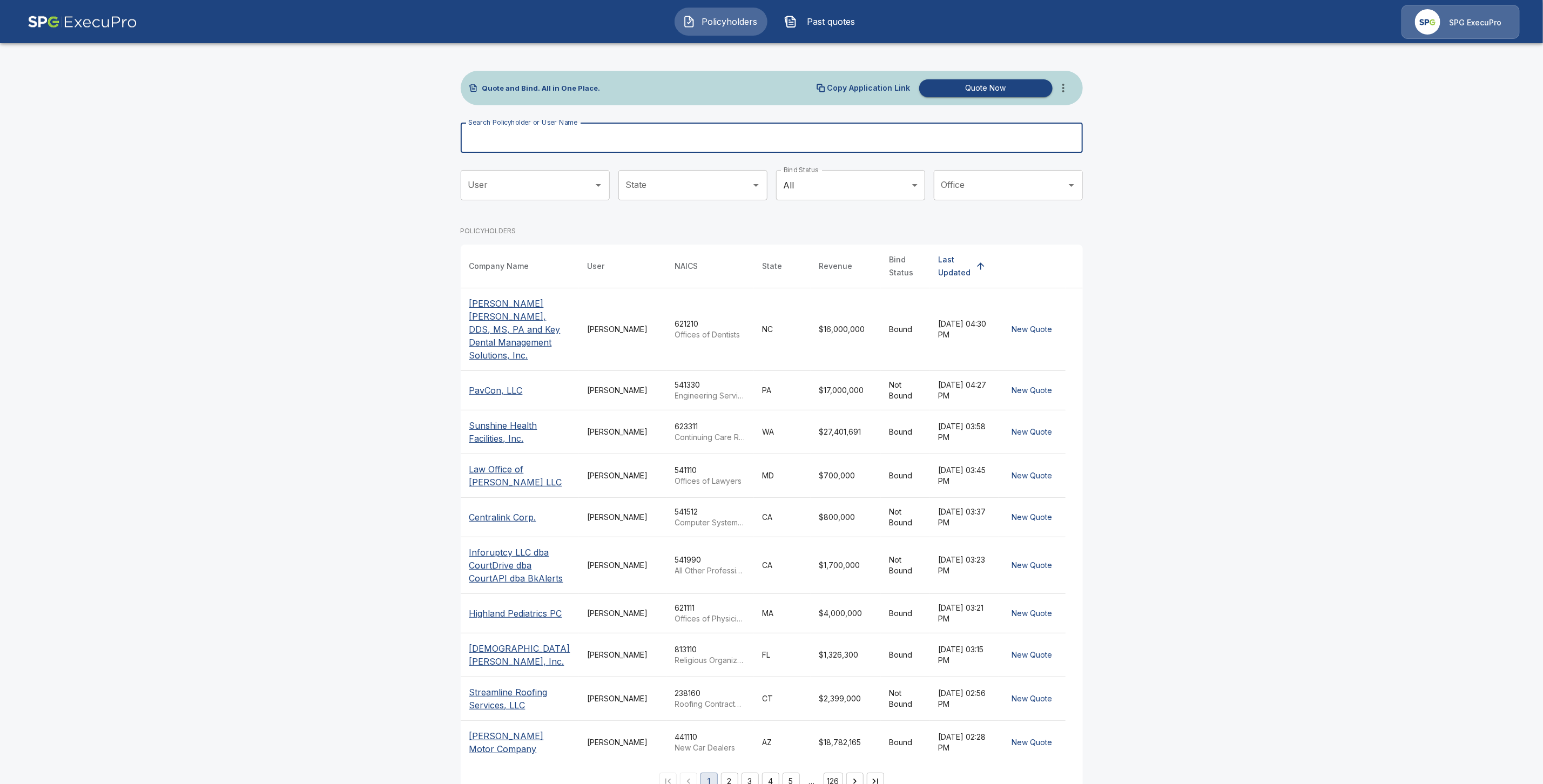
click at [533, 134] on input "Search Policyholder or User Name" at bounding box center [766, 137] width 611 height 30
paste input "**********"
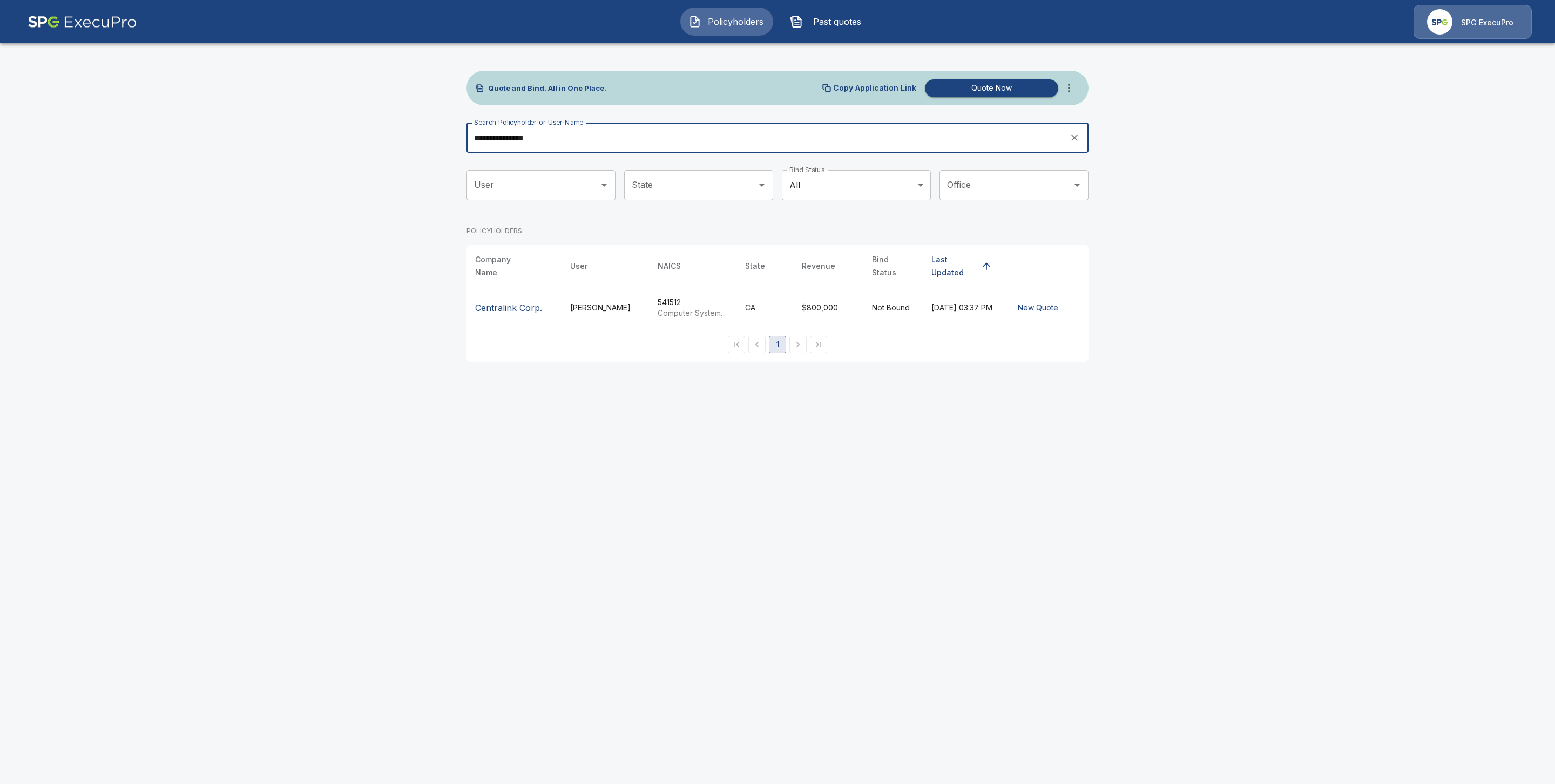
type input "**********"
click at [503, 305] on p "Centralink Corp." at bounding box center [509, 307] width 67 height 13
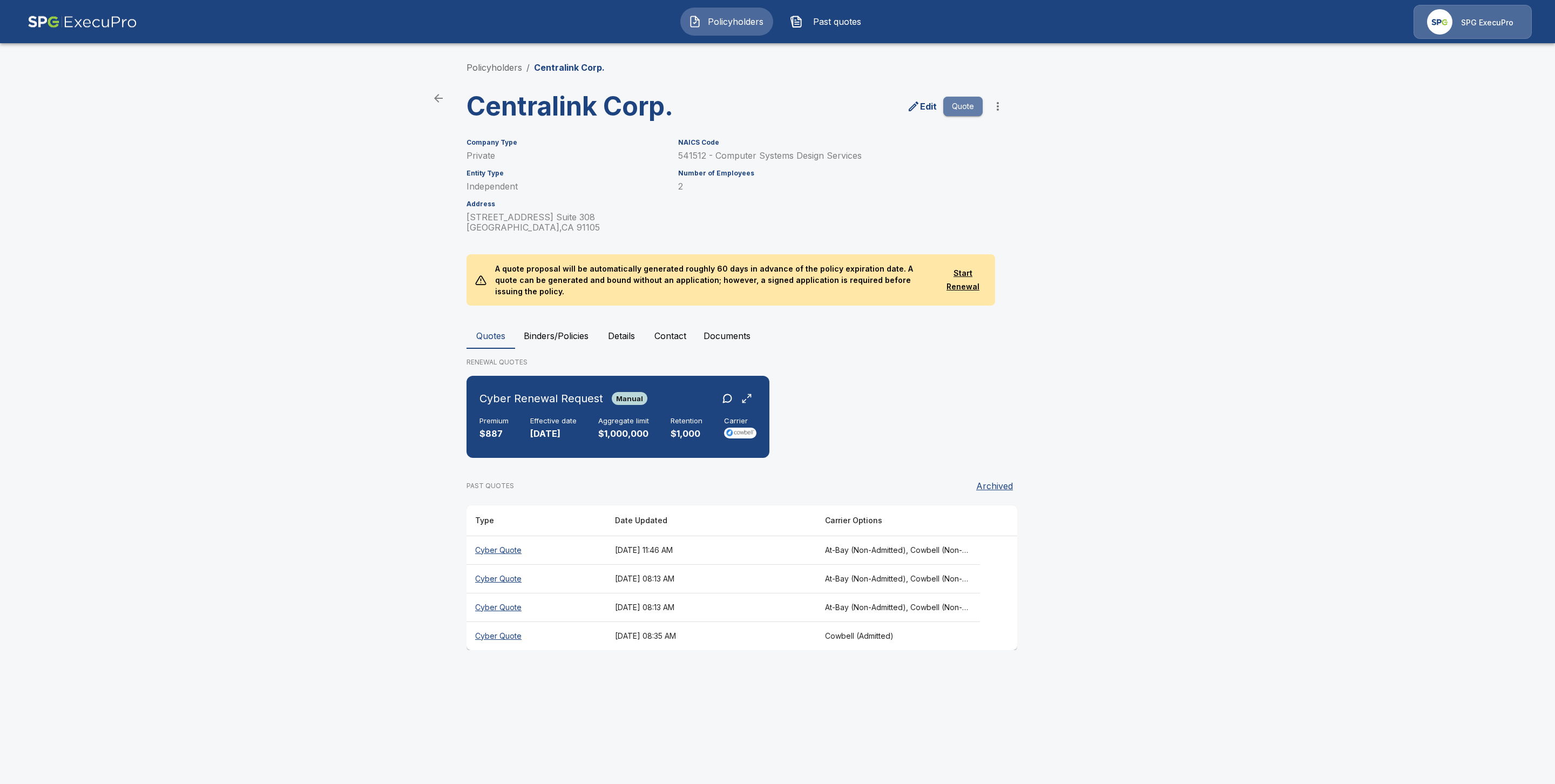
click at [966, 106] on button "Quote" at bounding box center [963, 106] width 39 height 20
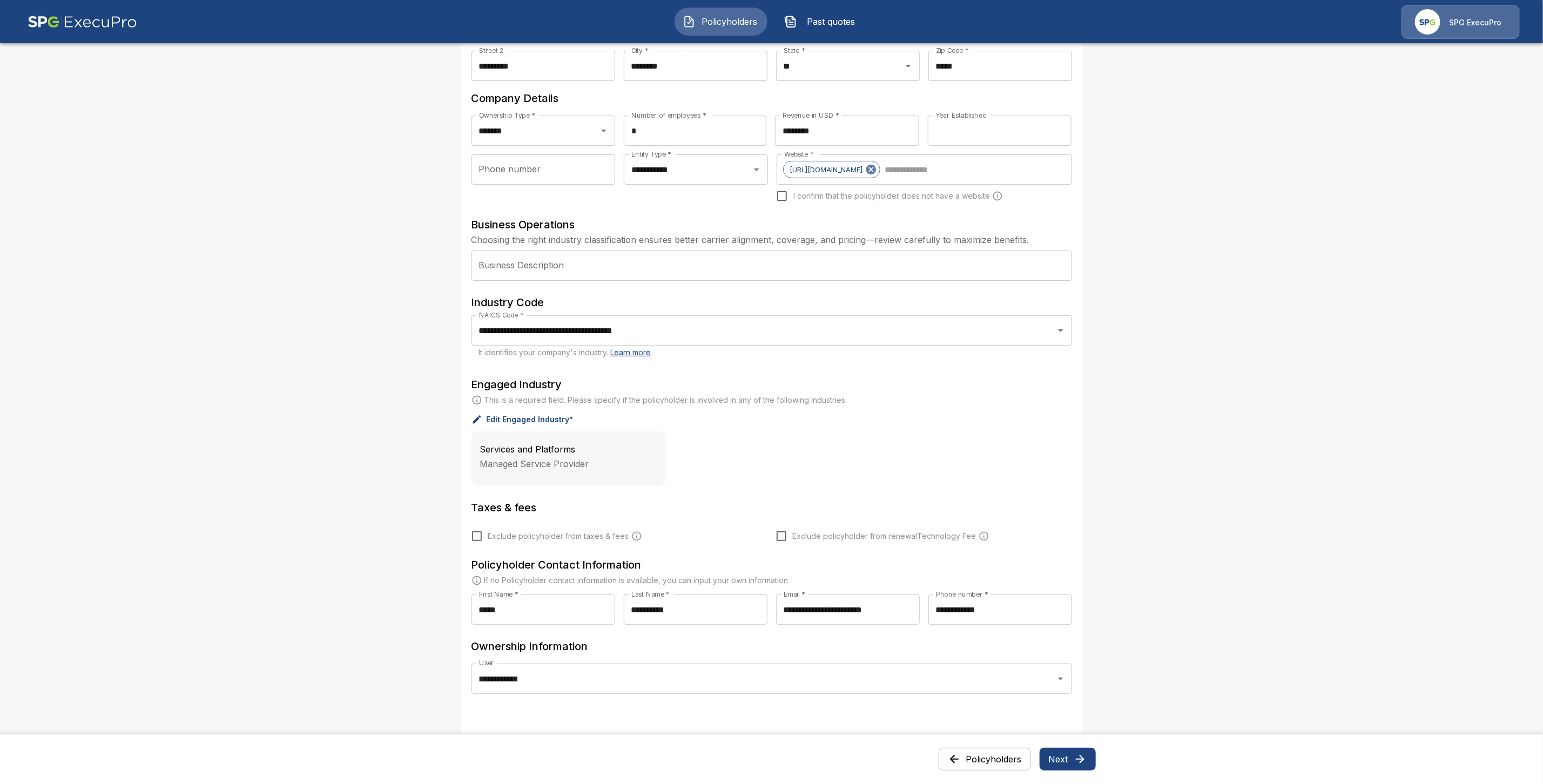
scroll to position [183, 0]
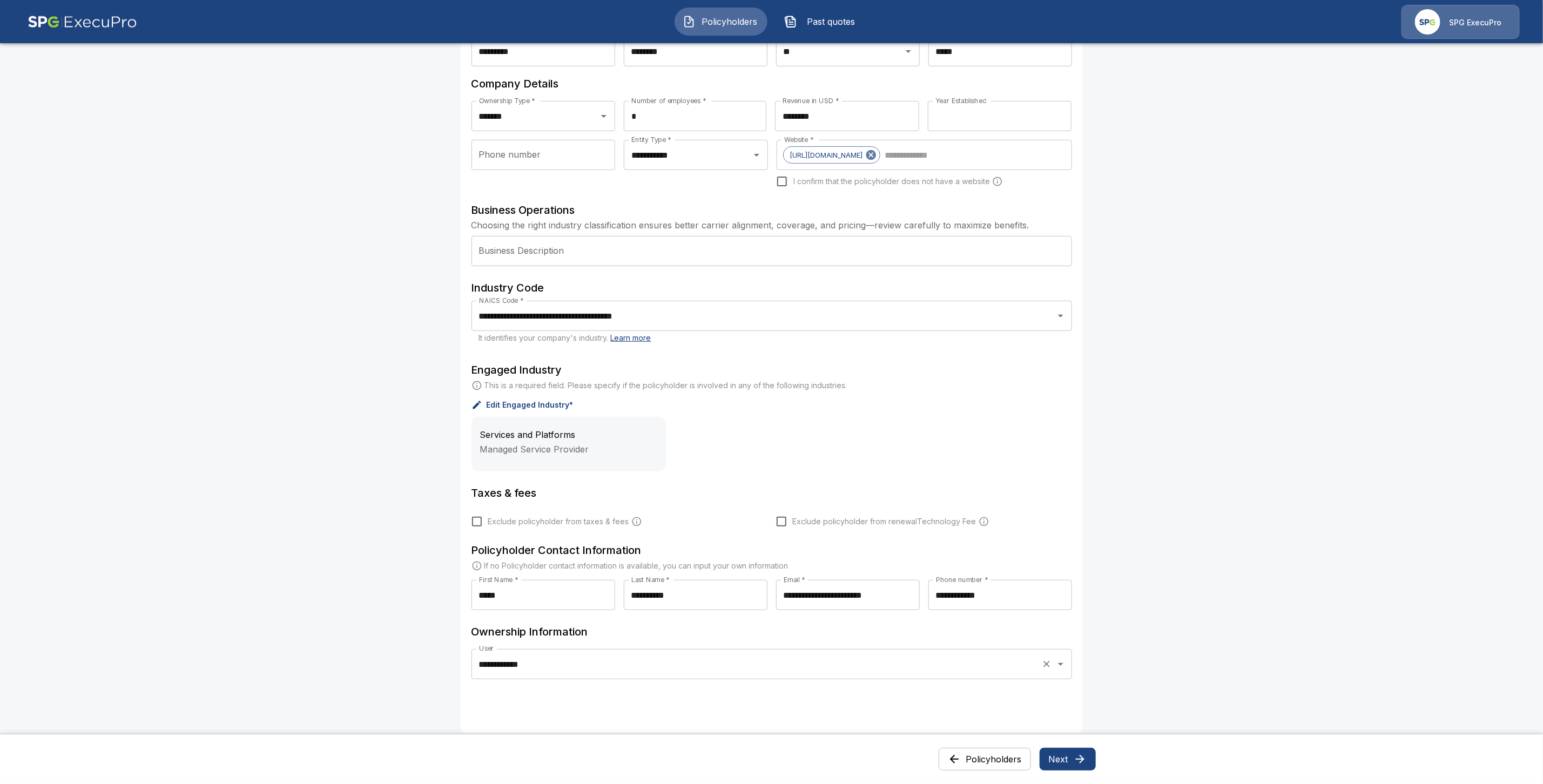
click at [611, 666] on input "**********" at bounding box center [757, 664] width 561 height 21
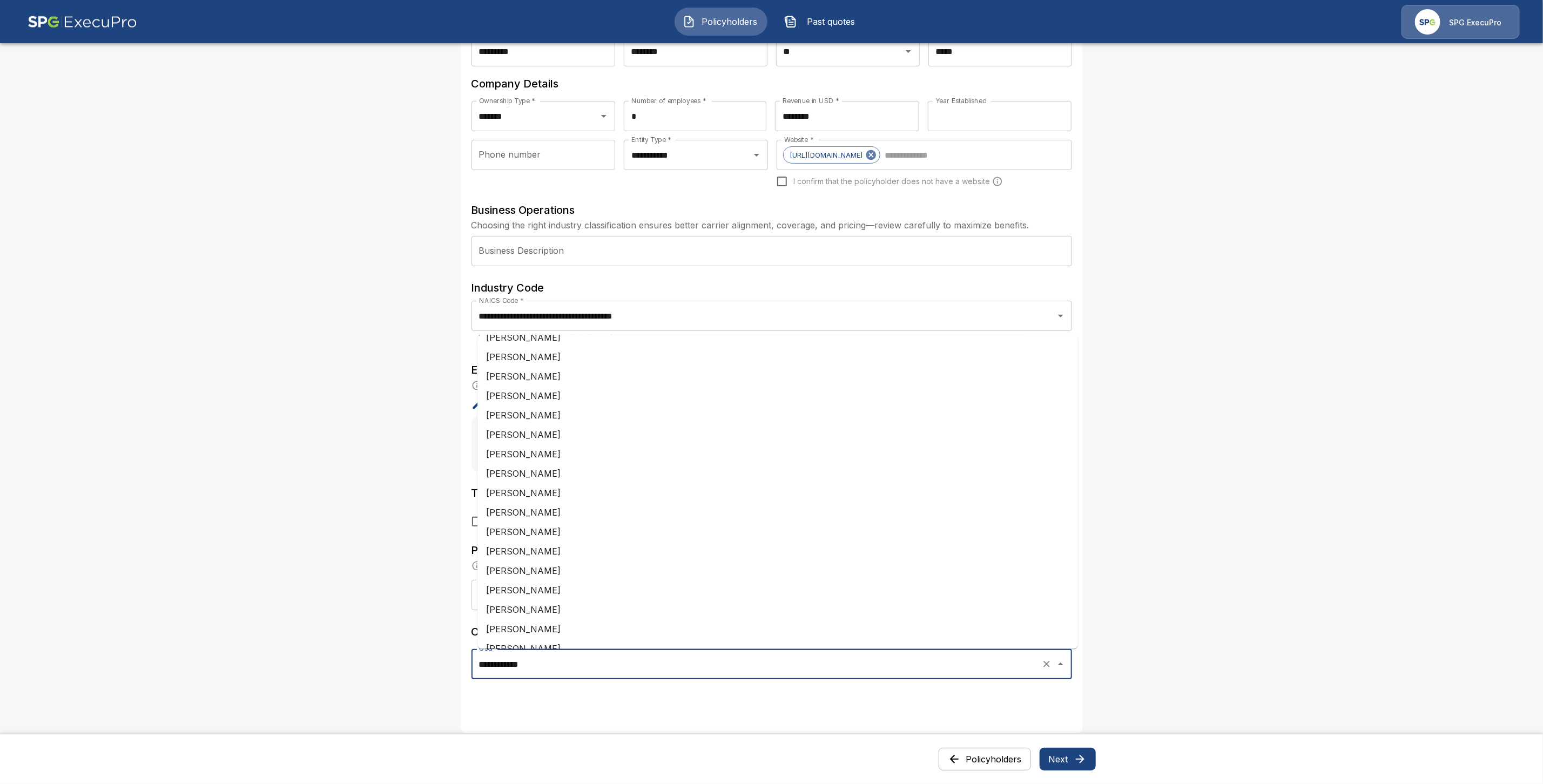
scroll to position [2124, 0]
click at [545, 595] on li "[PERSON_NAME]" at bounding box center [777, 597] width 600 height 19
type input "**********"
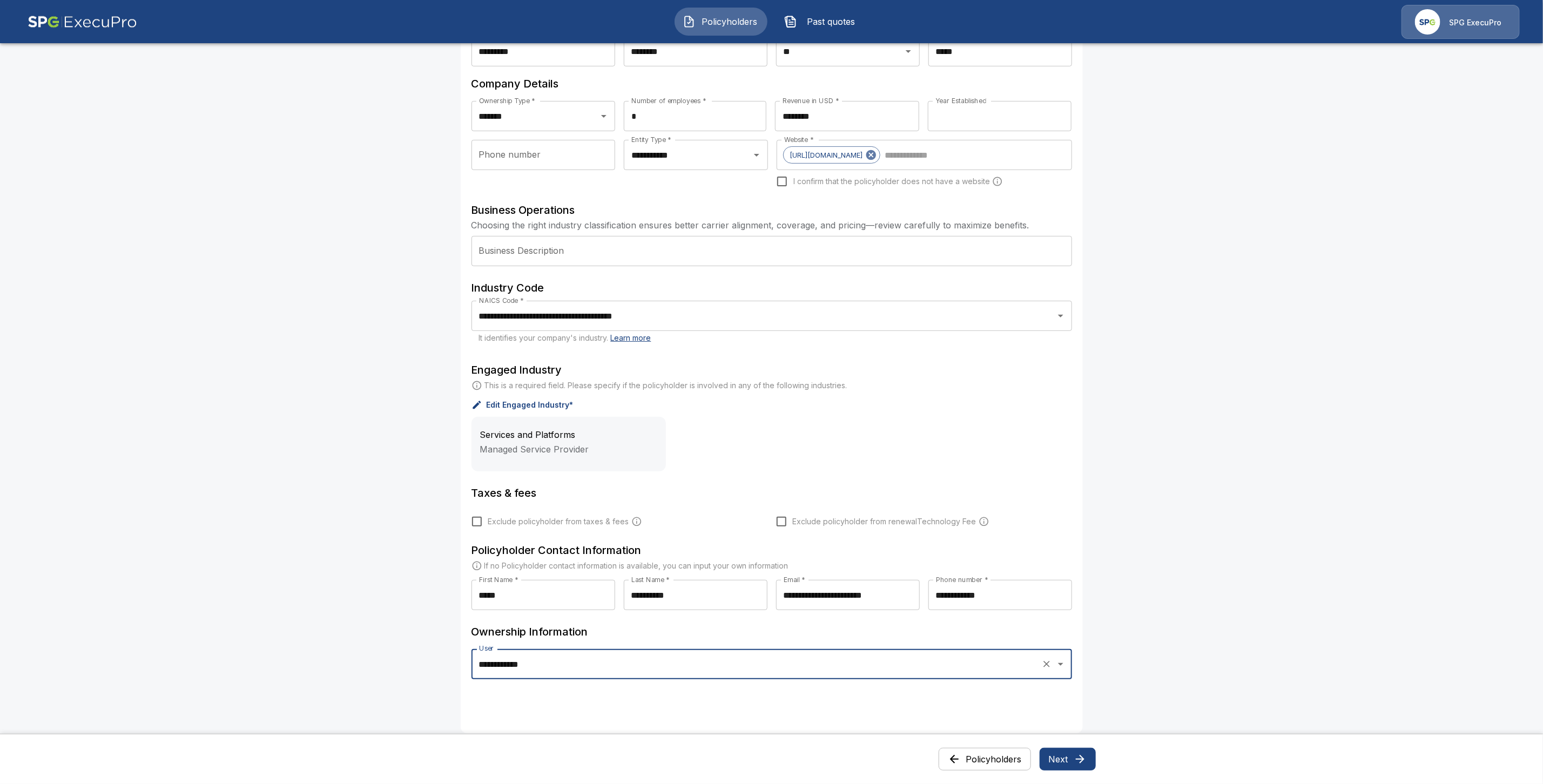
click at [1070, 759] on button "Next" at bounding box center [1067, 759] width 56 height 23
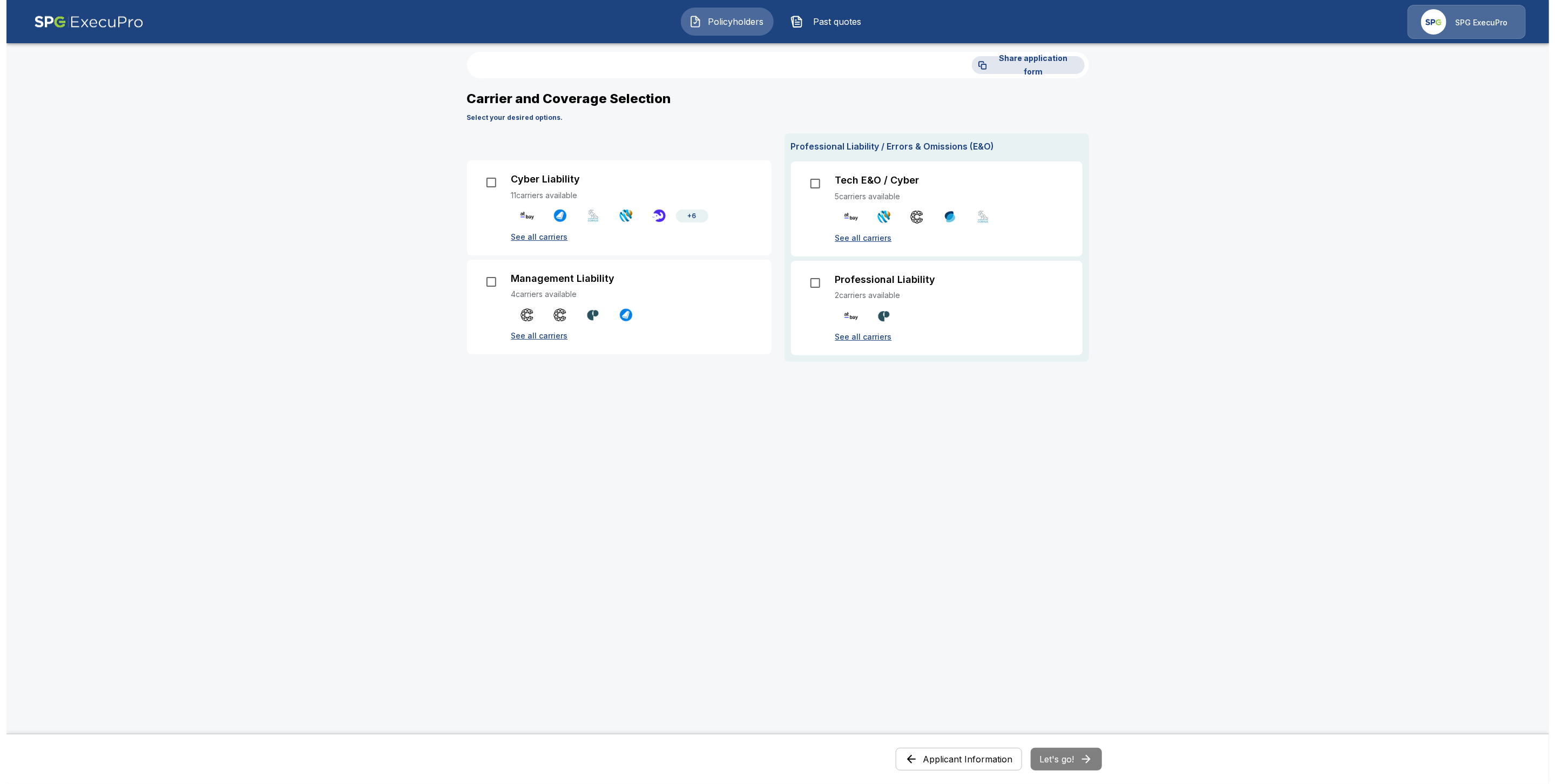
scroll to position [0, 0]
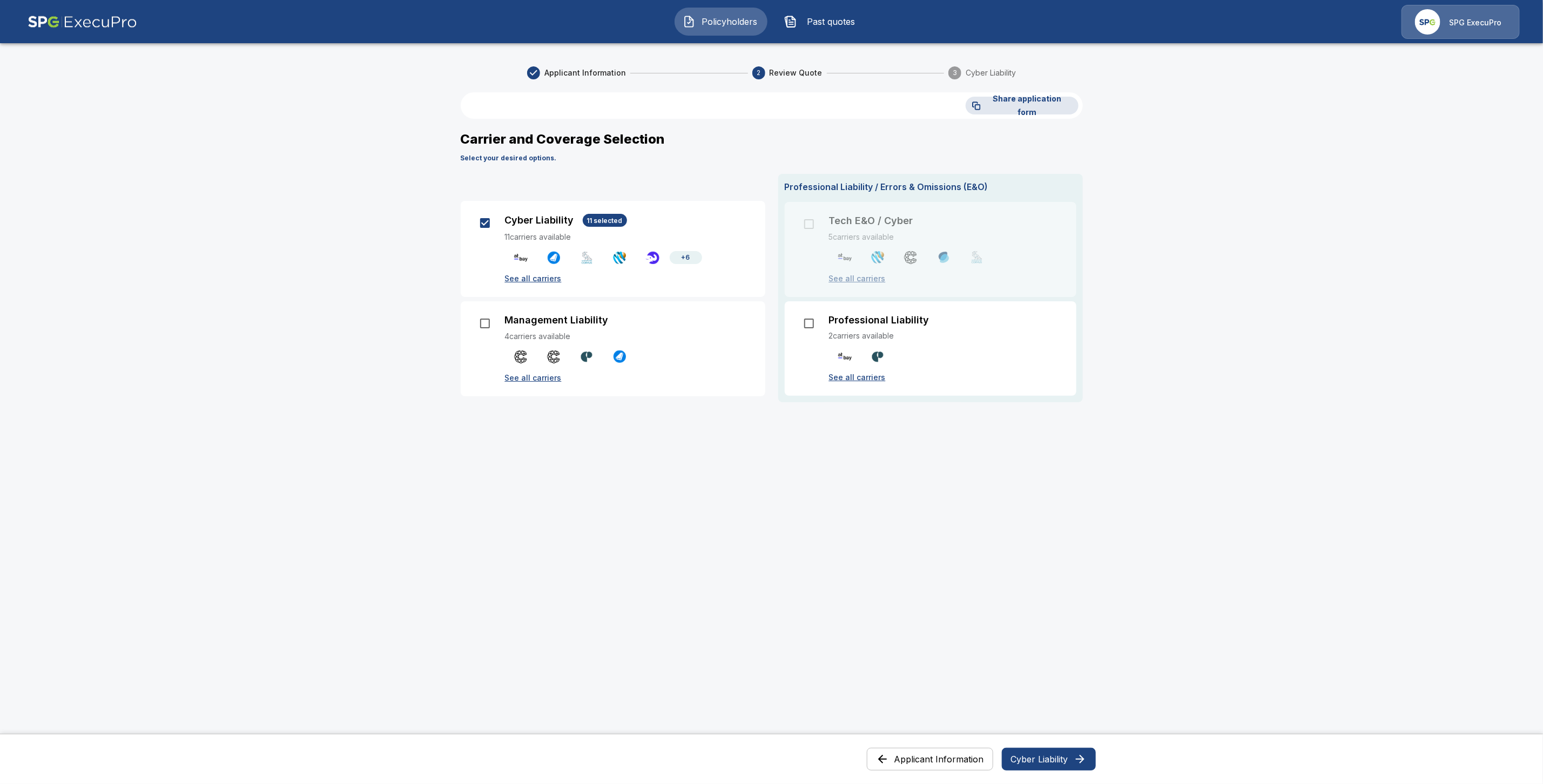
click at [1050, 757] on button "Cyber Liability" at bounding box center [1048, 759] width 94 height 23
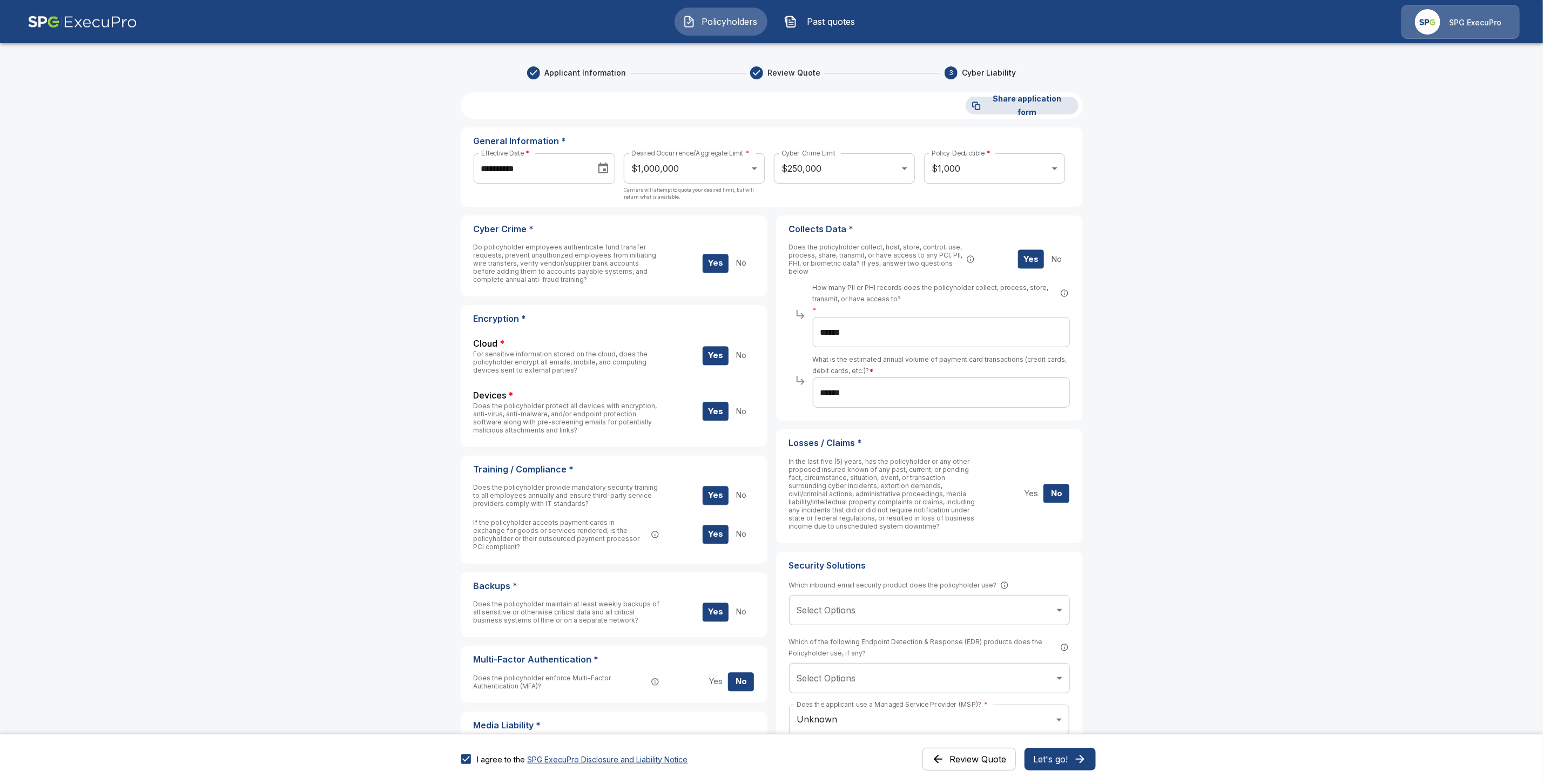
click at [1069, 763] on button "Let's go!" at bounding box center [1060, 759] width 71 height 23
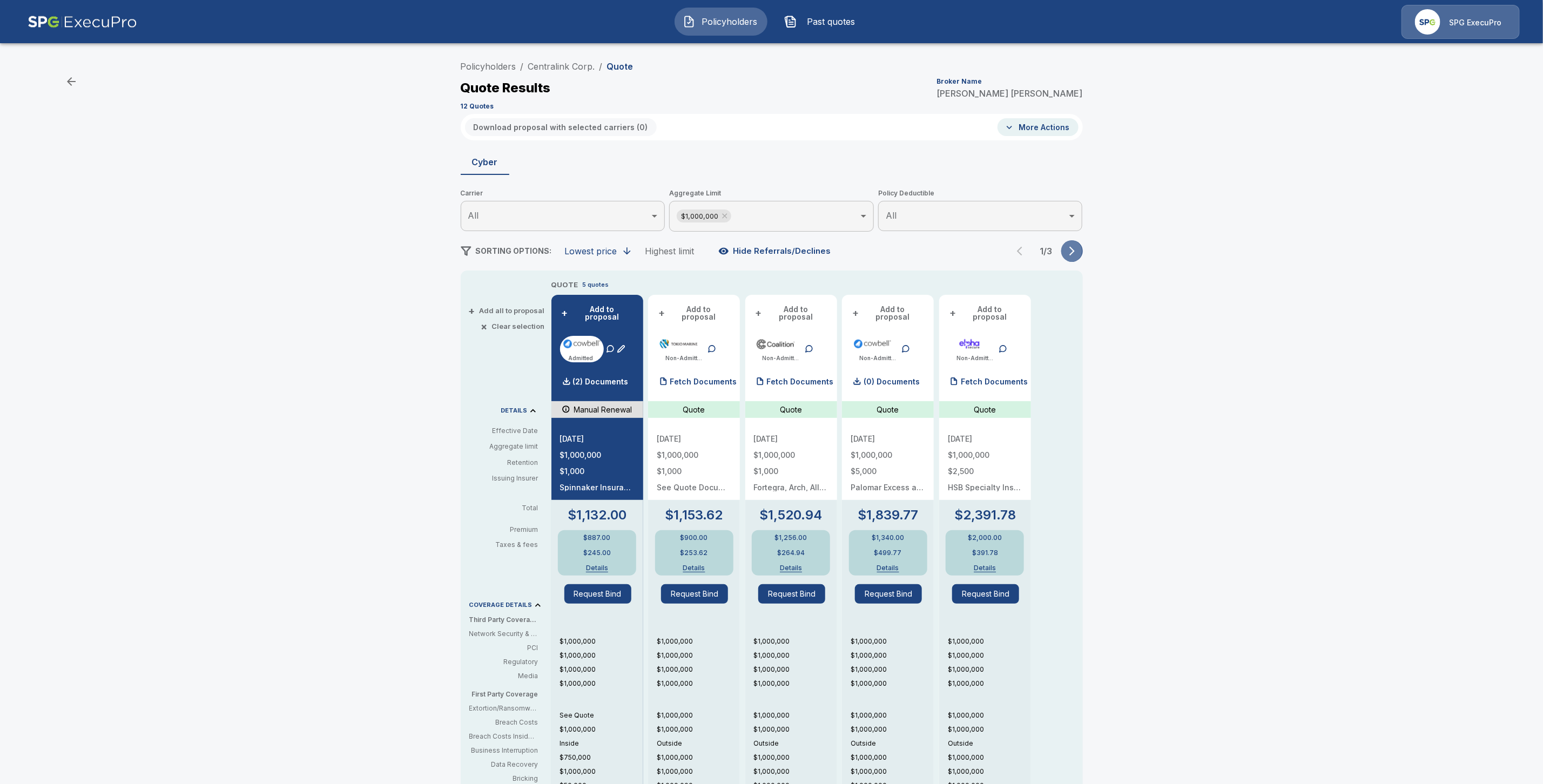
click at [1075, 243] on button "button" at bounding box center [1071, 251] width 22 height 22
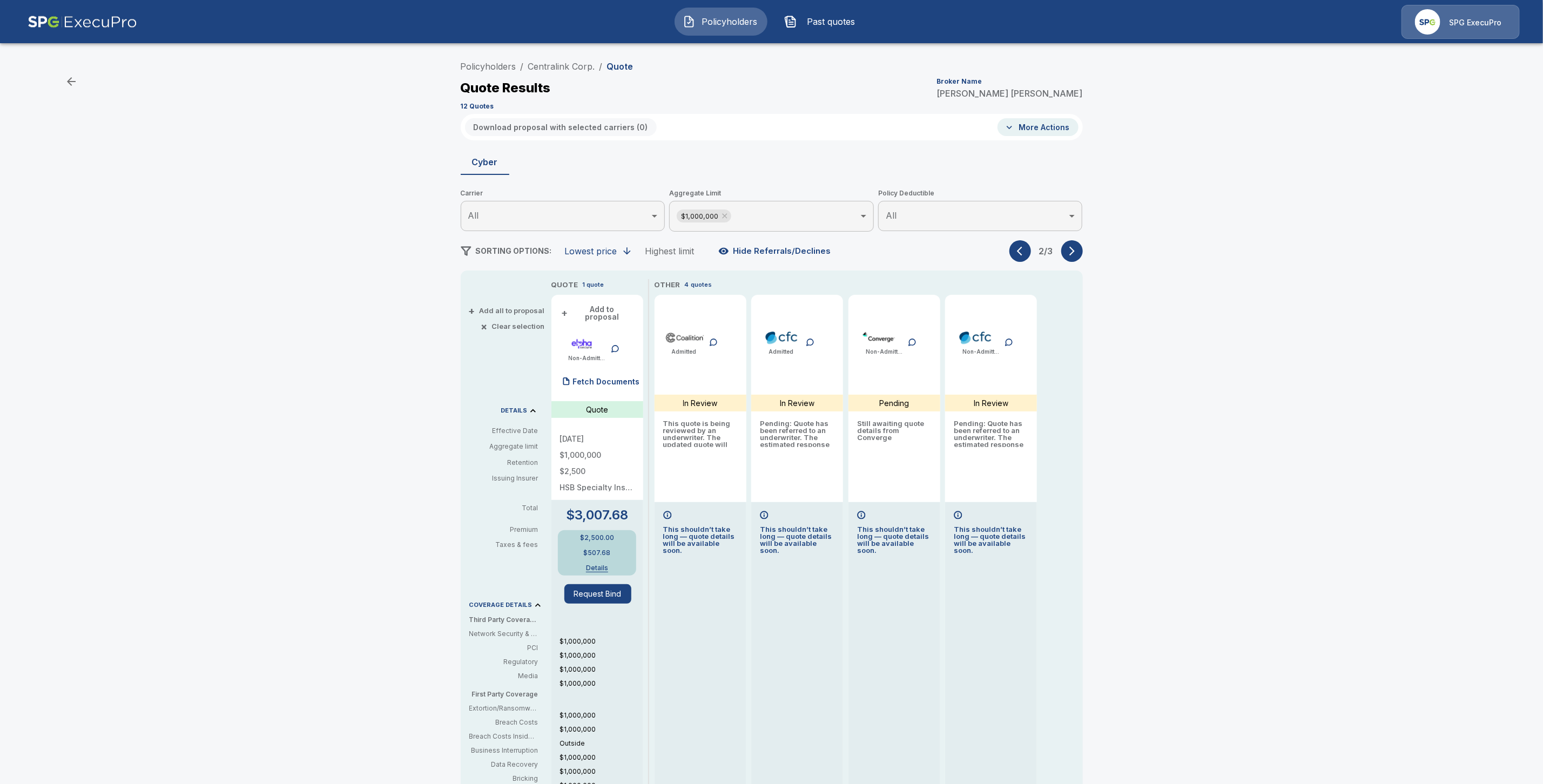
click at [1075, 243] on button "button" at bounding box center [1071, 251] width 22 height 22
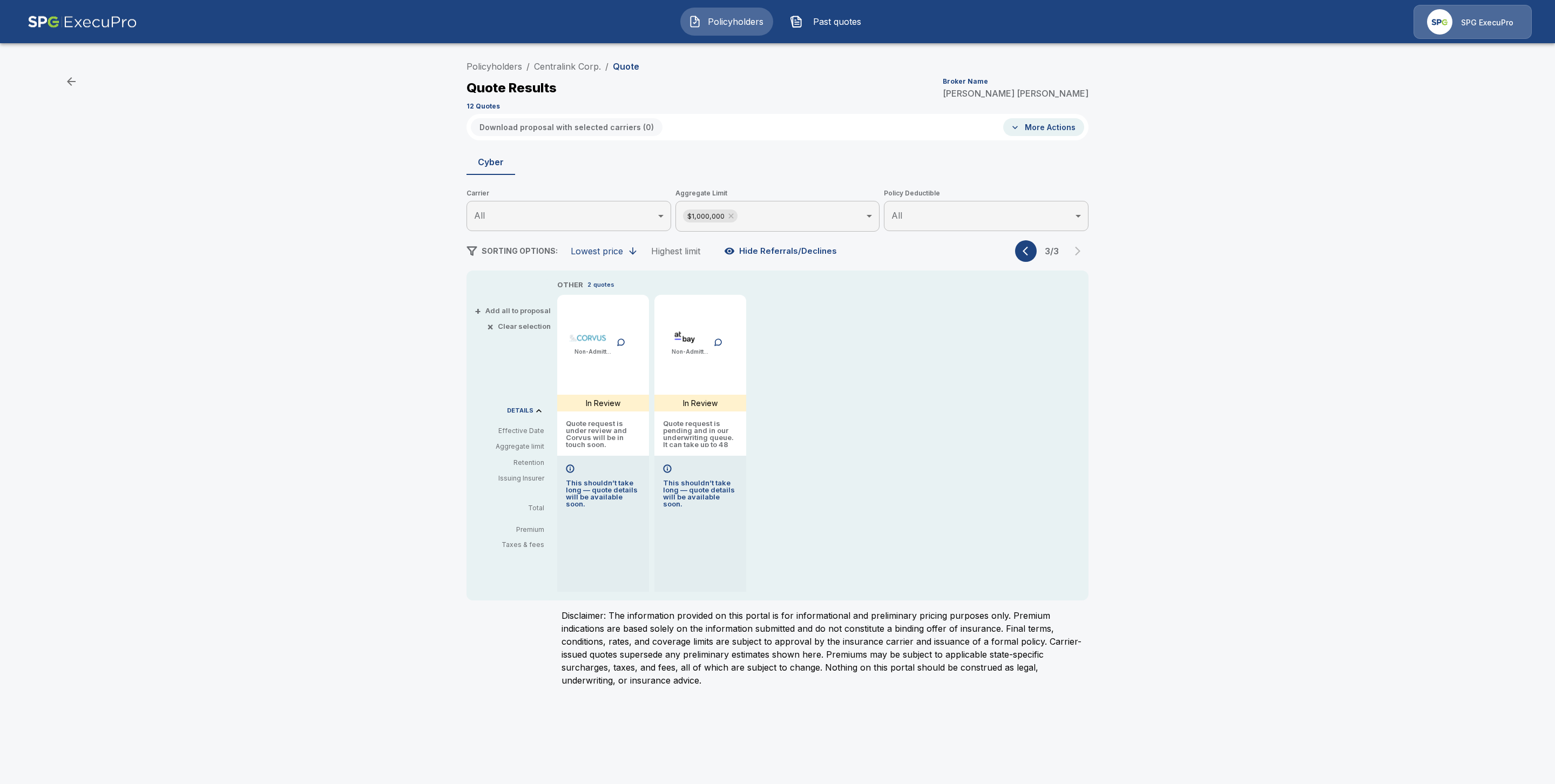
click at [1053, 130] on button "More Actions" at bounding box center [1043, 127] width 81 height 18
click at [1041, 209] on li "Fetch documents" at bounding box center [1065, 208] width 120 height 19
click at [1023, 257] on button "button" at bounding box center [1025, 251] width 22 height 22
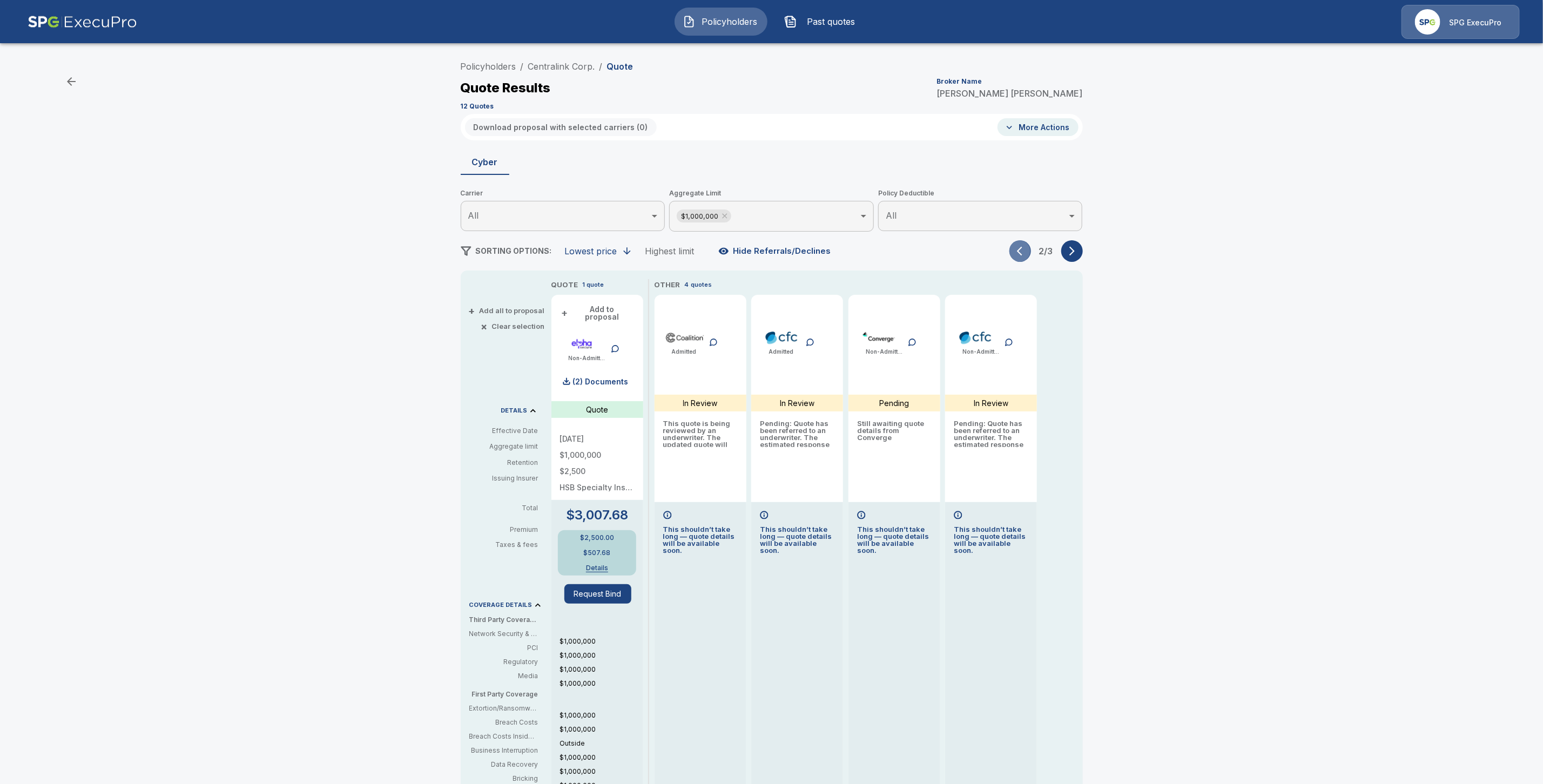
click at [1023, 256] on icon "button" at bounding box center [1022, 251] width 11 height 11
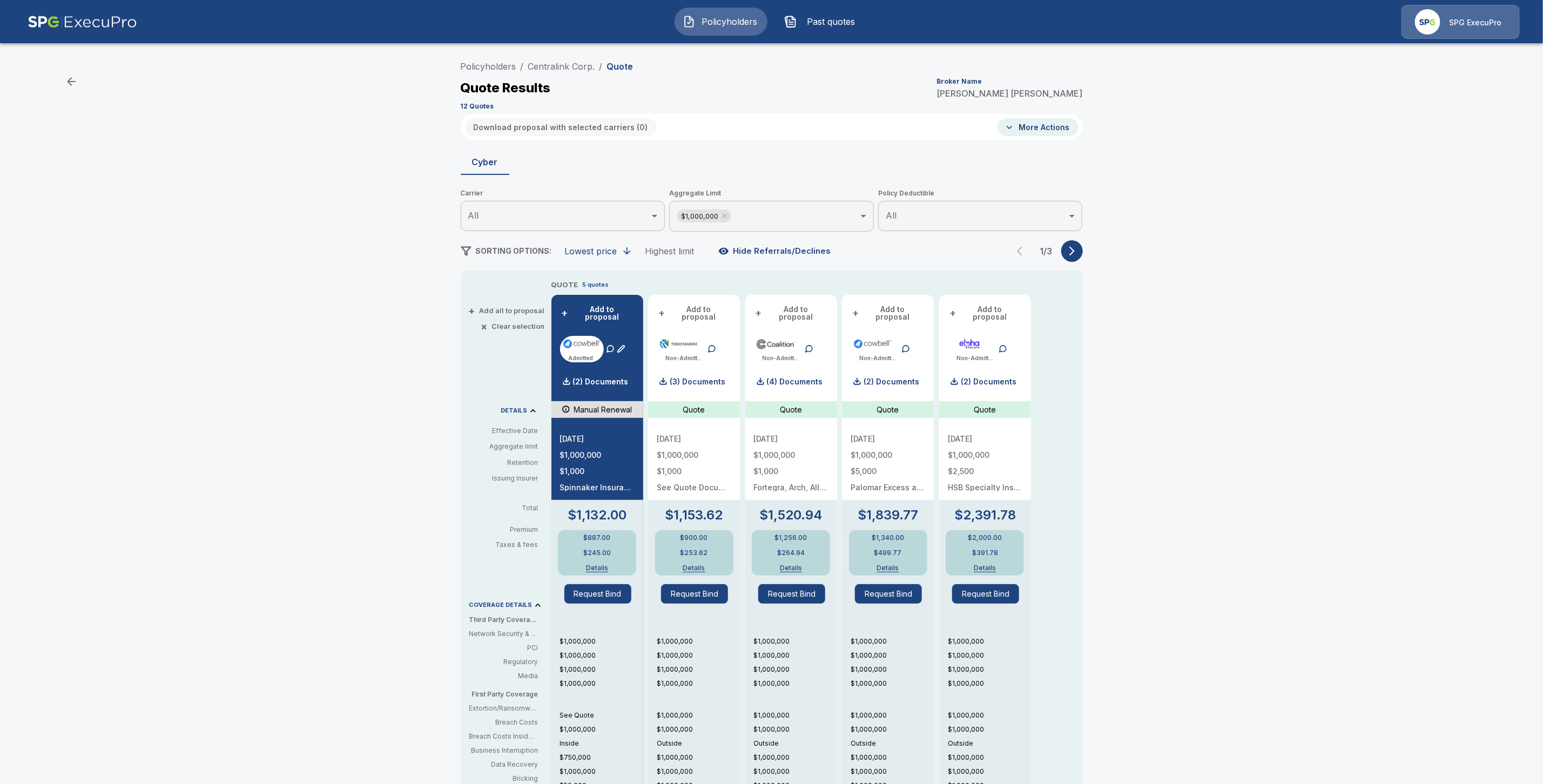
click at [1075, 251] on icon "button" at bounding box center [1071, 251] width 5 height 9
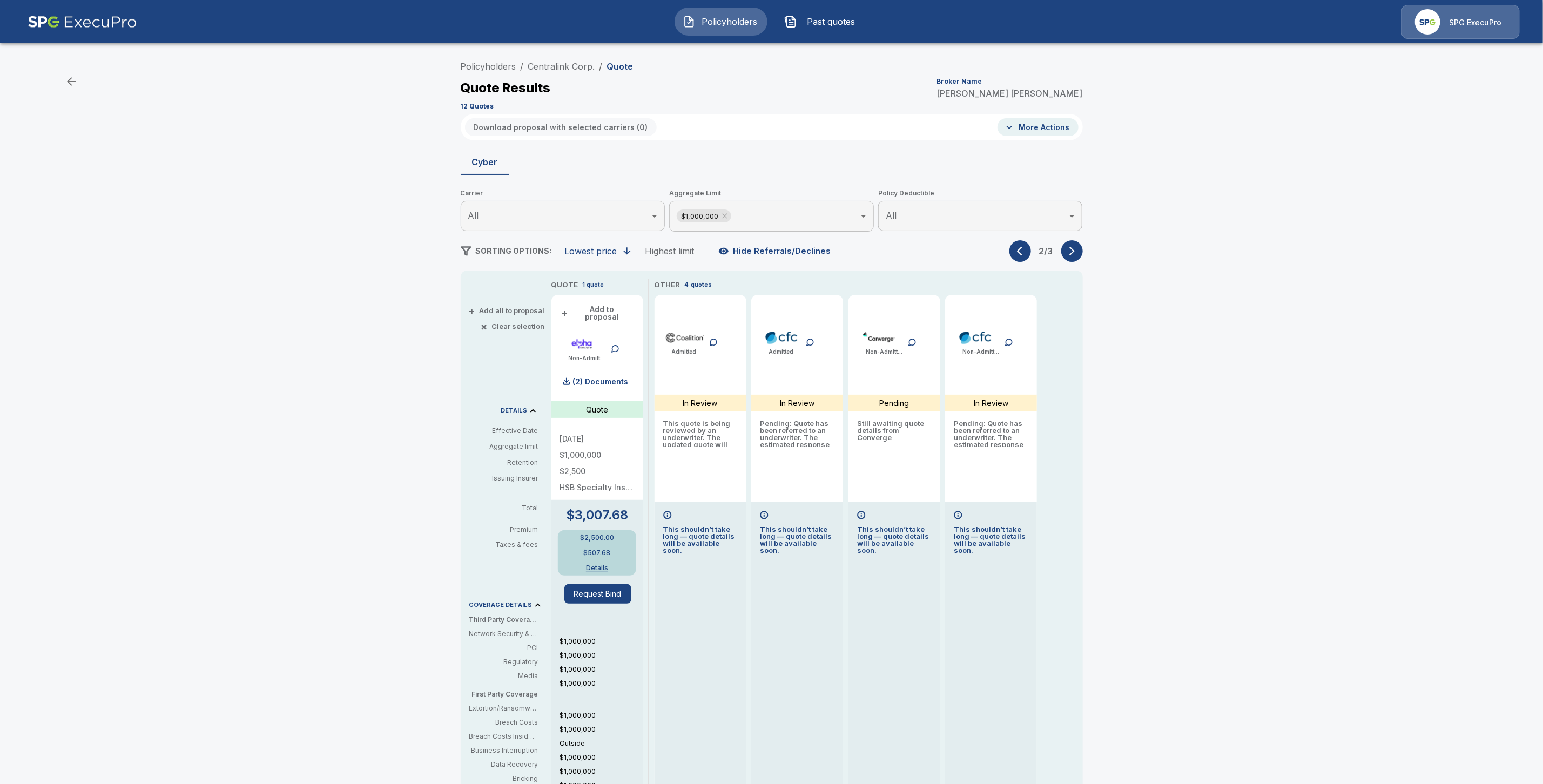
click at [1077, 247] on icon "button" at bounding box center [1072, 251] width 11 height 11
